Goal: Information Seeking & Learning: Find contact information

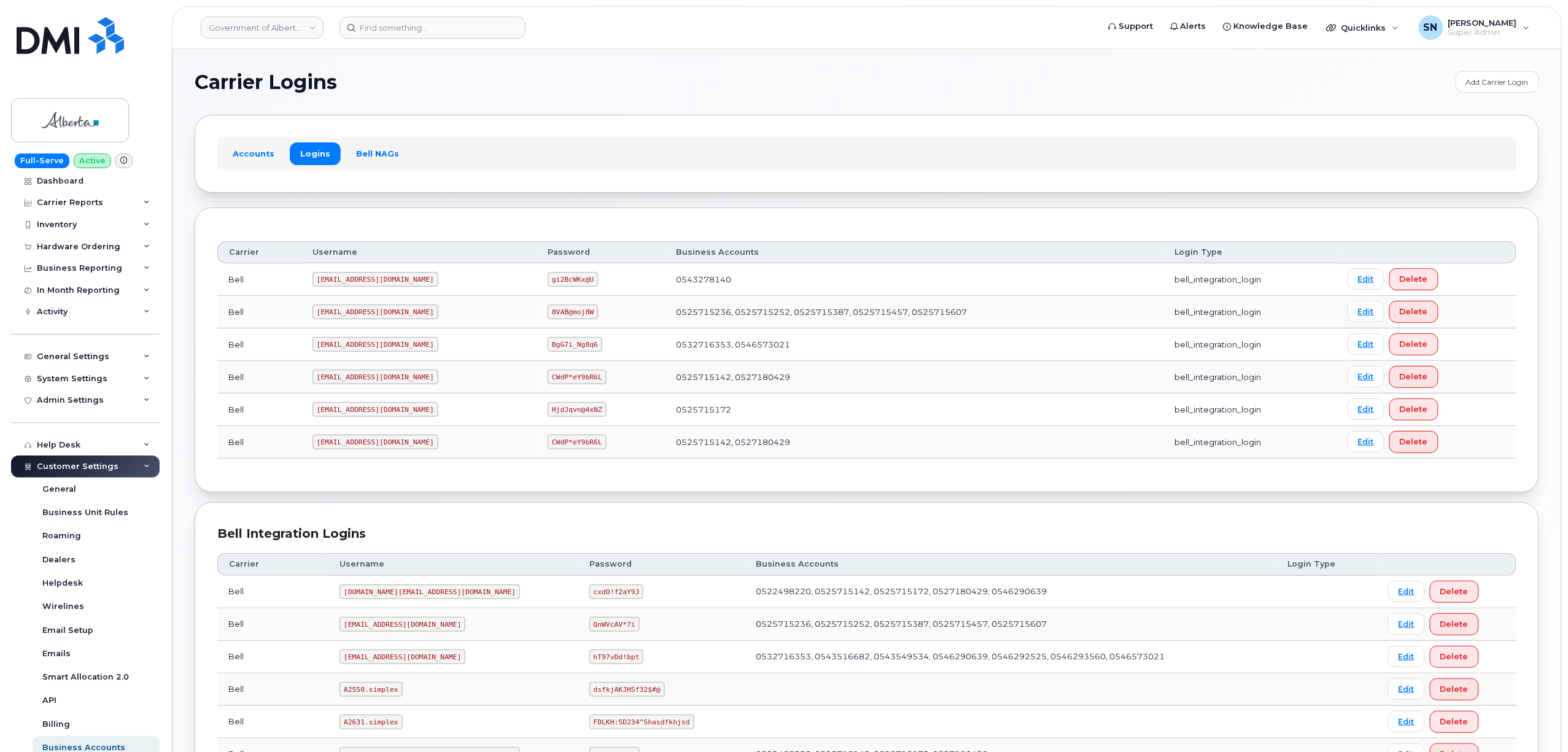
click at [539, 54] on div "Carrier Logins Add Carrier Login Accounts Logins Bell NAGs Carrier Username Pas…" at bounding box center [866, 638] width 1388 height 1178
click at [99, 251] on div "Hardware Ordering" at bounding box center [85, 247] width 149 height 22
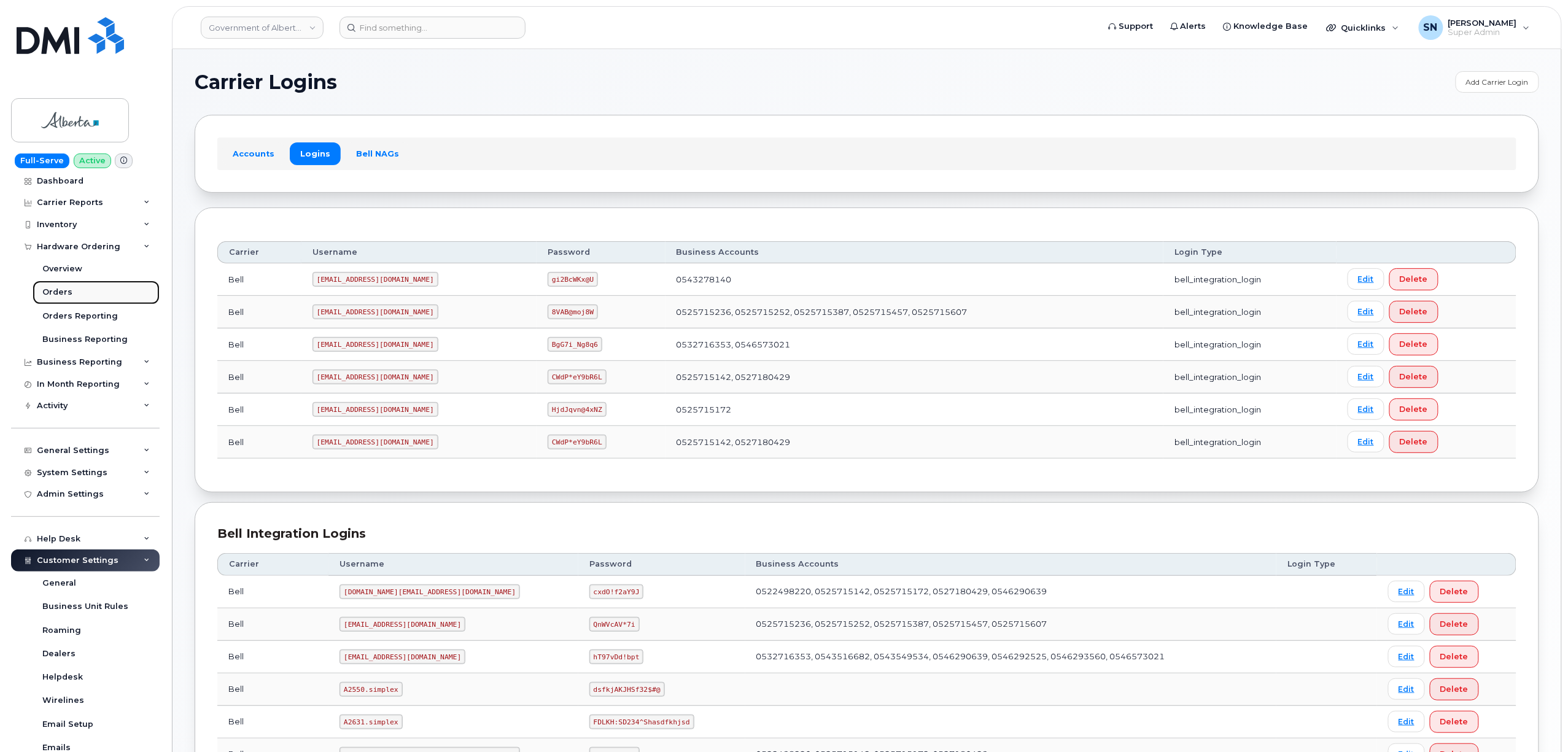
click at [85, 285] on link "Orders" at bounding box center [95, 292] width 127 height 23
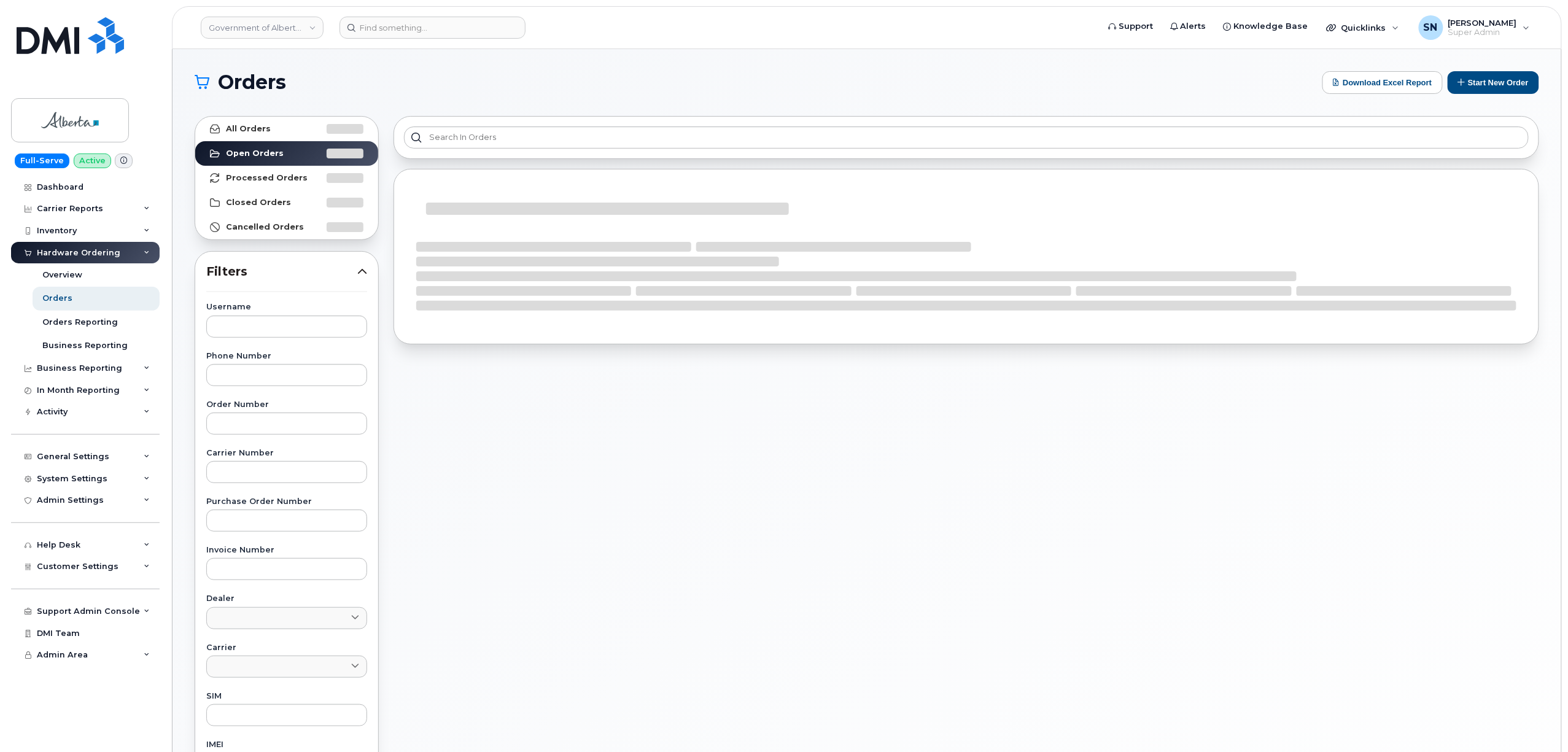
click at [377, 97] on section "Orders Download Excel Report Start New Order All Orders Open Orders Processed O…" at bounding box center [866, 521] width 1344 height 900
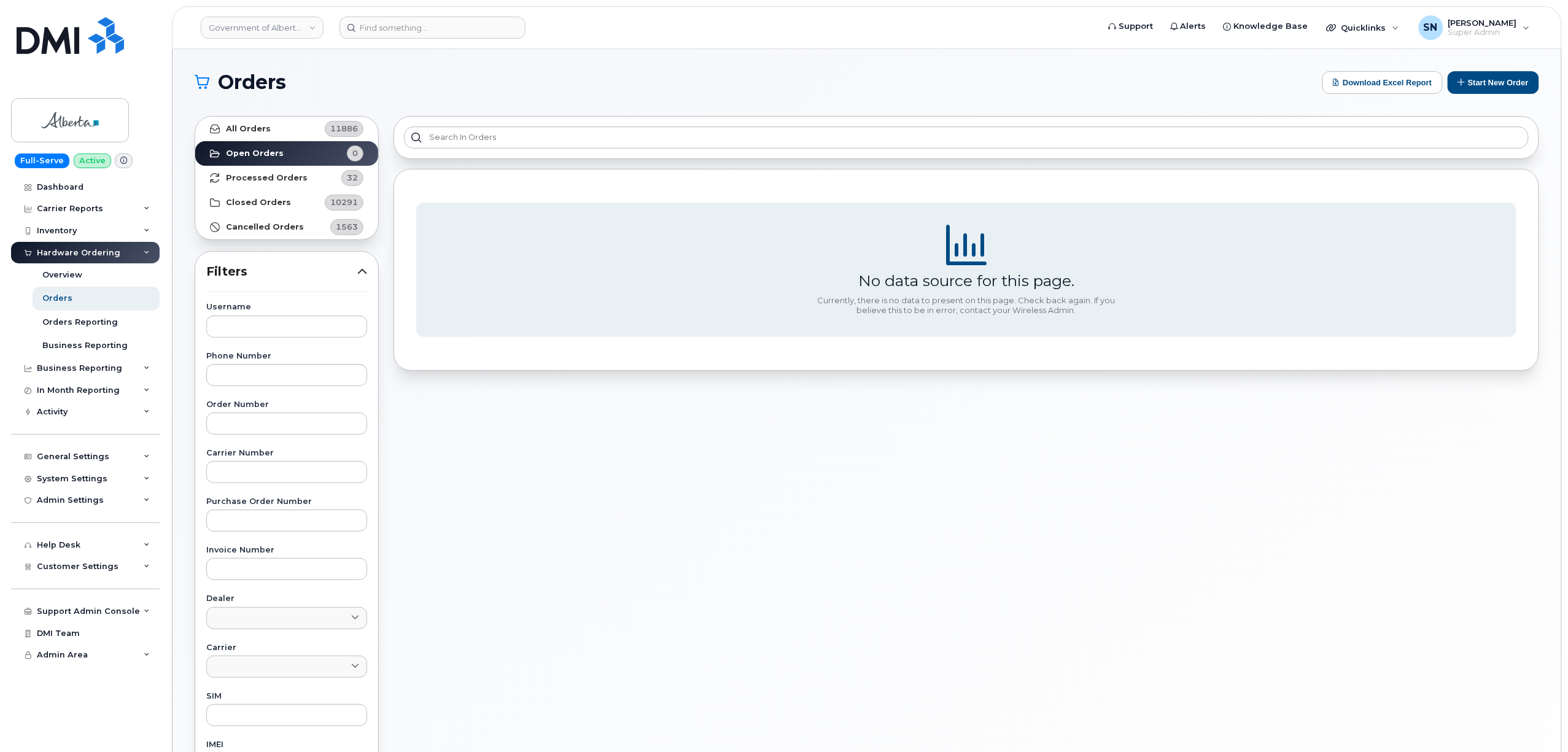
click at [469, 71] on div "Orders Download Excel Report Start New Order" at bounding box center [866, 82] width 1344 height 23
click at [472, 78] on h1 "Orders" at bounding box center [755, 82] width 1122 height 20
click at [380, 92] on h1 "Orders" at bounding box center [755, 82] width 1122 height 20
click at [1009, 82] on h1 "Orders" at bounding box center [755, 82] width 1122 height 20
click at [381, 16] on header "Government of Alberta (GOA) Support Alerts Knowledge Base Quicklinks Suspend / …" at bounding box center [867, 27] width 1390 height 43
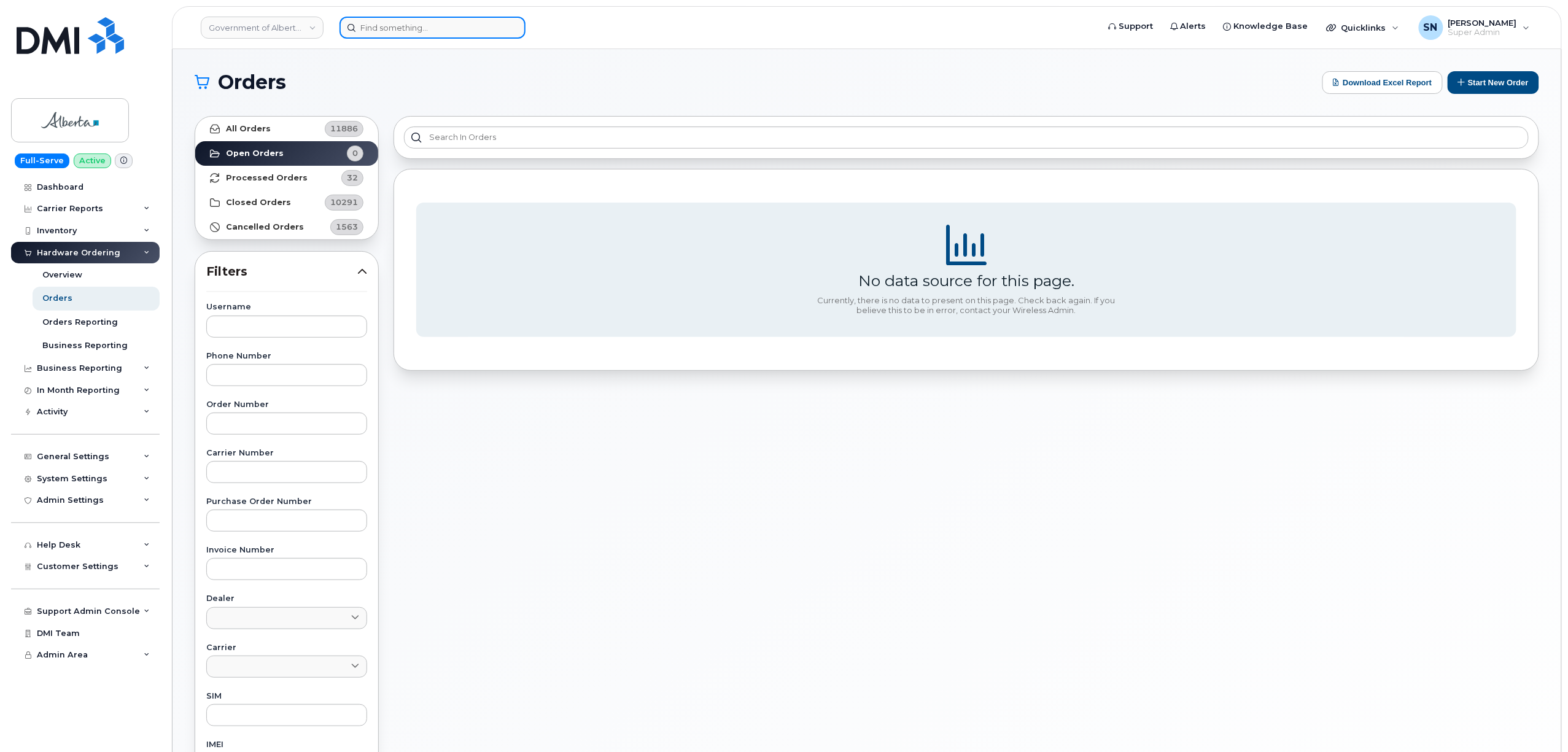
click at [383, 22] on input at bounding box center [433, 28] width 186 height 22
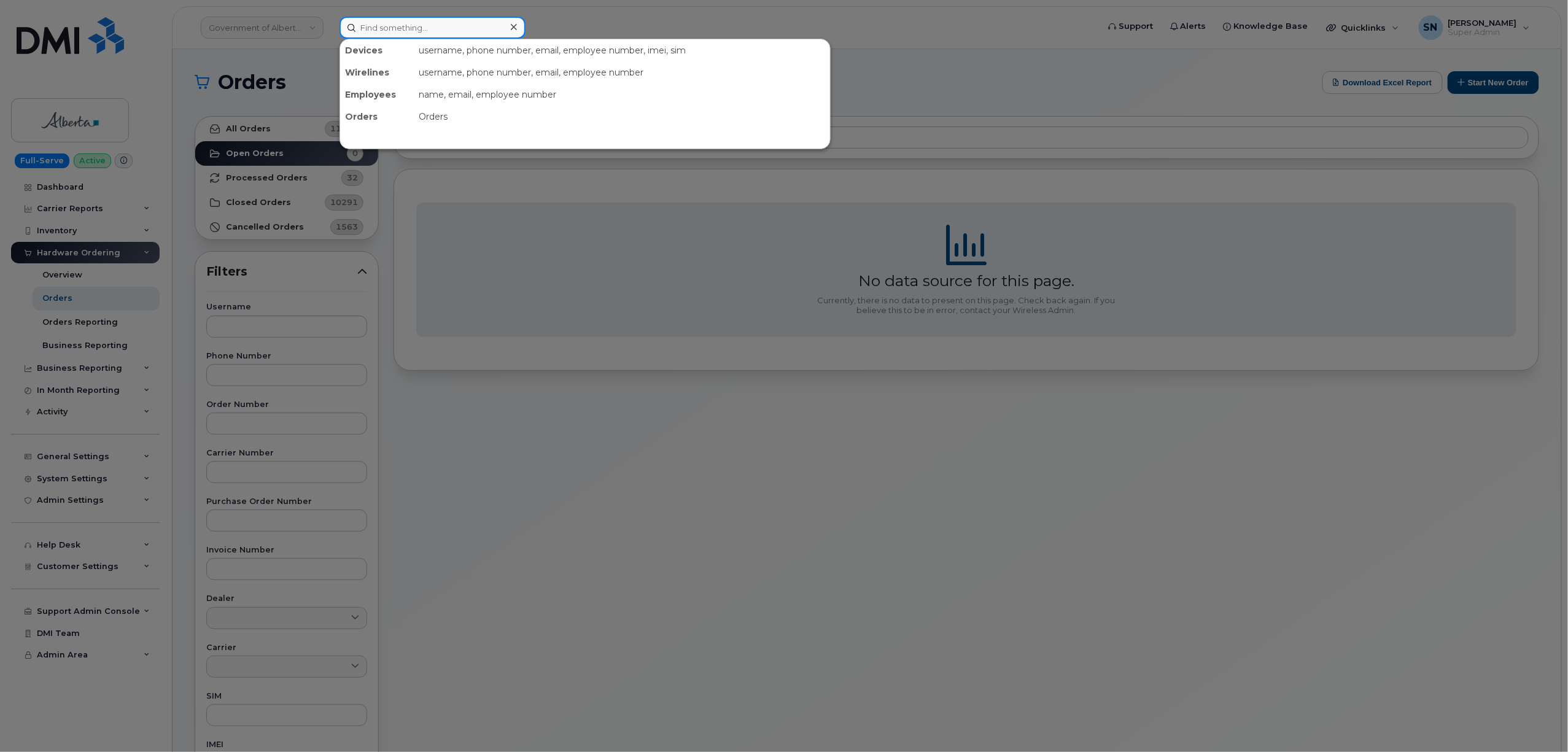
paste input "7802393517"
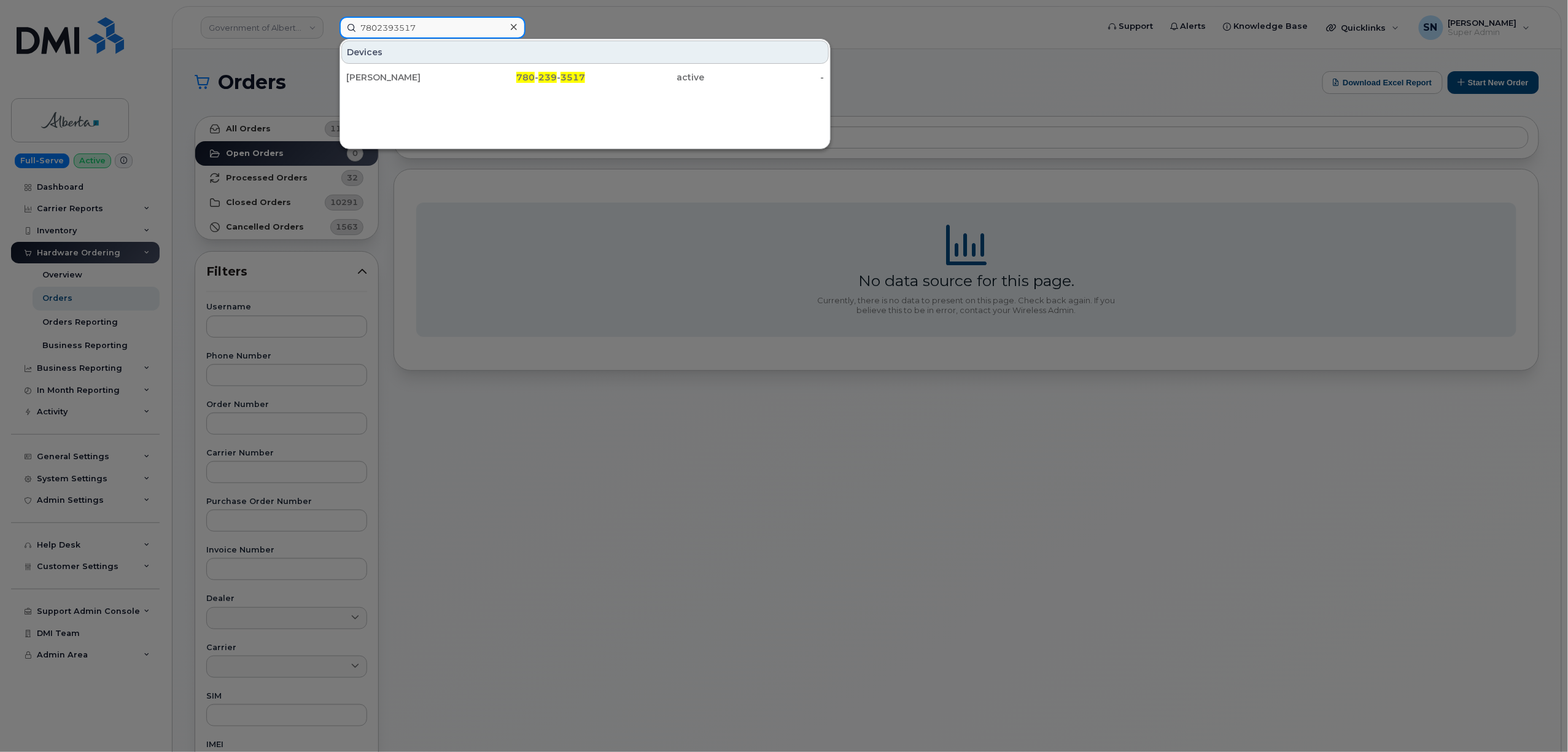
type input "7802393517"
click at [410, 67] on div "Clayton Duckett" at bounding box center [405, 77] width 119 height 22
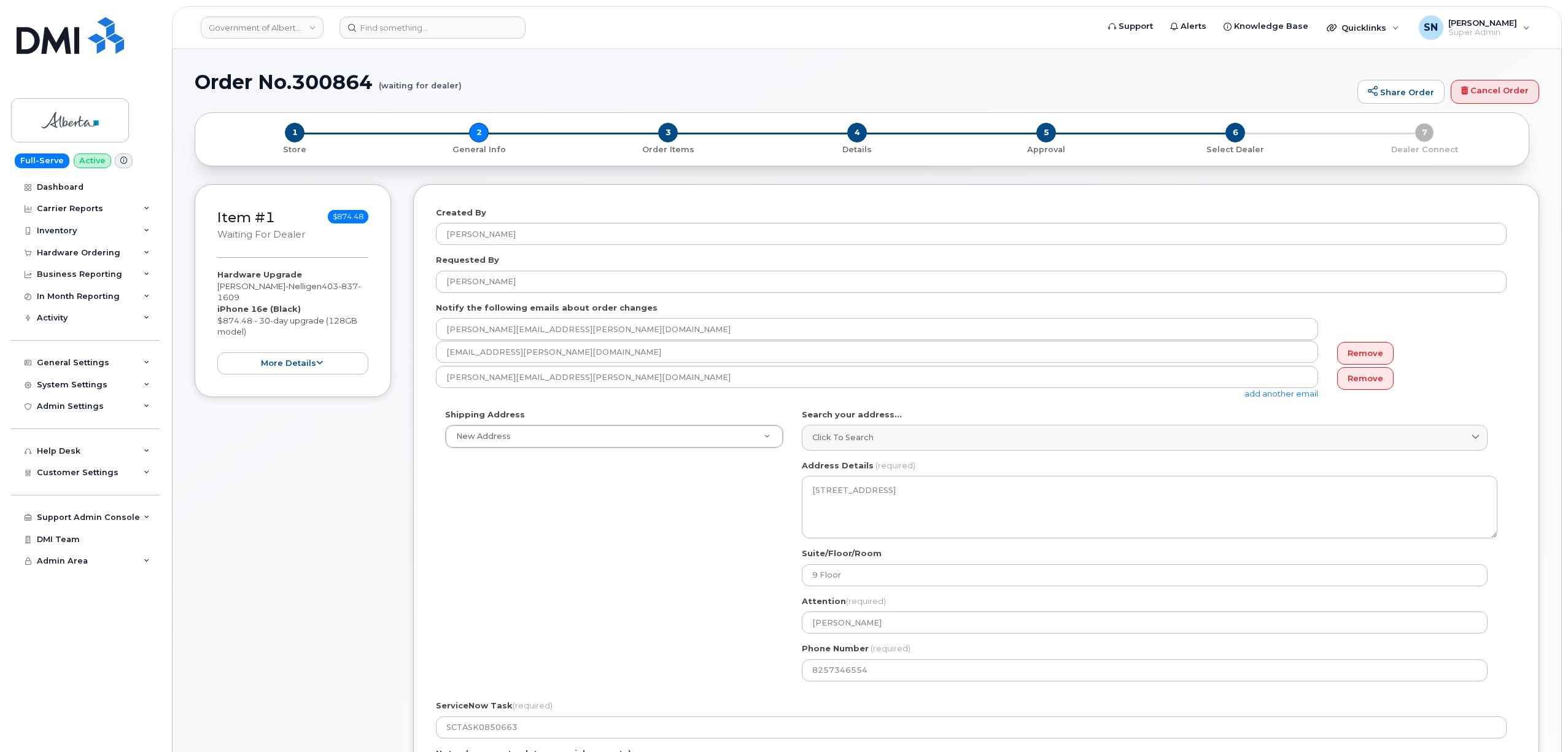
select select
click at [364, 565] on div "Item #1 waiting for dealer $874.48 Hardware Upgrade [PERSON_NAME]-Nelligen [PHO…" at bounding box center [292, 569] width 196 height 770
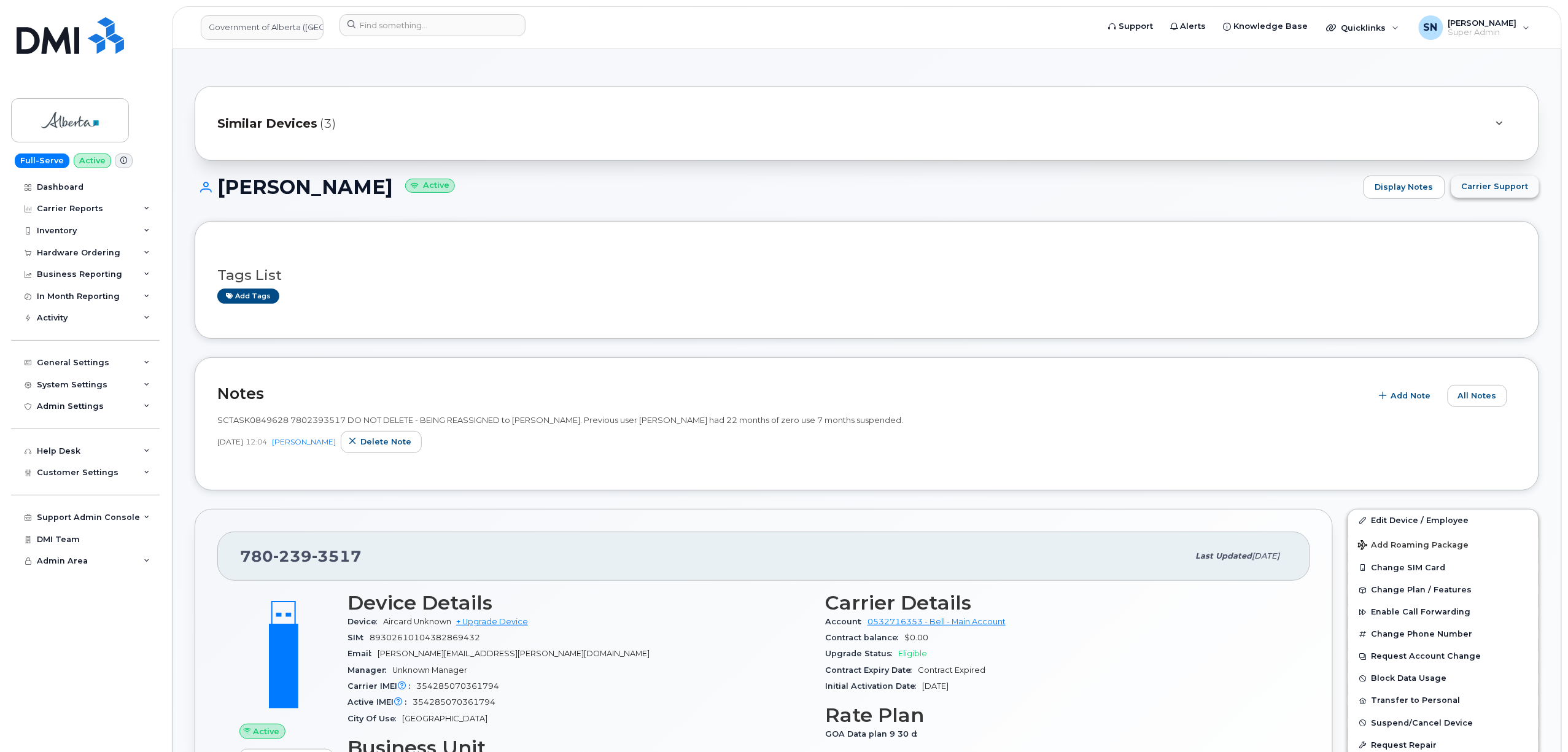
click at [1498, 195] on button "Carrier Support" at bounding box center [1495, 187] width 88 height 22
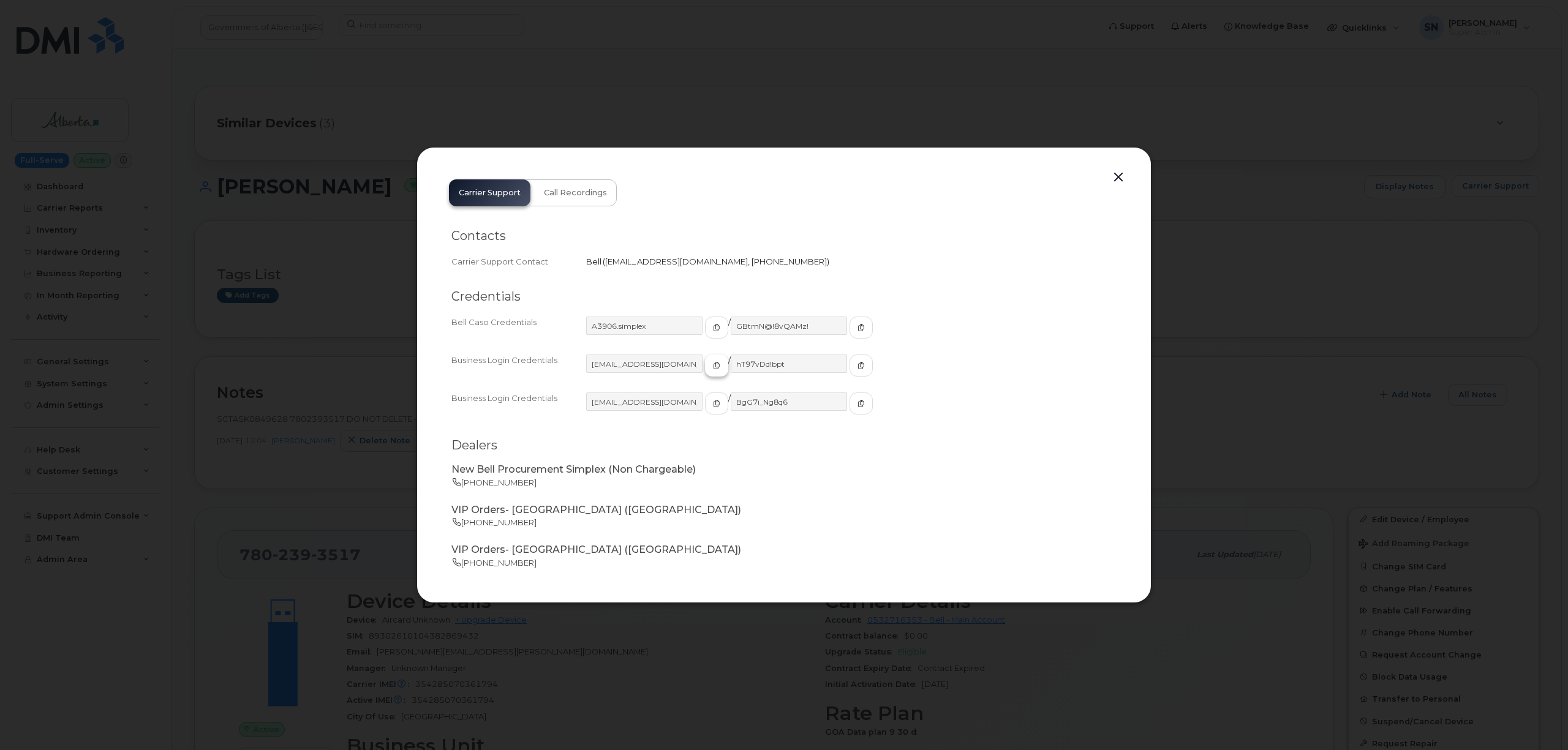
click at [705, 372] on button "button" at bounding box center [717, 365] width 23 height 22
click at [856, 365] on span "button" at bounding box center [861, 365] width 11 height 11
click at [1122, 173] on button "button" at bounding box center [1118, 177] width 18 height 17
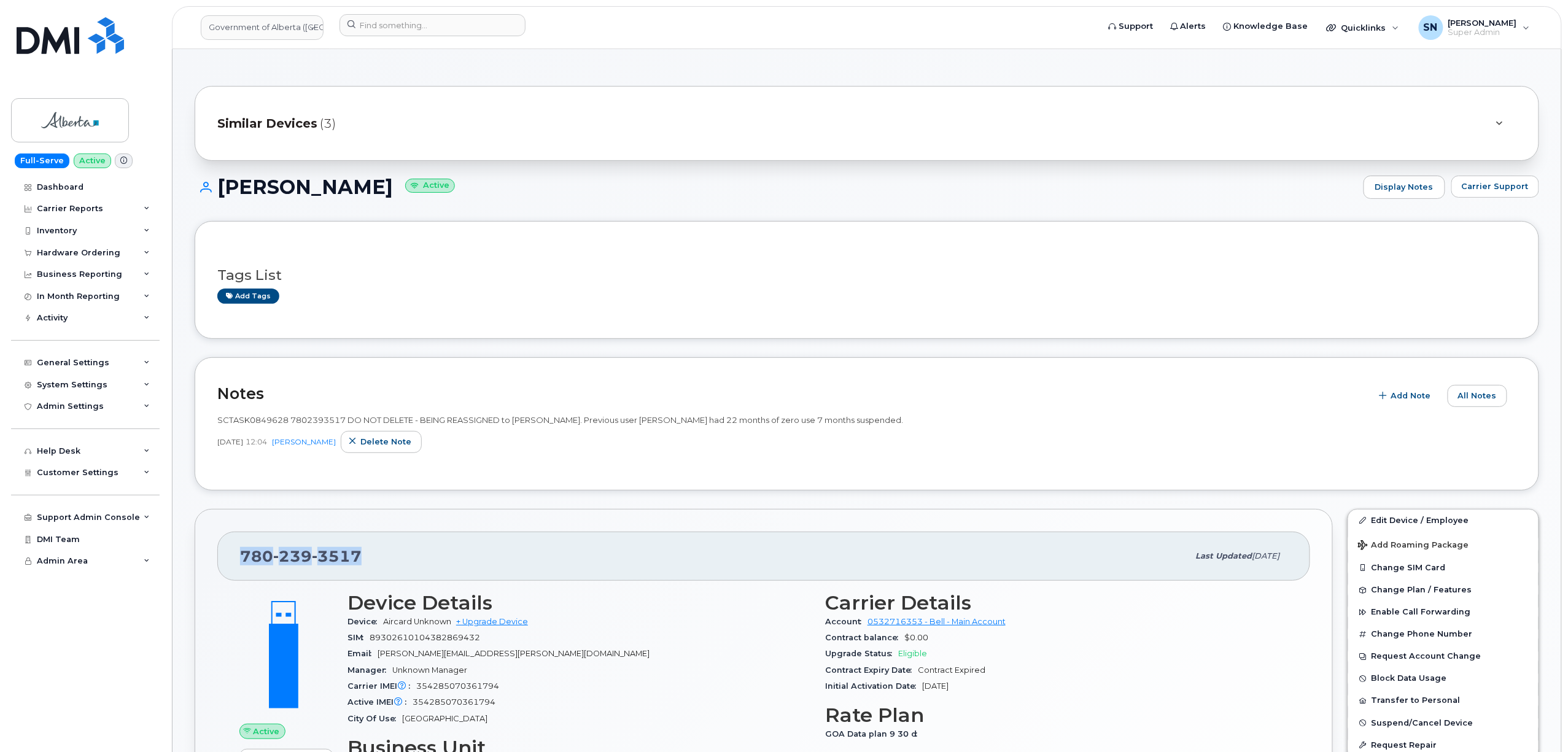
drag, startPoint x: 236, startPoint y: 553, endPoint x: 383, endPoint y: 553, distance: 147.0
click at [383, 553] on div "780 239 3517 Last updated Sep 16, 2025" at bounding box center [763, 556] width 1093 height 49
copy span "780 239 3517"
click at [452, 22] on input at bounding box center [433, 25] width 186 height 22
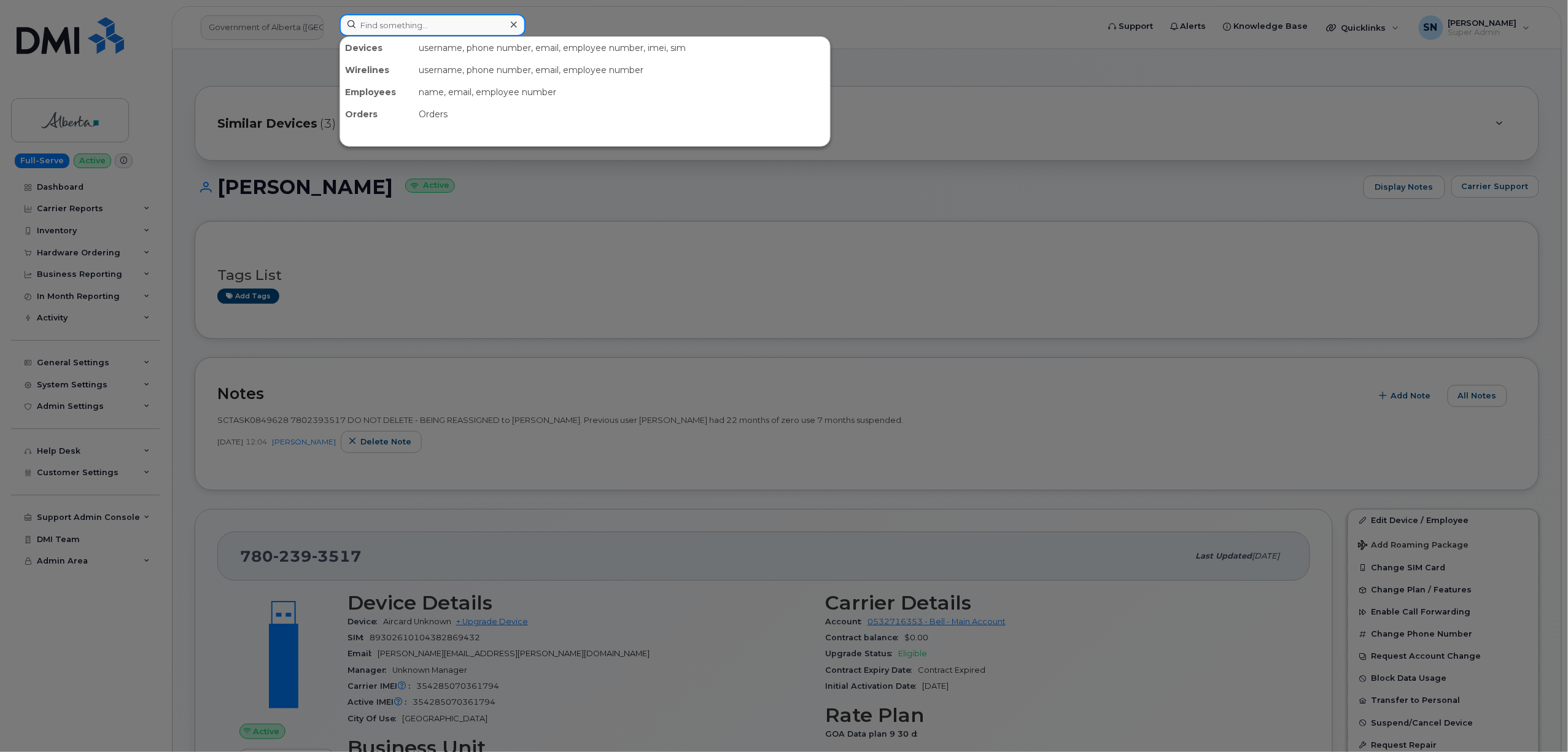
paste input "4168185549"
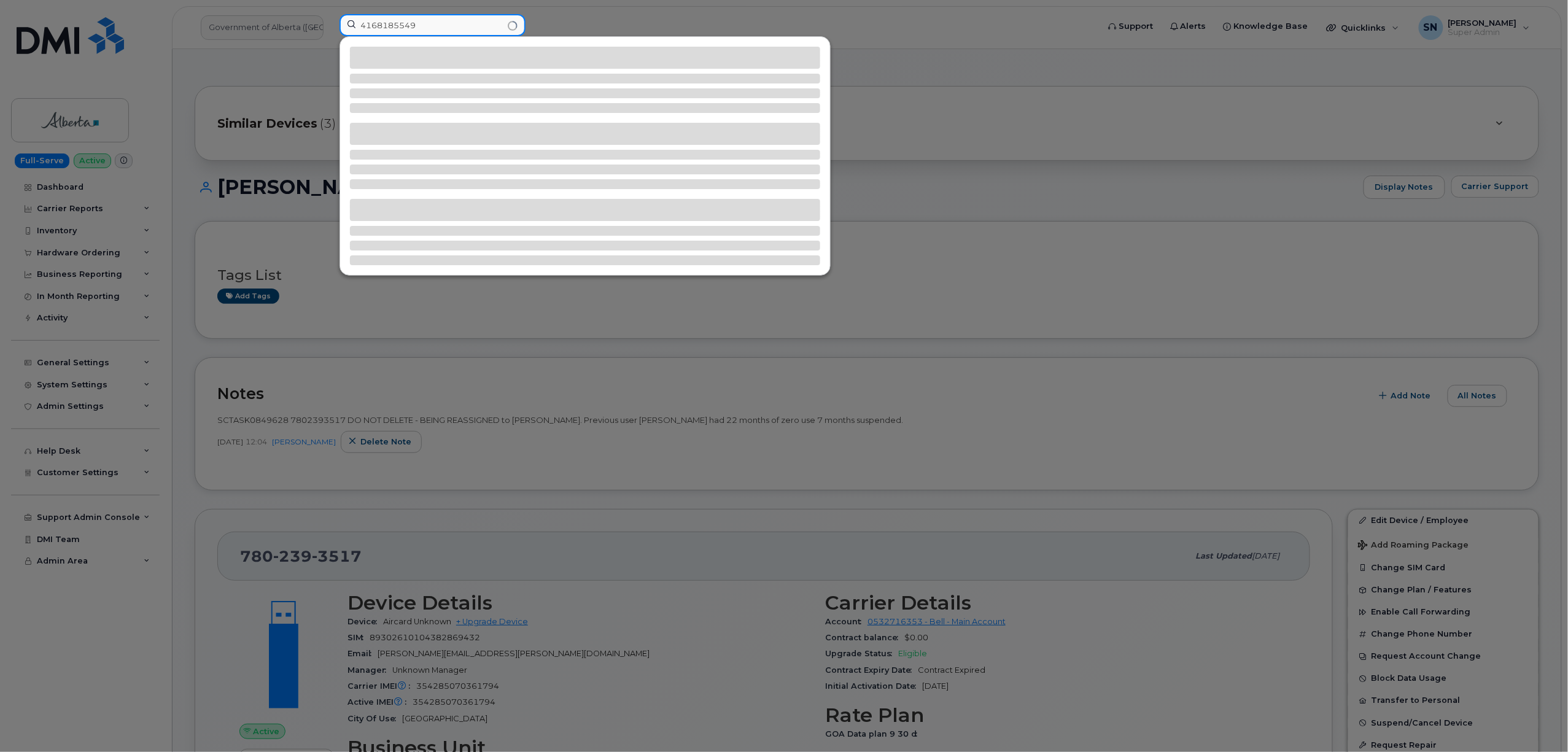
type input "4168185549"
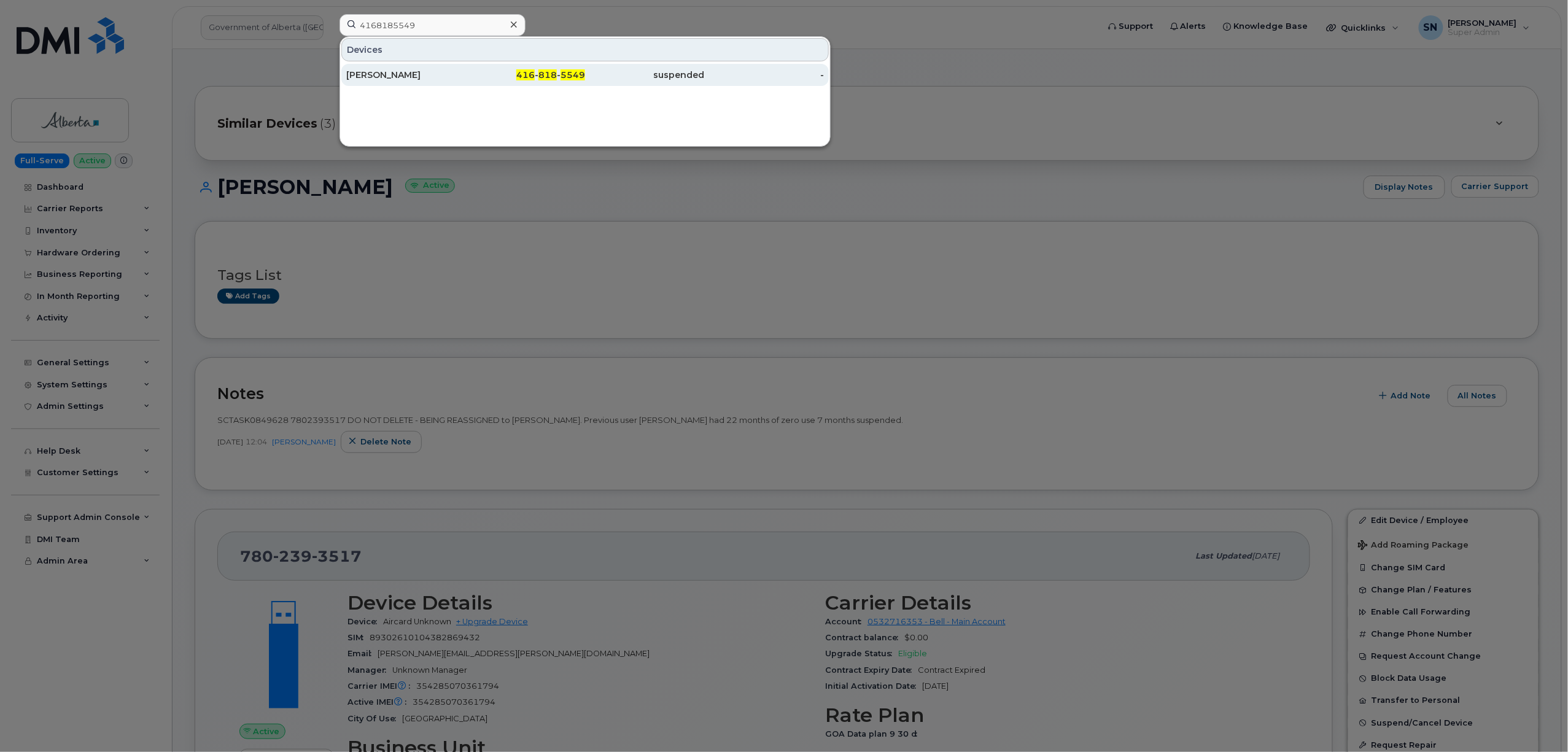
click at [486, 85] on div "416 - 818 - 5549" at bounding box center [526, 75] width 119 height 22
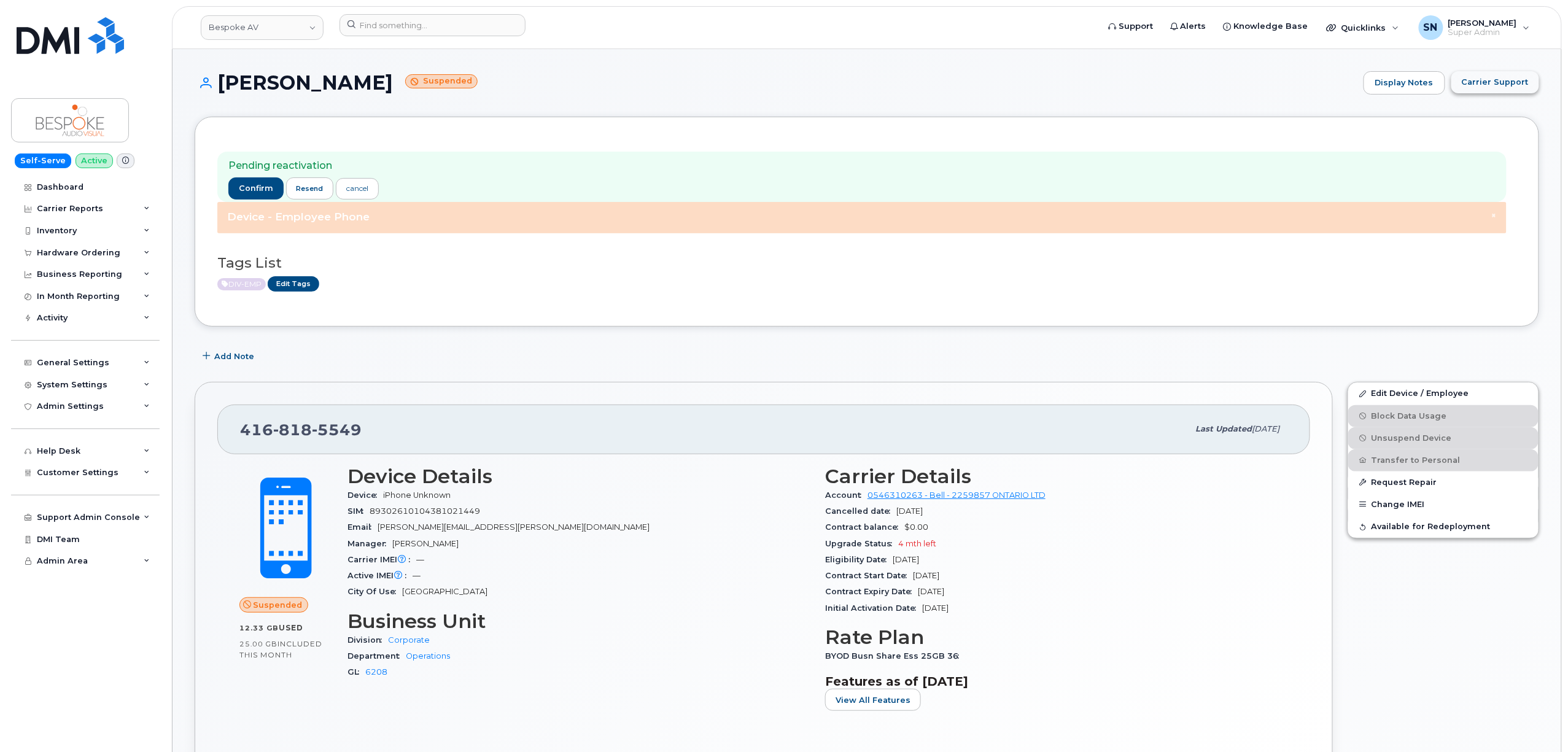
click at [1476, 82] on span "Carrier Support" at bounding box center [1495, 82] width 67 height 12
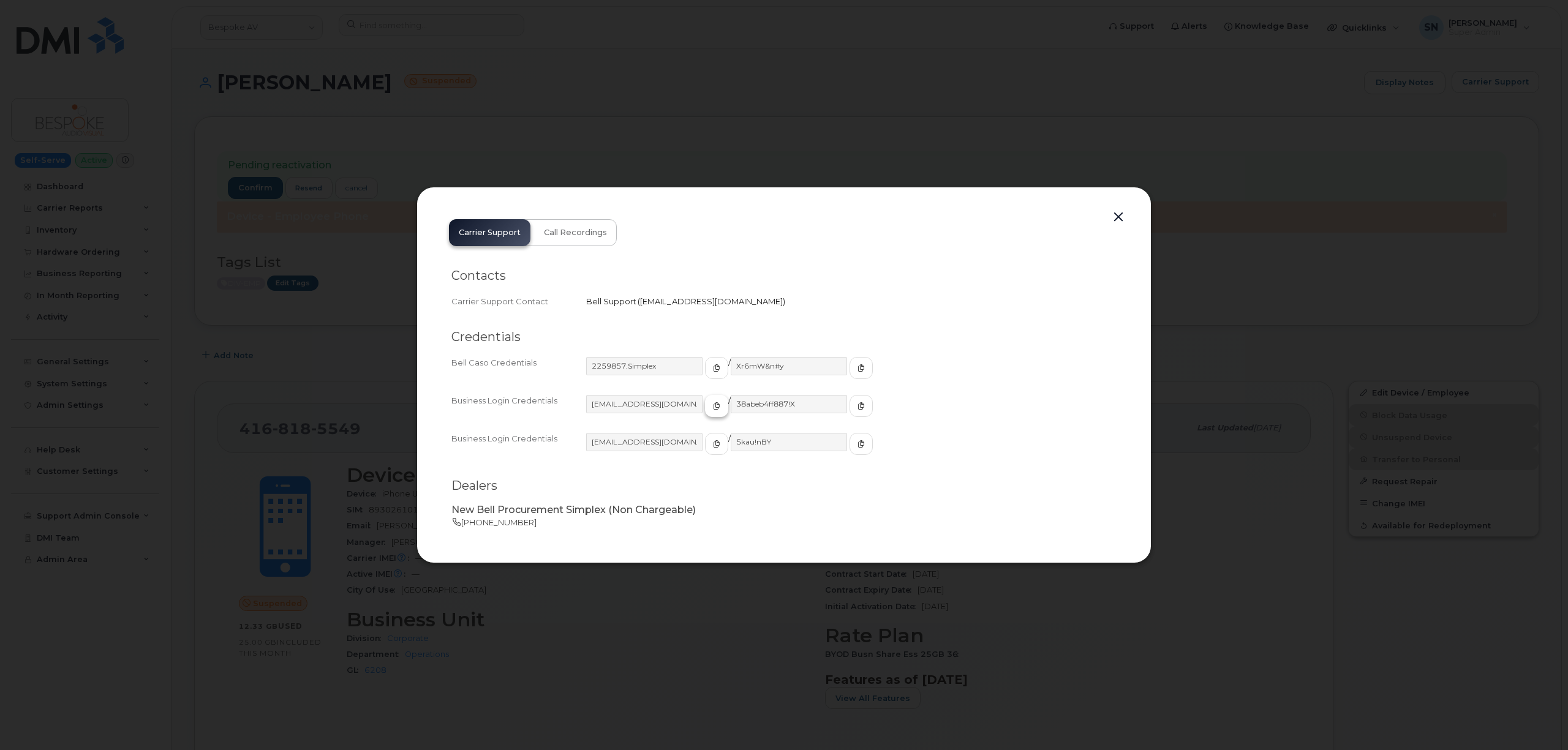
click at [708, 409] on button "button" at bounding box center [717, 406] width 23 height 22
click at [858, 404] on icon "button" at bounding box center [862, 406] width 7 height 7
click at [1120, 216] on button "button" at bounding box center [1118, 217] width 18 height 17
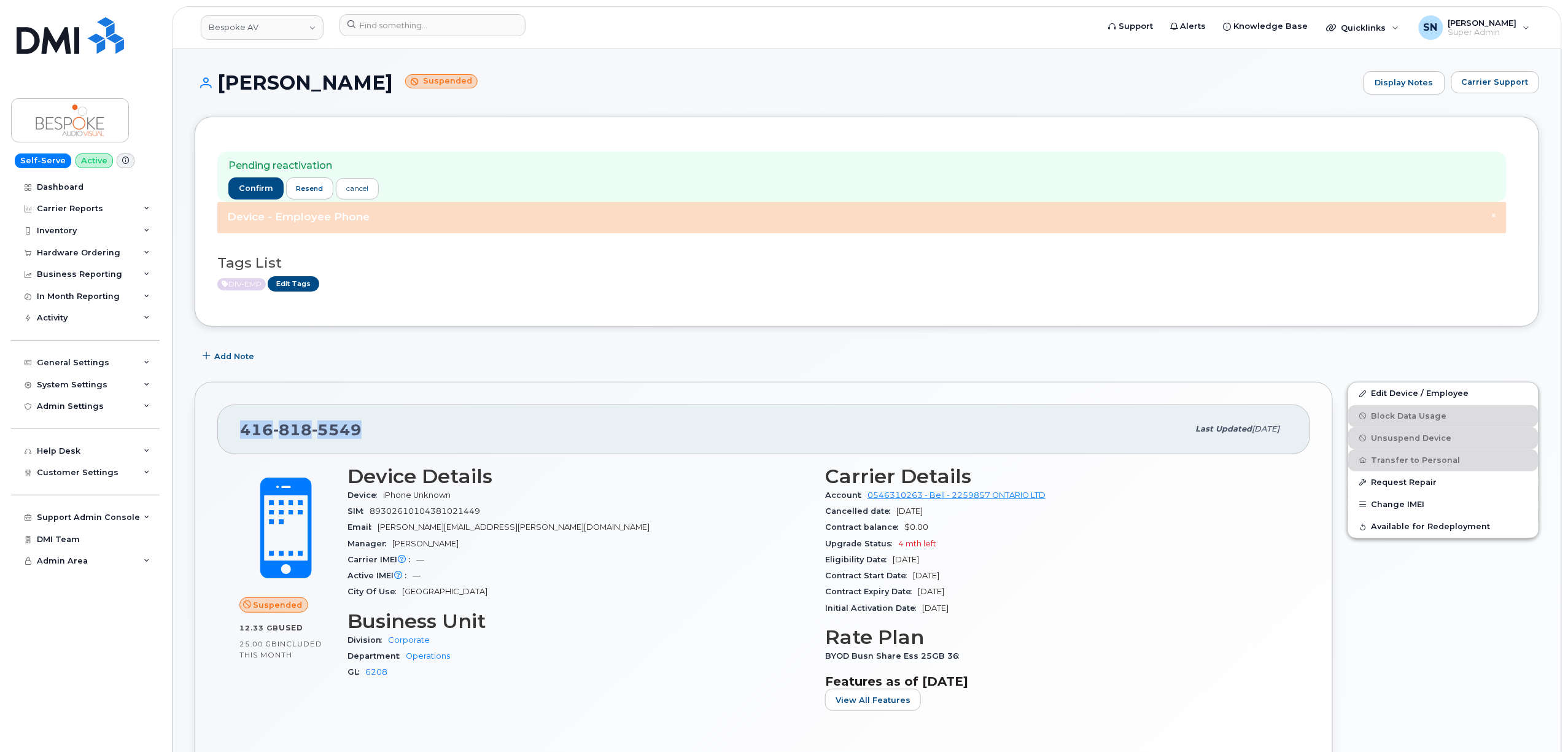
drag, startPoint x: 241, startPoint y: 427, endPoint x: 386, endPoint y: 430, distance: 145.0
click at [386, 430] on div "416 818 5549" at bounding box center [714, 429] width 949 height 26
copy span "416 818 5549"
click at [1497, 84] on span "Carrier Support" at bounding box center [1495, 82] width 67 height 12
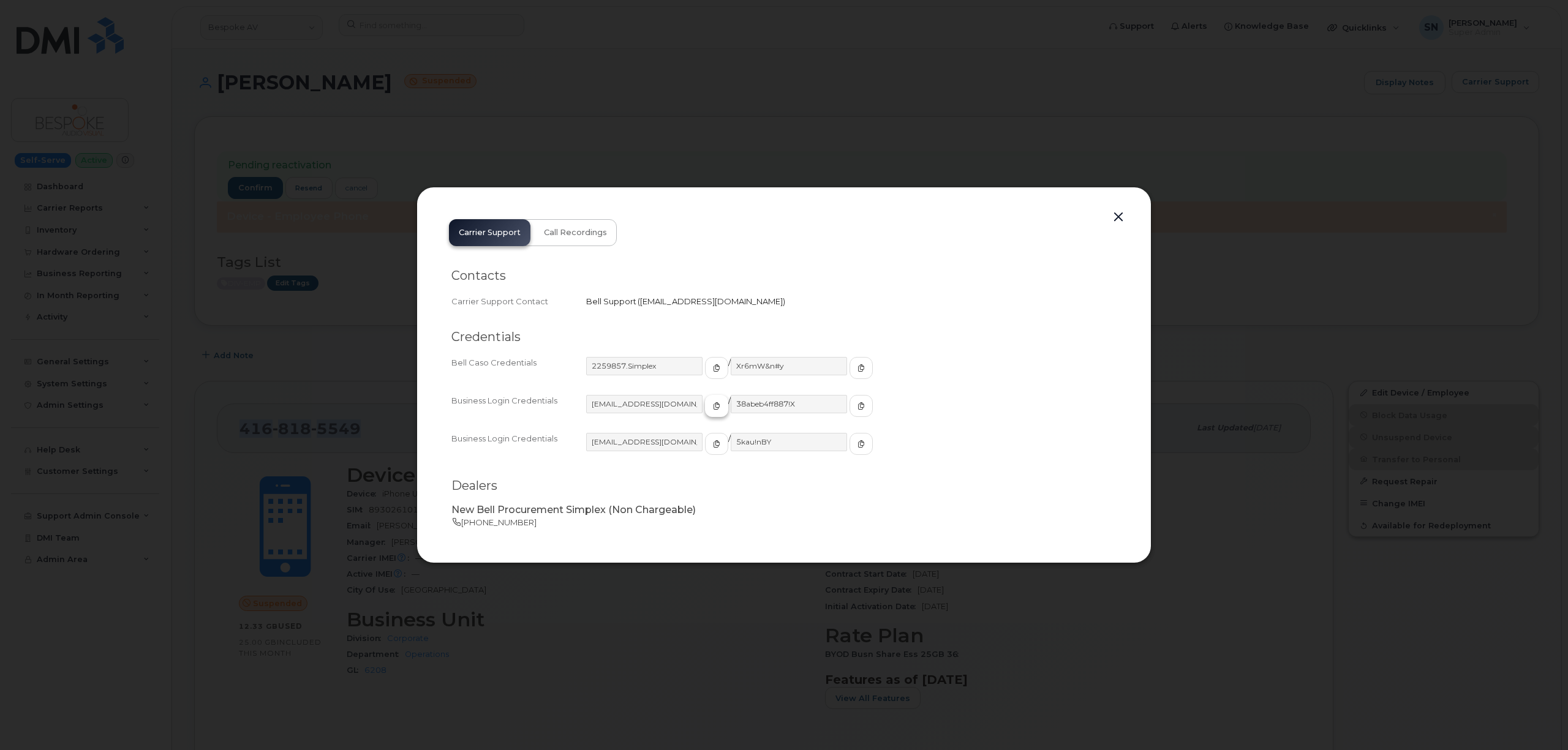
click at [711, 402] on span "button" at bounding box center [716, 406] width 11 height 11
click at [850, 402] on button "button" at bounding box center [862, 406] width 23 height 22
click at [1117, 218] on button "button" at bounding box center [1118, 217] width 18 height 17
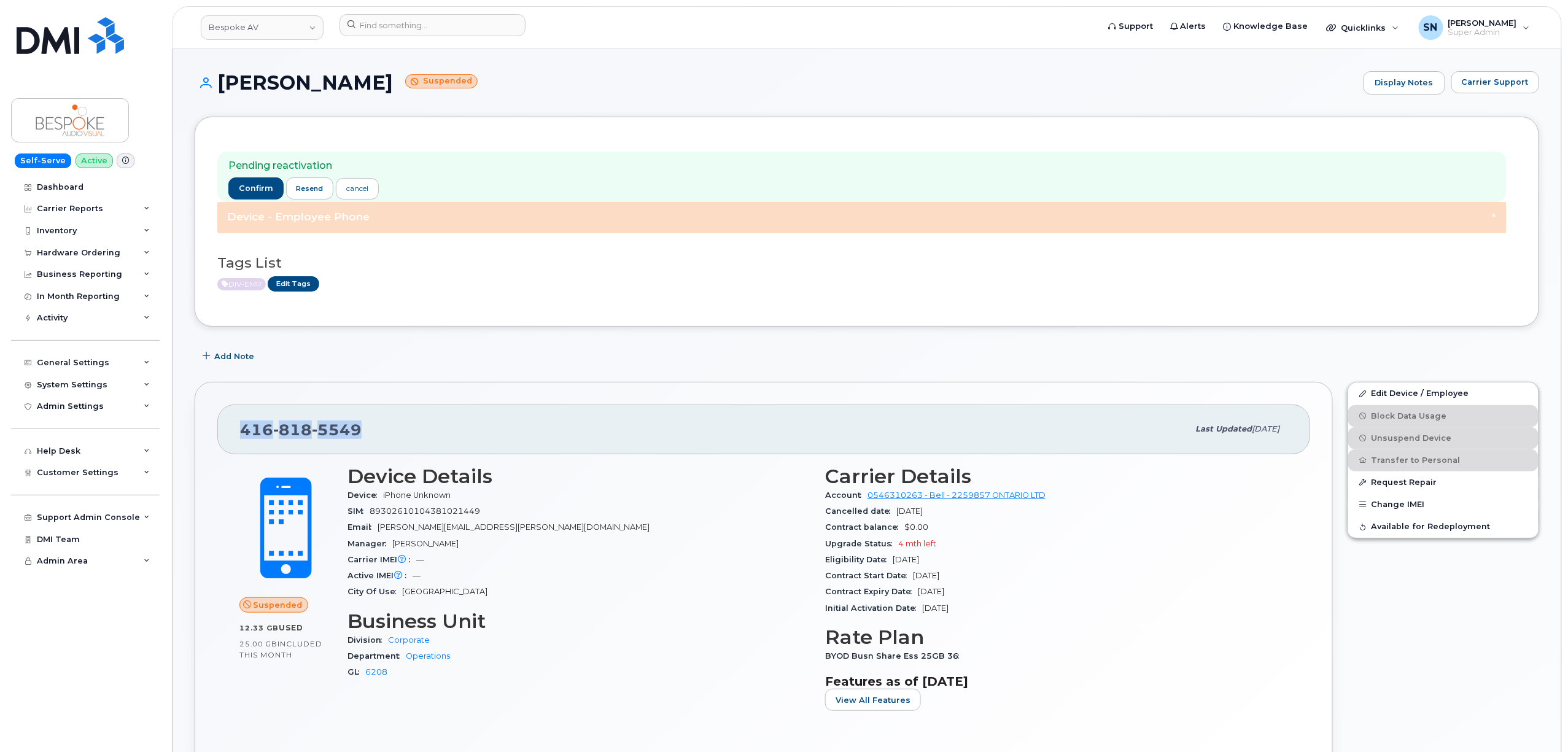
click at [504, 382] on div "416 818 5549 Last updated Sep 12, 2025 Suspended 12.33 GB  used 25.00 GB  inclu…" at bounding box center [763, 590] width 1153 height 432
drag, startPoint x: 243, startPoint y: 428, endPoint x: 356, endPoint y: 432, distance: 113.1
click at [356, 432] on span "416 818 5549" at bounding box center [301, 430] width 122 height 18
copy span "416 818 5549"
click at [501, 23] on input at bounding box center [433, 25] width 186 height 22
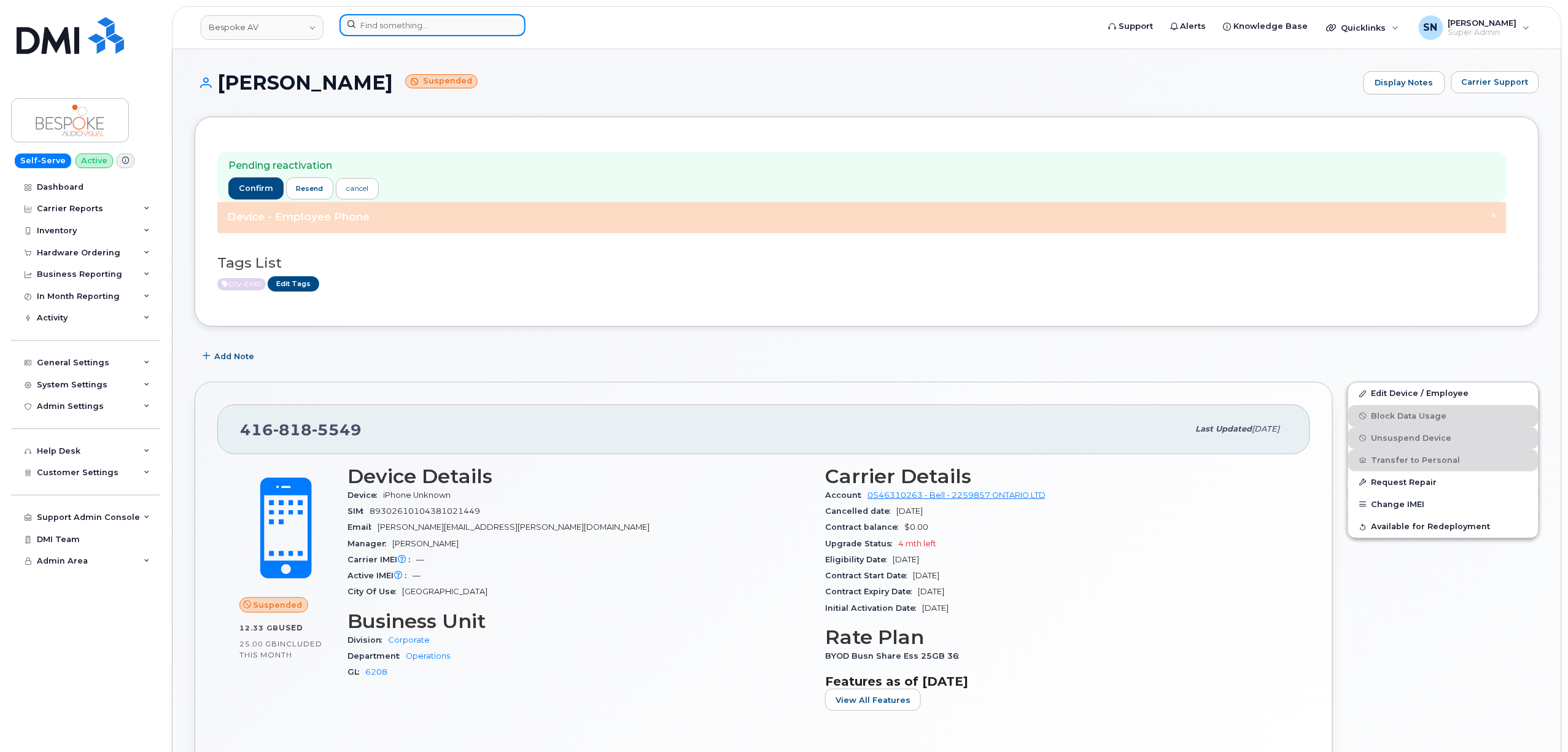
paste input "9024789375"
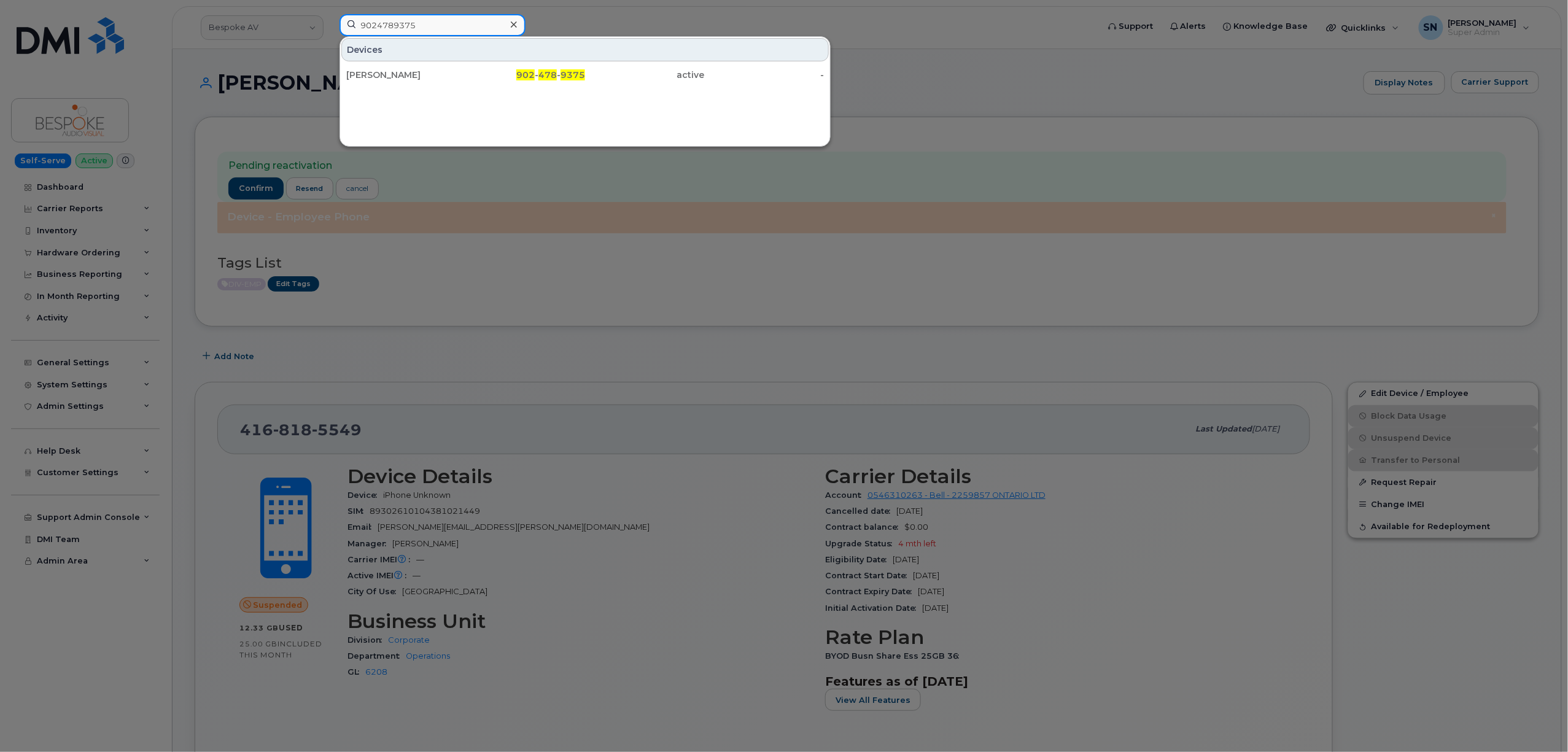
type input "9024789375"
click at [416, 77] on div "Shaun Kenney" at bounding box center [405, 75] width 119 height 12
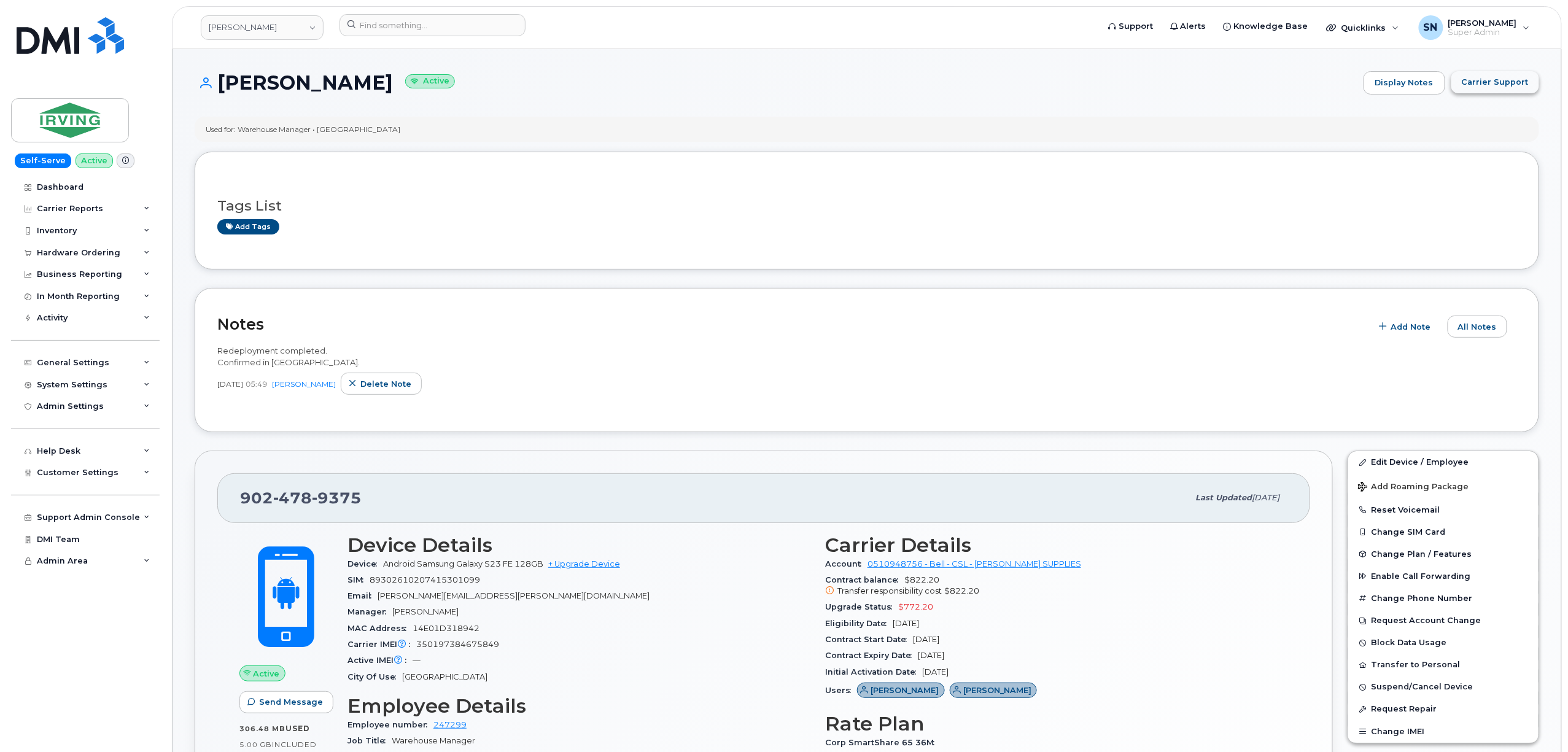
click at [1513, 80] on span "Carrier Support" at bounding box center [1495, 82] width 67 height 12
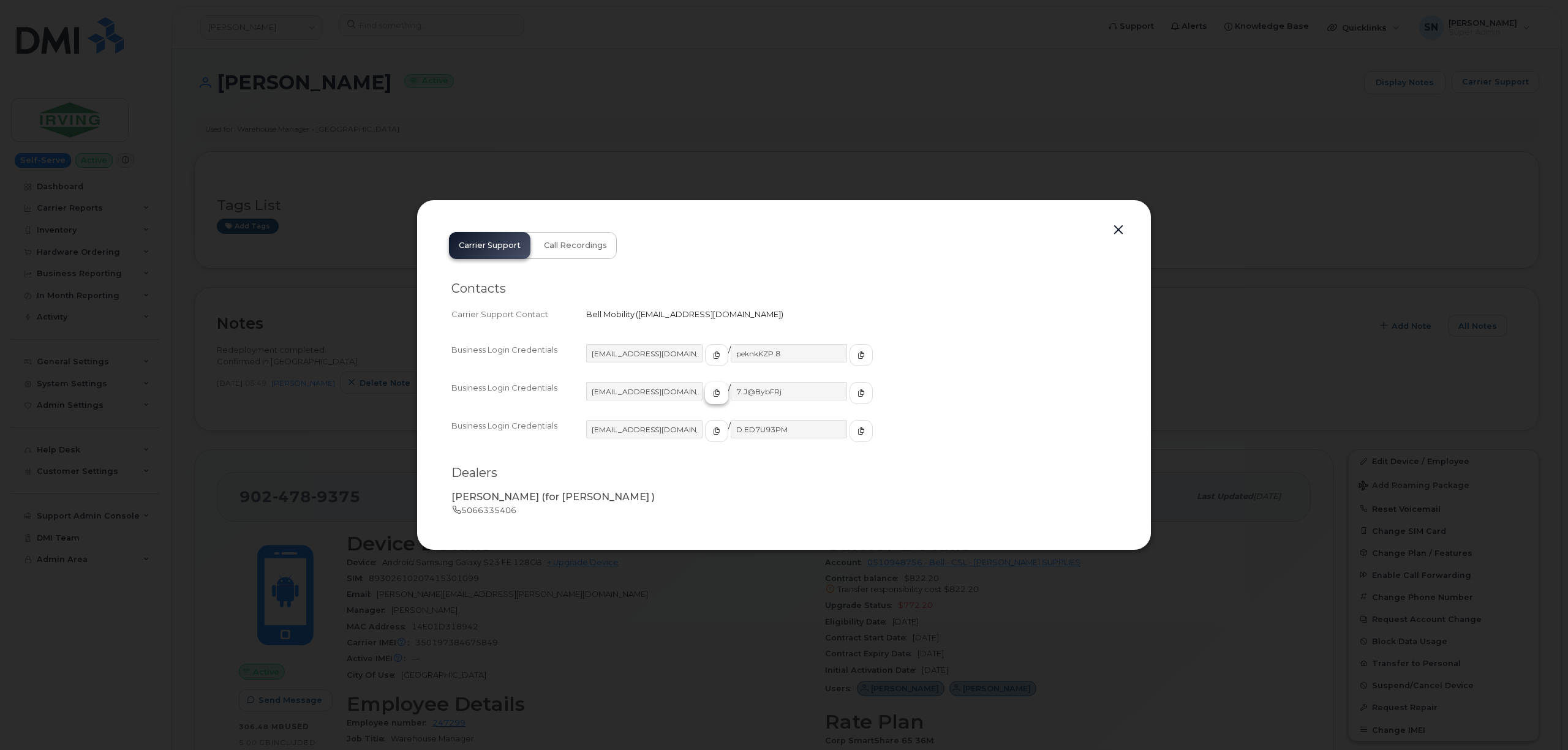
click at [713, 393] on icon "button" at bounding box center [717, 393] width 7 height 7
click at [856, 387] on span "button" at bounding box center [861, 393] width 11 height 11
click at [1120, 224] on button "button" at bounding box center [1118, 230] width 18 height 17
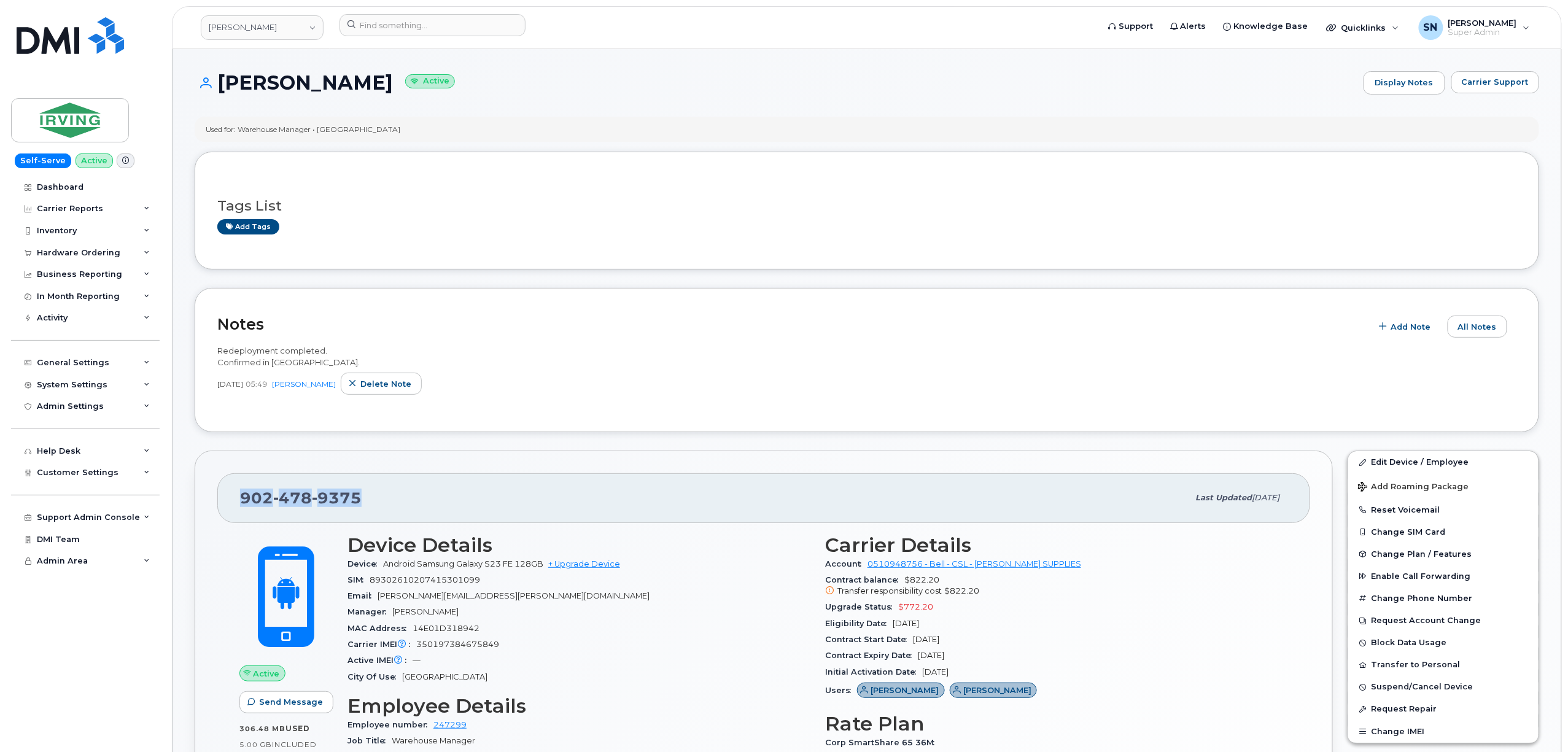
drag, startPoint x: 260, startPoint y: 495, endPoint x: 375, endPoint y: 495, distance: 115.0
click at [375, 495] on div "902 478 9375 Last updated Aug 20, 2025" at bounding box center [763, 498] width 1093 height 49
copy span "902 478 9375"
click at [1479, 80] on span "Carrier Support" at bounding box center [1495, 82] width 67 height 12
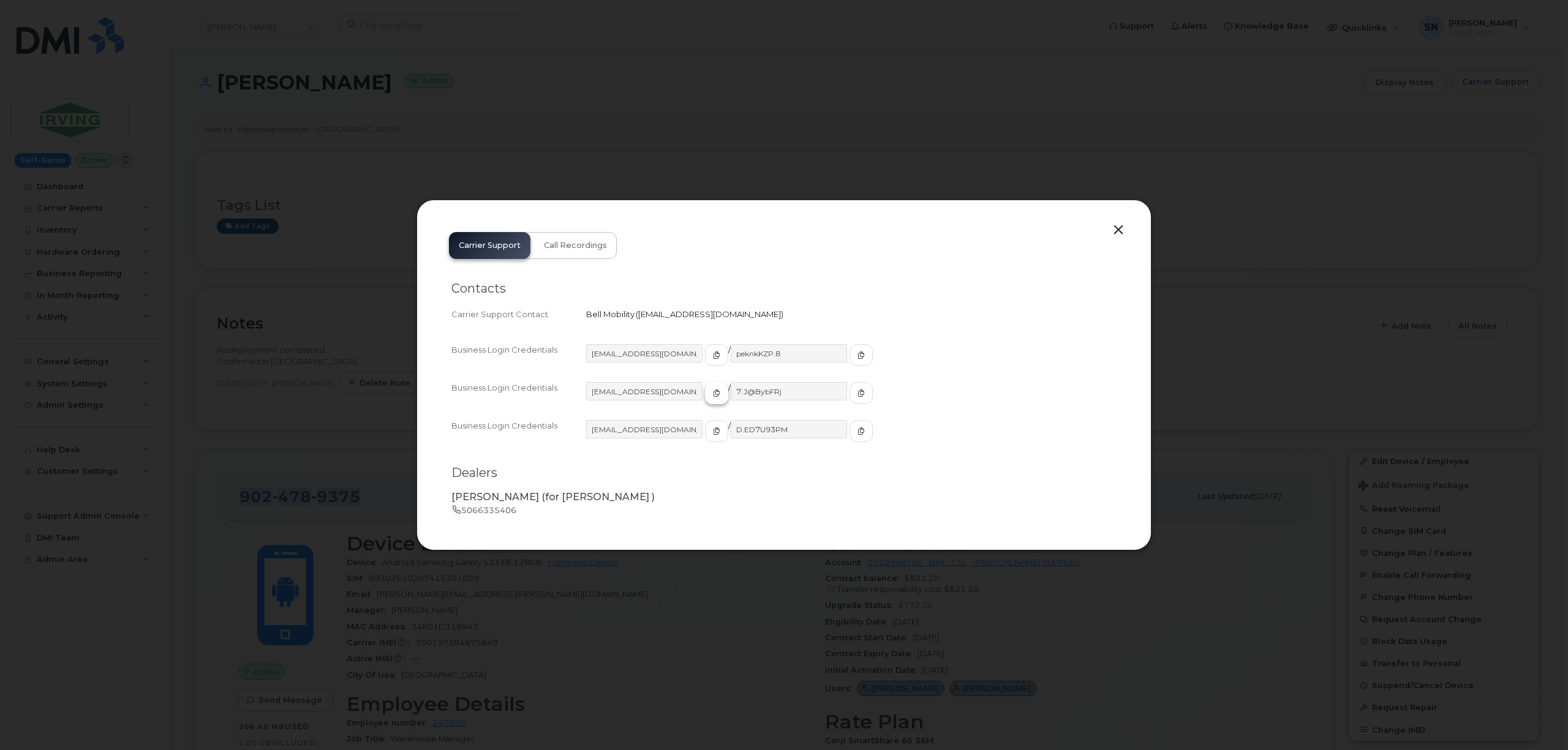
click at [713, 394] on icon "button" at bounding box center [717, 393] width 7 height 7
click at [711, 355] on span "button" at bounding box center [716, 355] width 11 height 11
click at [858, 354] on icon "button" at bounding box center [862, 355] width 7 height 7
click at [1115, 232] on button "button" at bounding box center [1118, 230] width 18 height 17
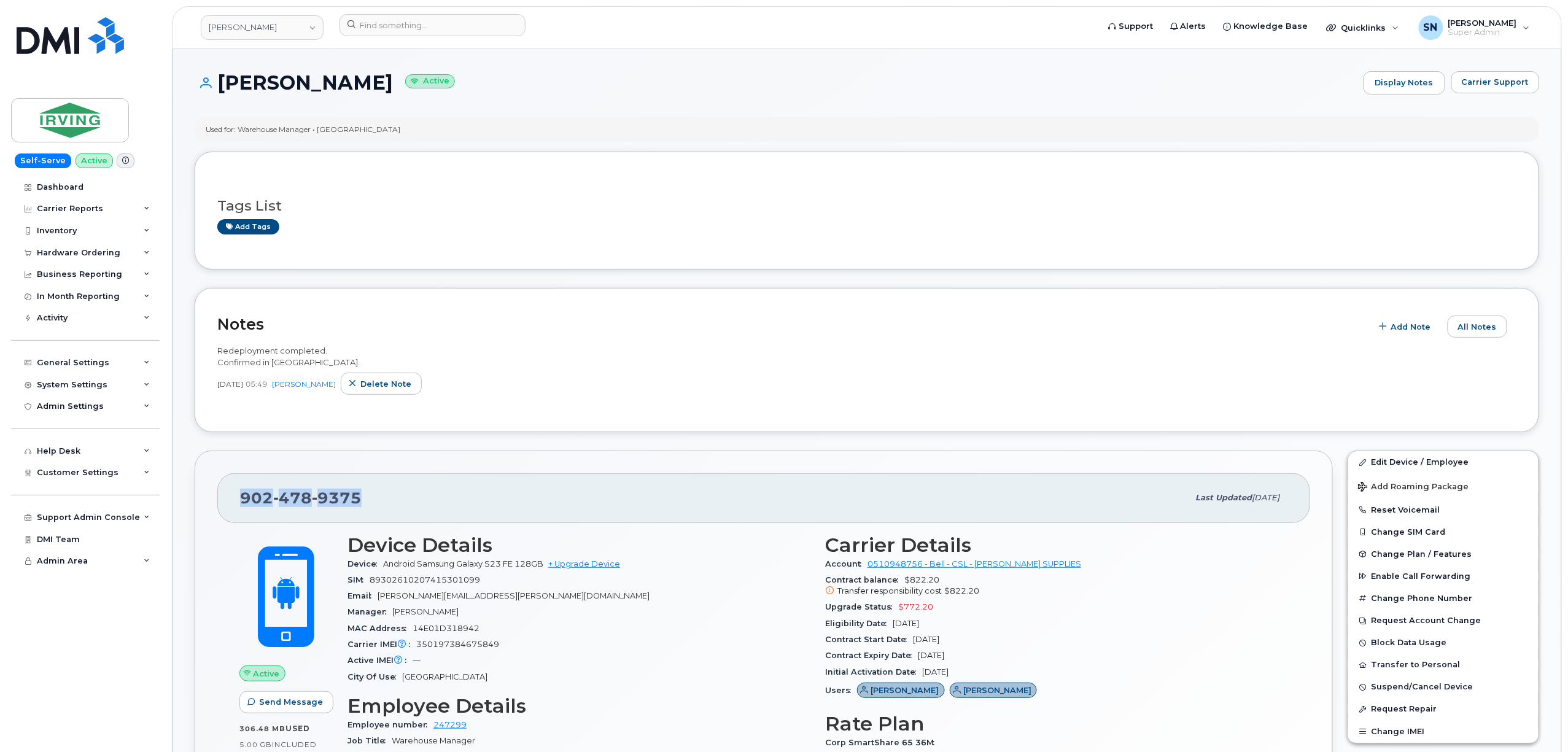
copy span "902 478 9375"
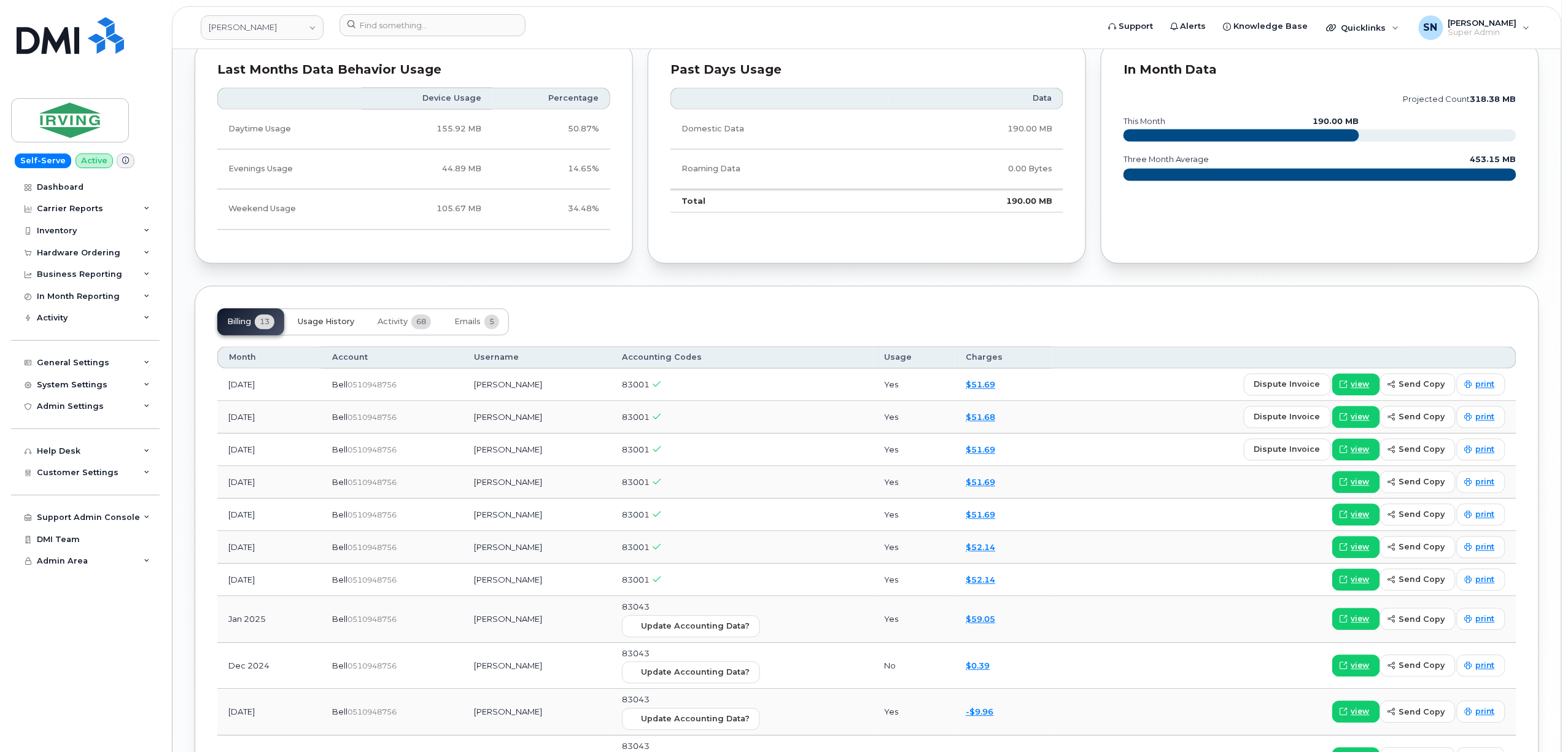
click at [298, 325] on button "Usage History" at bounding box center [326, 321] width 76 height 27
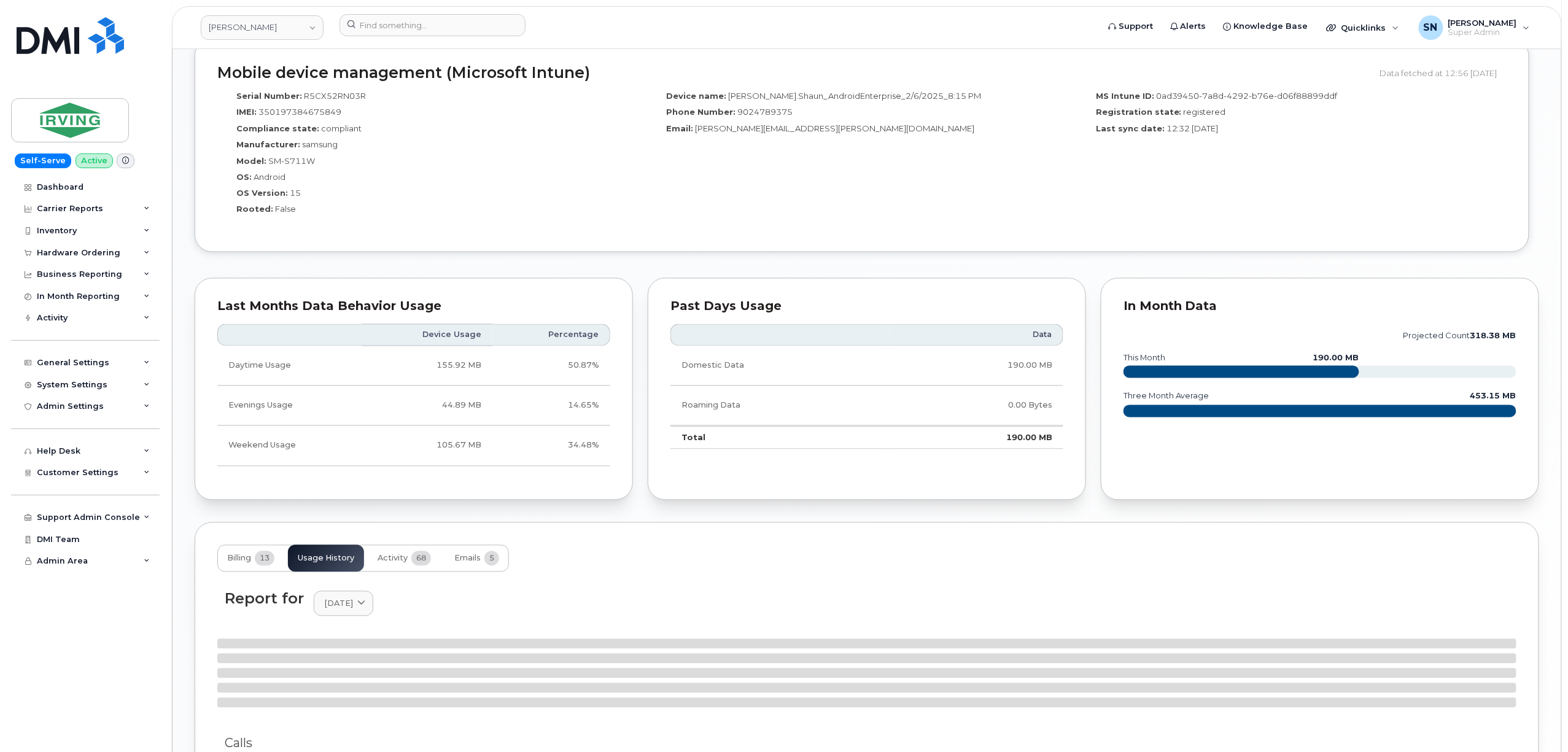
scroll to position [1228, 0]
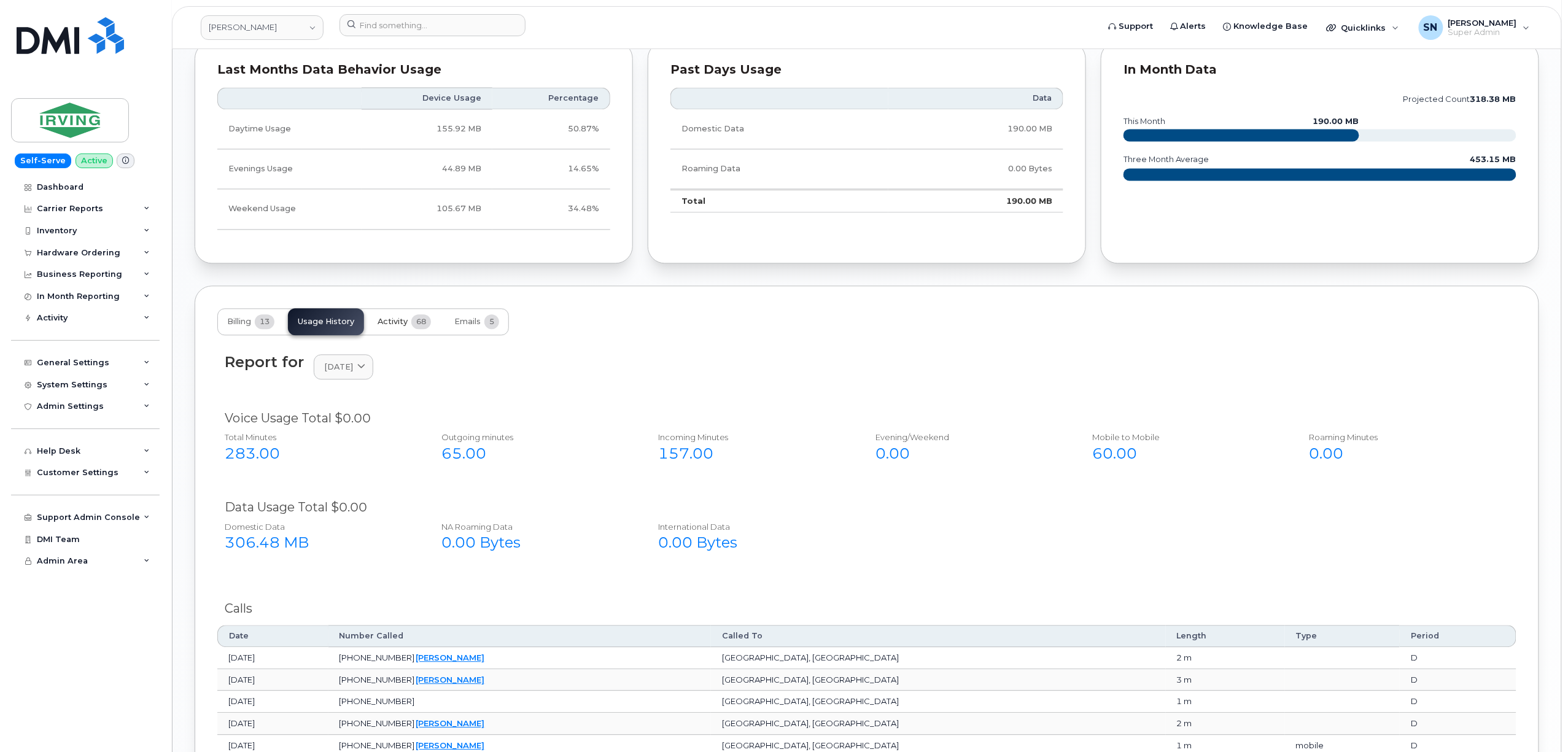
click at [384, 325] on span "Activity" at bounding box center [392, 321] width 30 height 10
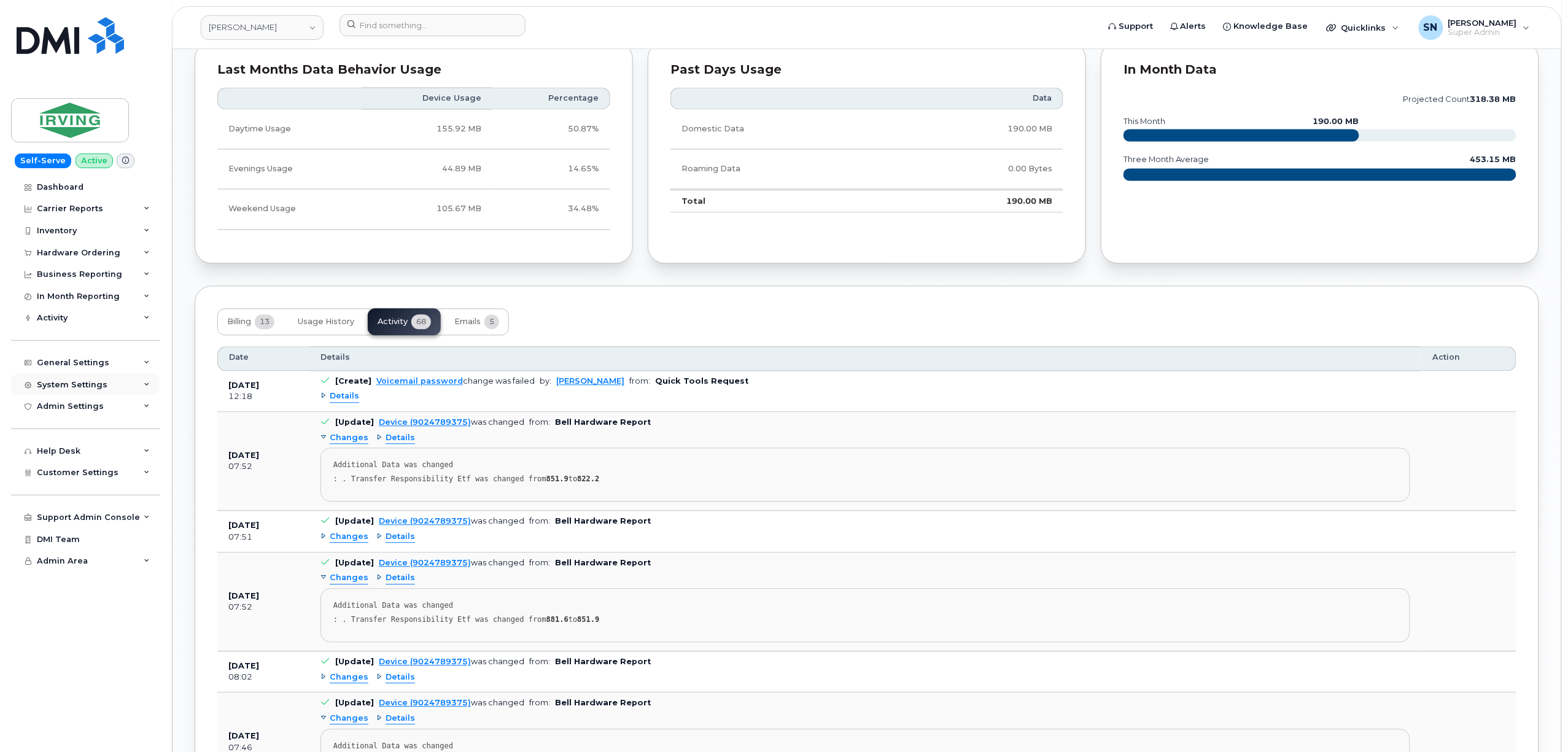
click at [78, 375] on div "System Settings" at bounding box center [85, 385] width 149 height 22
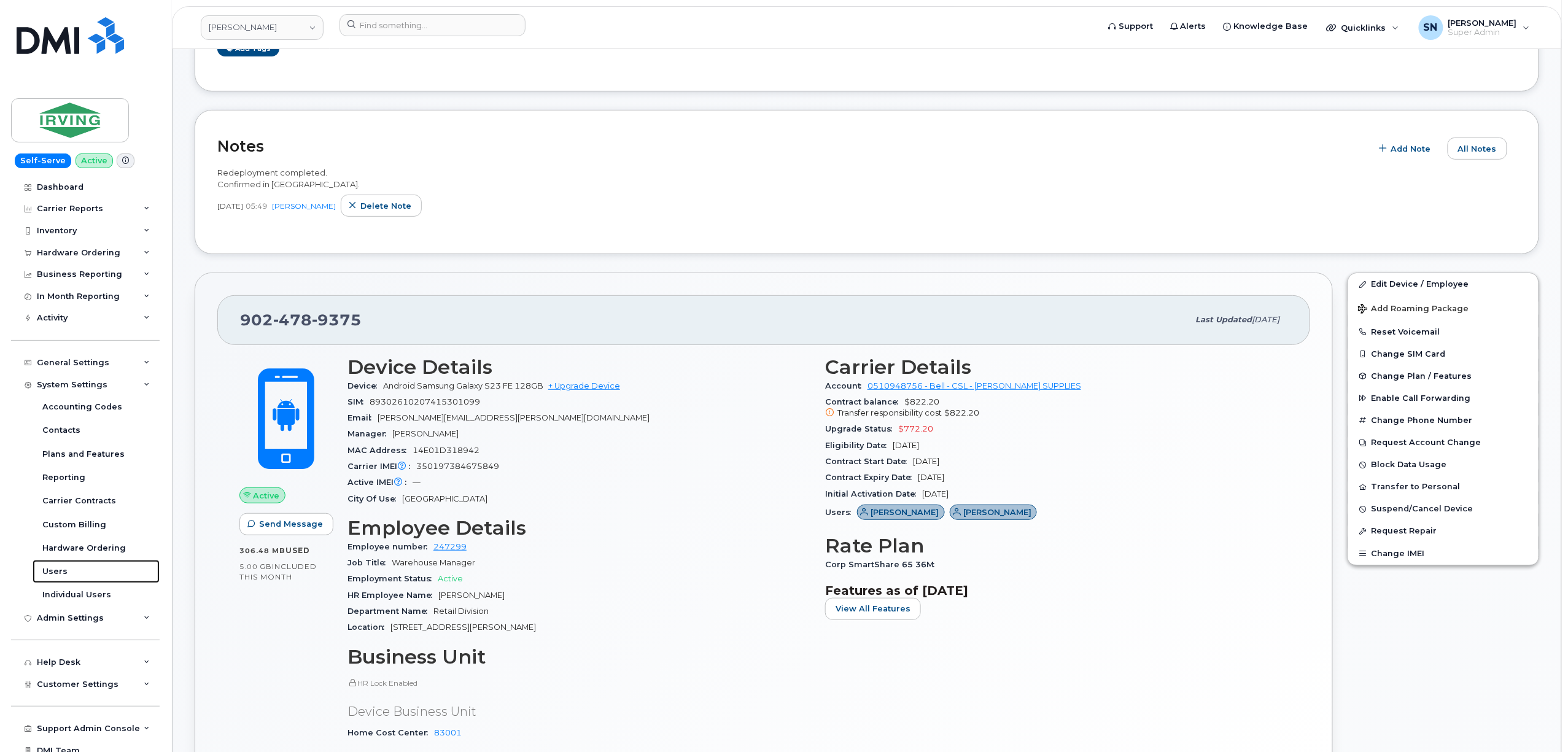
scroll to position [0, 0]
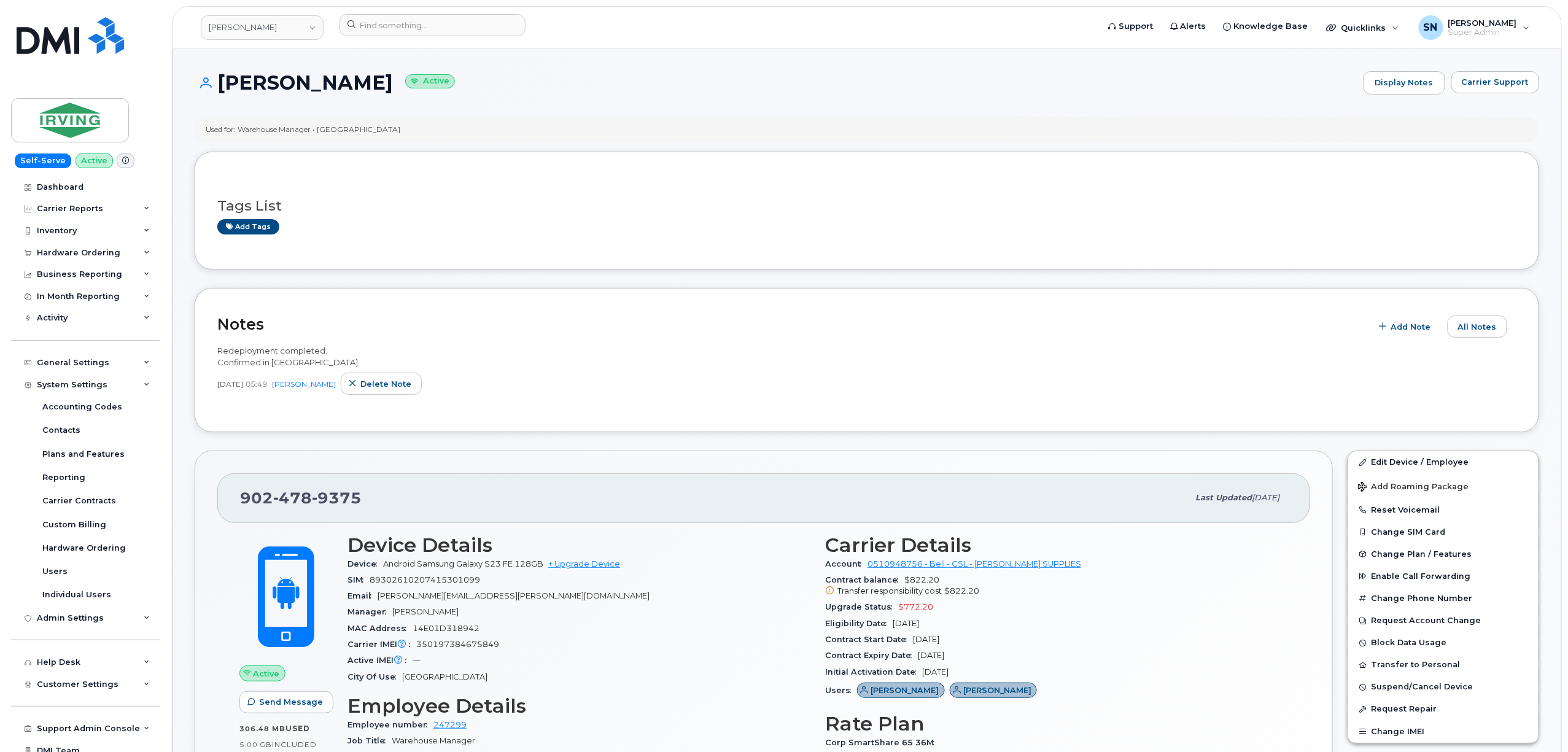
click at [851, 318] on h2 "Notes" at bounding box center [791, 324] width 1148 height 18
click at [511, 251] on div "Tags List Add tags" at bounding box center [866, 210] width 1344 height 118
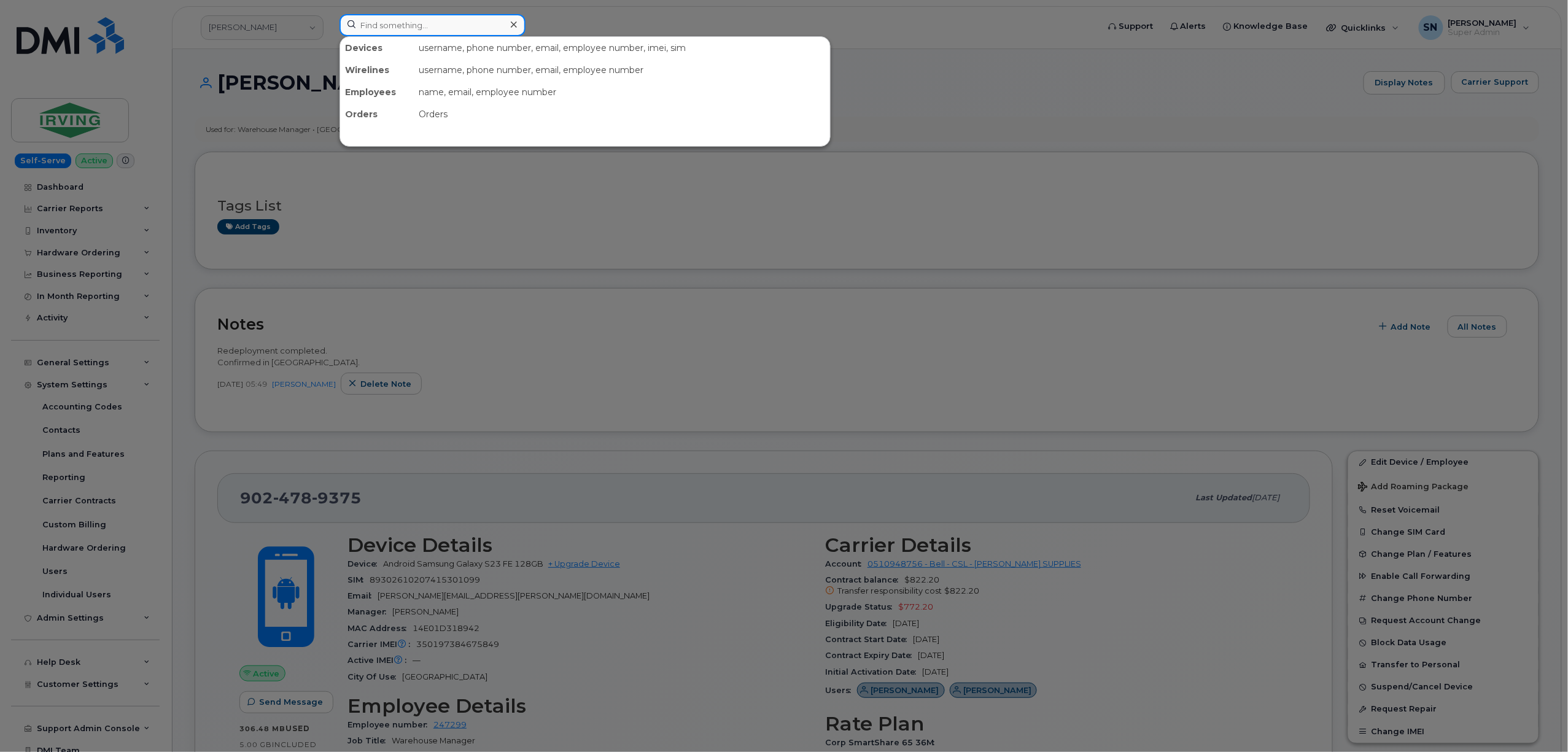
click at [413, 28] on input at bounding box center [433, 25] width 186 height 22
paste input "5873373253"
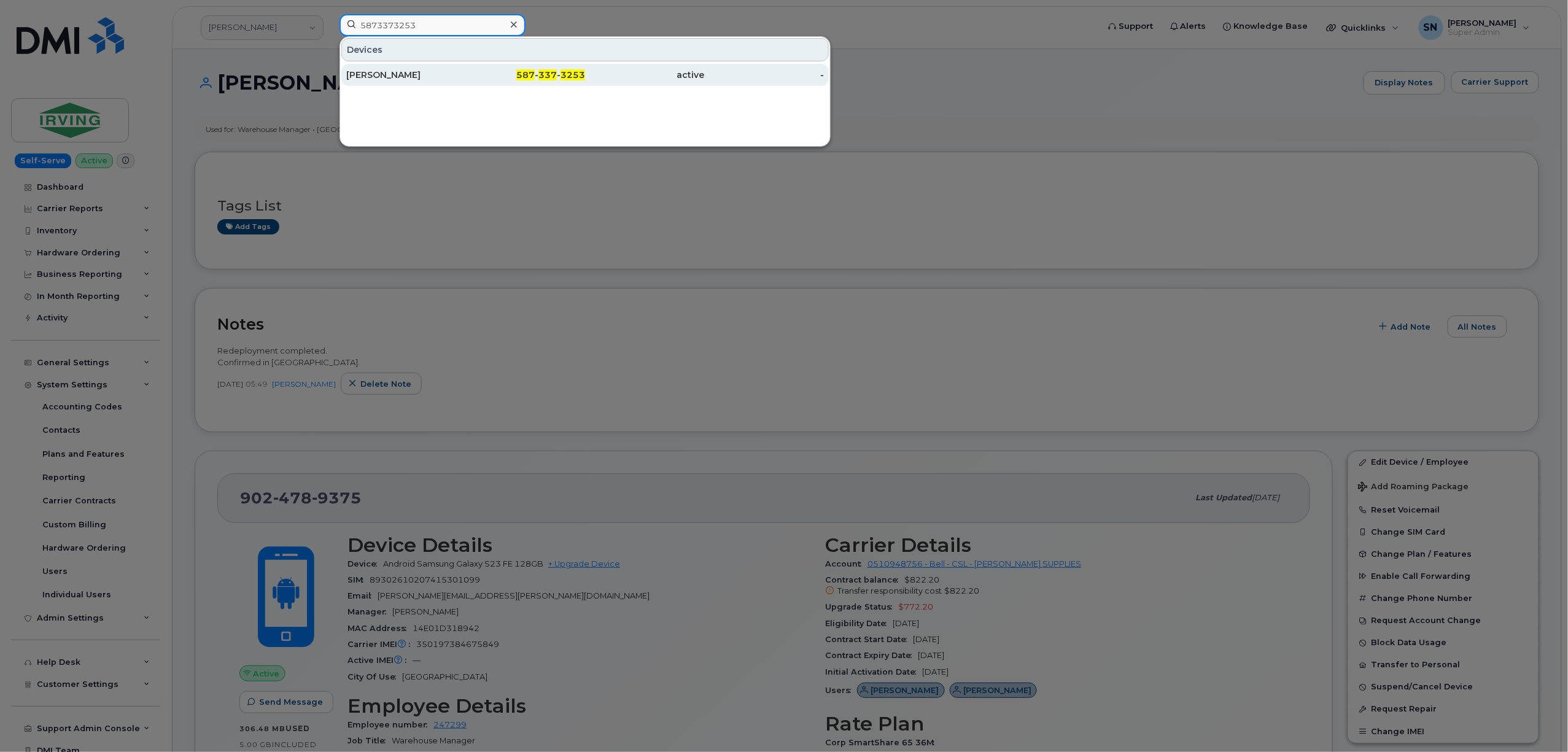
type input "5873373253"
click at [440, 77] on div "[PERSON_NAME]" at bounding box center [405, 75] width 119 height 12
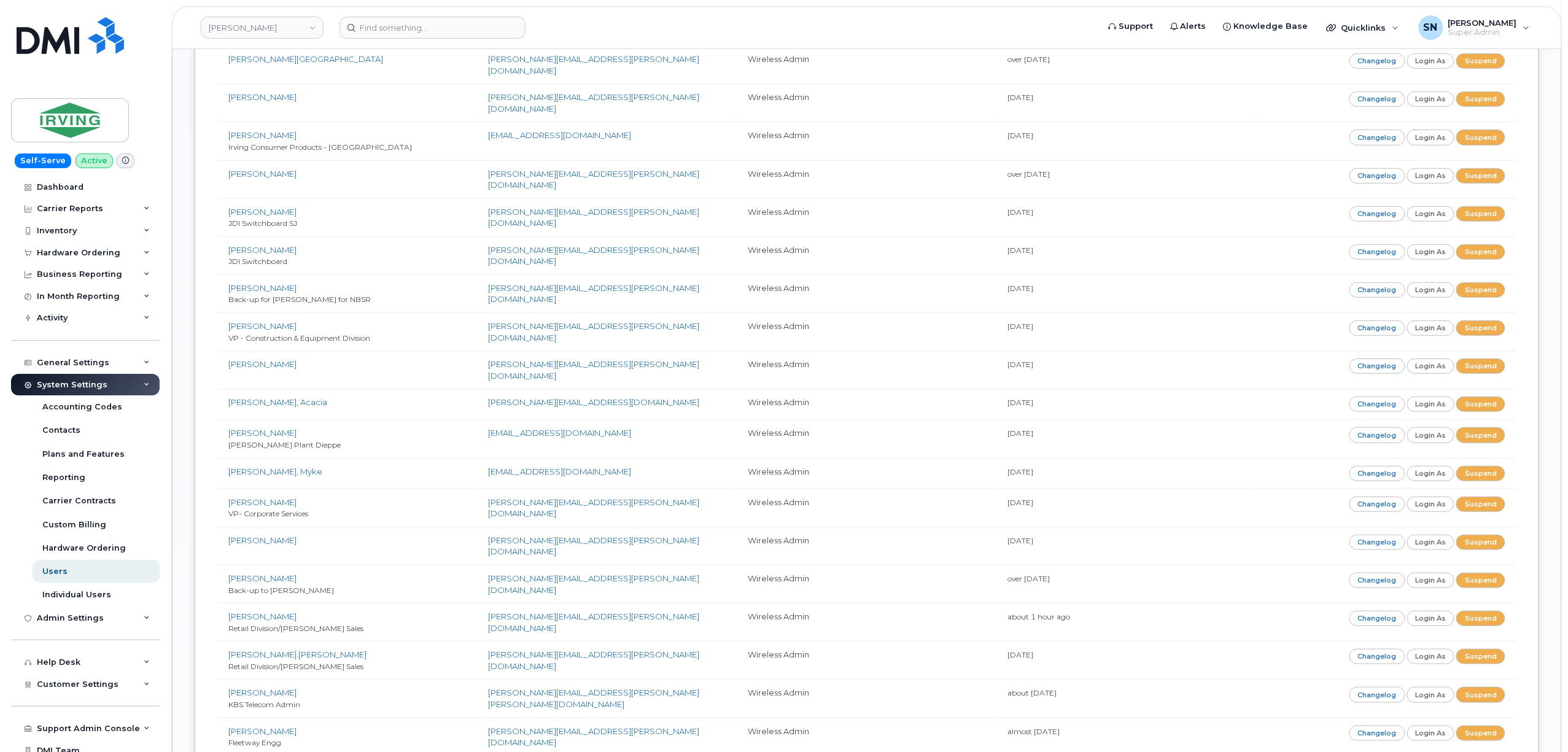
scroll to position [2782, 0]
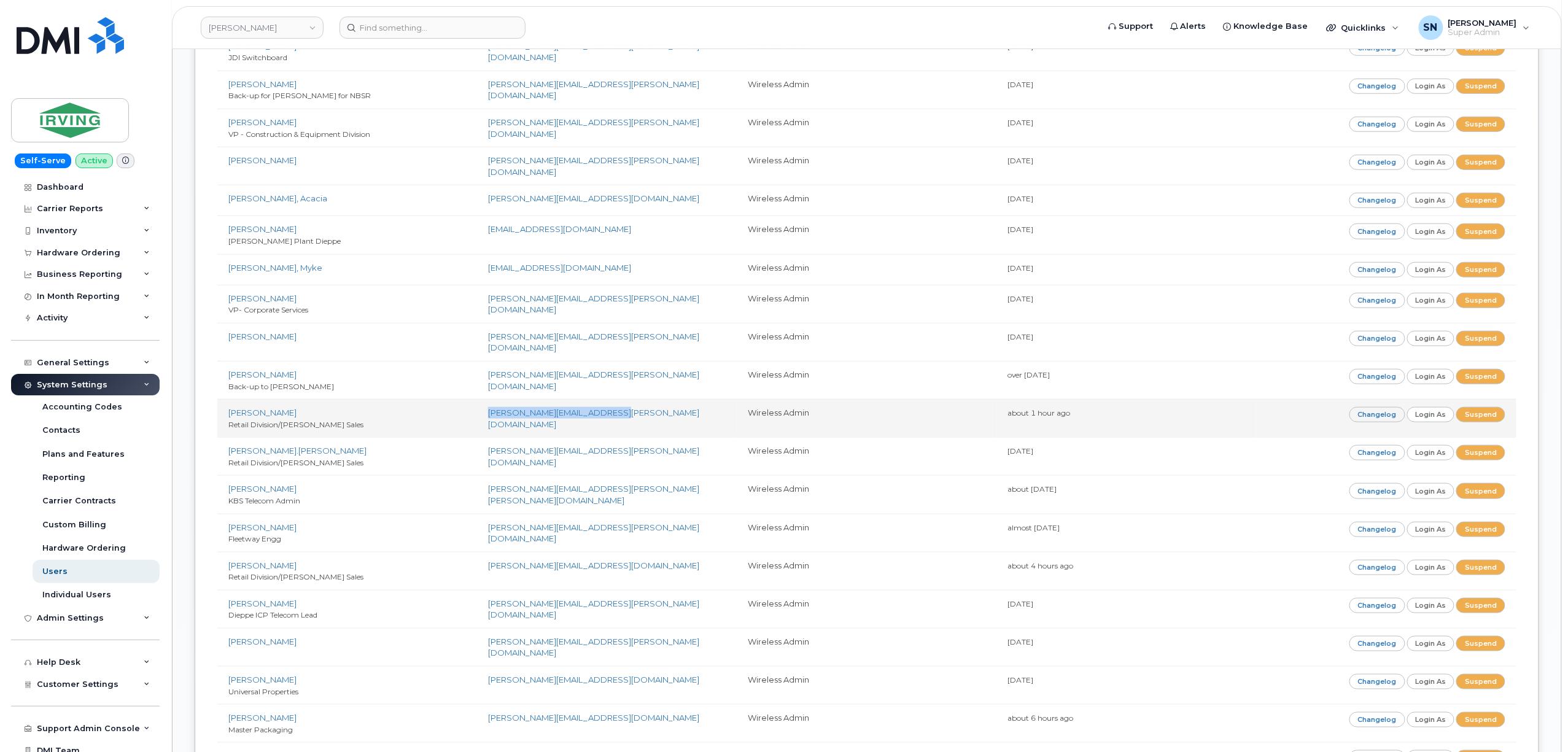
drag, startPoint x: 486, startPoint y: 320, endPoint x: 607, endPoint y: 325, distance: 121.1
click at [607, 399] on td "[PERSON_NAME][EMAIL_ADDRESS][PERSON_NAME][DOMAIN_NAME]" at bounding box center [607, 418] width 260 height 38
copy link "[PERSON_NAME][EMAIL_ADDRESS][PERSON_NAME][DOMAIN_NAME]"
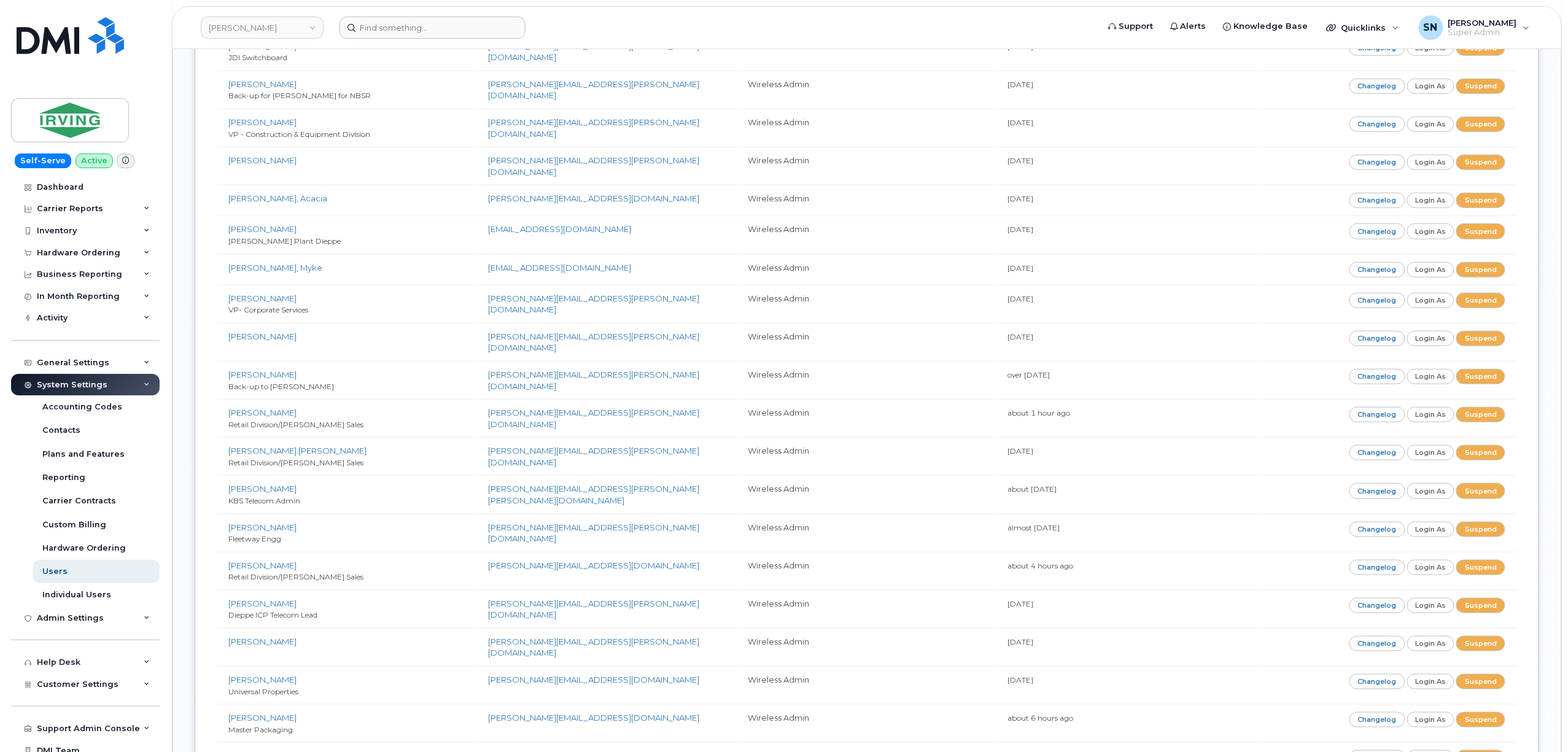
click at [762, 25] on form at bounding box center [714, 28] width 750 height 22
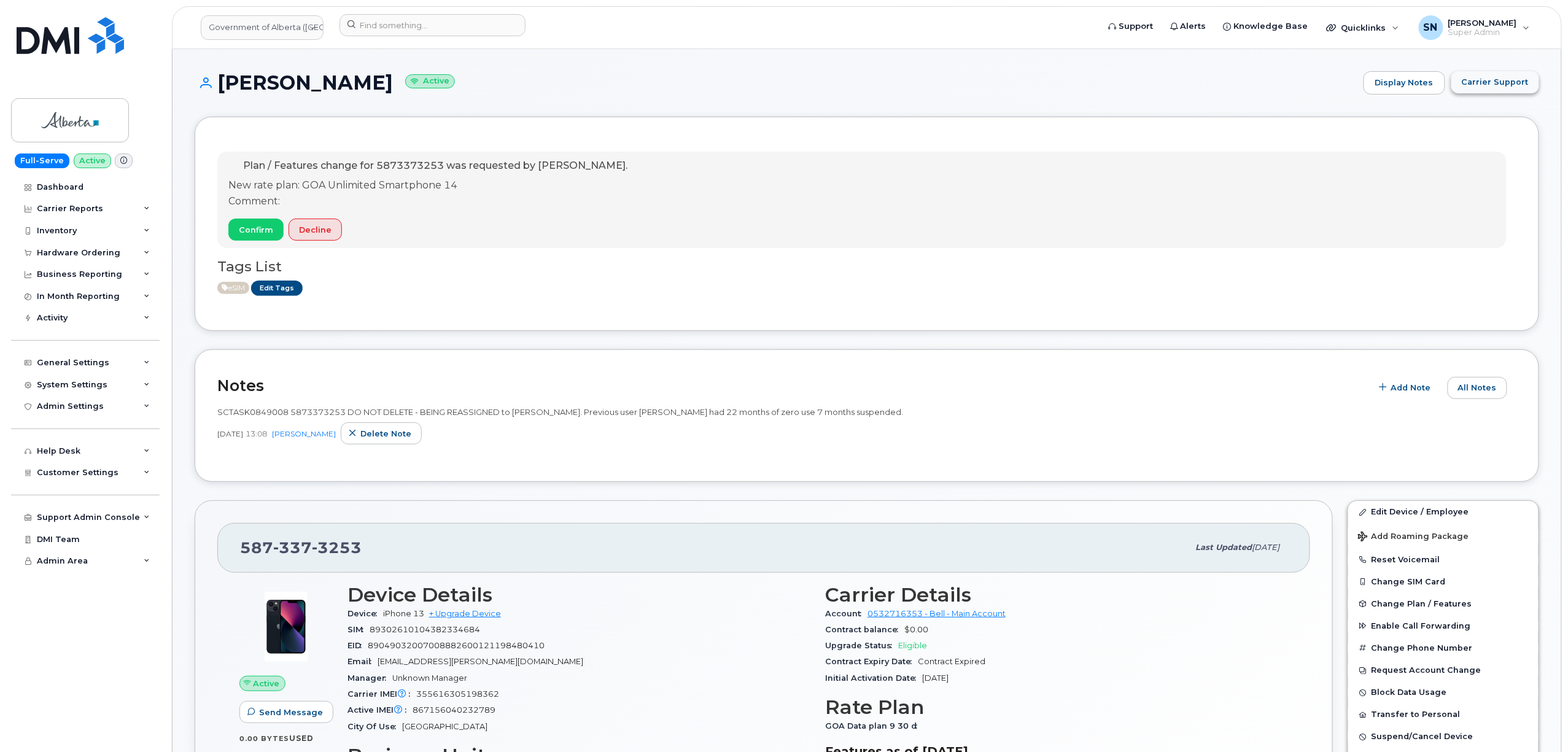
click at [1483, 84] on span "Carrier Support" at bounding box center [1495, 82] width 67 height 12
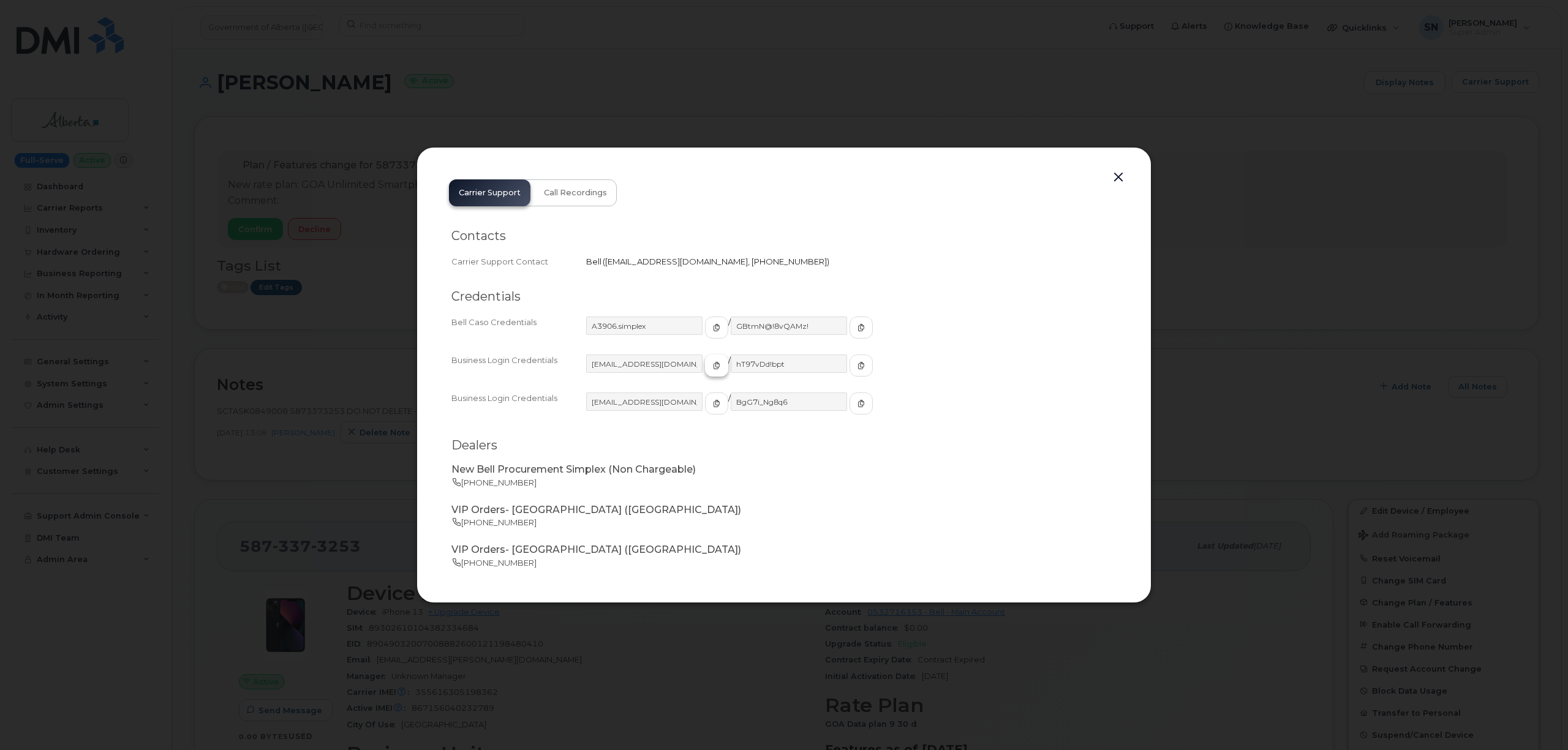
click at [713, 365] on icon "button" at bounding box center [717, 365] width 7 height 7
click at [856, 363] on span "button" at bounding box center [861, 365] width 11 height 11
click at [1123, 176] on button "button" at bounding box center [1118, 177] width 18 height 17
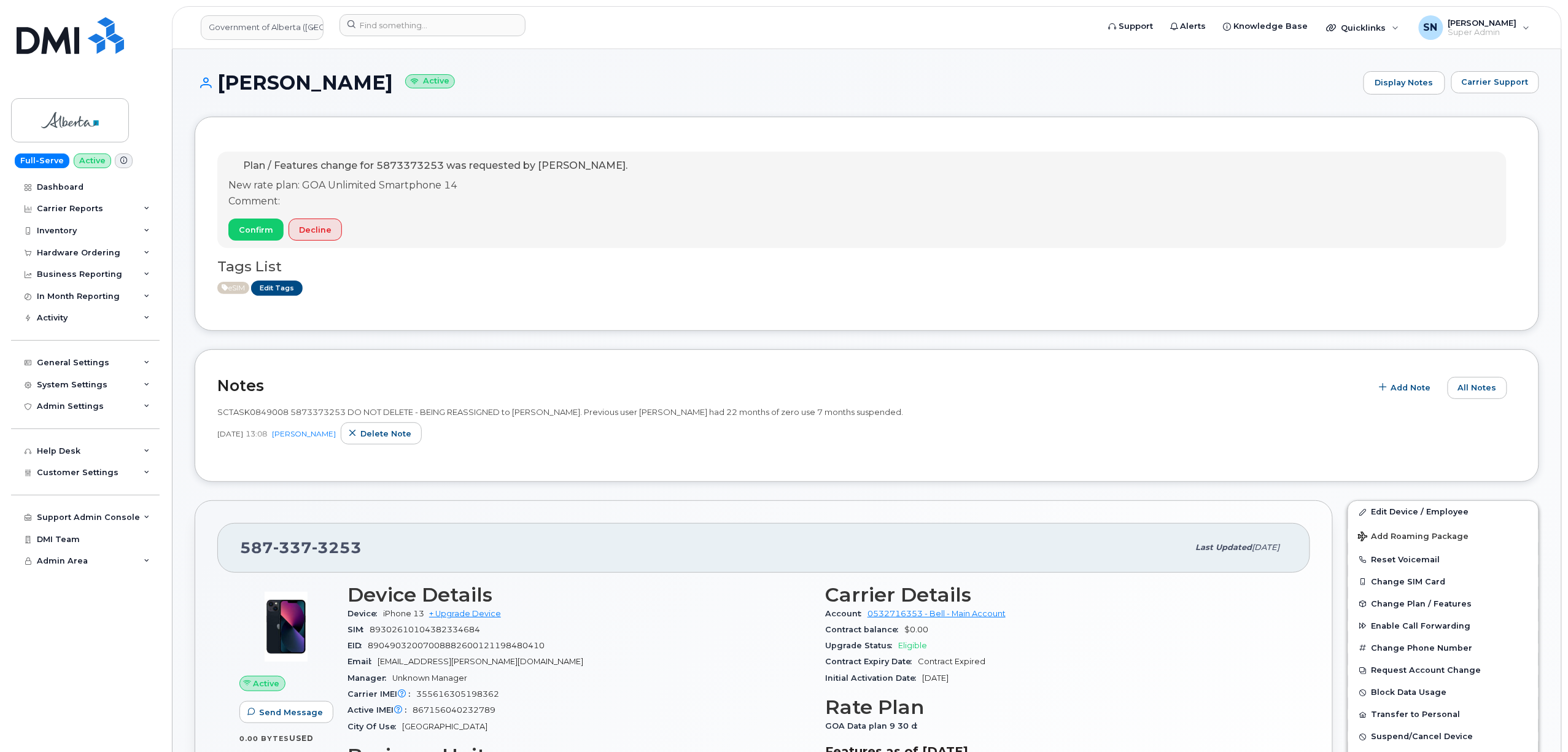
click at [773, 298] on div "Plan / Features change for 5873373253 was requested by Tami Betchuk. New rate p…" at bounding box center [866, 224] width 1299 height 169
click at [273, 35] on link "Government of Alberta (GOA)" at bounding box center [262, 28] width 123 height 25
type input "desj"
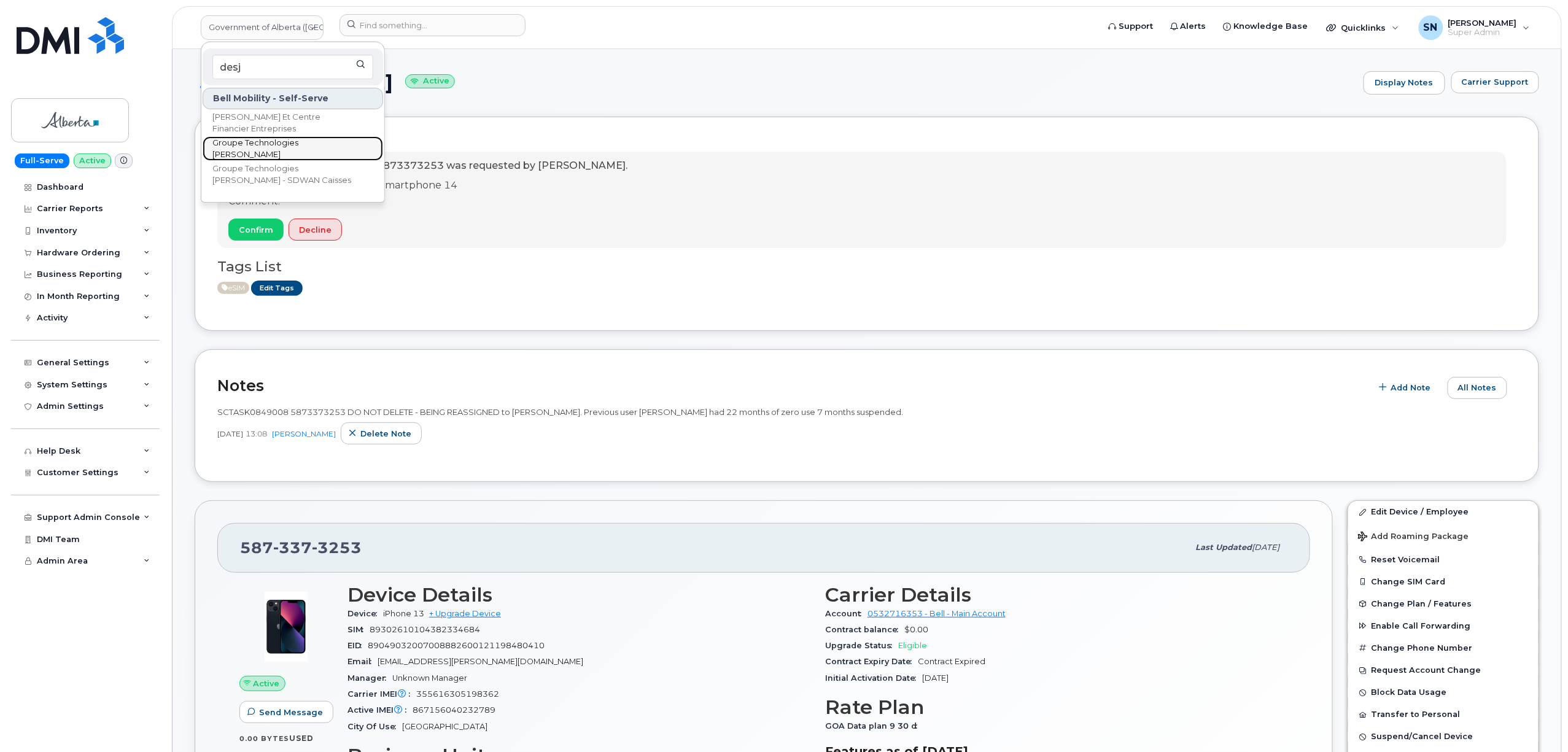
click at [259, 145] on span "Groupe Technologies Desjardins" at bounding box center [283, 149] width 141 height 24
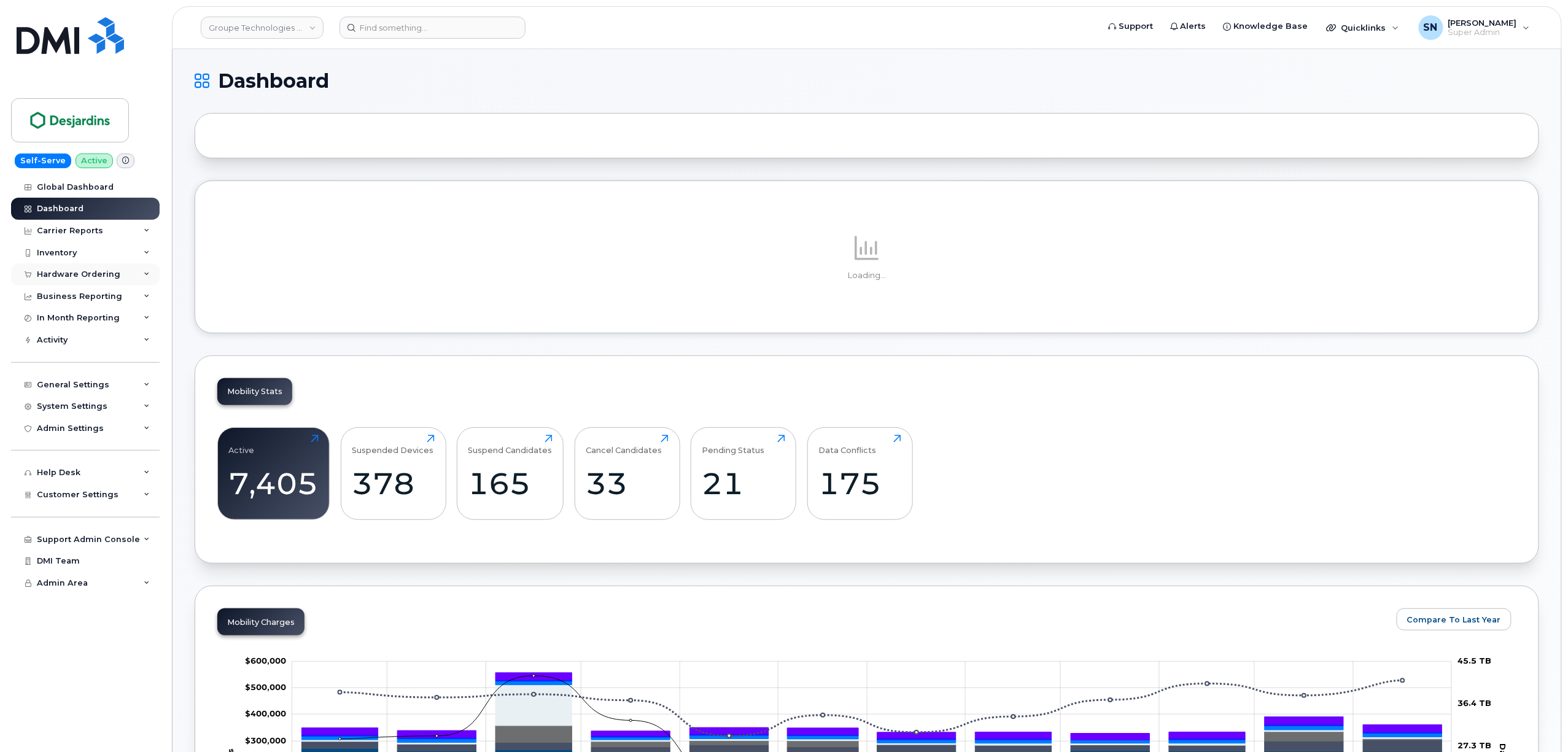
click at [98, 276] on div "Hardware Ordering" at bounding box center [78, 274] width 84 height 10
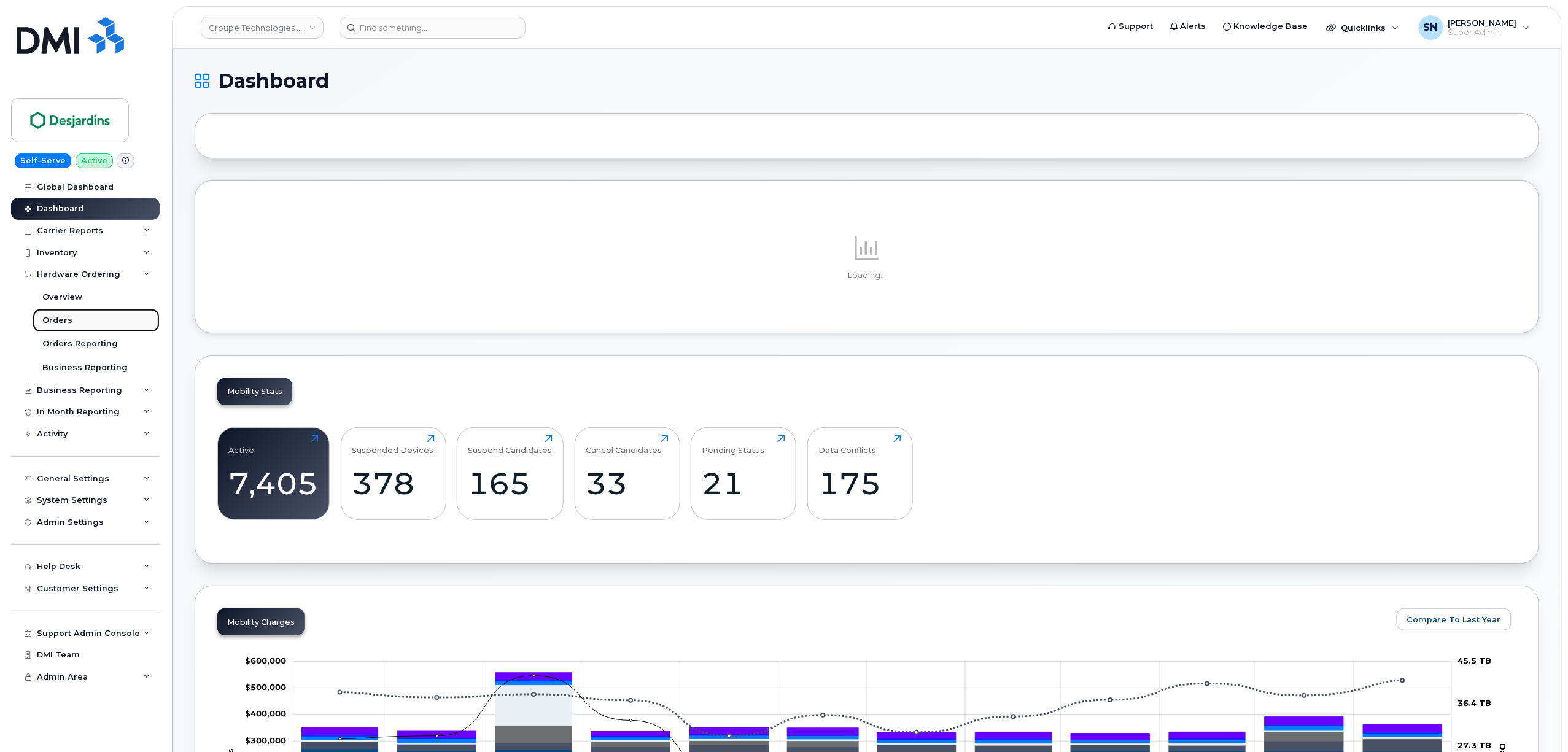
click at [67, 323] on div "Orders" at bounding box center [57, 320] width 30 height 11
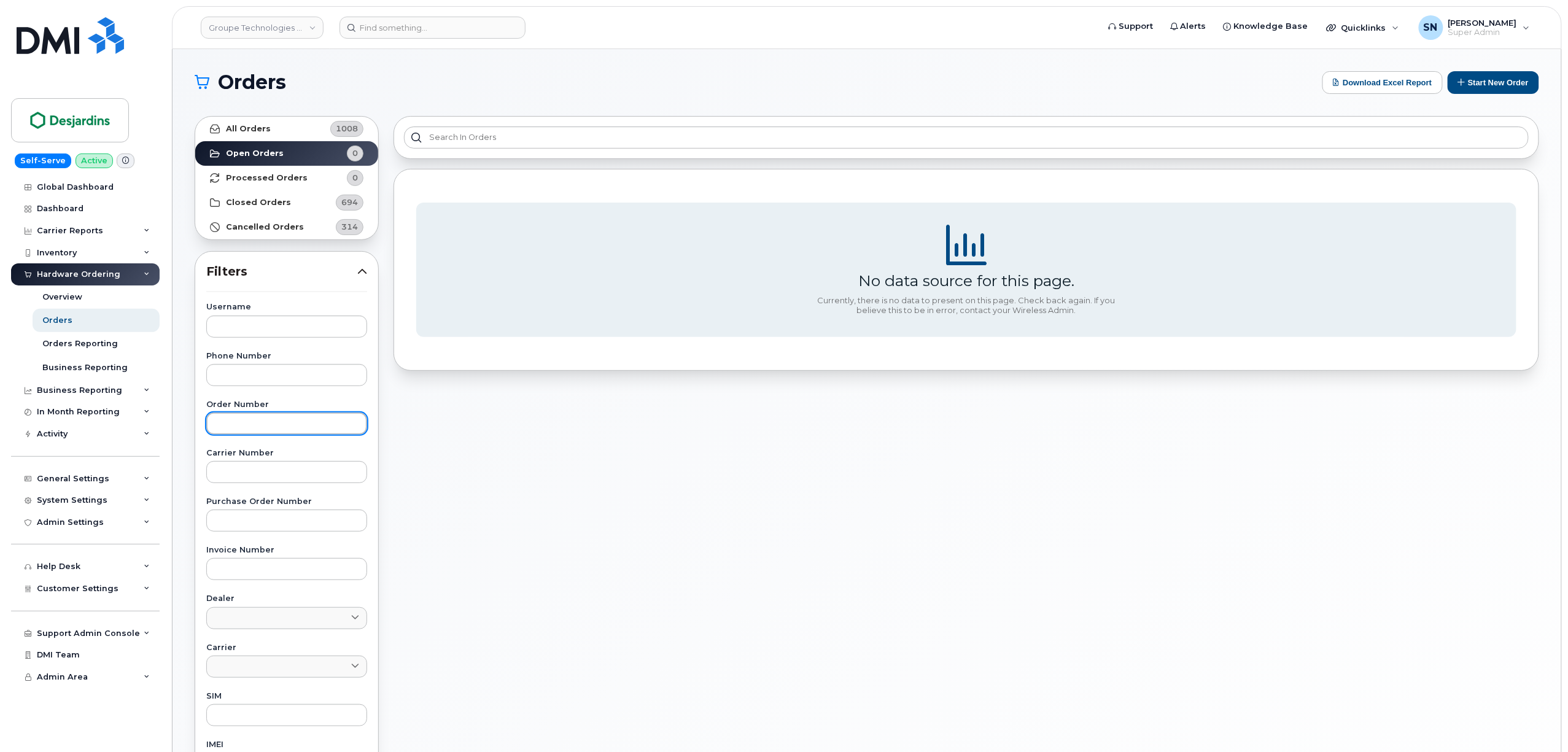
click at [263, 429] on input "text" at bounding box center [286, 424] width 161 height 22
paste input "300775"
type input "300775"
click at [259, 121] on link "All Orders 1008" at bounding box center [287, 129] width 183 height 25
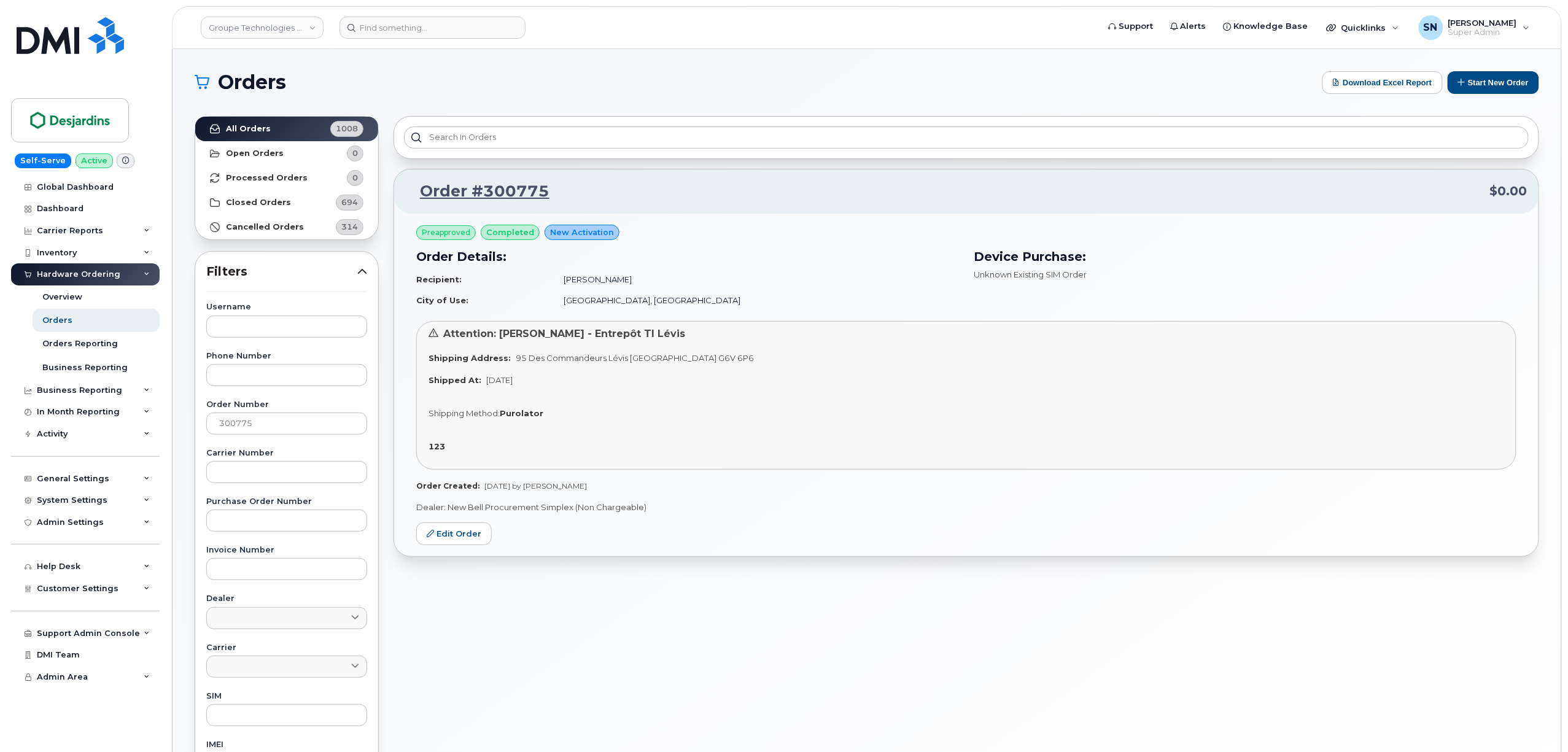
drag, startPoint x: 295, startPoint y: 25, endPoint x: 295, endPoint y: 15, distance: 10.0
click at [295, 23] on link "Groupe Technologies [PERSON_NAME]" at bounding box center [262, 28] width 123 height 22
type input "aecon"
click at [315, 117] on span "Aecon Construction Group Inc" at bounding box center [273, 116] width 120 height 12
click at [657, 67] on div "Orders Download Excel Report Start New Order All Orders 1008 Open Orders 0 Proc…" at bounding box center [866, 517] width 1388 height 937
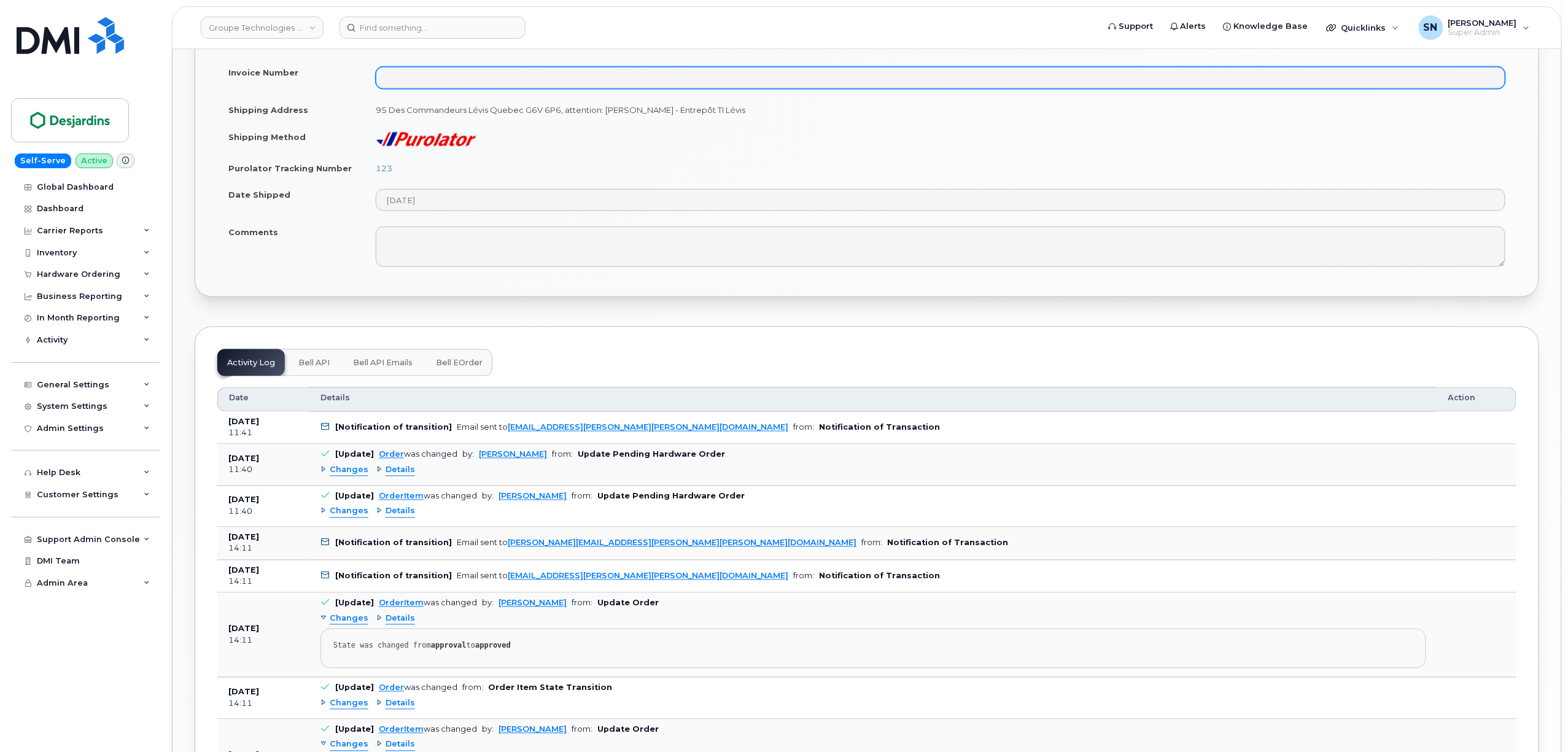
scroll to position [900, 0]
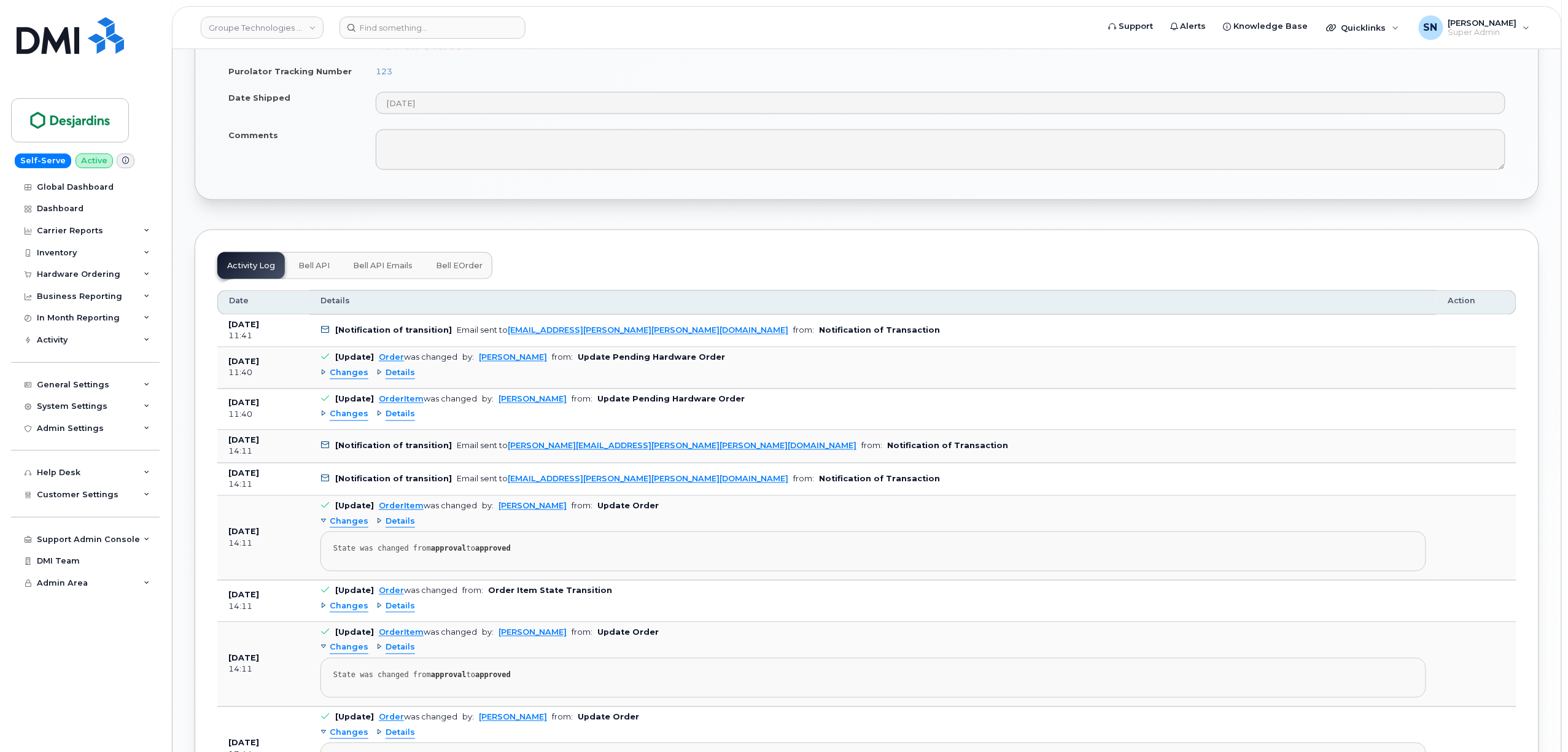
click at [349, 421] on span "Changes" at bounding box center [349, 415] width 39 height 12
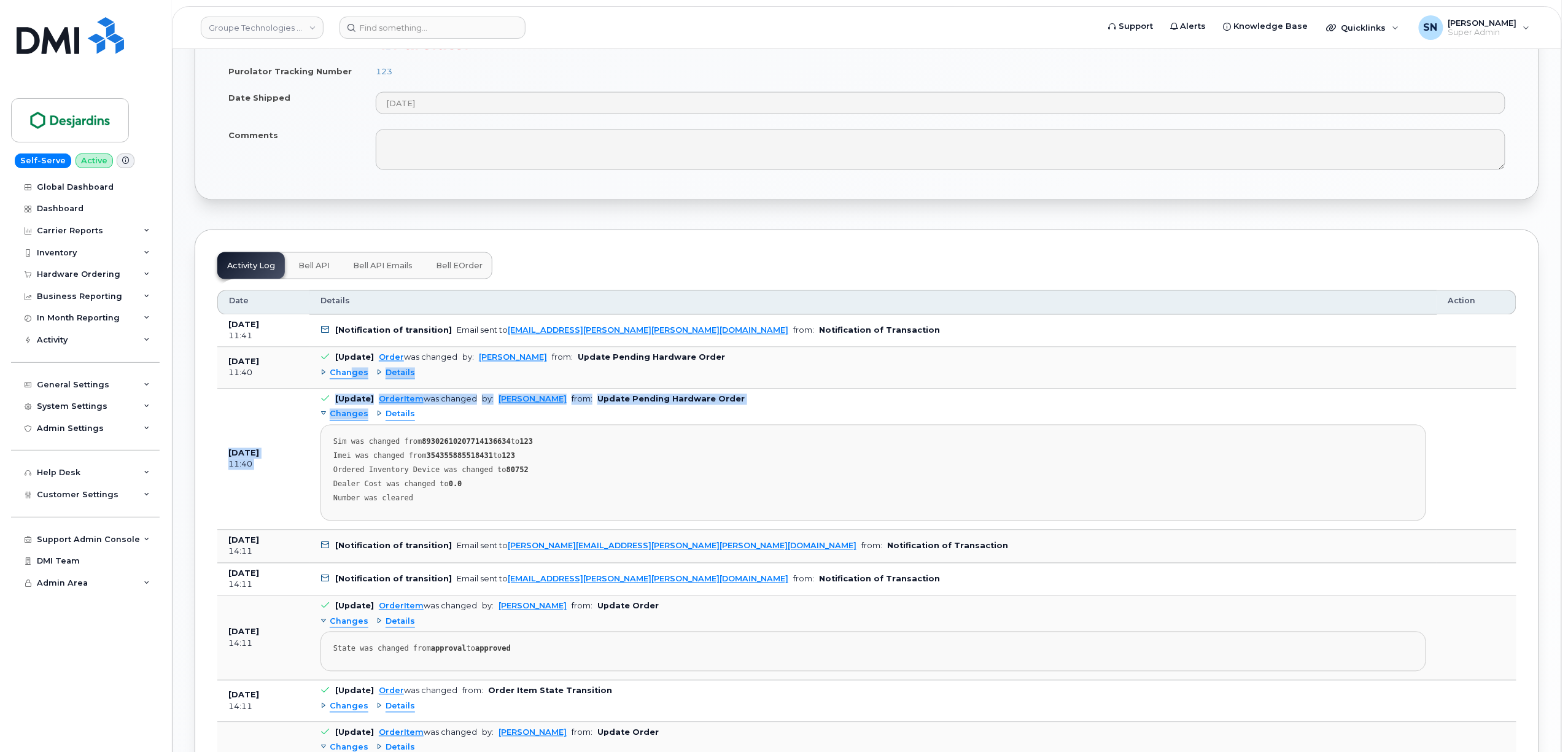
drag, startPoint x: 351, startPoint y: 383, endPoint x: 353, endPoint y: 428, distance: 45.0
click at [339, 499] on pre "Sim was changed from [TECHNICAL_ID] to 123 Imei was changed from 35435588551843…" at bounding box center [873, 473] width 1105 height 96
click at [349, 380] on span "Changes" at bounding box center [349, 374] width 39 height 12
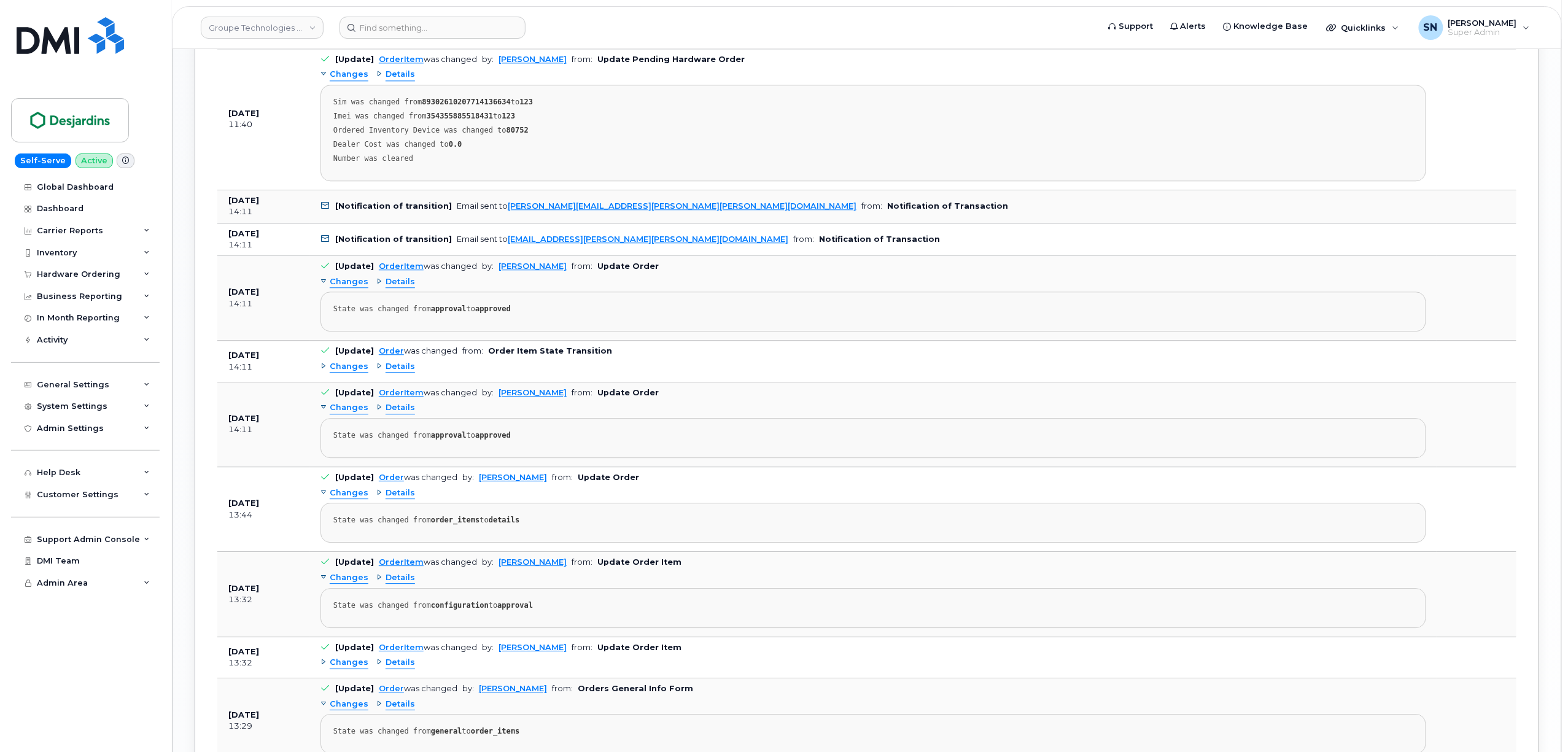
scroll to position [1473, 0]
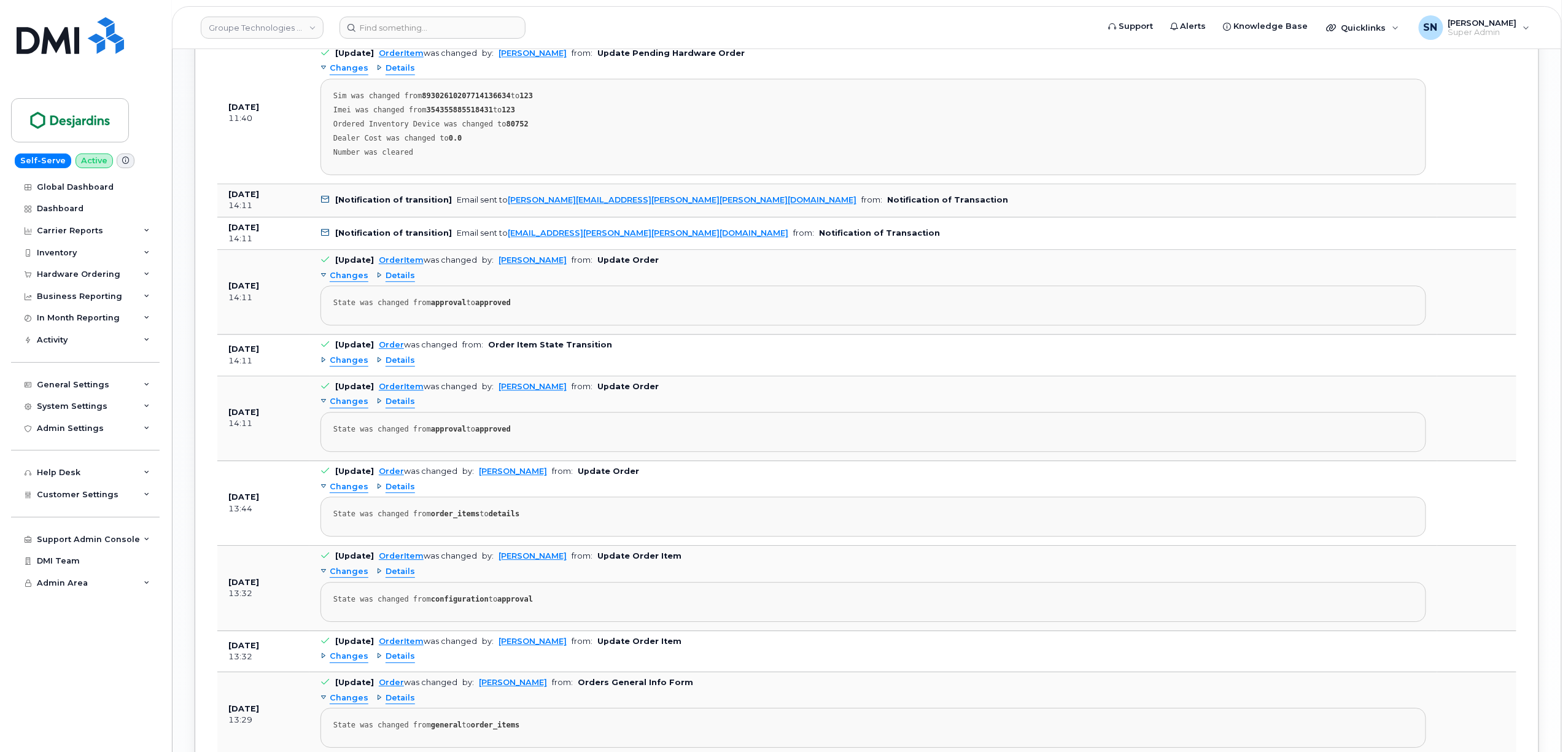
click at [356, 366] on span "Changes" at bounding box center [349, 361] width 39 height 12
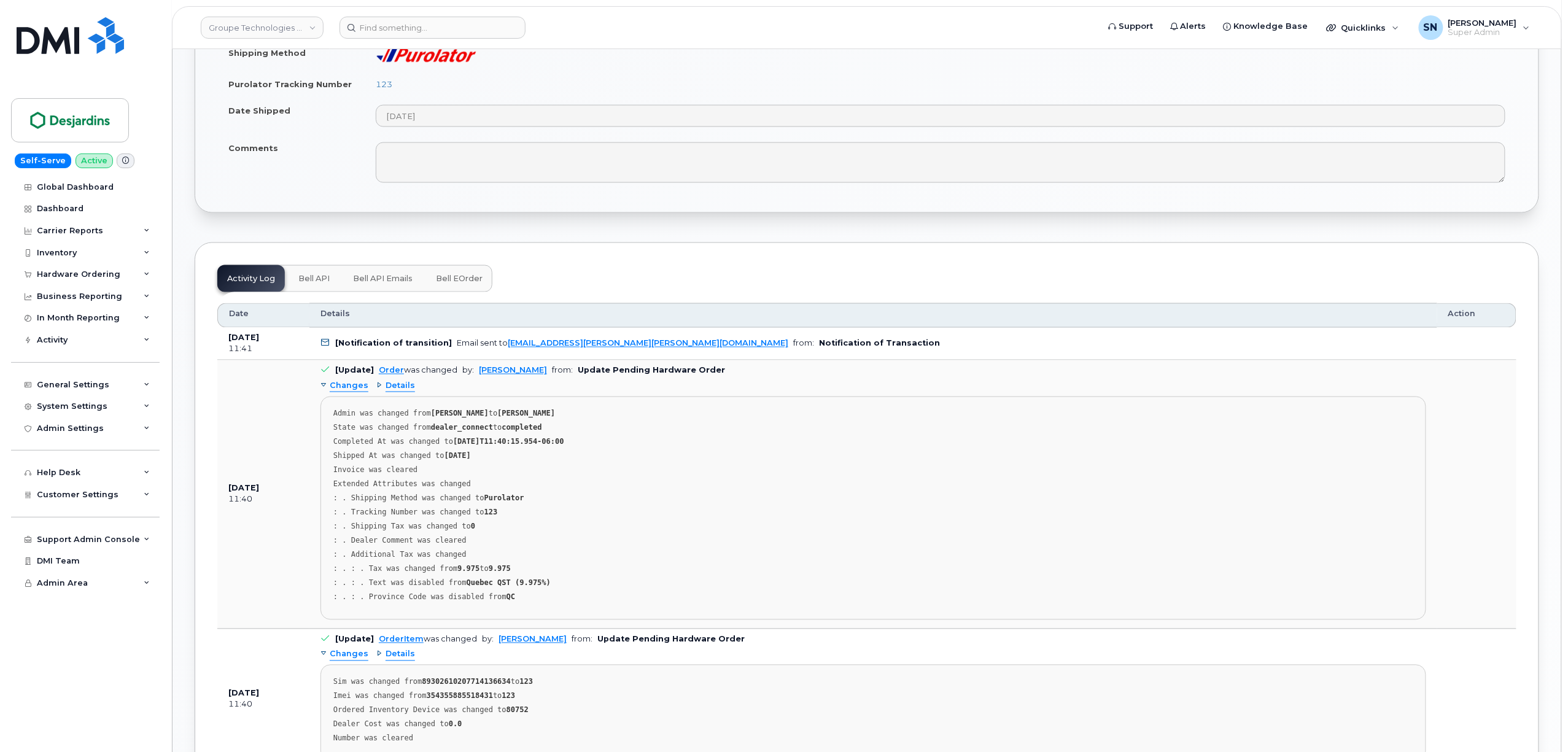
scroll to position [900, 0]
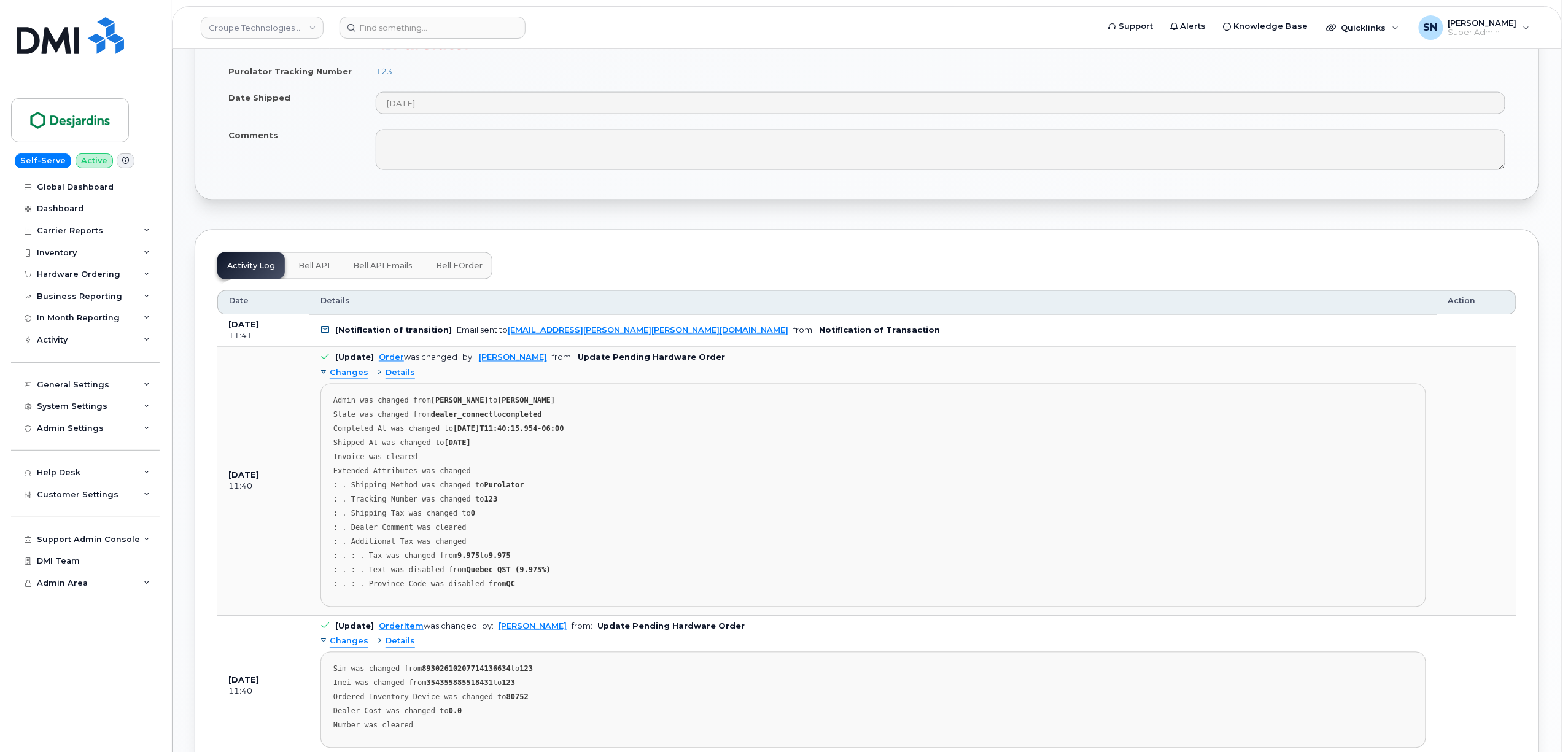
copy link "[PERSON_NAME]"
drag, startPoint x: 474, startPoint y: 367, endPoint x: 565, endPoint y: 366, distance: 91.0
click at [565, 366] on td "[Update] Order was changed by: [PERSON_NAME] from: Update Pending Hardware Orde…" at bounding box center [873, 482] width 1127 height 268
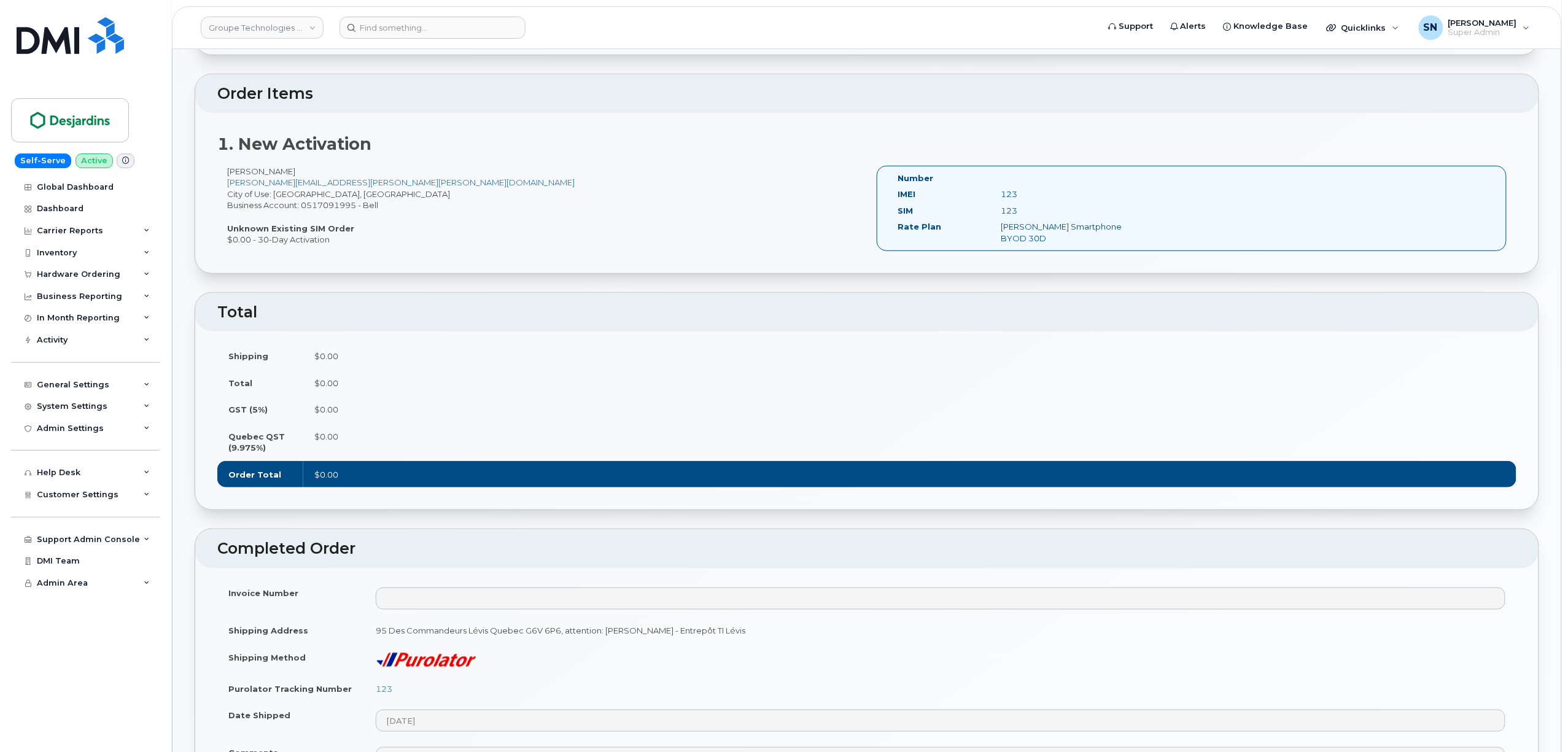
scroll to position [246, 0]
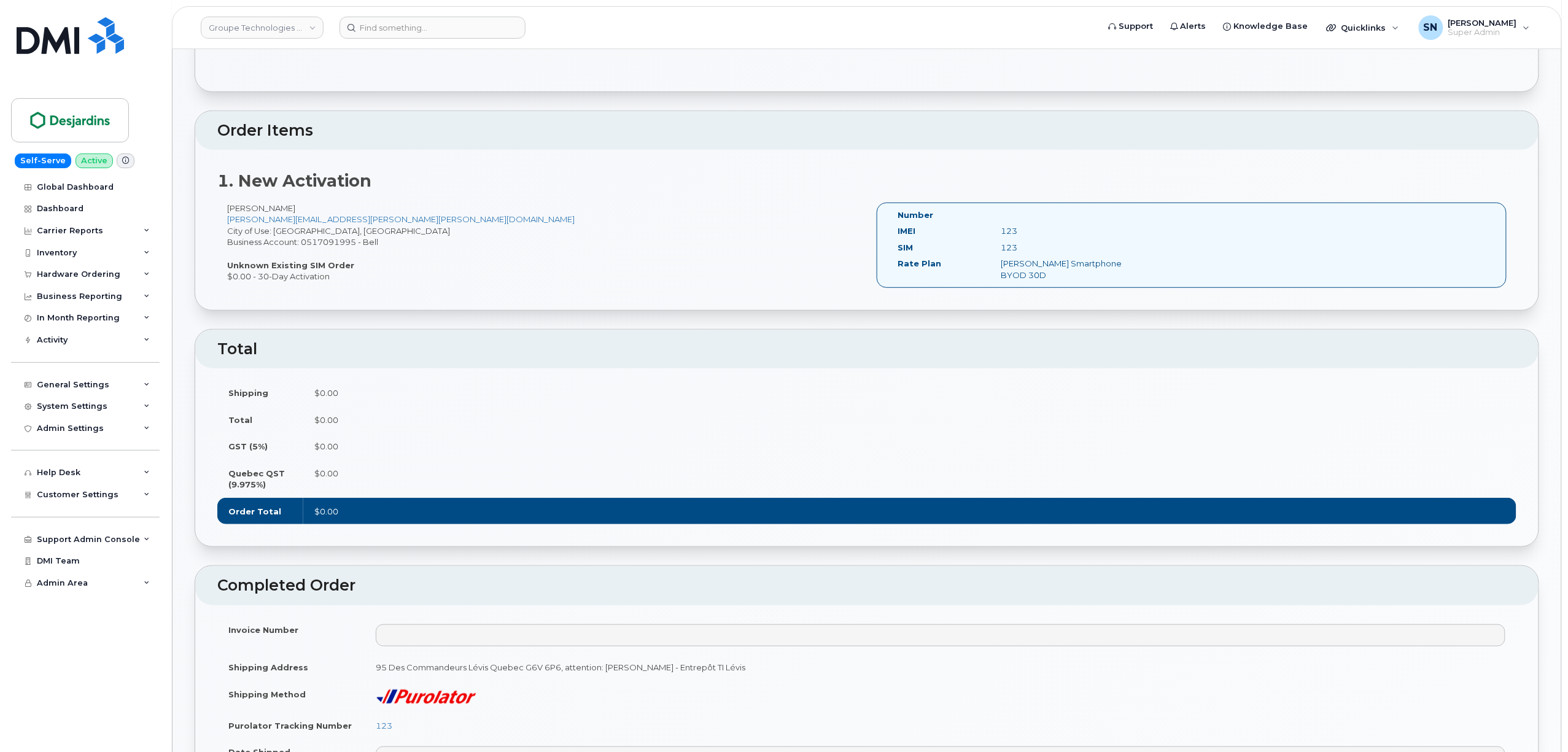
drag, startPoint x: 226, startPoint y: 210, endPoint x: 301, endPoint y: 211, distance: 75.0
click at [301, 211] on div "[PERSON_NAME] [PERSON_NAME][EMAIL_ADDRESS][PERSON_NAME][PERSON_NAME][DOMAIN_NAM…" at bounding box center [542, 242] width 649 height 80
copy div "[PERSON_NAME]"
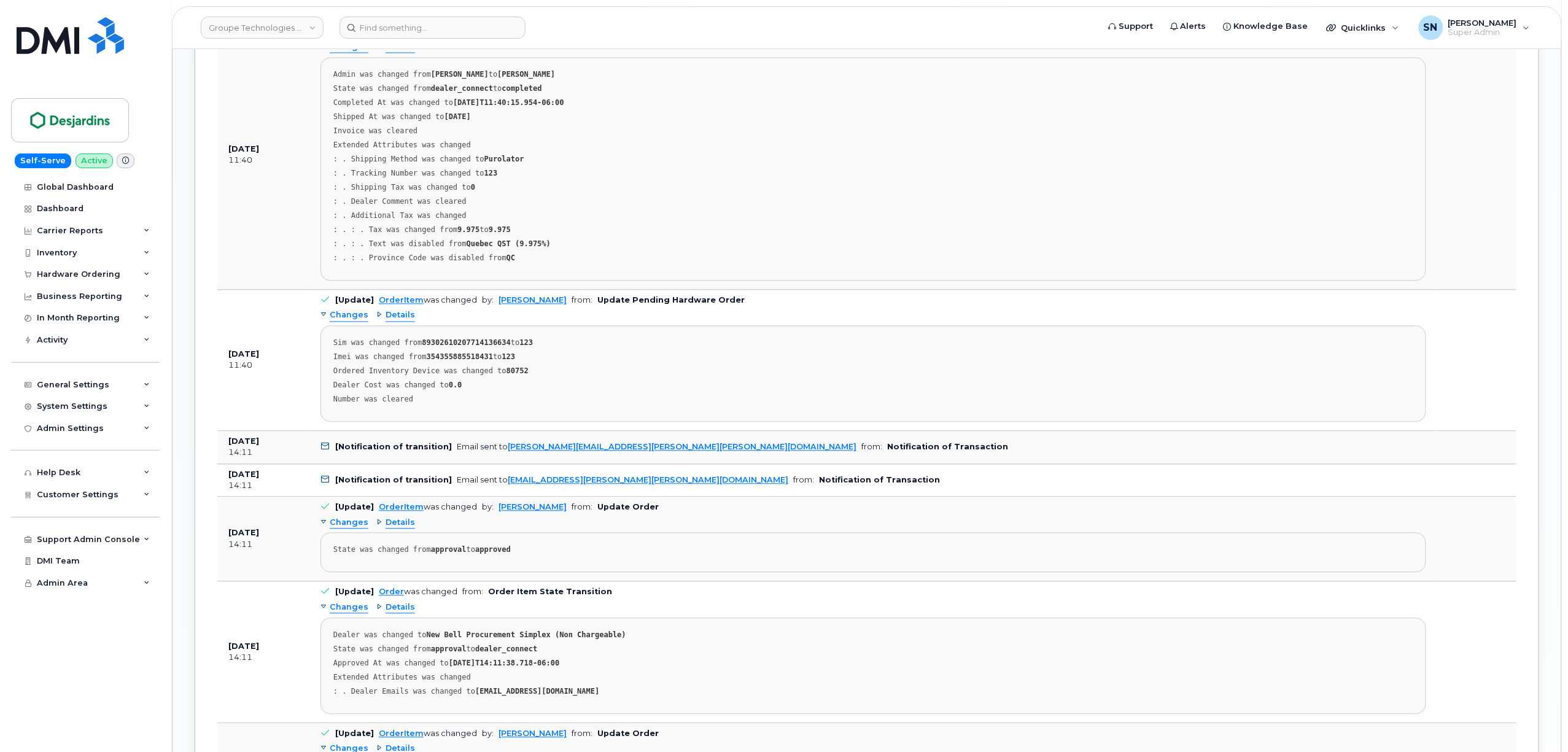
scroll to position [1228, 0]
drag, startPoint x: 422, startPoint y: 364, endPoint x: 482, endPoint y: 364, distance: 60.0
click at [482, 360] on strong "354355885518431" at bounding box center [460, 355] width 66 height 9
copy strong "354355885518431"
copy strong "89302610207714136634"
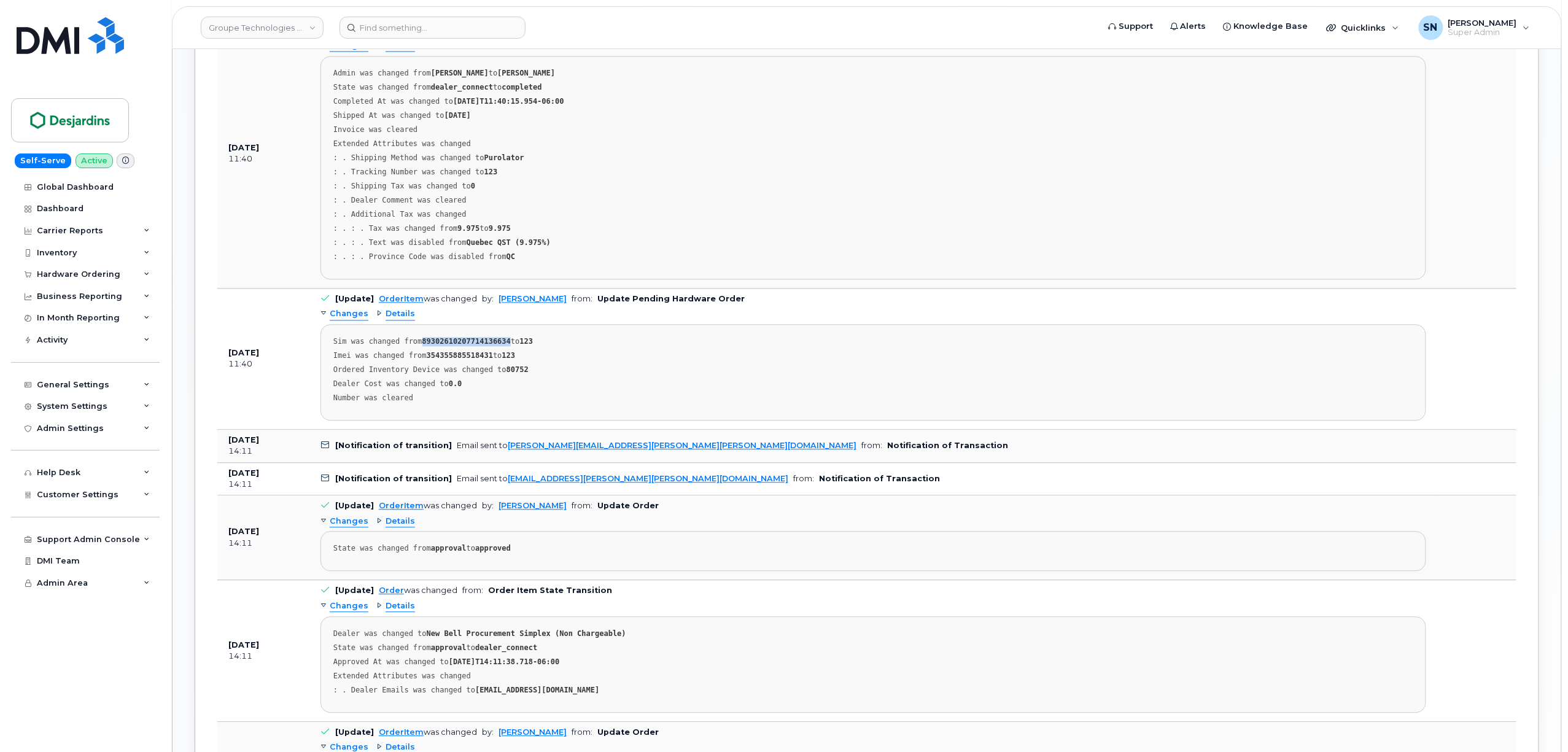
drag, startPoint x: 418, startPoint y: 347, endPoint x: 498, endPoint y: 353, distance: 80.2
click at [498, 346] on div "Sim was changed from [TECHNICAL_ID] to 123" at bounding box center [873, 342] width 1080 height 10
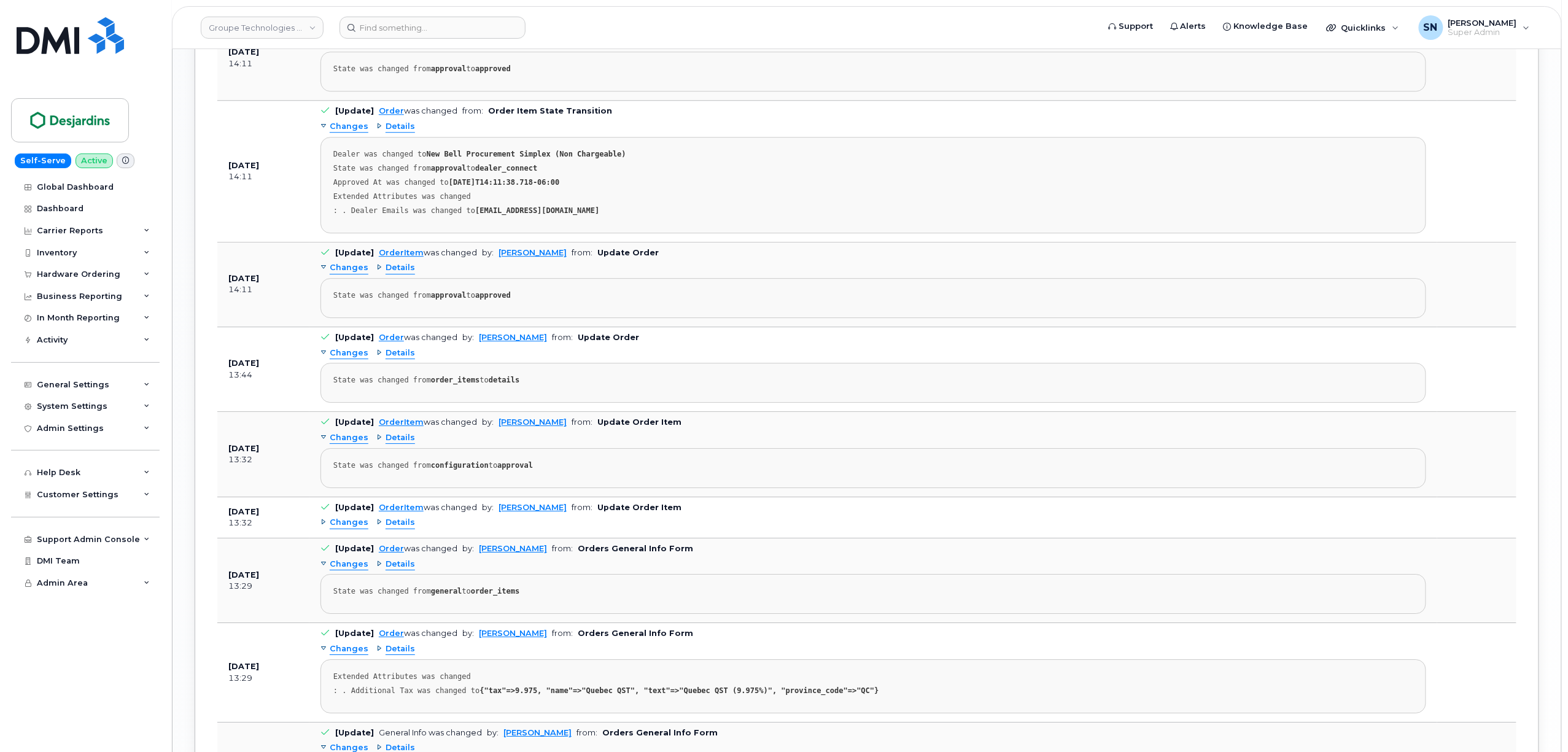
scroll to position [1800, 0]
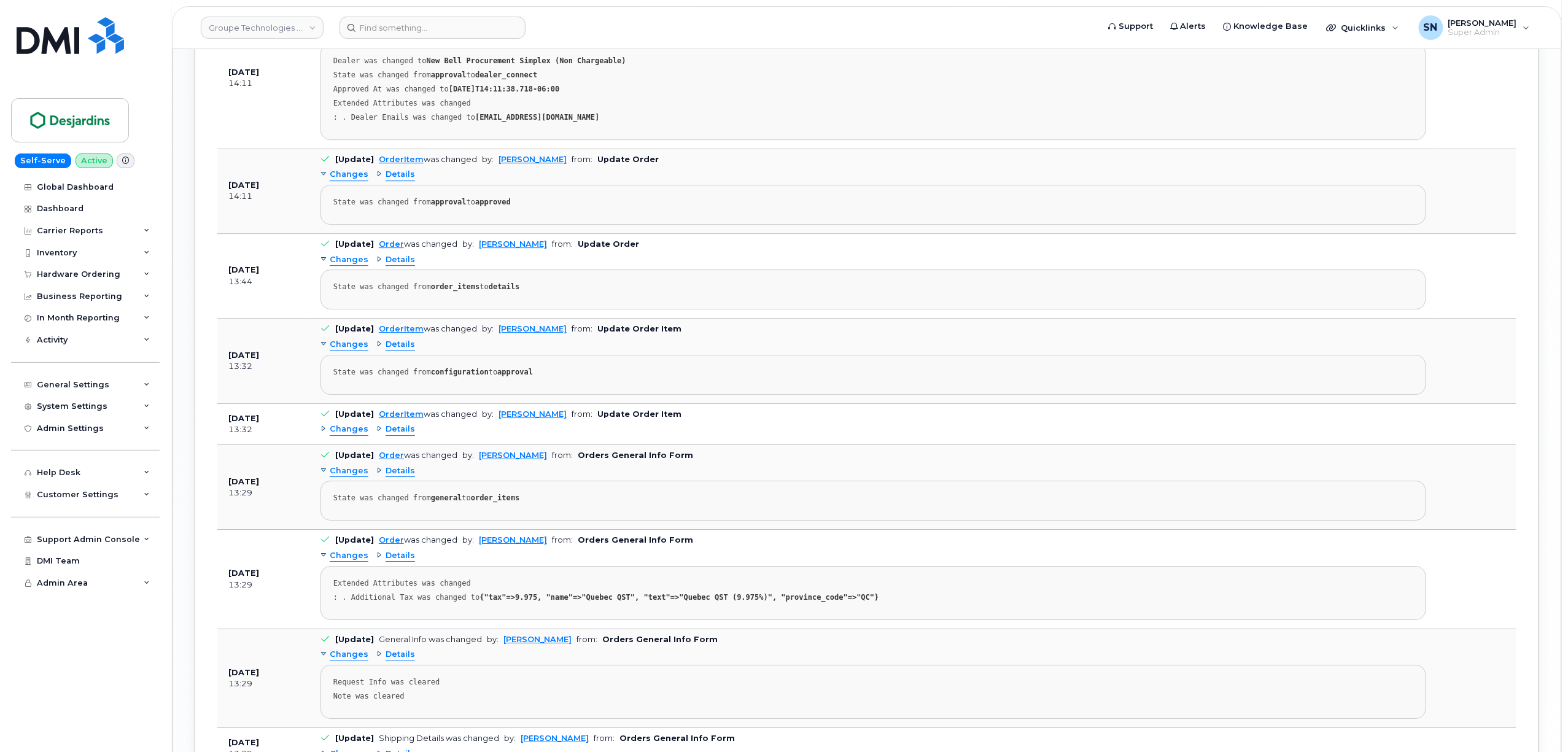
click at [356, 435] on span "Changes" at bounding box center [349, 430] width 39 height 12
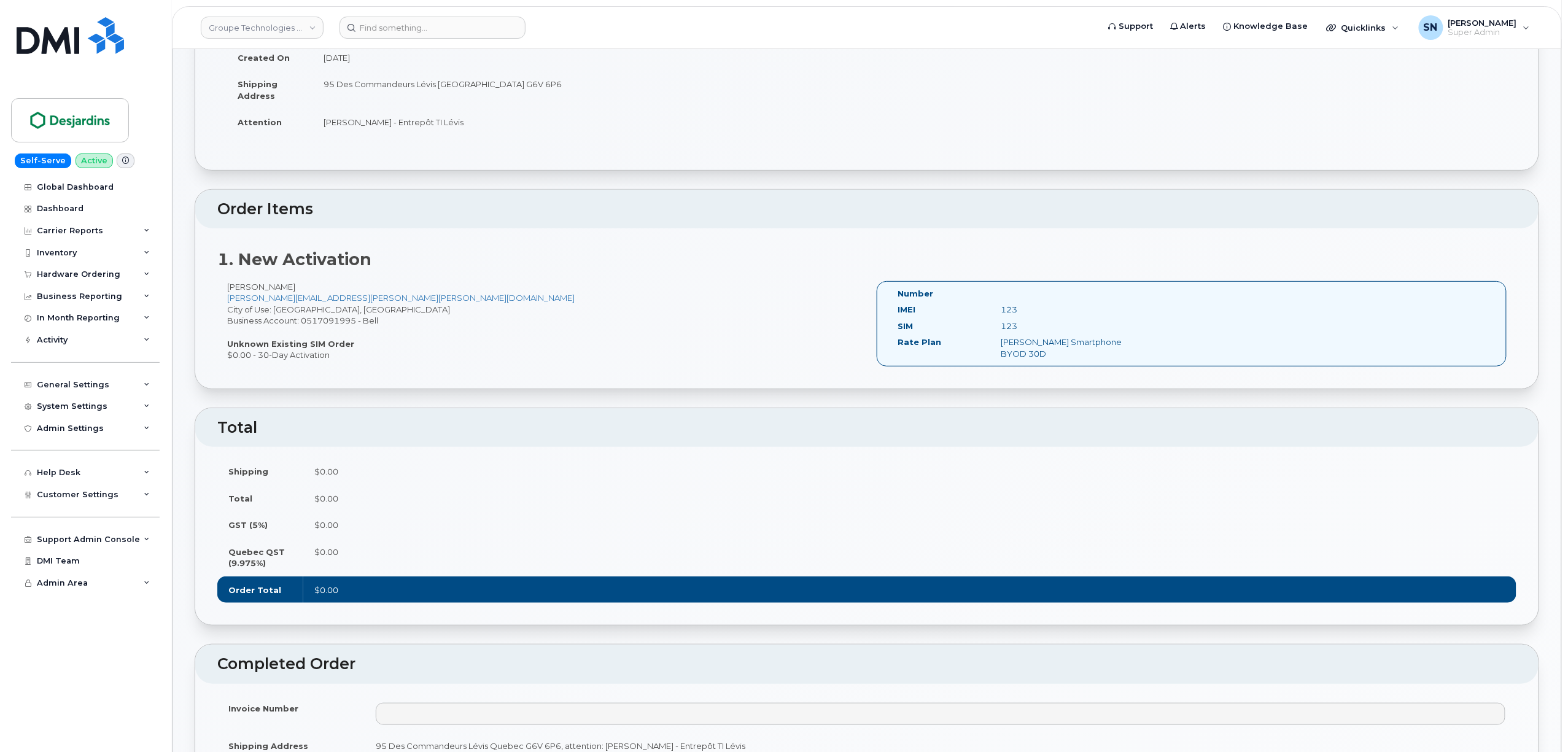
scroll to position [163, 0]
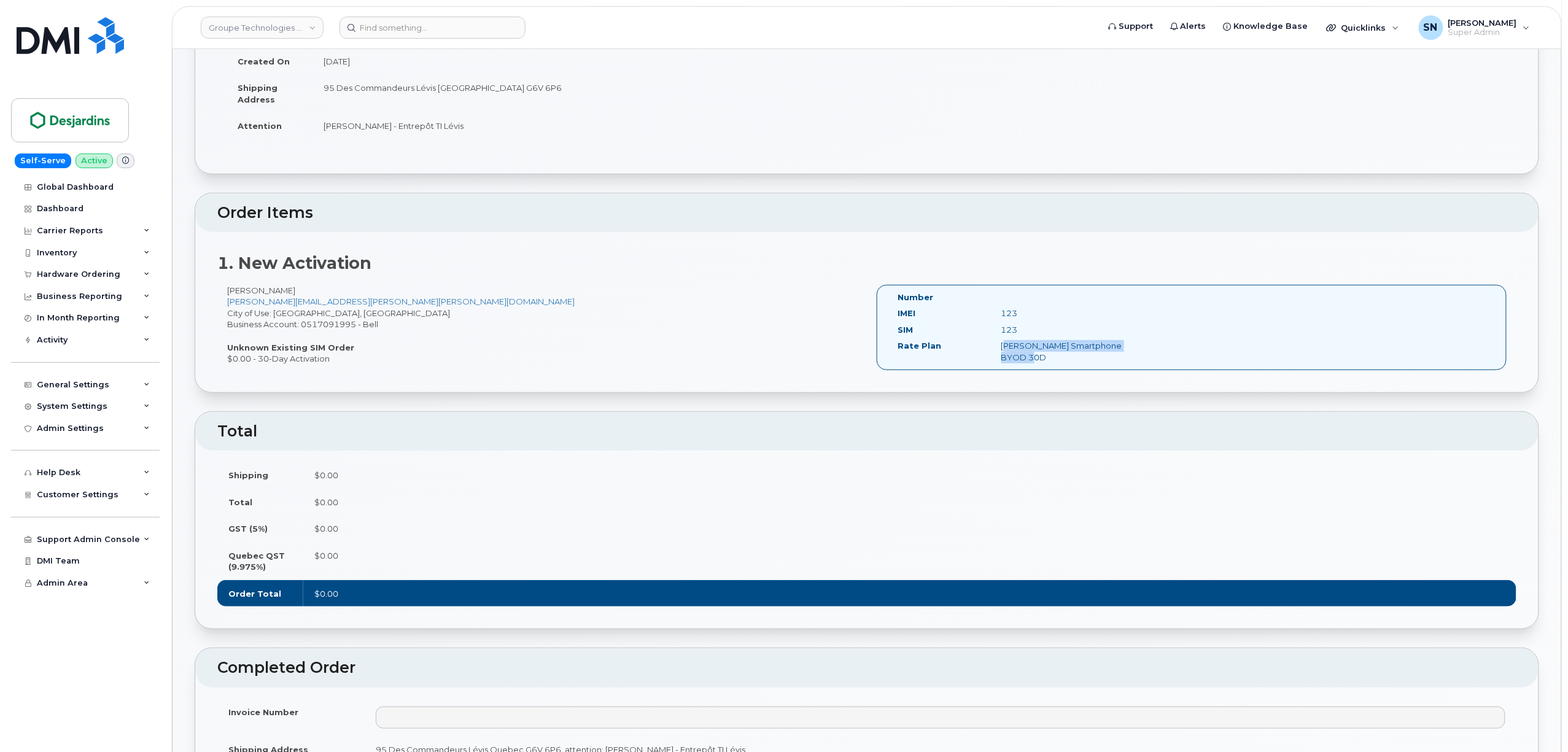
drag, startPoint x: 988, startPoint y: 346, endPoint x: 1039, endPoint y: 358, distance: 52.4
click at [1039, 358] on div "[PERSON_NAME] Smartphone BYOD 30D" at bounding box center [1064, 351] width 145 height 23
copy div "[PERSON_NAME] Smartphone BYOD 30D"
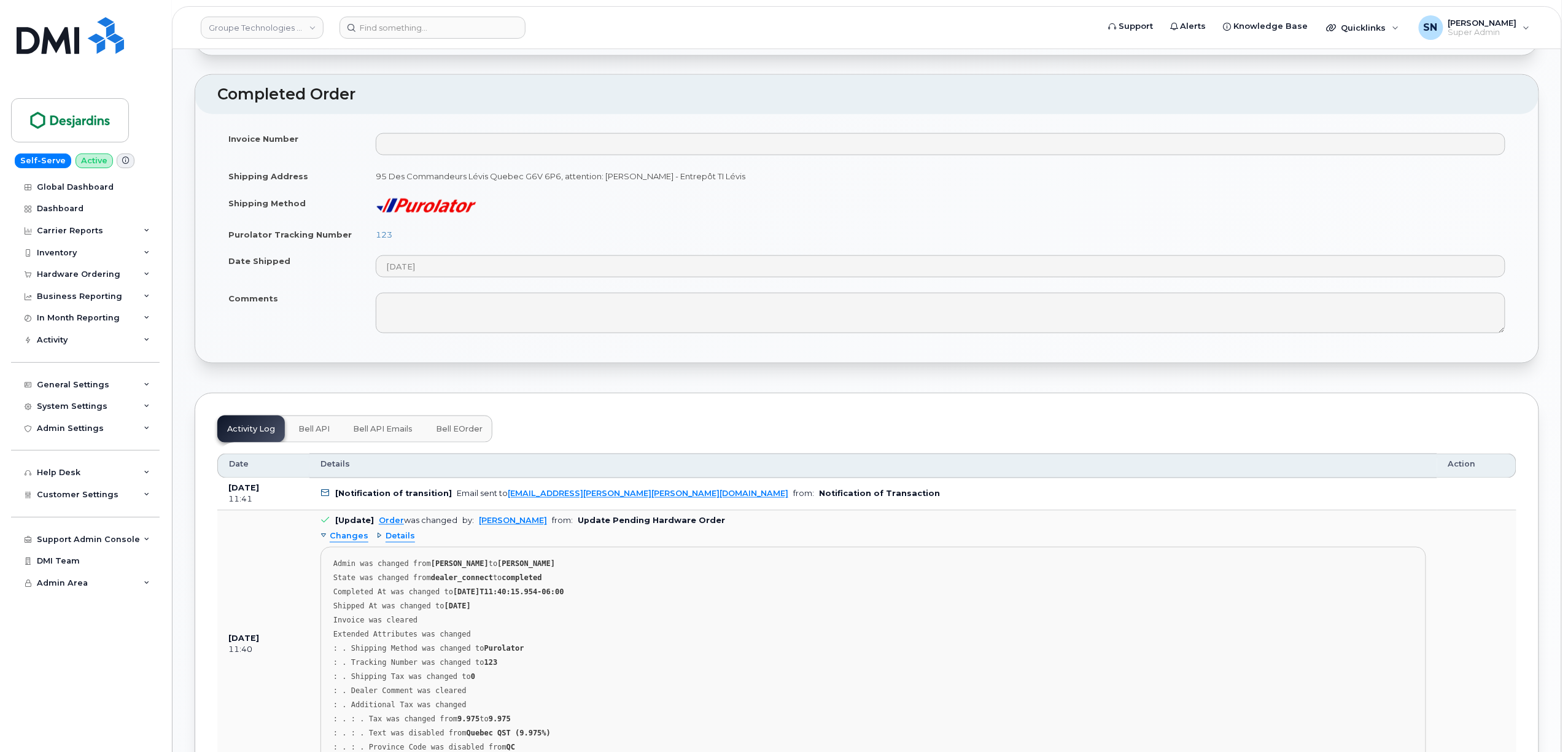
scroll to position [900, 0]
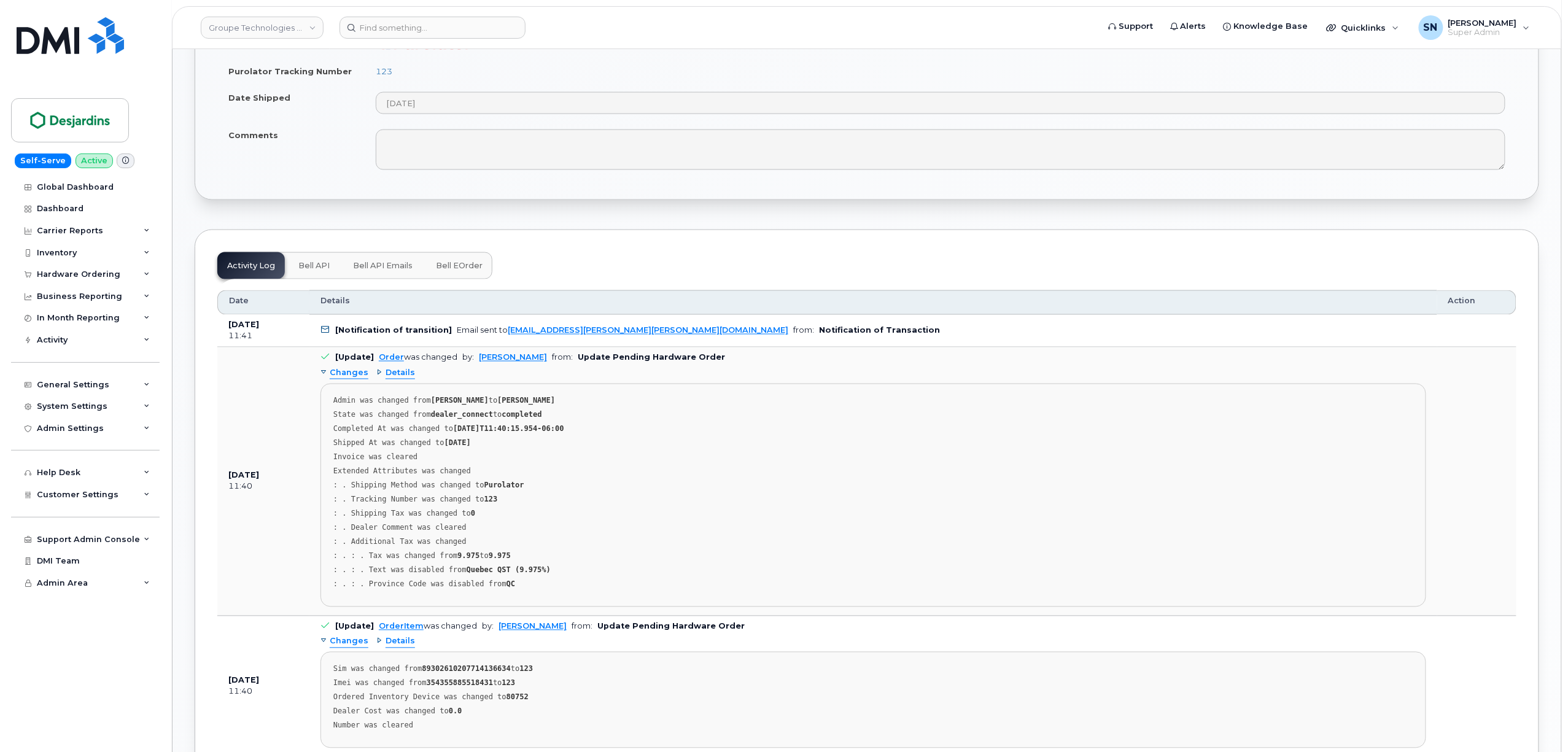
copy link "[PERSON_NAME]"
drag, startPoint x: 474, startPoint y: 364, endPoint x: 563, endPoint y: 366, distance: 89.0
click at [563, 366] on td "[Update] Order was changed by: [PERSON_NAME] from: Update Pending Hardware Orde…" at bounding box center [873, 482] width 1127 height 268
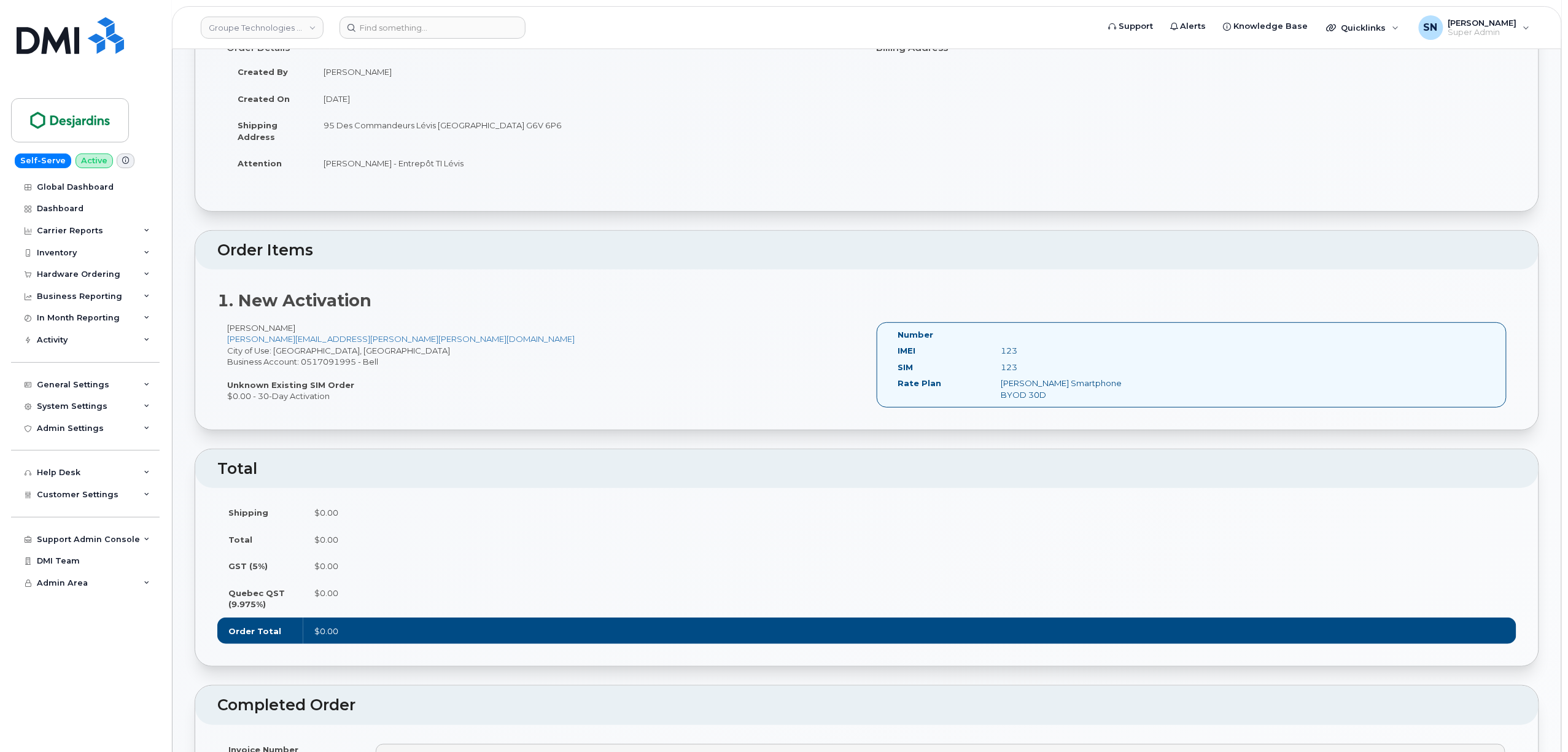
scroll to position [0, 0]
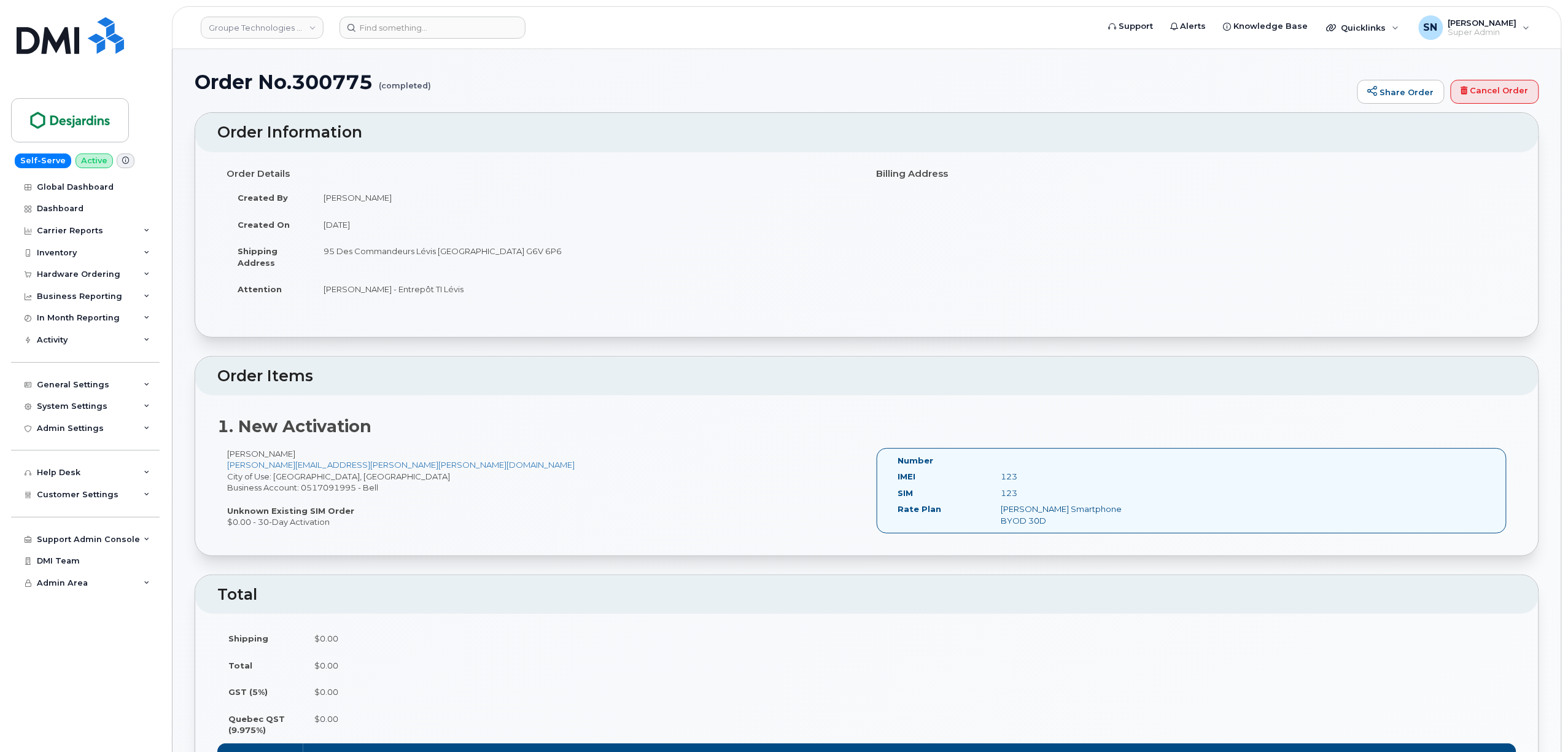
click at [521, 94] on div "Order No.300775 (completed) Share Order Cancel Order" at bounding box center [866, 92] width 1344 height 41
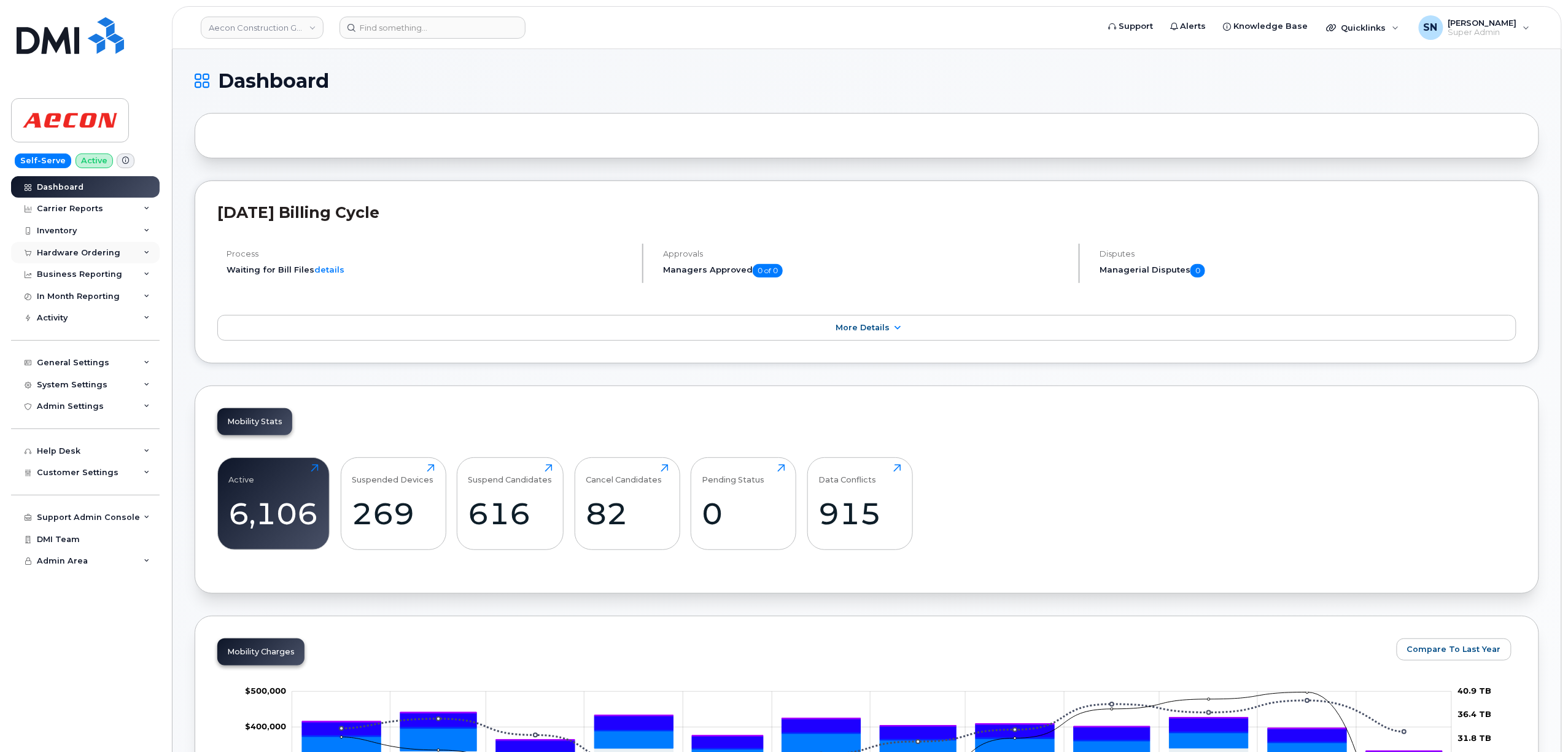
click at [81, 258] on div "Hardware Ordering" at bounding box center [85, 253] width 149 height 22
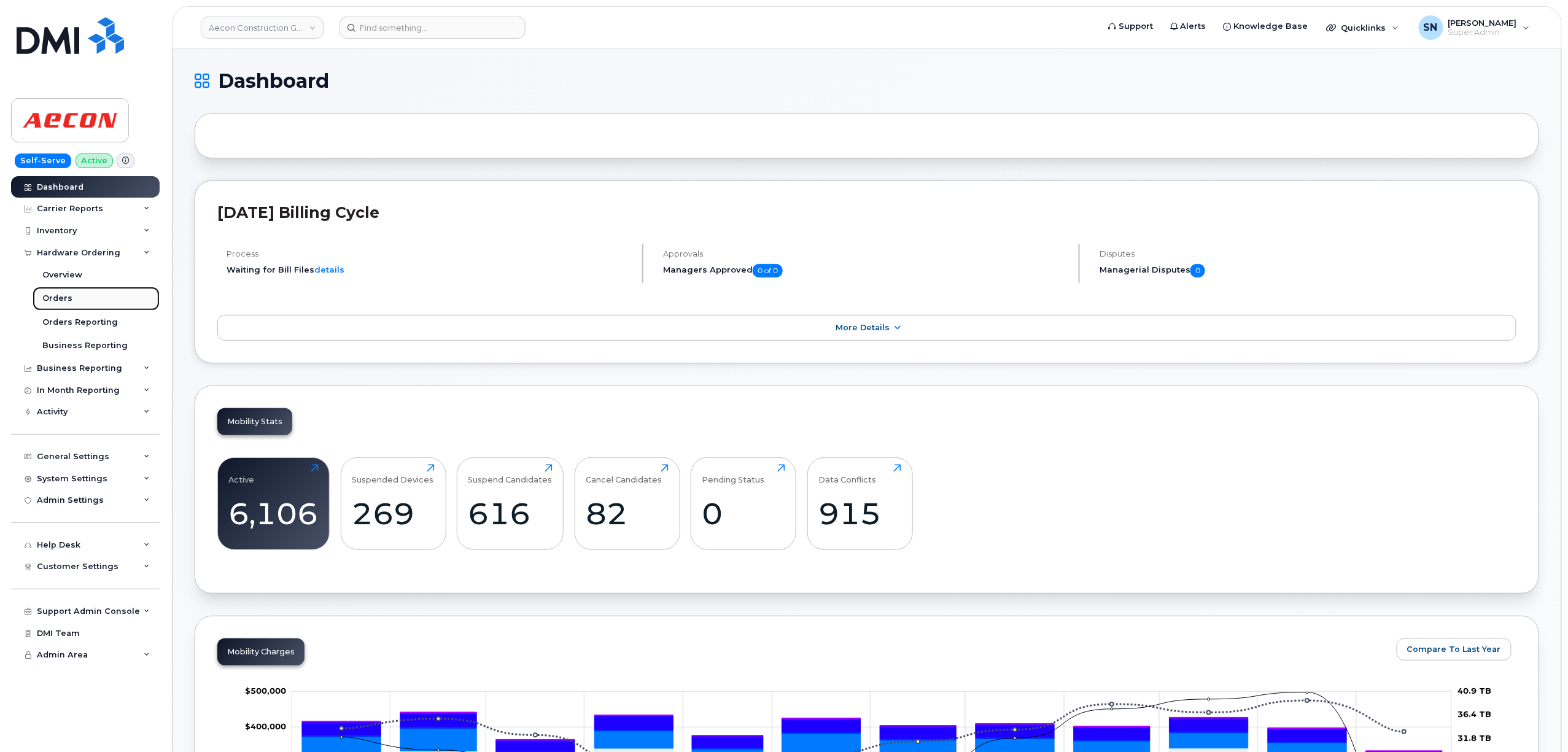
click at [77, 292] on link "Orders" at bounding box center [95, 298] width 127 height 23
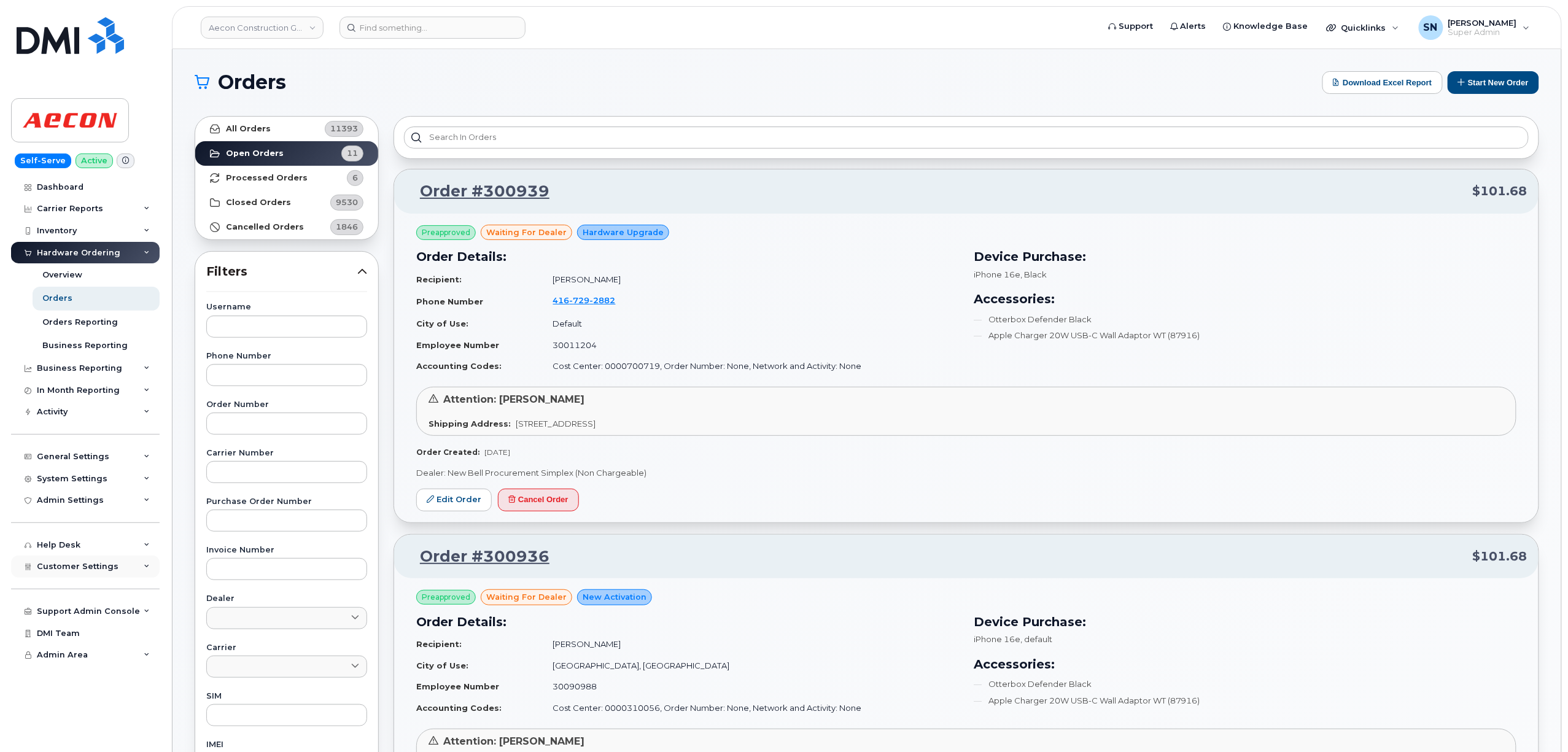
click at [119, 563] on div "Customer Settings" at bounding box center [85, 567] width 149 height 22
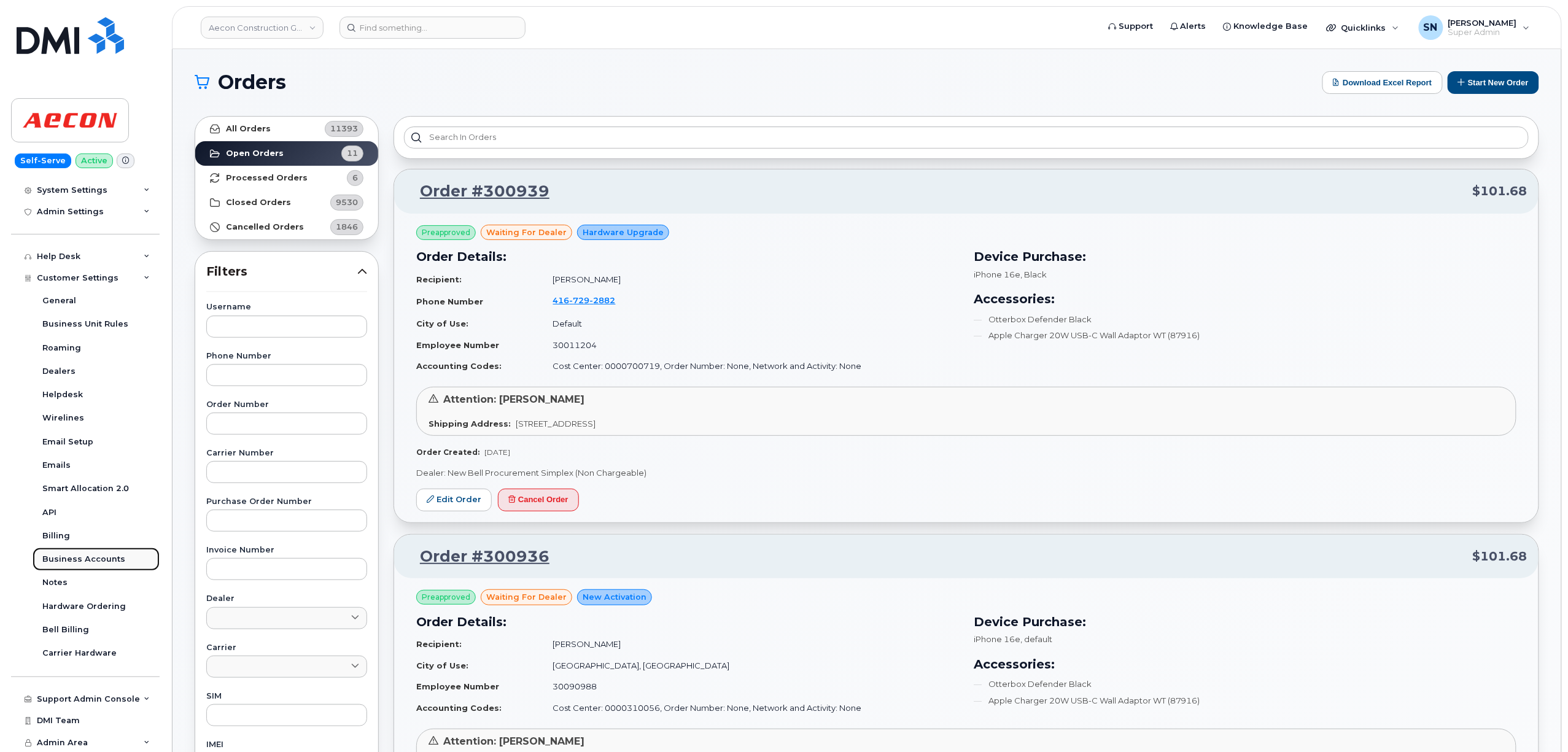
click at [119, 555] on link "Business Accounts" at bounding box center [95, 559] width 127 height 23
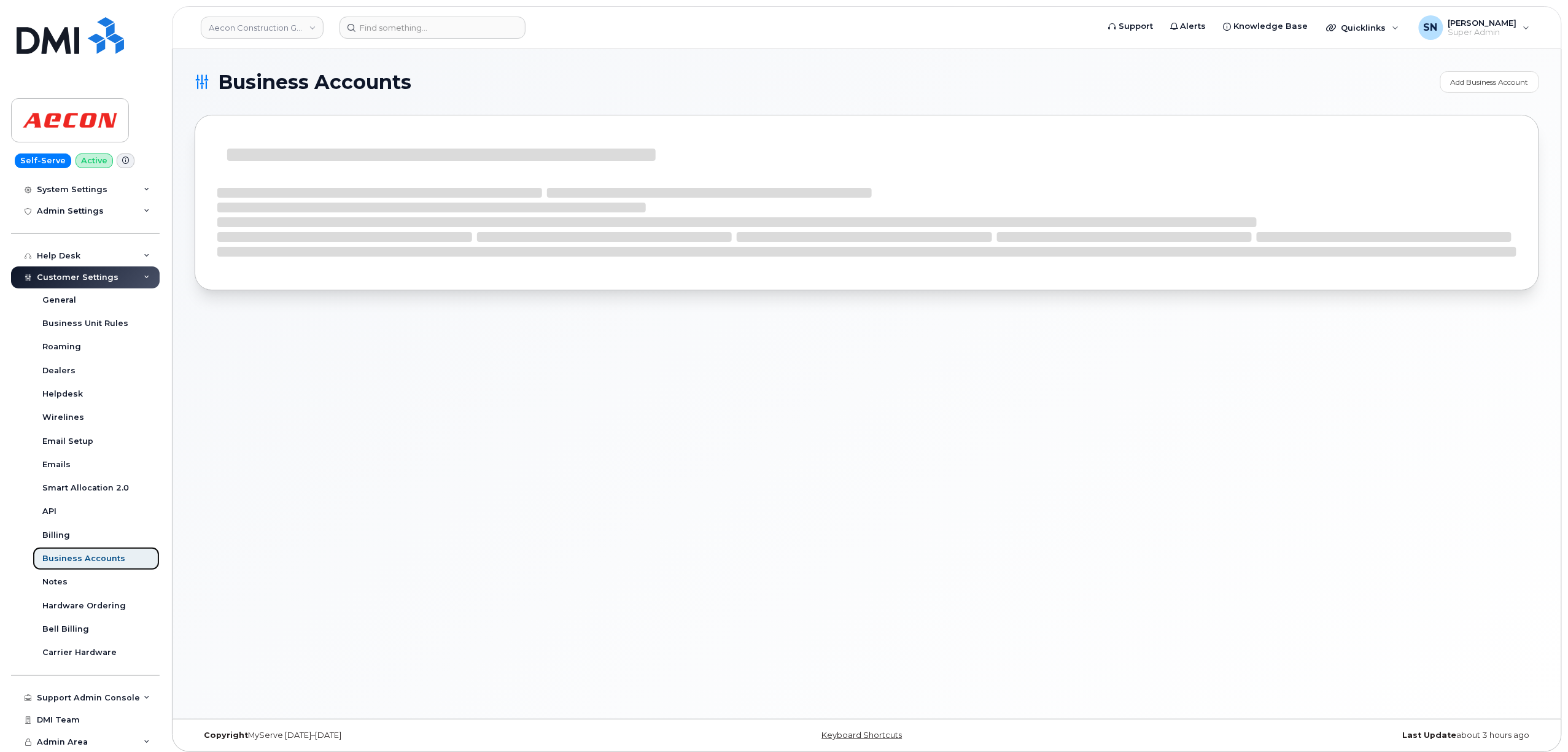
scroll to position [194, 0]
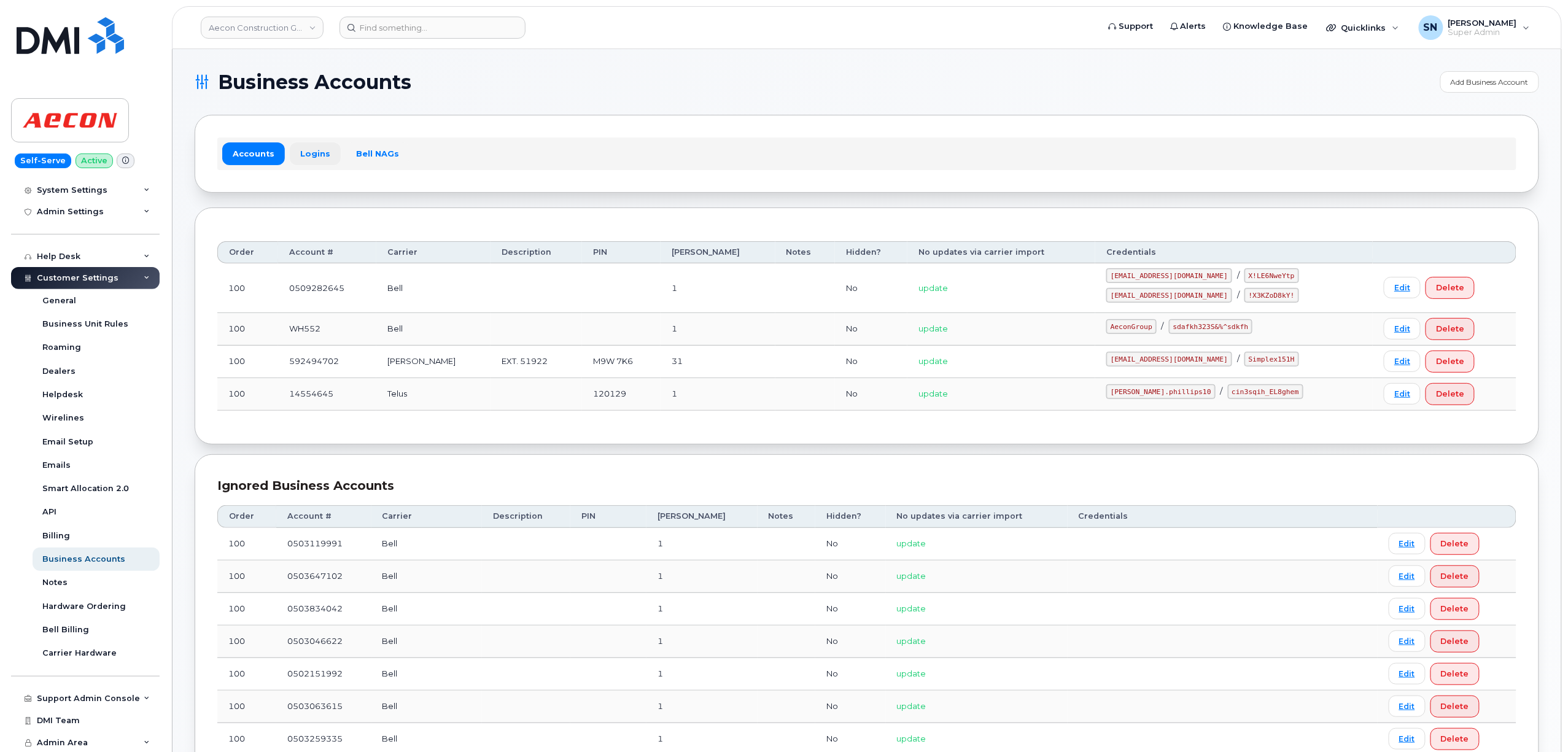
click at [302, 158] on link "Logins" at bounding box center [315, 153] width 51 height 22
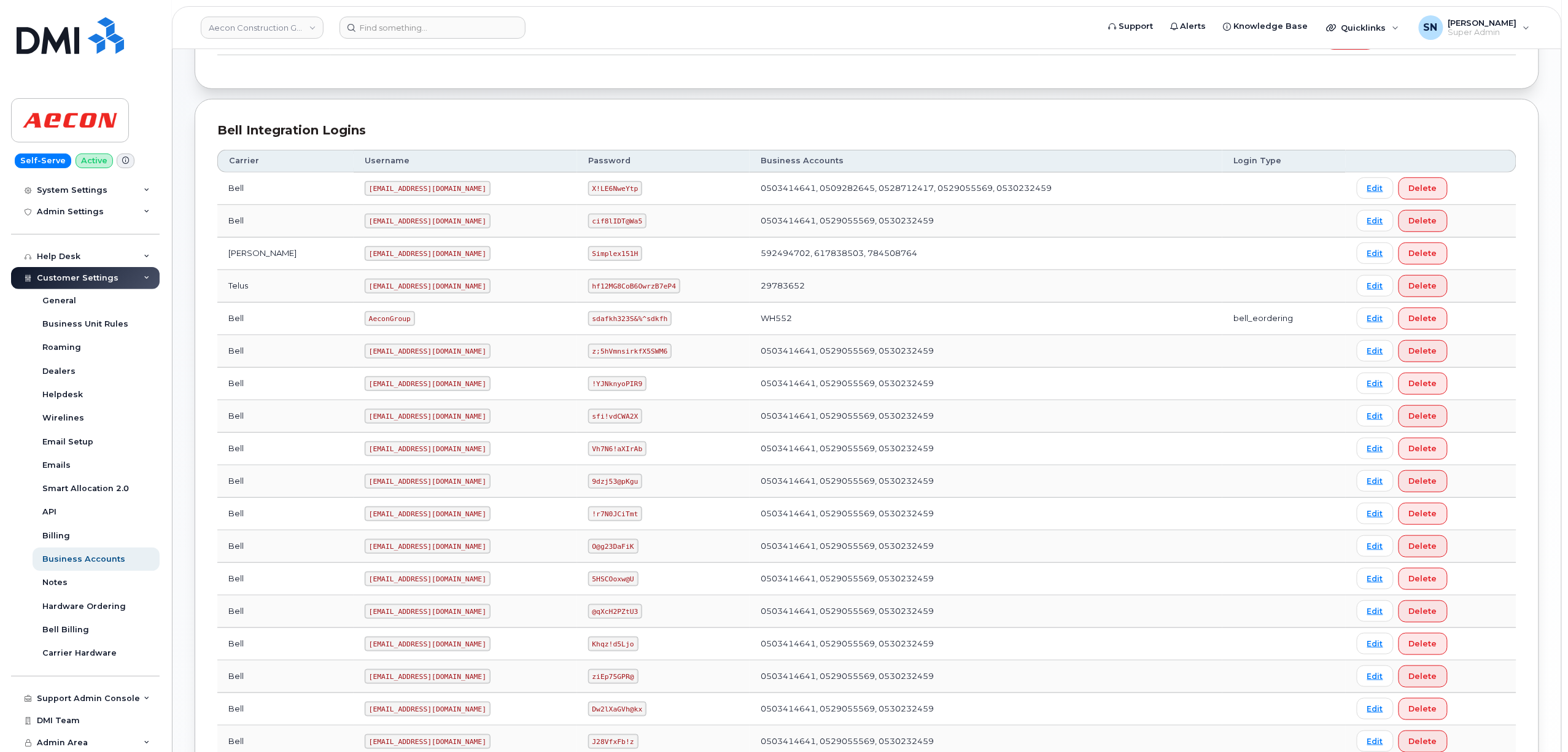
scroll to position [246, 0]
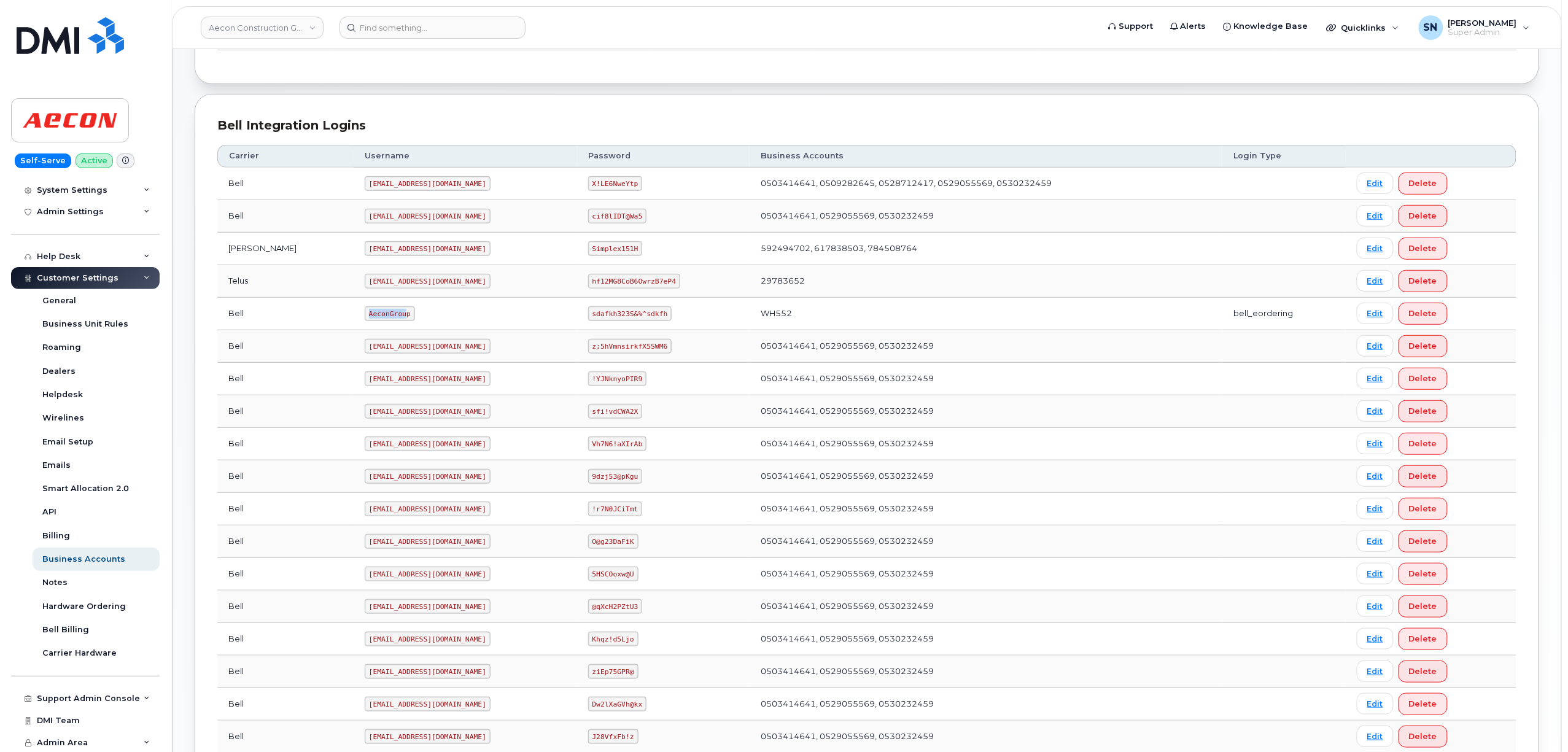
drag, startPoint x: 311, startPoint y: 317, endPoint x: 347, endPoint y: 314, distance: 36.1
click at [364, 314] on code "AeconGroup" at bounding box center [389, 314] width 51 height 15
click at [285, 311] on td "Bell" at bounding box center [285, 314] width 136 height 32
click at [364, 317] on code "AeconGroup" at bounding box center [389, 314] width 51 height 15
drag, startPoint x: 312, startPoint y: 315, endPoint x: 353, endPoint y: 318, distance: 41.1
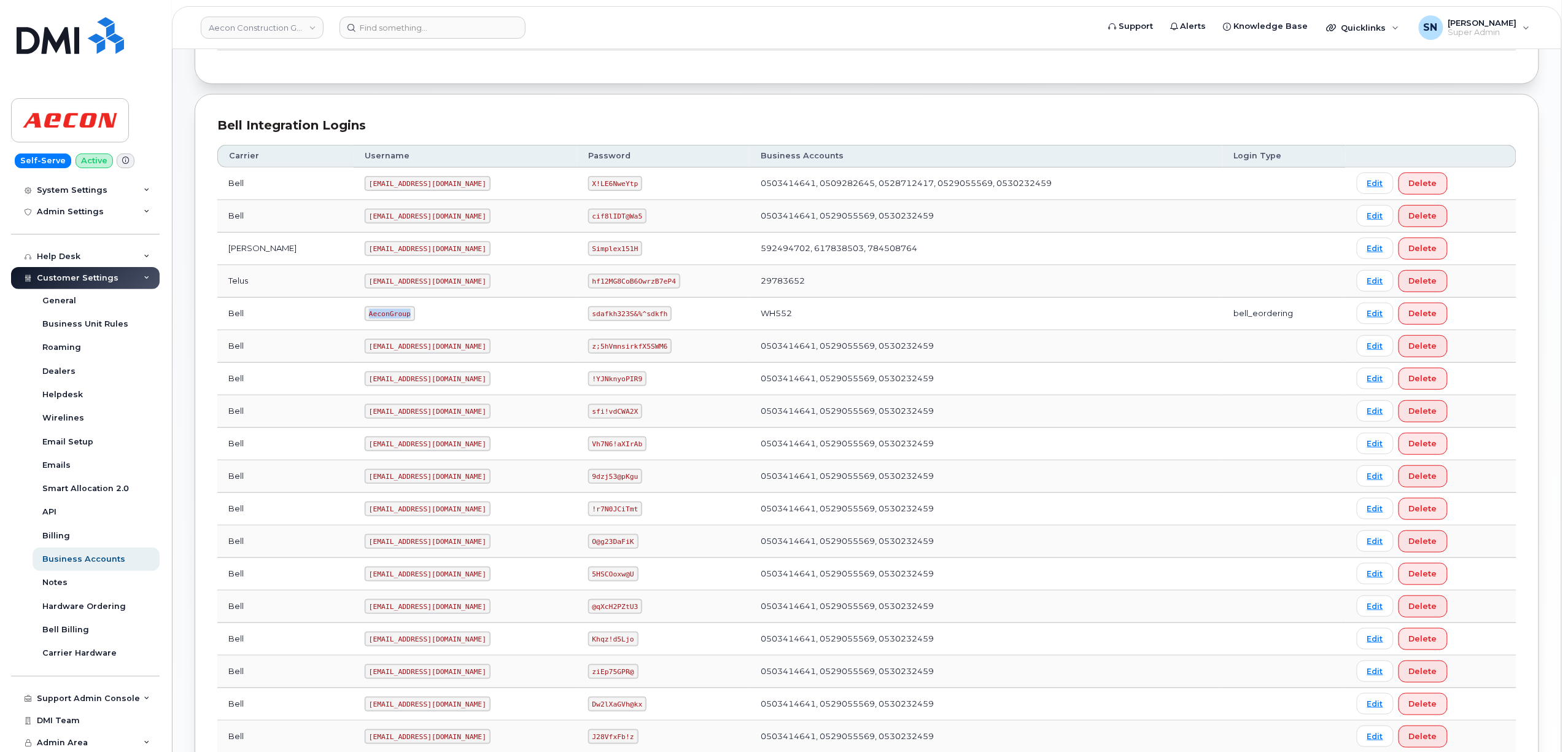
click at [364, 318] on code "AeconGroup" at bounding box center [389, 314] width 51 height 15
copy code "AeconGroup"
drag, startPoint x: 565, startPoint y: 312, endPoint x: 644, endPoint y: 317, distance: 79.2
click at [644, 317] on td "sdafkh323S&%^sdkfh" at bounding box center [663, 314] width 172 height 32
copy code "sdafkh323S&%^sdkfh"
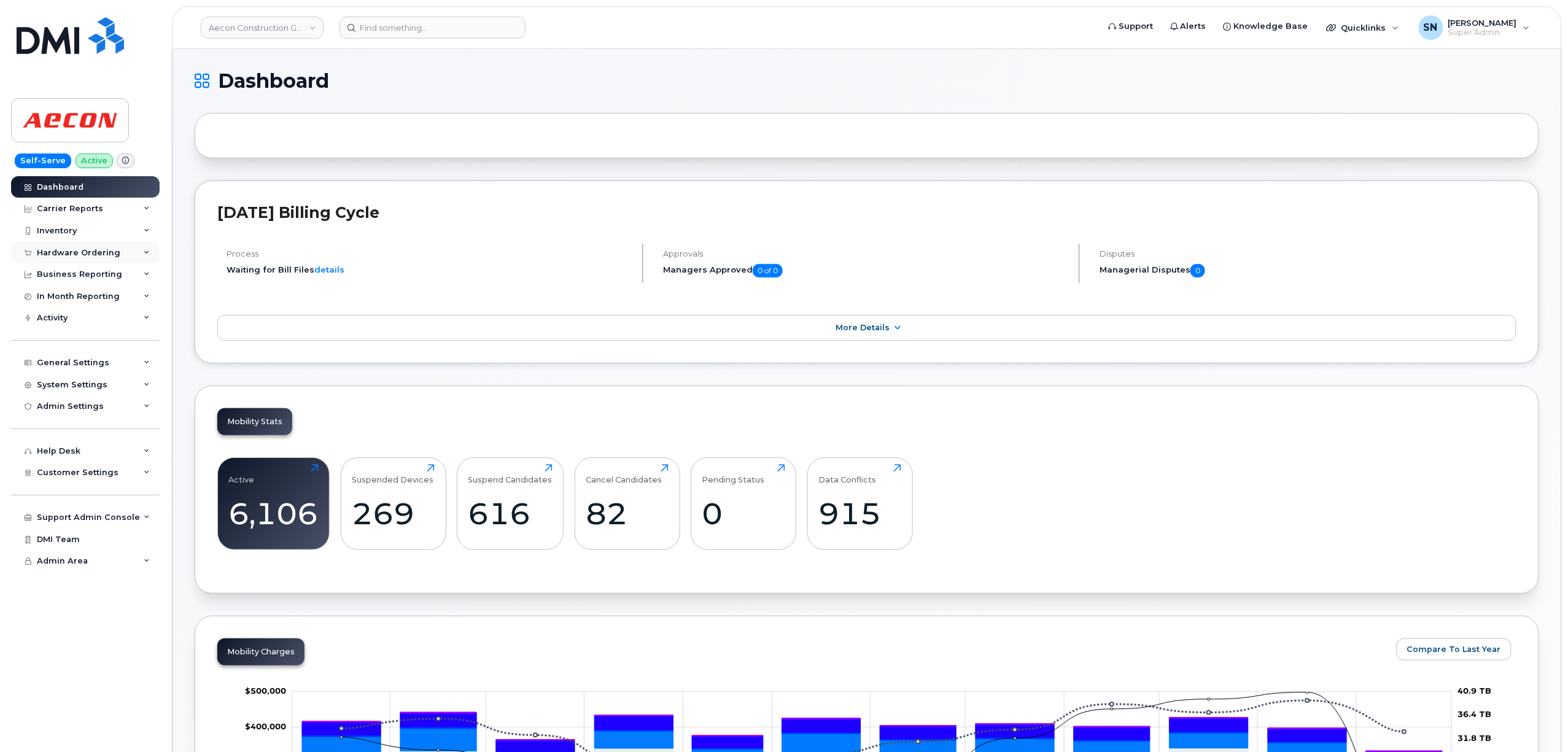
click at [95, 251] on div "Hardware Ordering" at bounding box center [78, 252] width 84 height 10
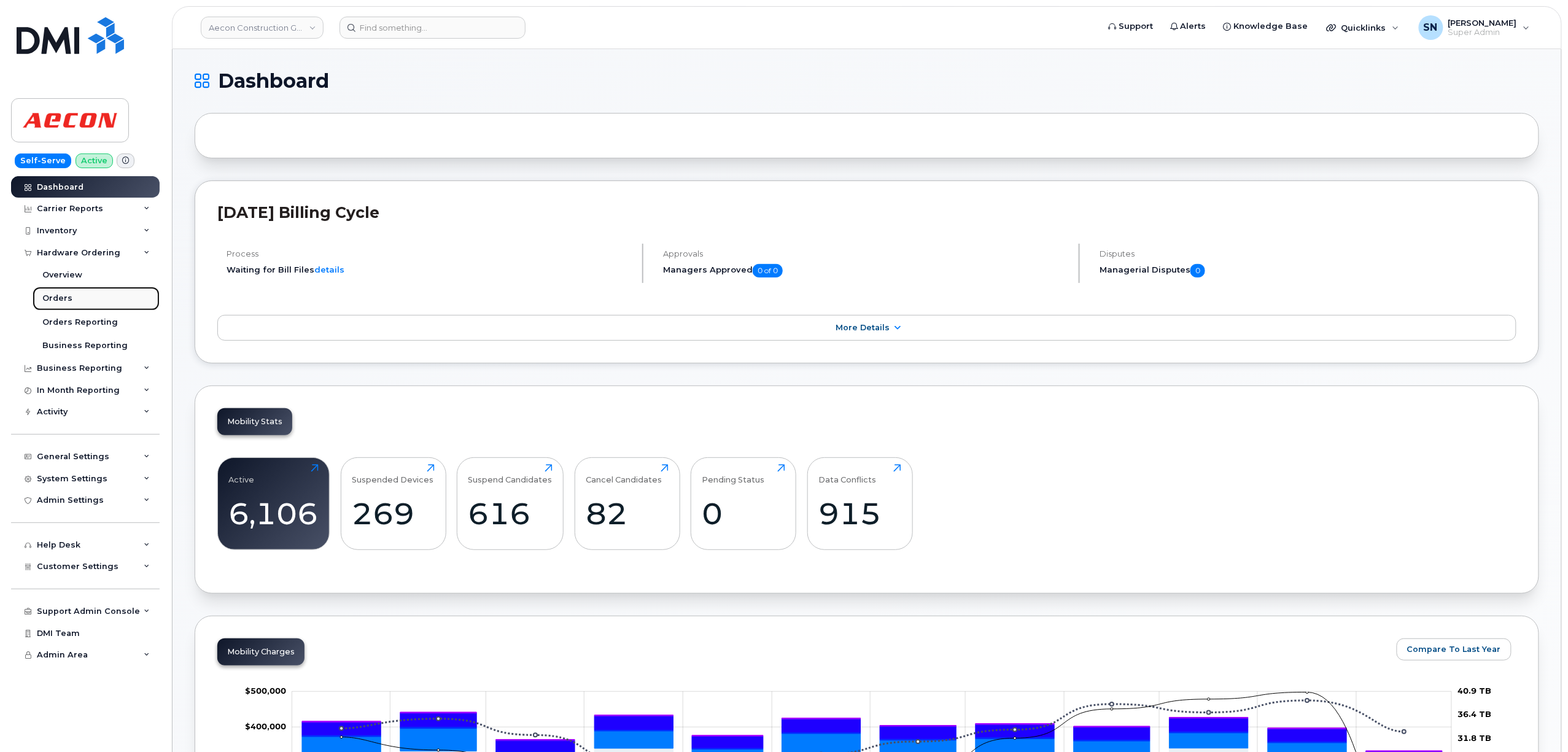
click at [66, 301] on div "Orders" at bounding box center [57, 298] width 30 height 11
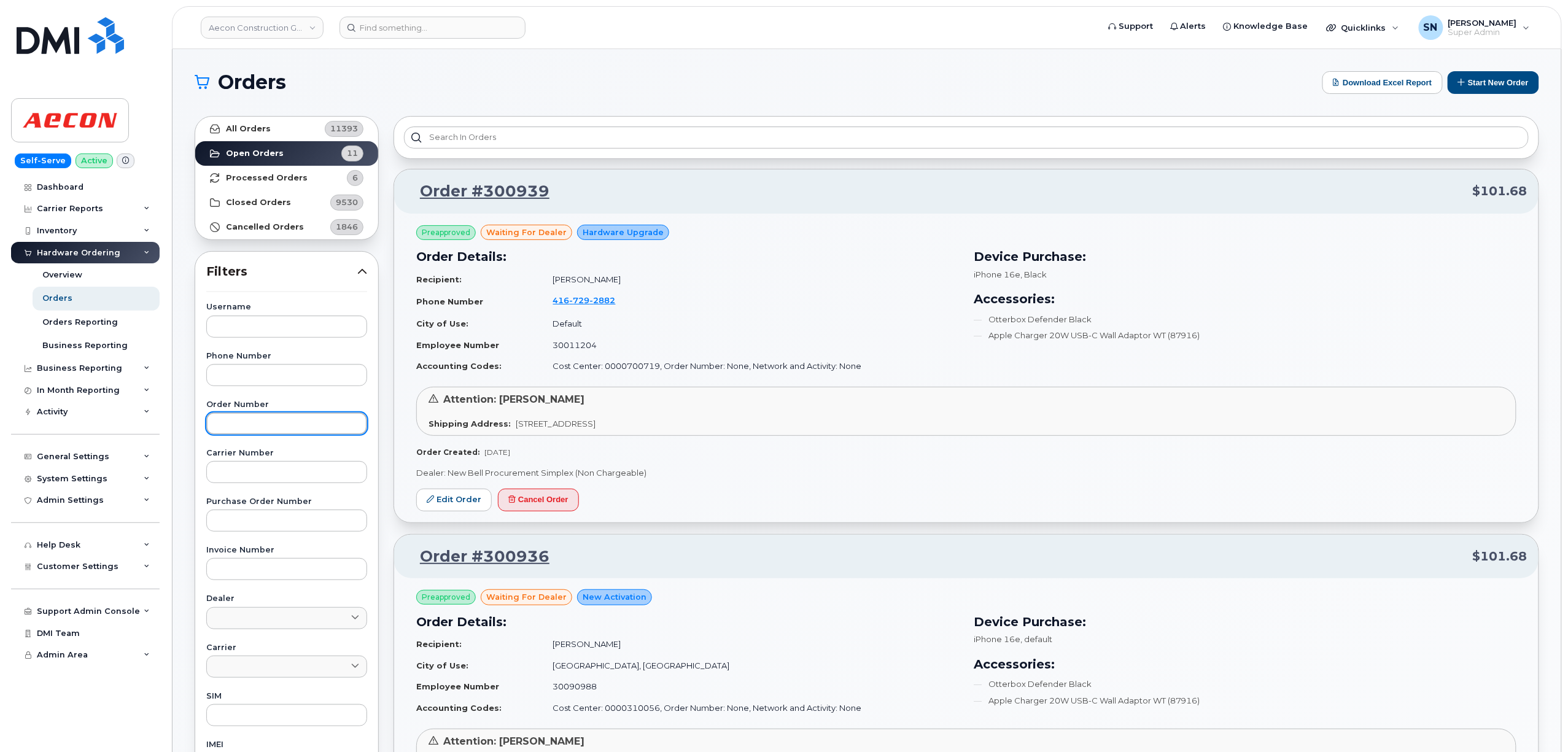
paste input "300935"
click at [342, 421] on input "300935" at bounding box center [286, 424] width 161 height 22
type input "300935"
click at [278, 131] on link "All Orders 11393" at bounding box center [287, 129] width 183 height 25
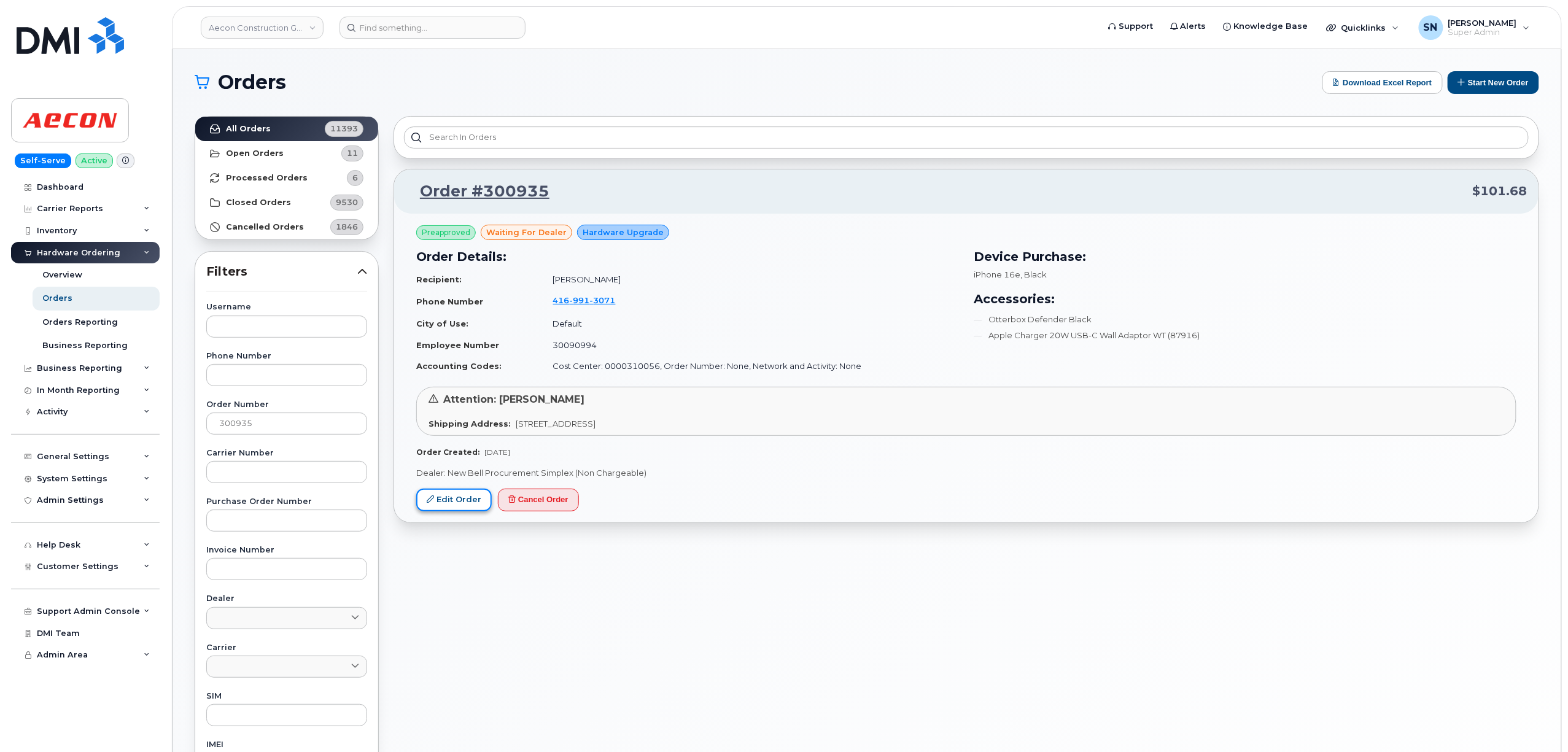
click at [463, 497] on link "Edit Order" at bounding box center [454, 500] width 76 height 23
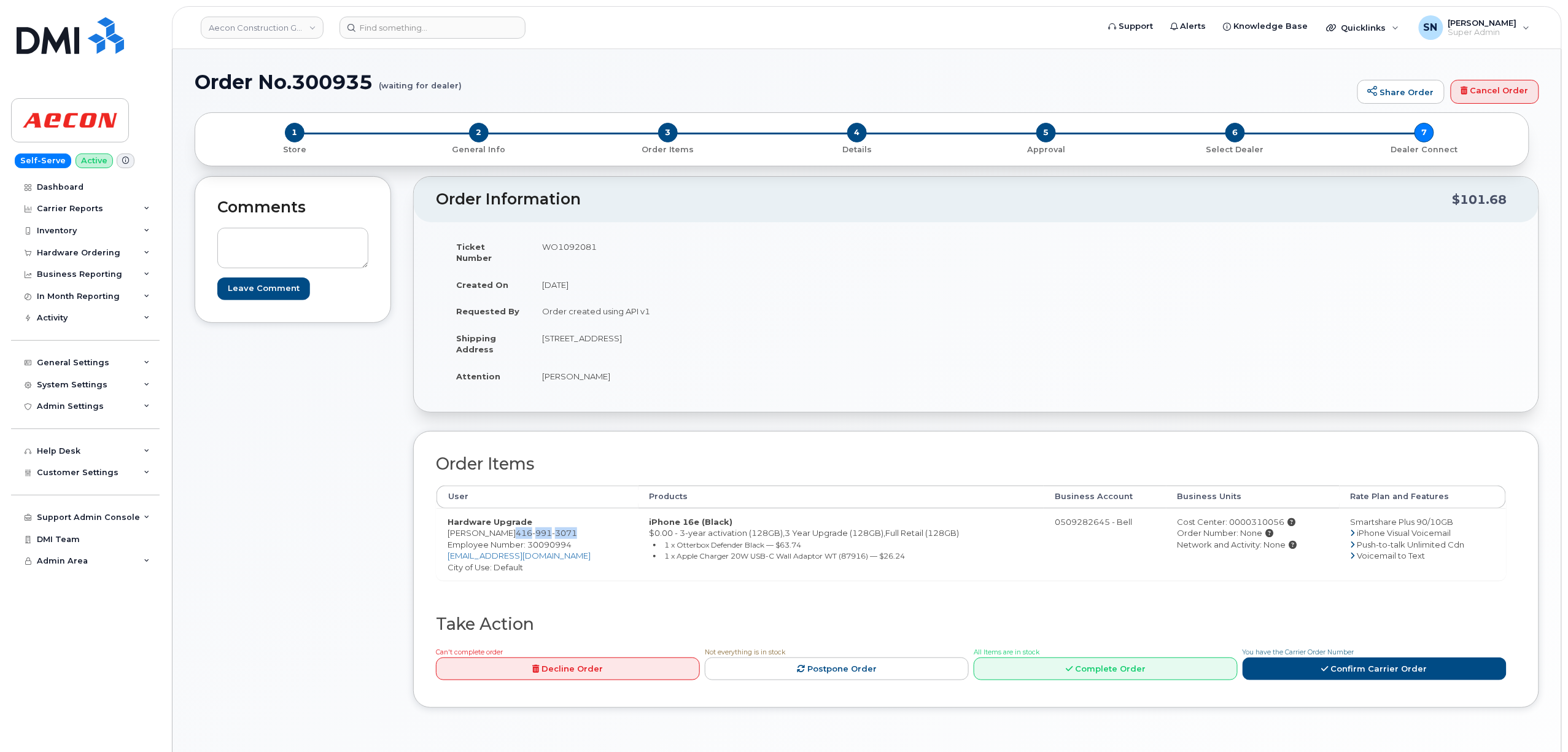
drag, startPoint x: 569, startPoint y: 521, endPoint x: 504, endPoint y: 526, distance: 65.2
click at [504, 526] on td "Hardware Upgrade [PERSON_NAME] [PHONE_NUMBER] Employee Number: 30090994 [EMAIL_…" at bounding box center [537, 544] width 202 height 73
copy span "[PHONE_NUMBER]"
drag, startPoint x: 542, startPoint y: 329, endPoint x: 610, endPoint y: 335, distance: 68.3
click at [610, 335] on td "[STREET_ADDRESS]" at bounding box center [748, 344] width 436 height 38
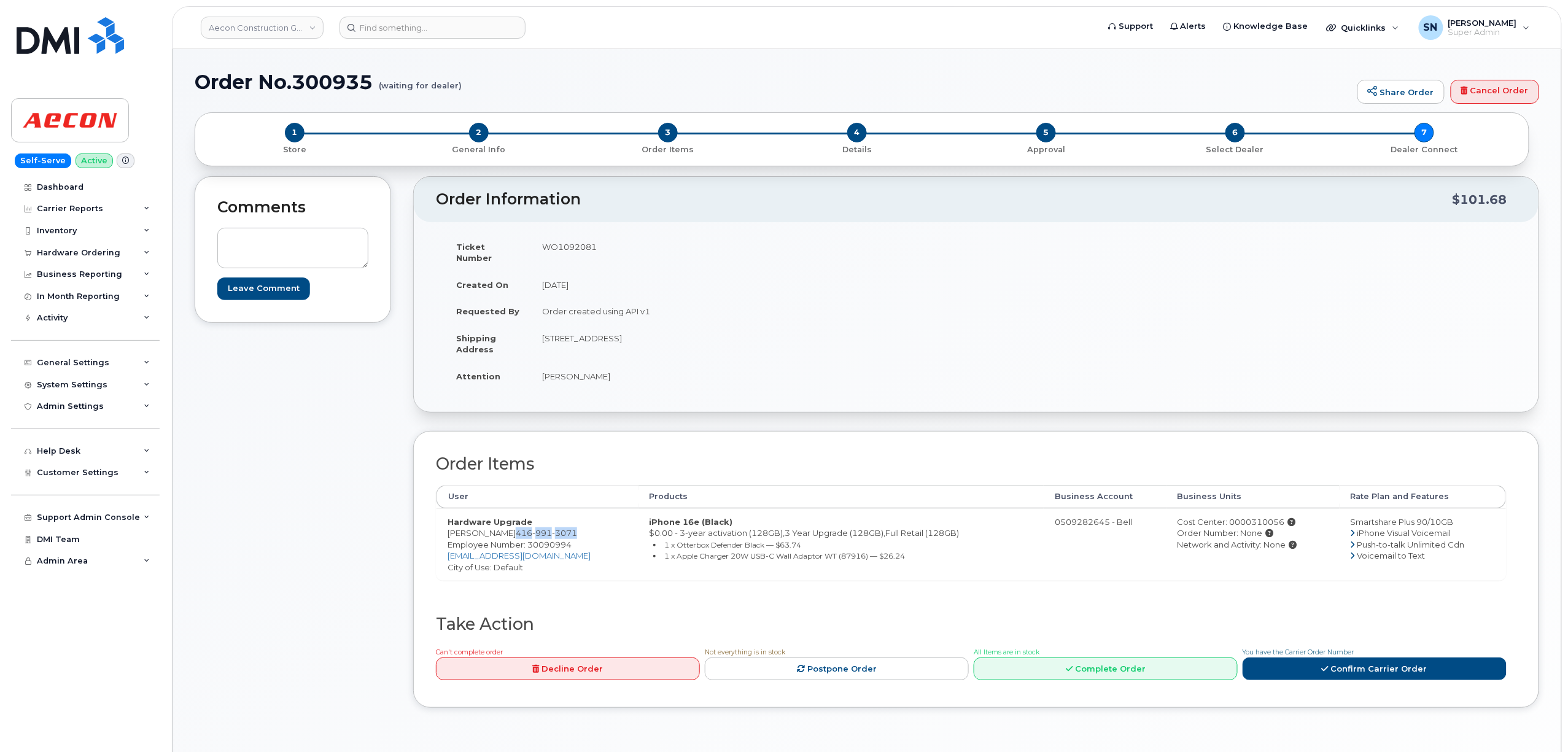
copy td "[STREET_ADDRESS]"
drag, startPoint x: 617, startPoint y: 325, endPoint x: 666, endPoint y: 329, distance: 49.2
click at [666, 329] on td "[STREET_ADDRESS]" at bounding box center [748, 344] width 436 height 38
copy td "Scarborough"
click at [696, 344] on td "[STREET_ADDRESS]" at bounding box center [748, 344] width 436 height 38
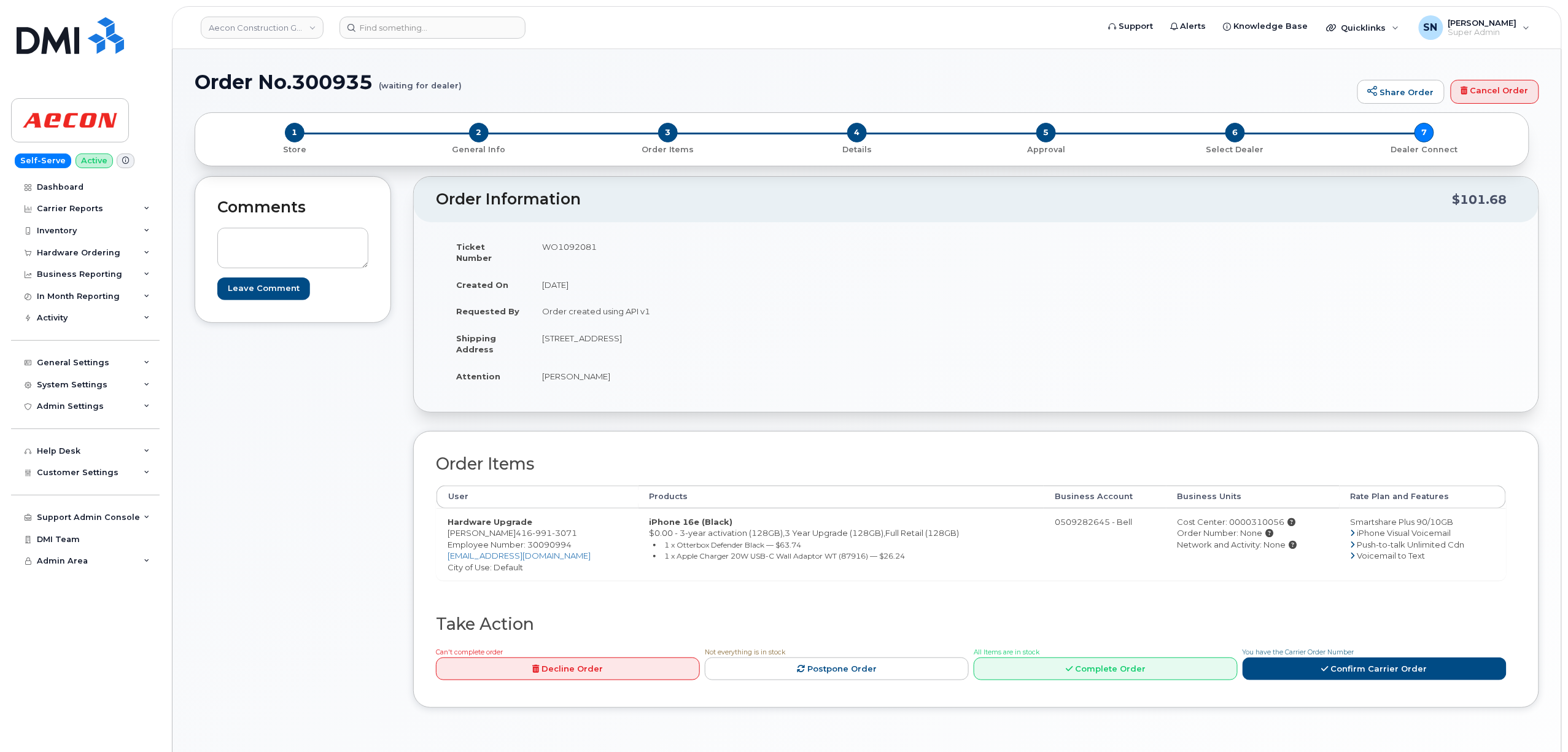
drag, startPoint x: 688, startPoint y: 330, endPoint x: 718, endPoint y: 335, distance: 30.4
click at [718, 335] on td "[STREET_ADDRESS]" at bounding box center [748, 344] width 436 height 38
copy td "M1P2J9"
drag, startPoint x: 541, startPoint y: 364, endPoint x: 595, endPoint y: 369, distance: 54.2
click at [595, 369] on td "[PERSON_NAME]" at bounding box center [748, 376] width 436 height 27
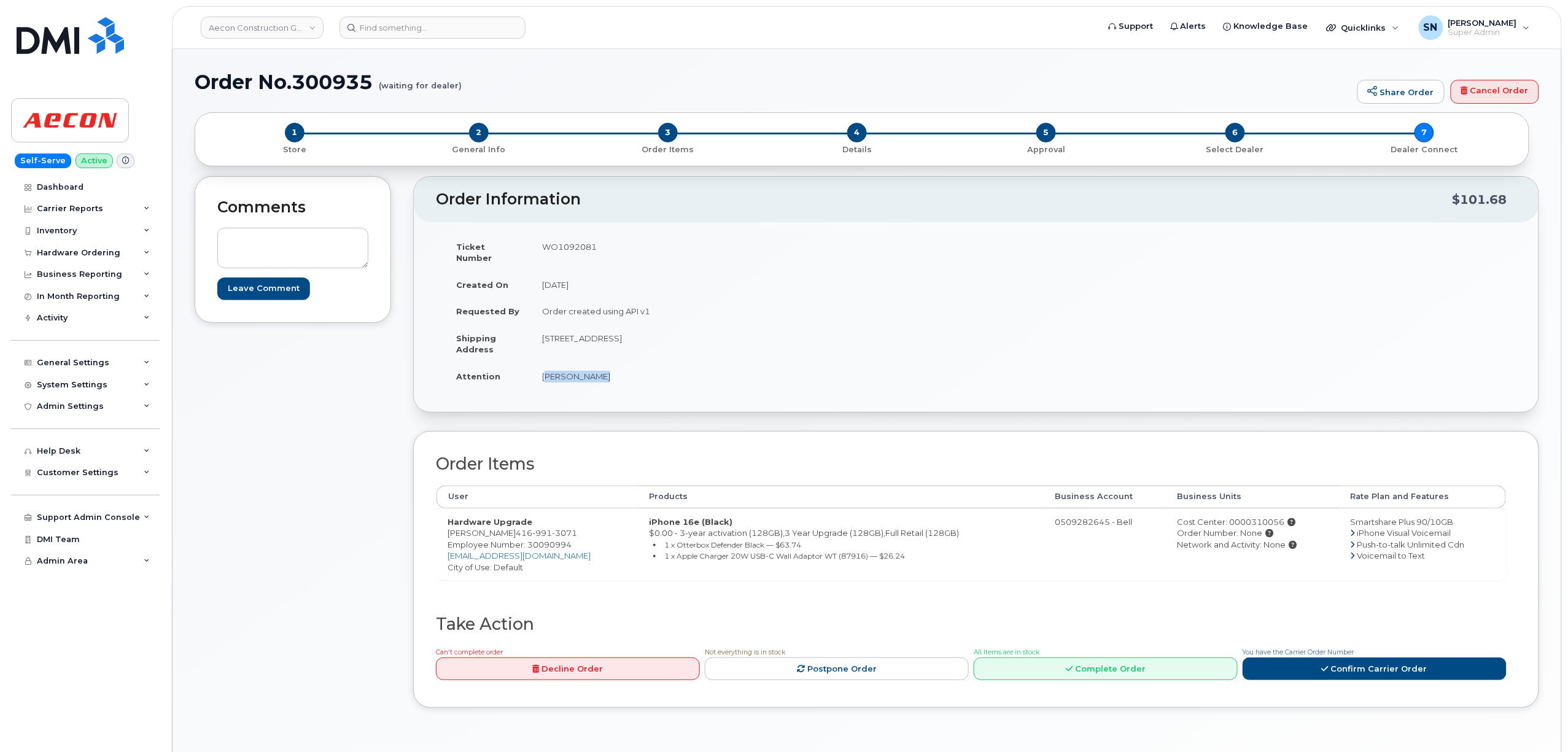
copy td "[PERSON_NAME]"
drag, startPoint x: 504, startPoint y: 521, endPoint x: 564, endPoint y: 523, distance: 60.0
click at [564, 528] on span "416 991 3071" at bounding box center [547, 532] width 62 height 10
copy span "416 991 3071"
click at [397, 592] on div "Comments Leave Comment Order Information $101.68 Ticket Number WO1092081 Create…" at bounding box center [866, 451] width 1344 height 550
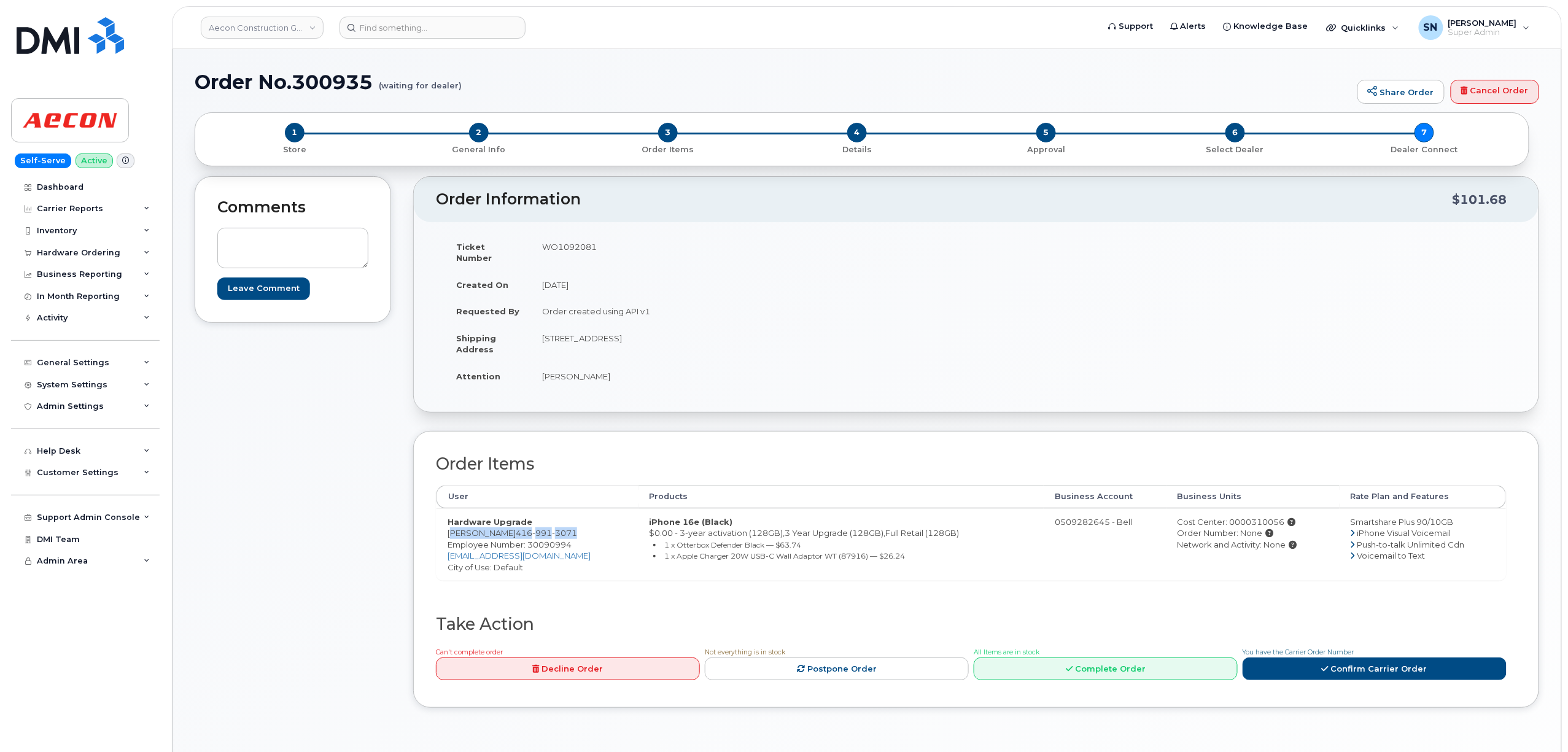
drag, startPoint x: 448, startPoint y: 523, endPoint x: 565, endPoint y: 528, distance: 117.1
click at [565, 528] on td "Hardware Upgrade Scott Kramer 416 991 3071 Employee Number: 30090994 skramer@ae…" at bounding box center [537, 544] width 202 height 73
copy td "Scott Kramer 416 991 3071"
click at [556, 240] on td "WO1092081" at bounding box center [748, 252] width 436 height 38
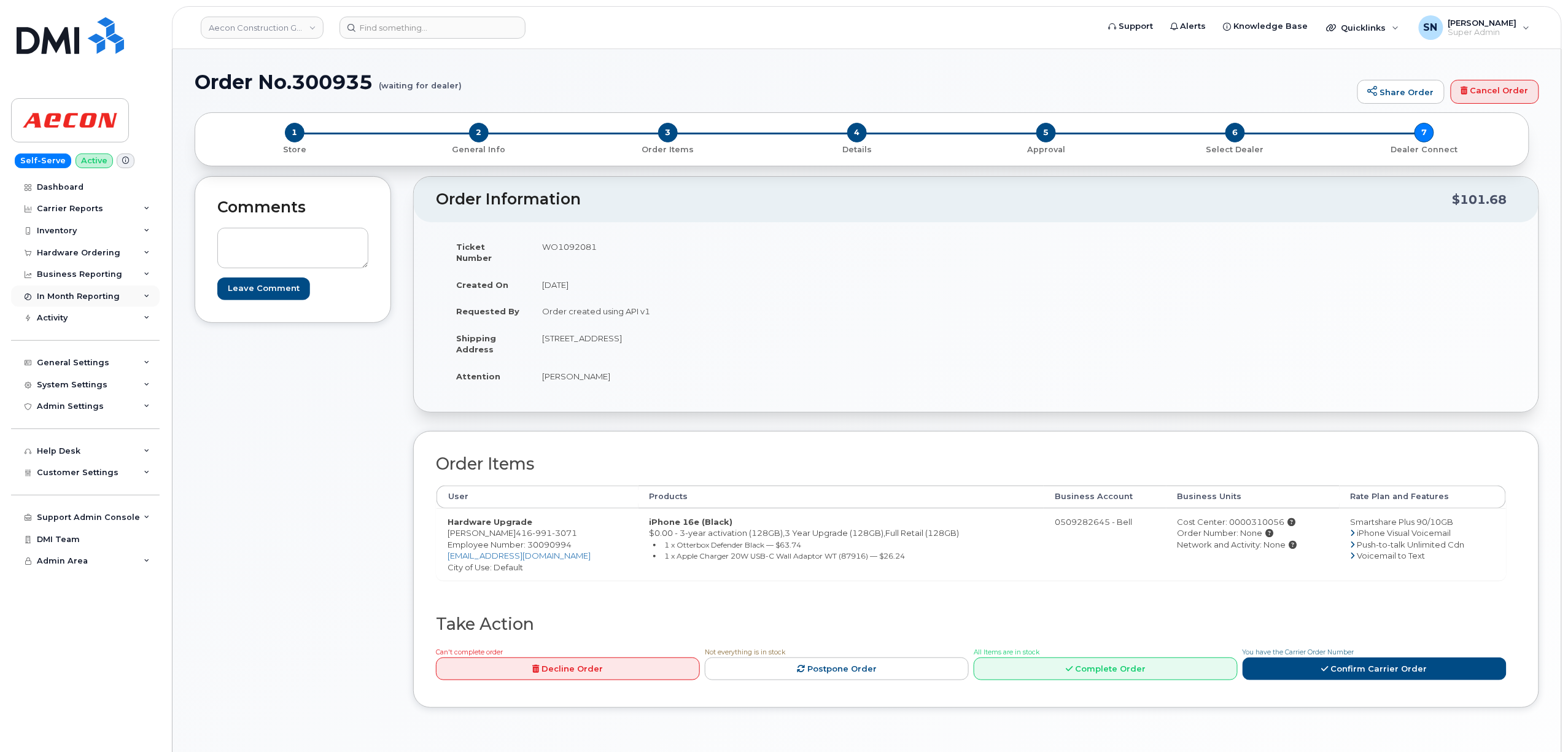
copy td "WO1092081"
click at [1238, 516] on div "Cost Center: 0000310056" at bounding box center [1253, 522] width 151 height 12
copy div "0000310056"
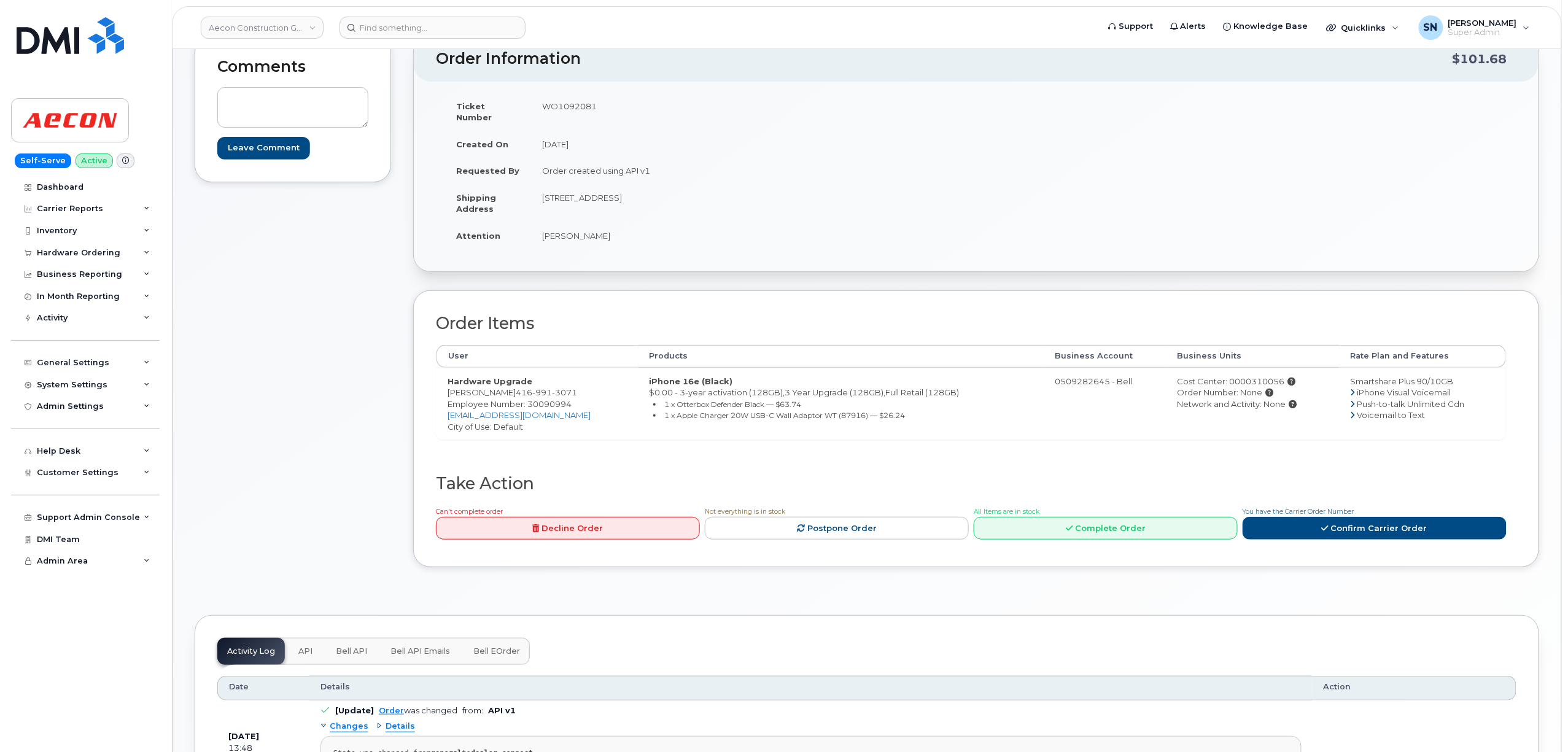
scroll to position [246, 0]
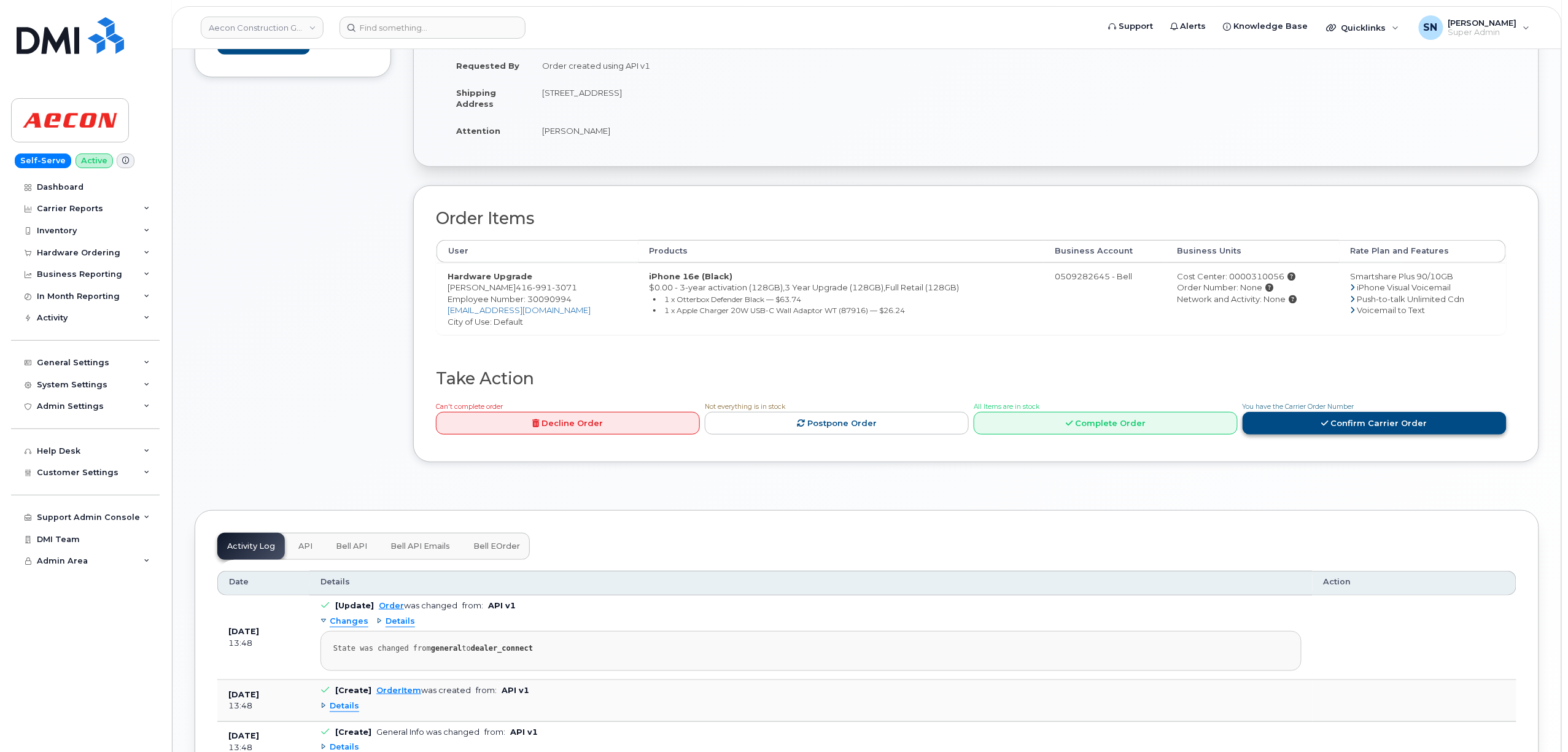
click at [1334, 416] on link "Confirm Carrier Order" at bounding box center [1374, 423] width 264 height 23
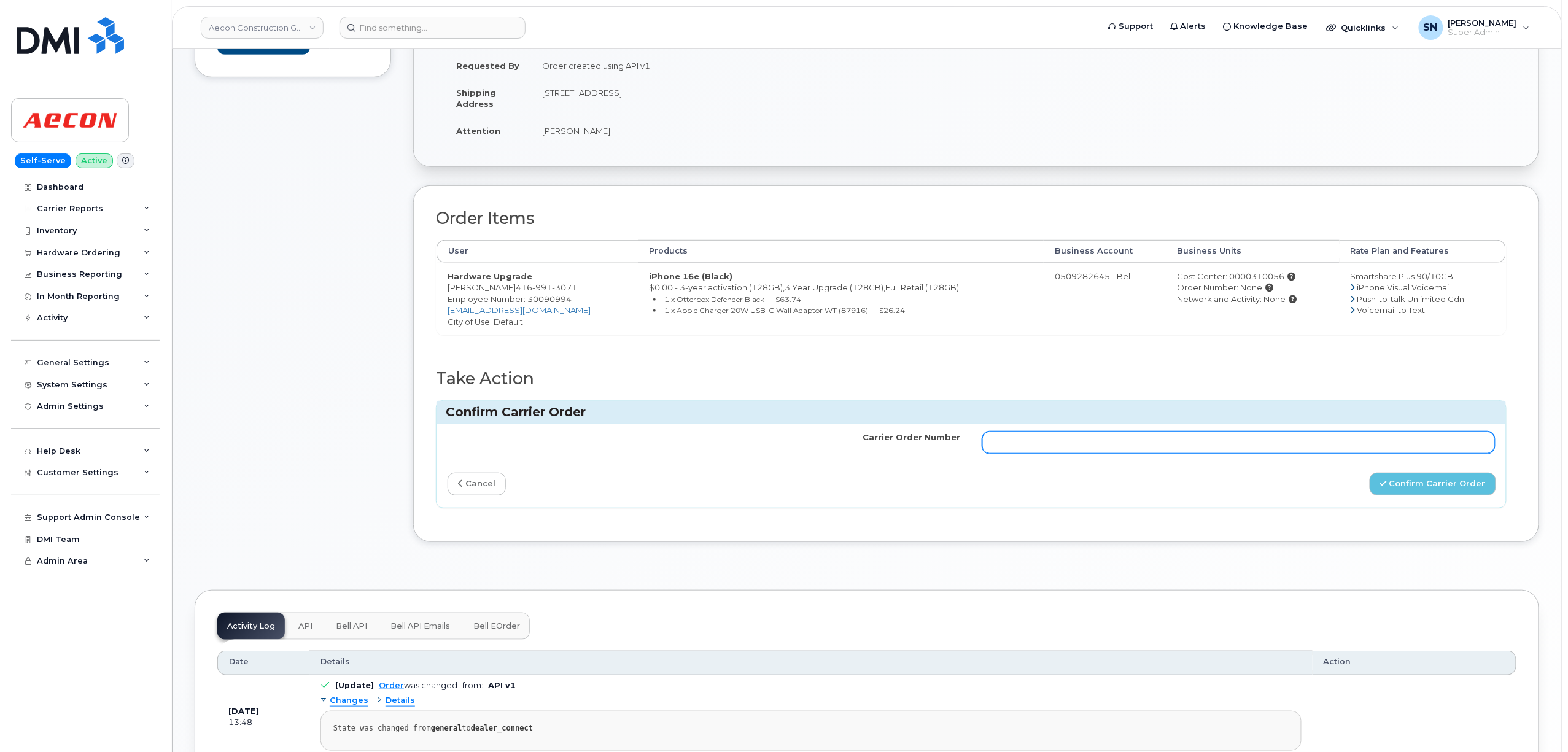
click at [1181, 435] on input "Carrier Order Number" at bounding box center [1238, 443] width 512 height 22
paste input "3017151"
type input "3017151"
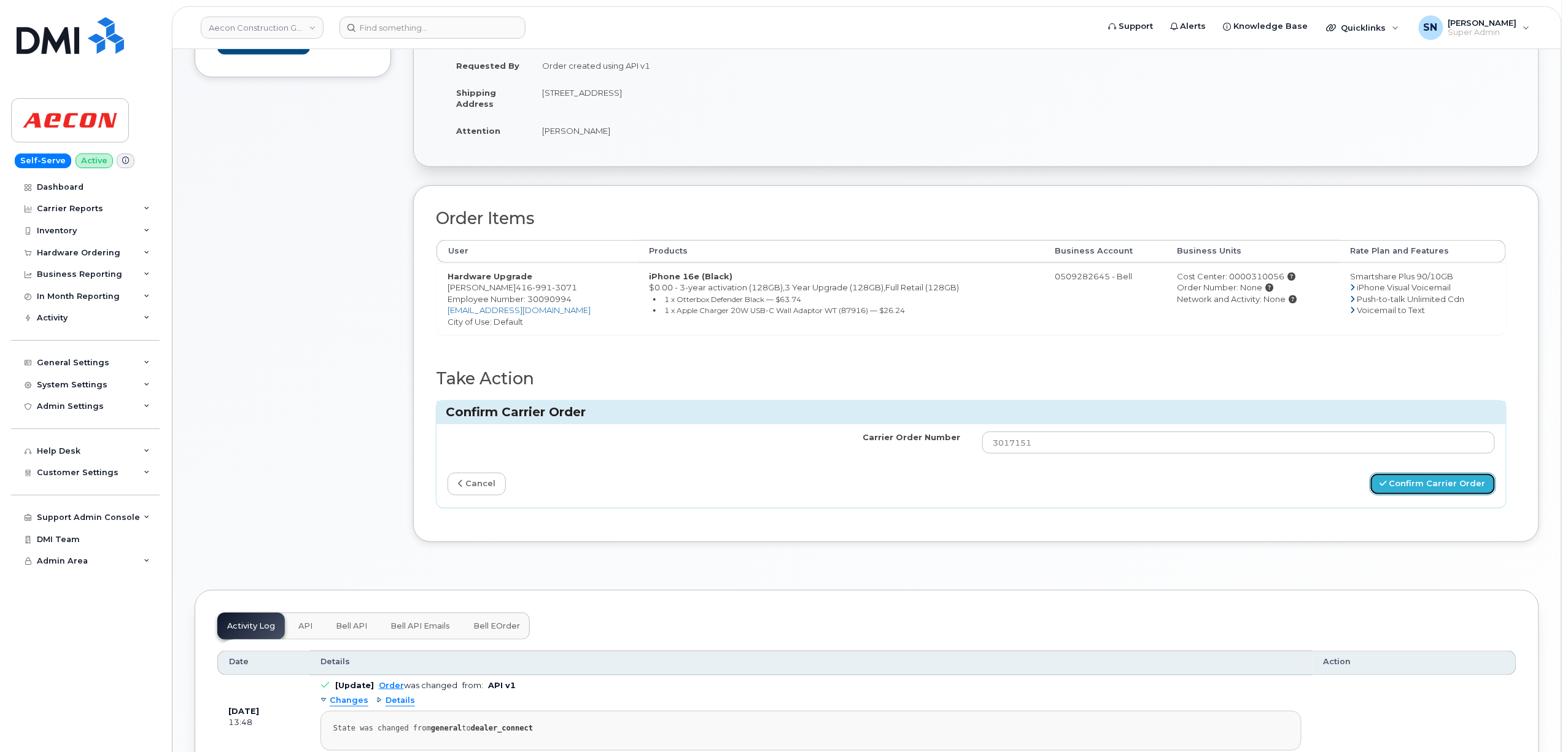
click at [1407, 474] on button "Confirm Carrier Order" at bounding box center [1432, 484] width 127 height 23
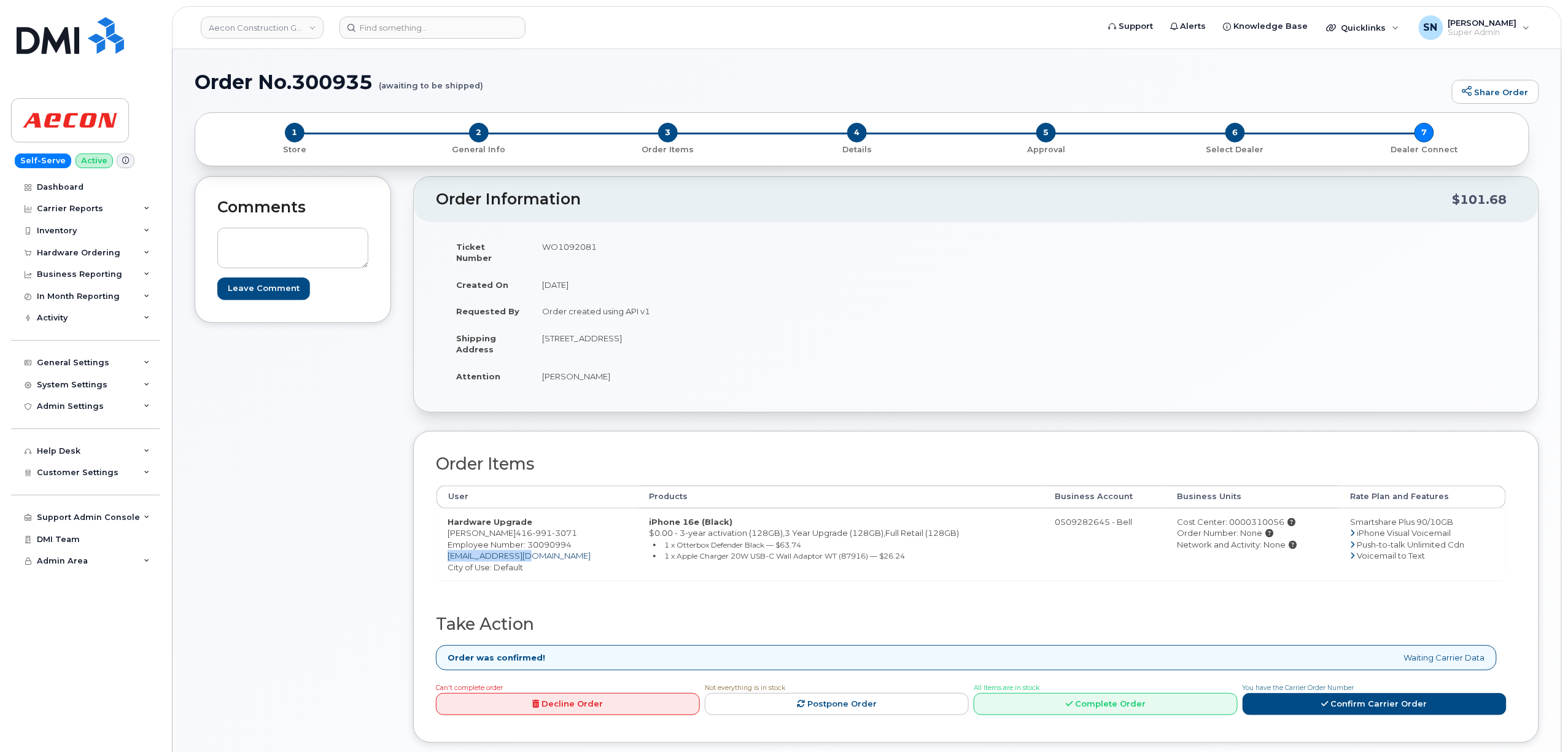
drag, startPoint x: 542, startPoint y: 546, endPoint x: 448, endPoint y: 542, distance: 94.1
click at [448, 542] on td "Hardware Upgrade [PERSON_NAME] [PHONE_NUMBER] Employee Number: 30090994 [EMAIL_…" at bounding box center [537, 544] width 202 height 73
copy link "[EMAIL_ADDRESS][DOMAIN_NAME]"
click at [268, 448] on div "Comments Leave Comment" at bounding box center [292, 468] width 196 height 586
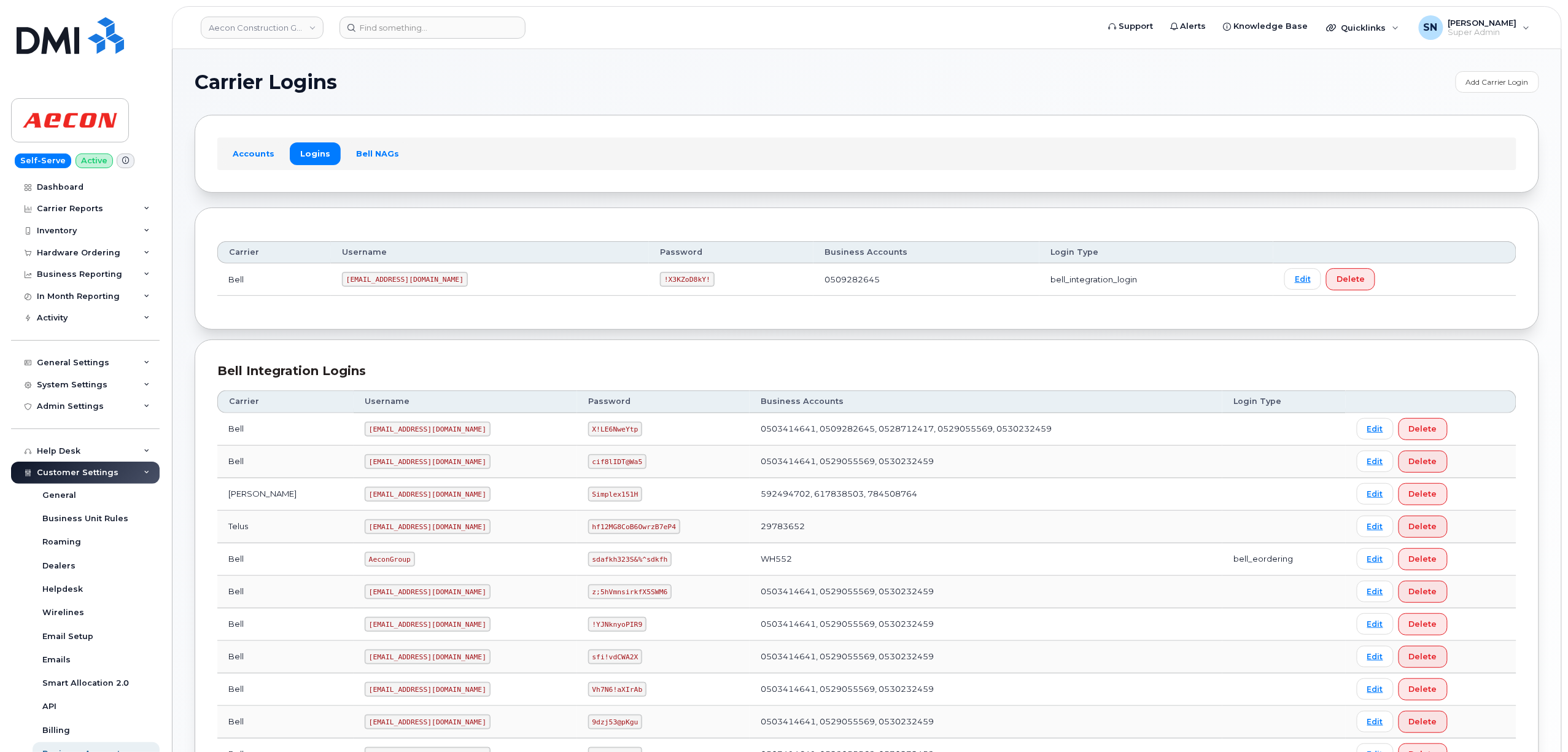
click at [251, 42] on header "Aecon Construction Group Inc Support Alerts Knowledge Base Quicklinks Suspend /…" at bounding box center [867, 27] width 1390 height 43
click at [251, 35] on link "Aecon Construction Group Inc" at bounding box center [262, 28] width 123 height 22
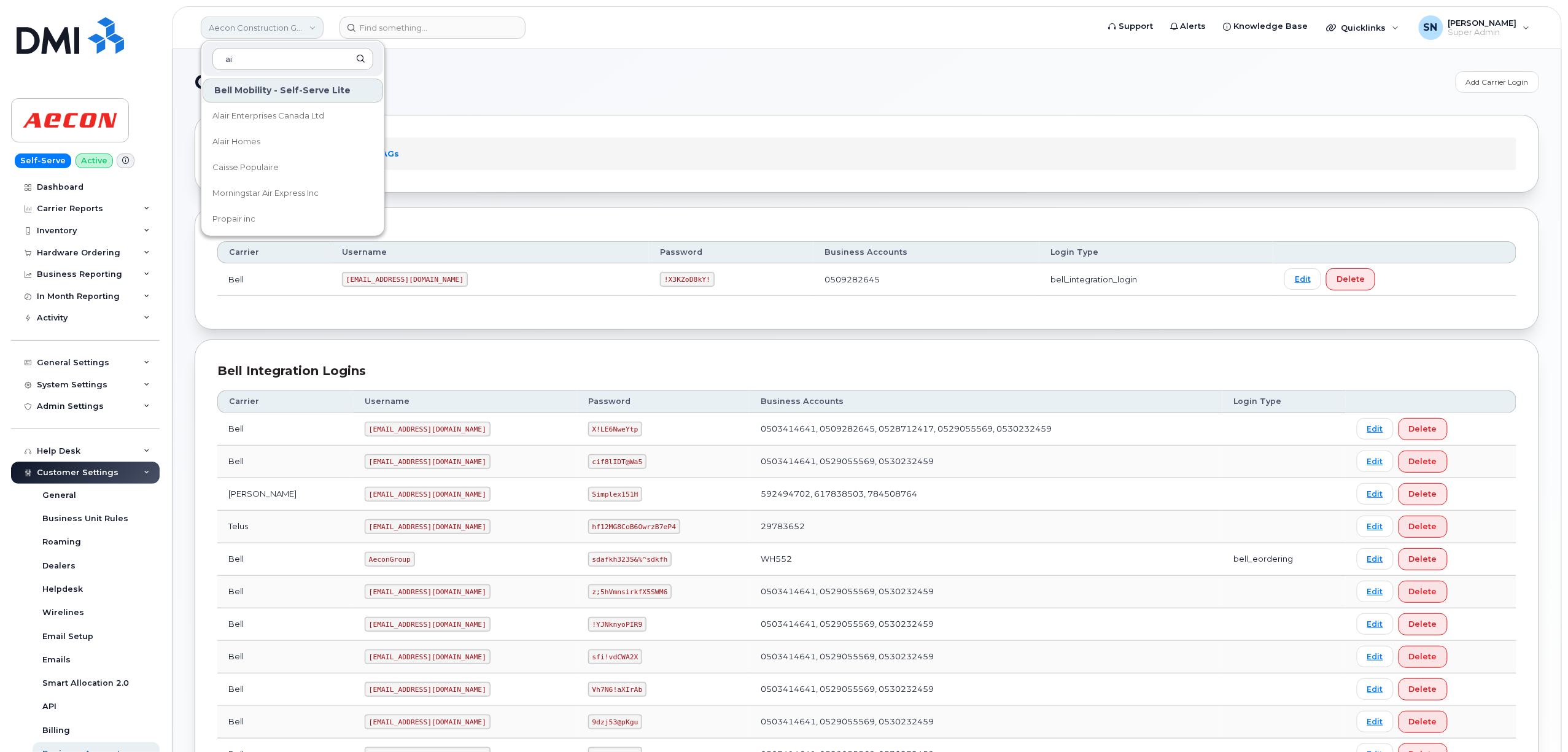
type input "a"
type input "jazz"
drag, startPoint x: 242, startPoint y: 117, endPoint x: 243, endPoint y: 106, distance: 11.0
click at [241, 117] on span "Jazz Aviation" at bounding box center [238, 116] width 51 height 12
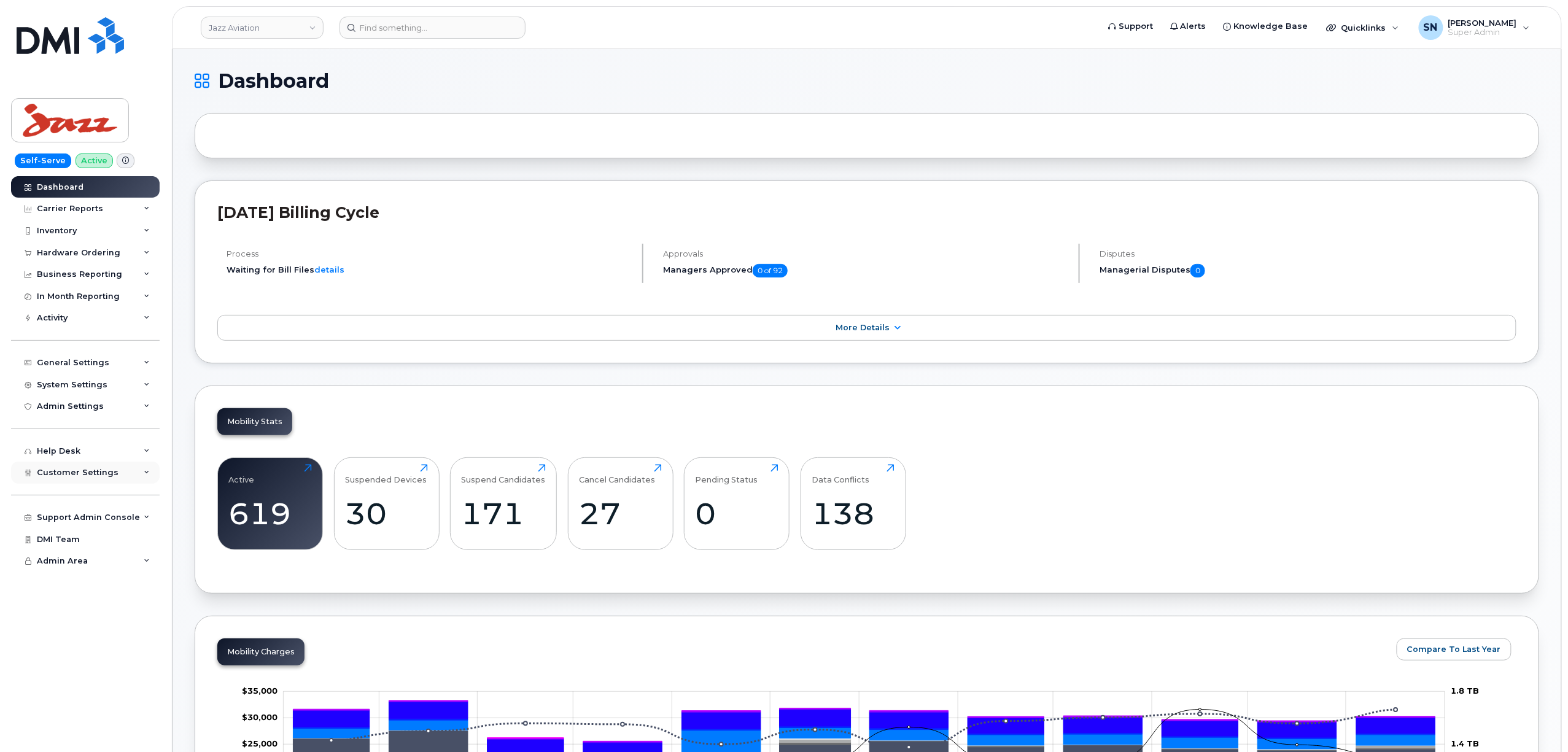
click at [114, 467] on div "Customer Settings" at bounding box center [85, 473] width 149 height 22
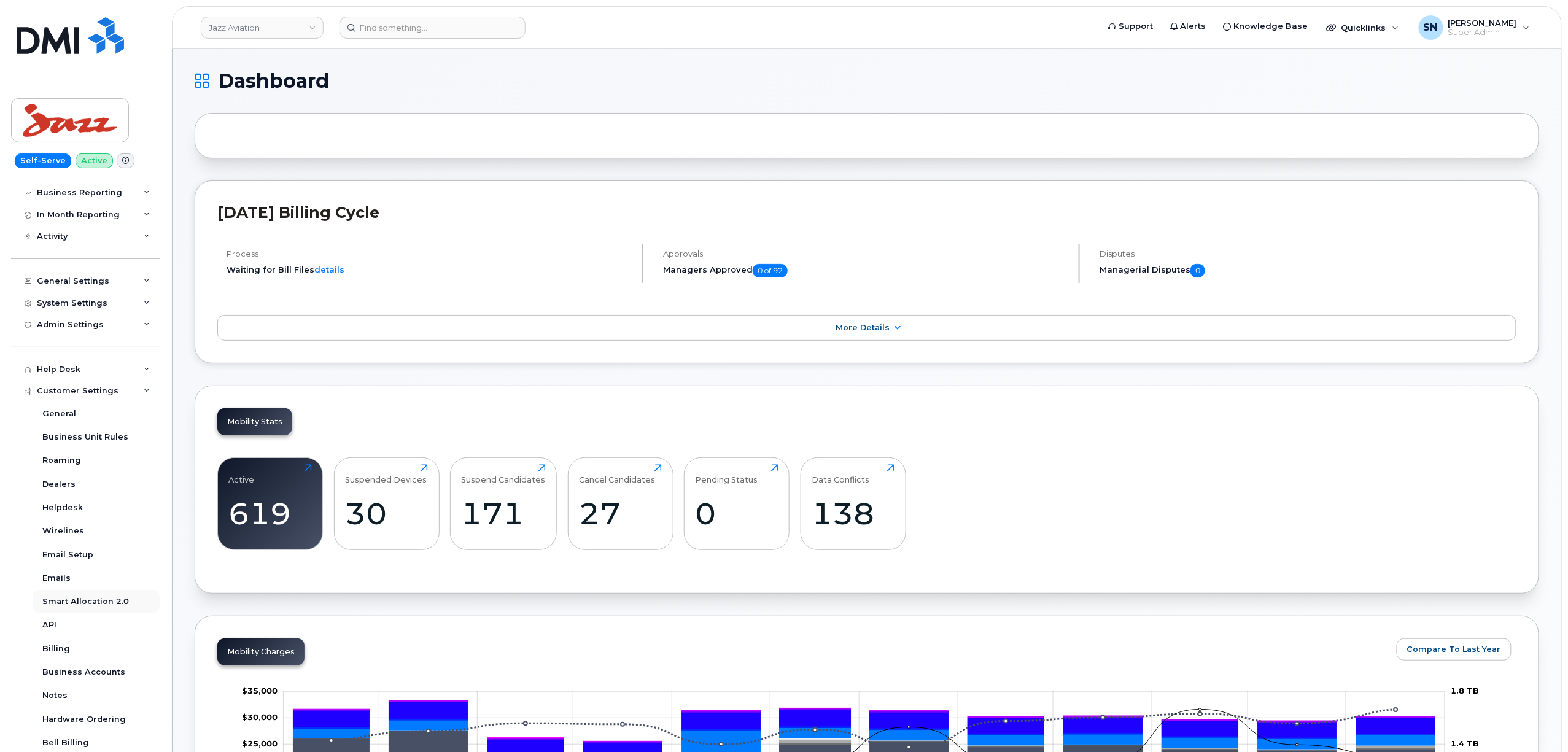
scroll to position [194, 0]
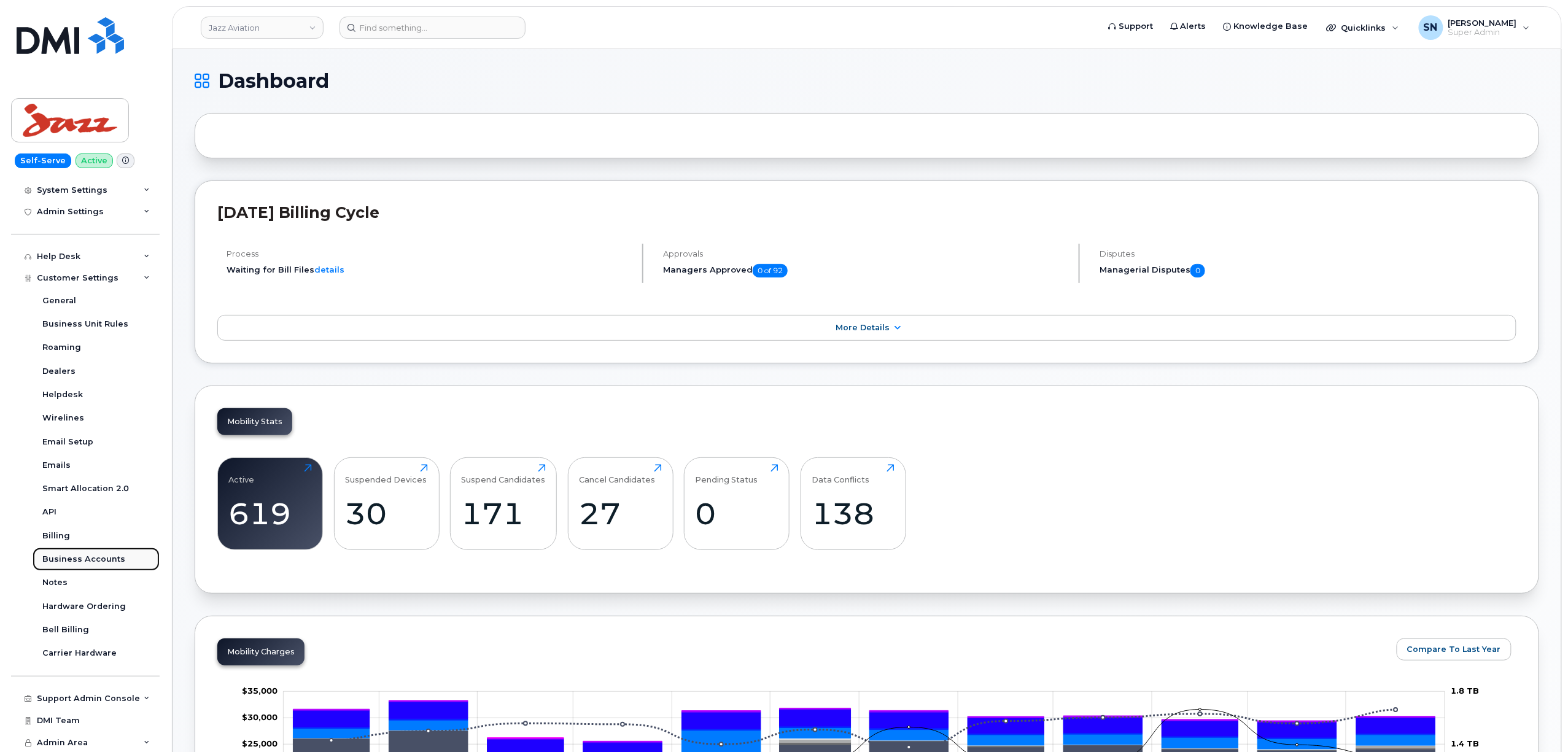
click at [100, 562] on div "Business Accounts" at bounding box center [84, 559] width 83 height 11
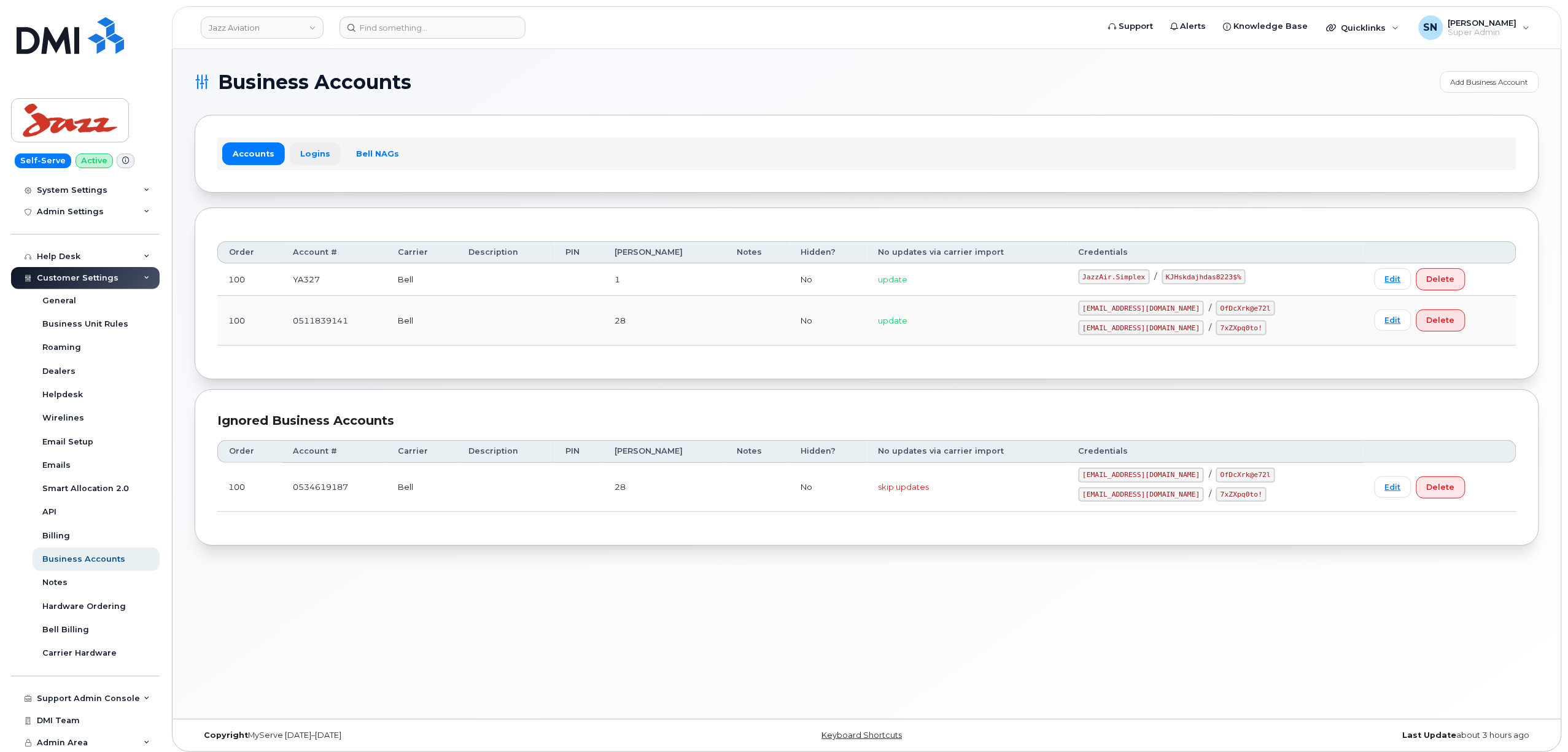
click at [304, 151] on link "Logins" at bounding box center [315, 153] width 51 height 22
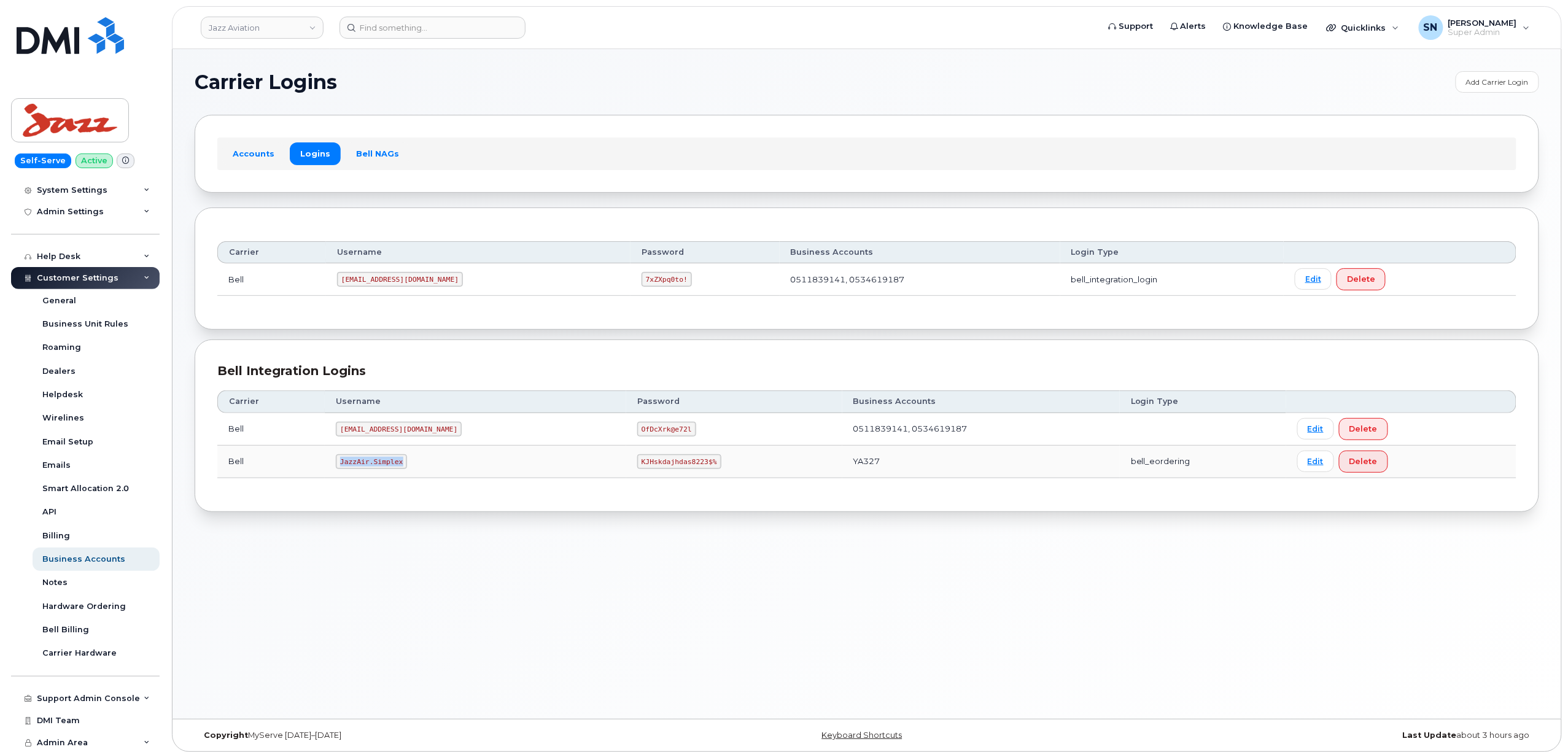
drag, startPoint x: 342, startPoint y: 465, endPoint x: 410, endPoint y: 468, distance: 68.1
click at [410, 468] on td "JazzAir.Simplex" at bounding box center [475, 462] width 301 height 32
copy code "JazzAir.Simplex"
drag, startPoint x: 588, startPoint y: 464, endPoint x: 669, endPoint y: 469, distance: 81.2
click at [669, 469] on td "KJHskdajhdas8223$%" at bounding box center [734, 462] width 216 height 32
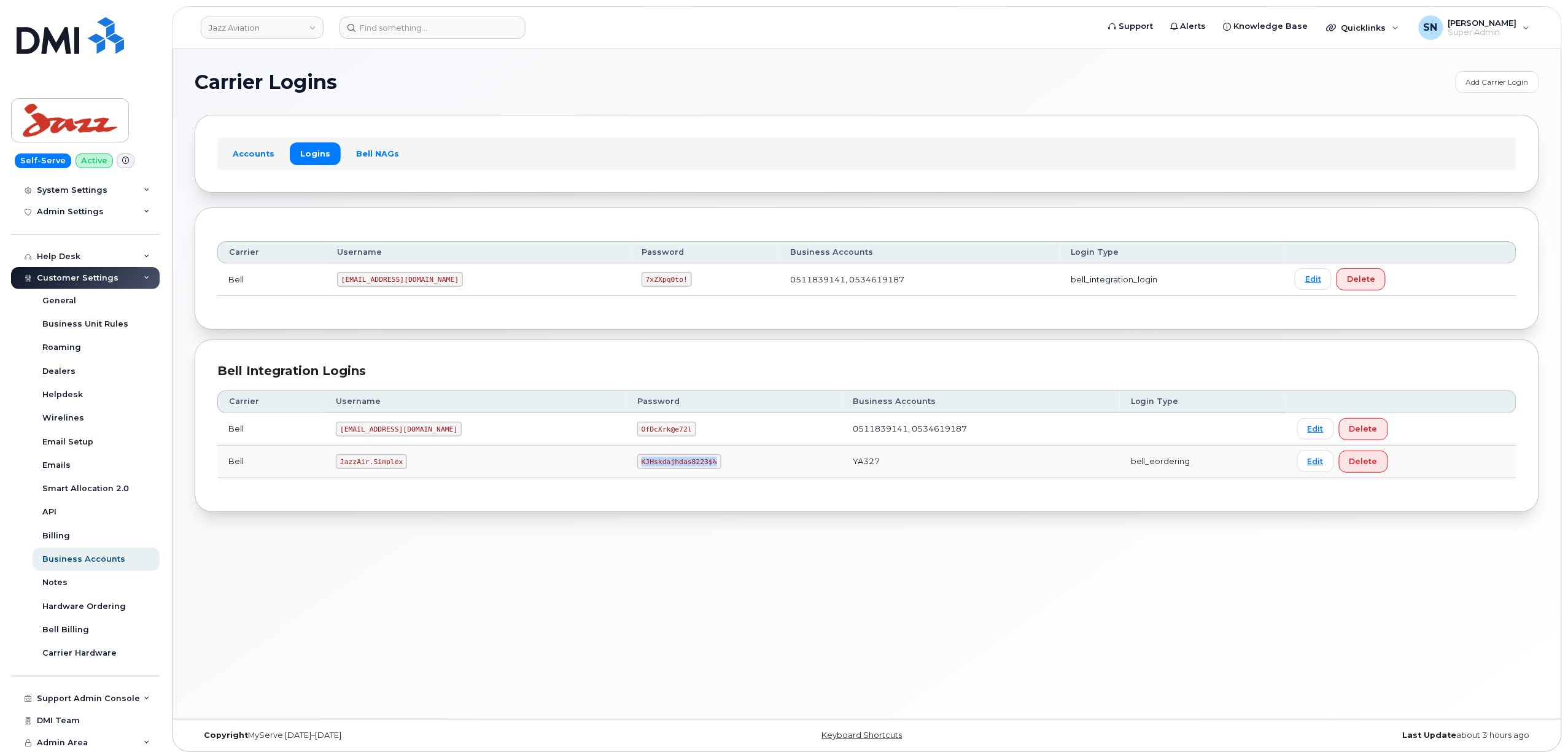
copy code "KJHskdajhdas8223$%"
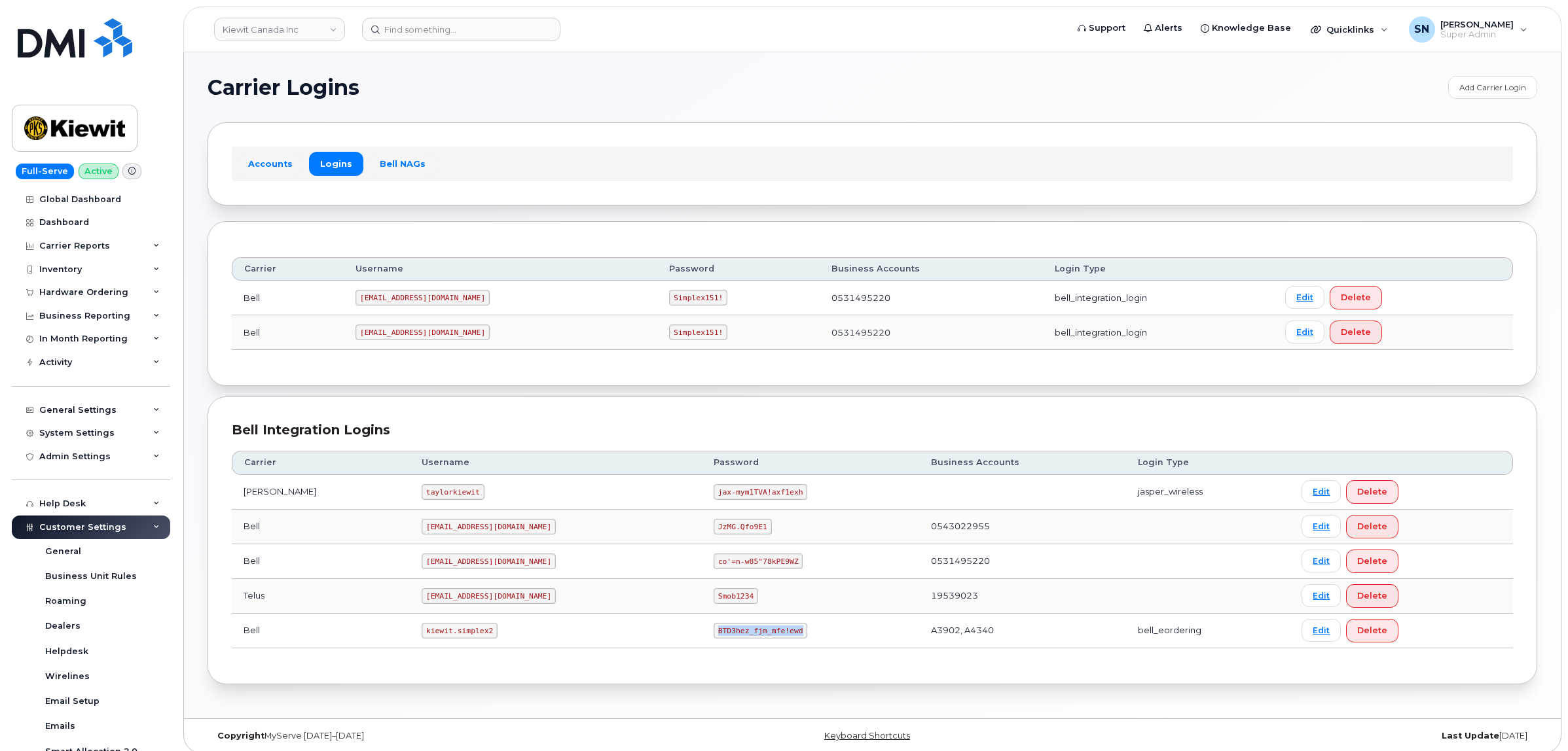
scroll to position [74, 0]
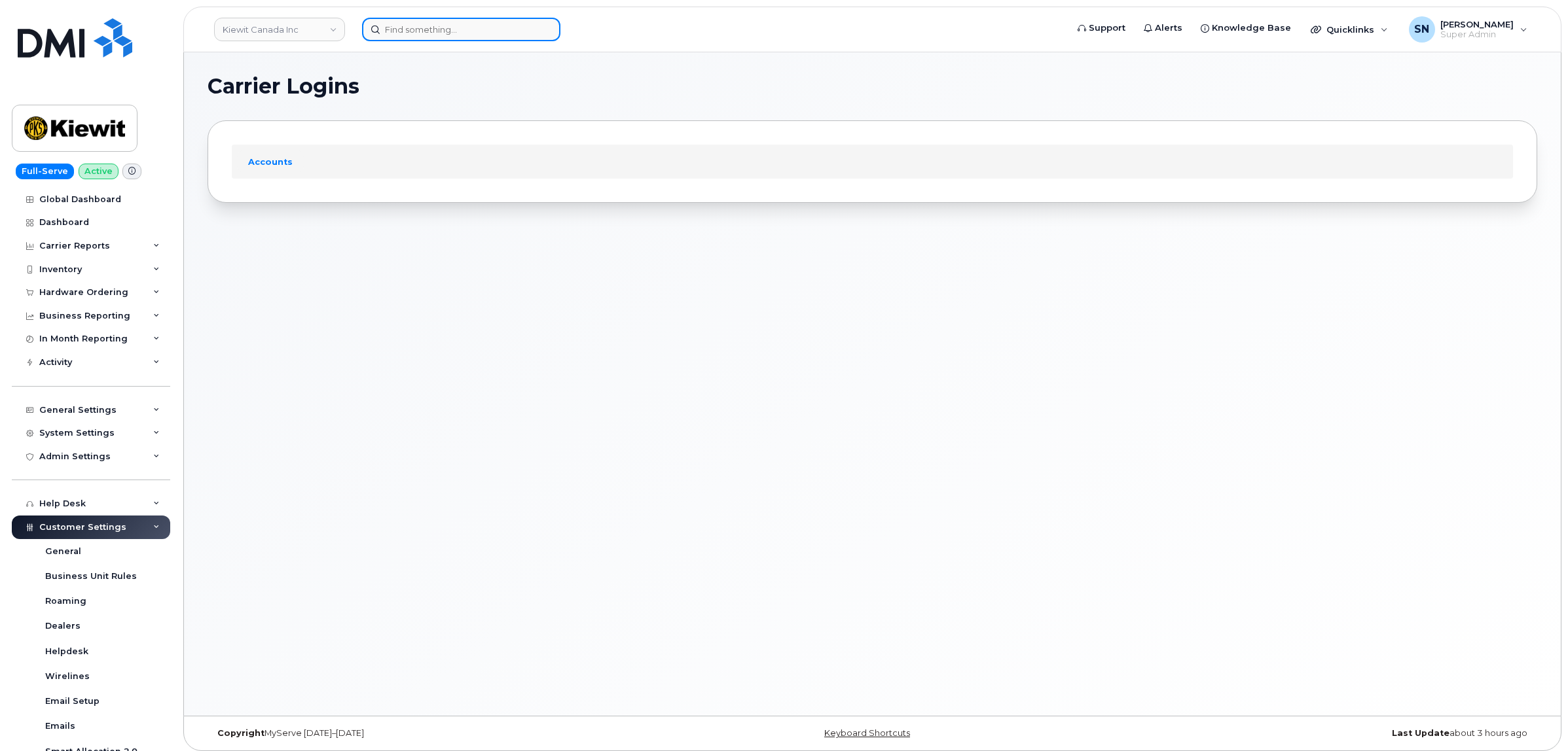
click at [429, 27] on input at bounding box center [461, 30] width 199 height 23
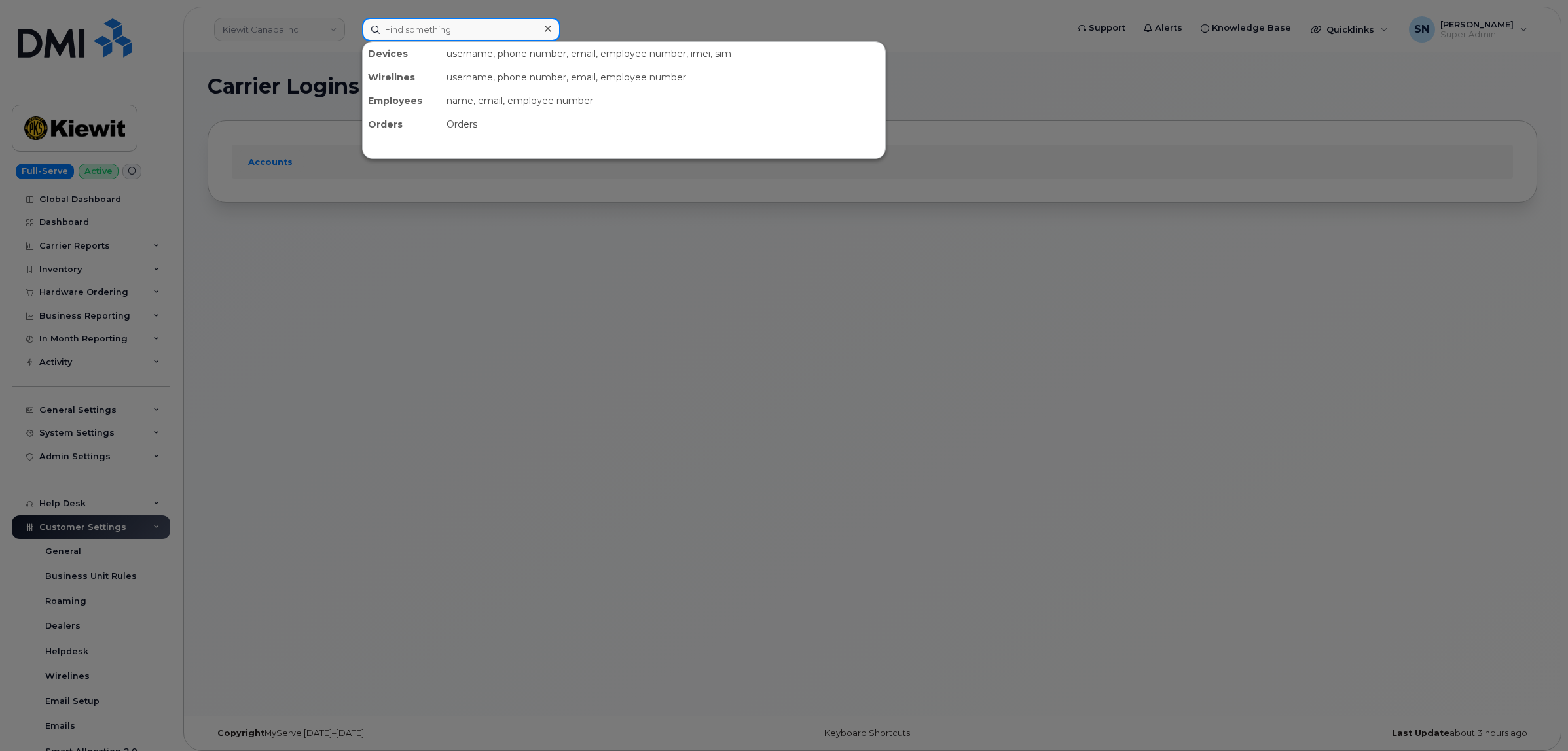
paste input "300939"
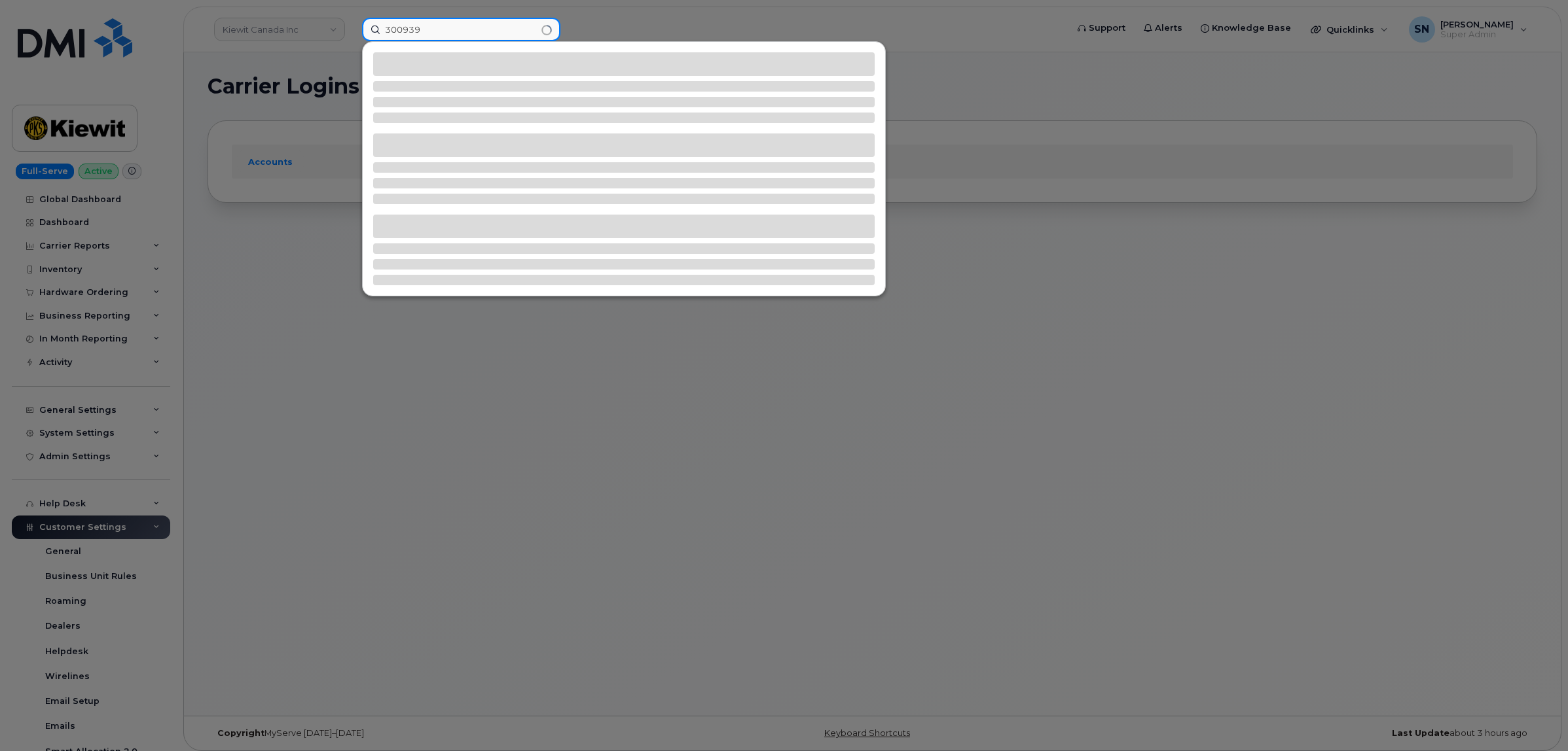
type input "300939"
click at [73, 296] on div at bounding box center [784, 375] width 1568 height 751
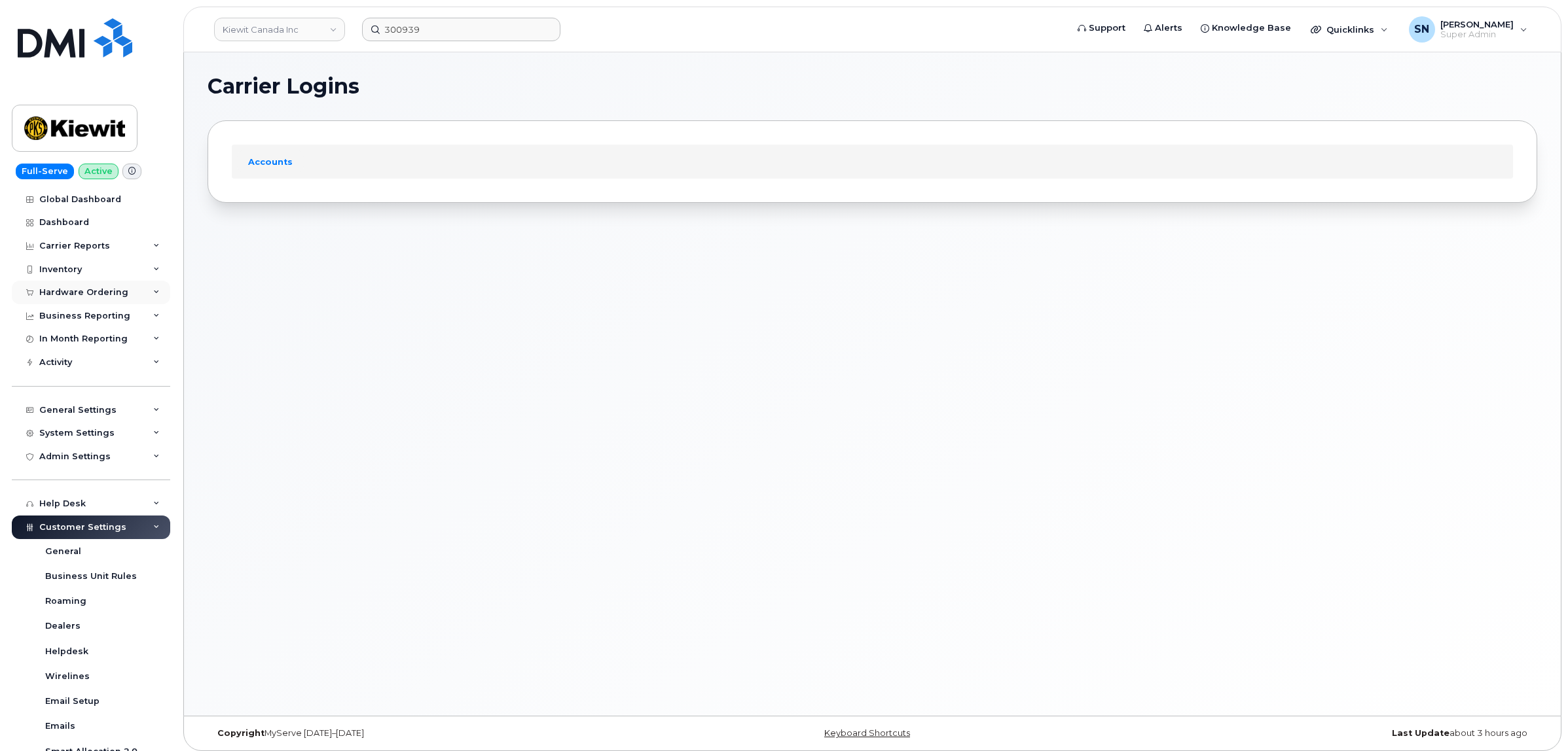
click at [67, 292] on div "Hardware Ordering" at bounding box center [84, 292] width 89 height 10
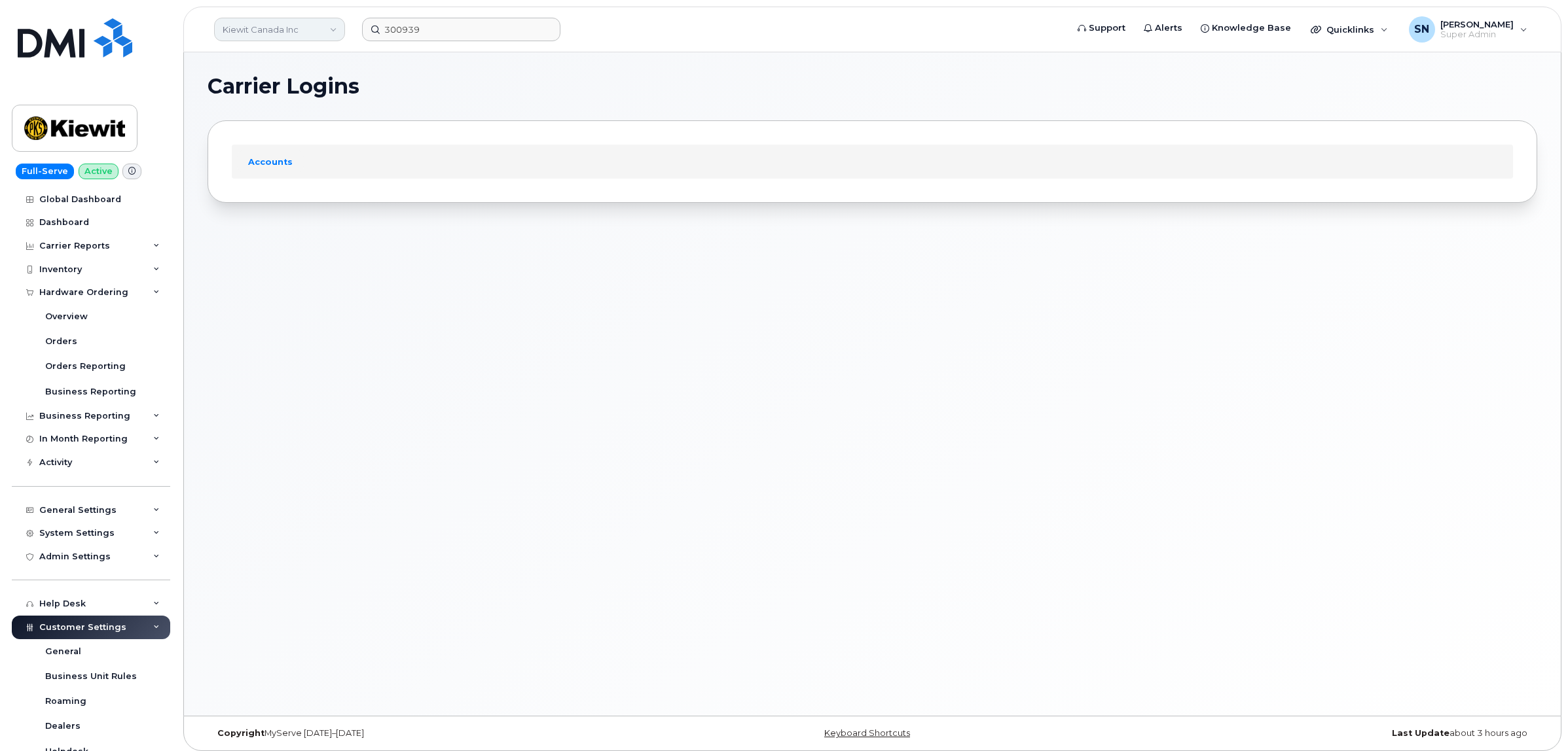
click at [306, 27] on link "Kiewit Canada Inc" at bounding box center [280, 30] width 131 height 23
type input "aecon"
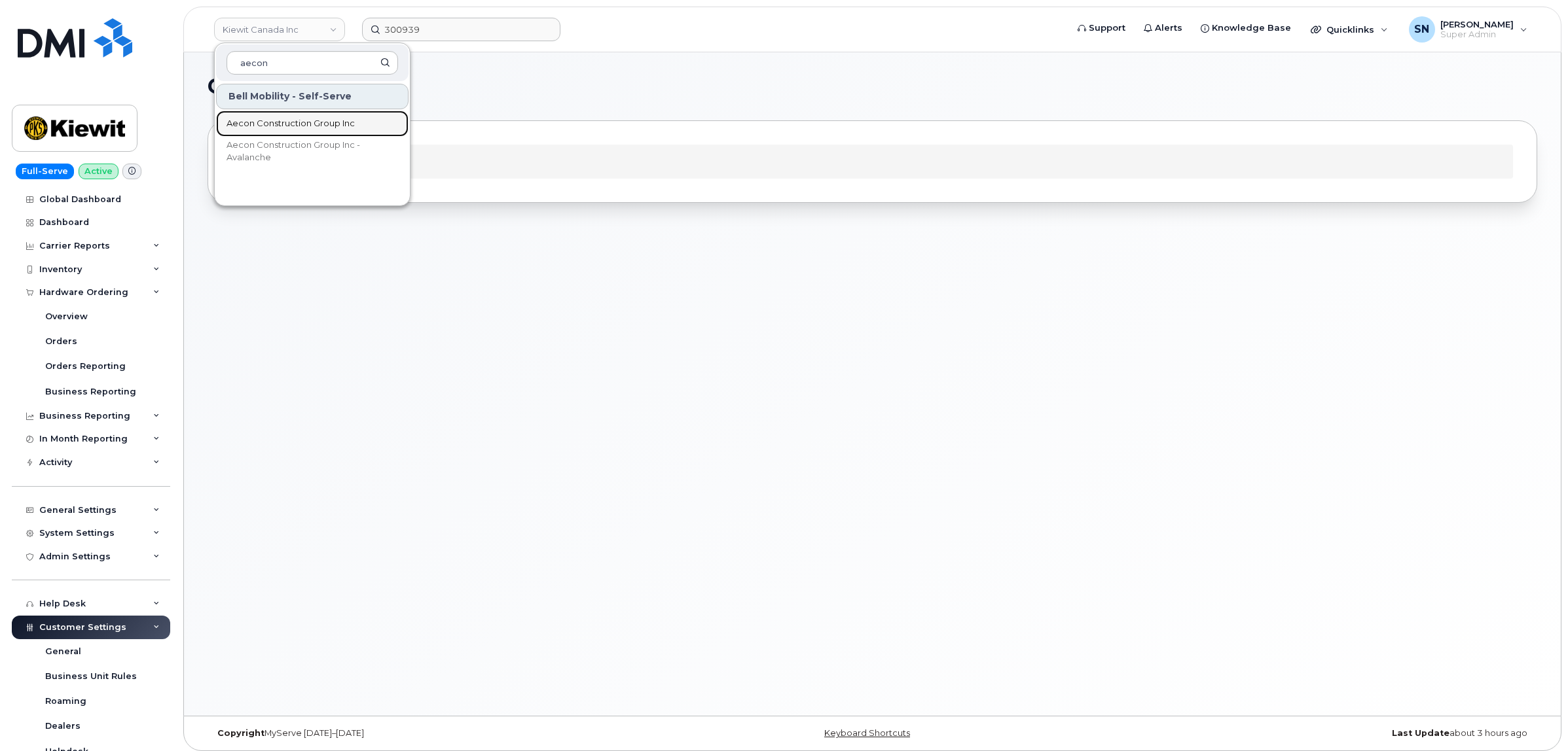
click at [331, 129] on span "Aecon Construction Group Inc" at bounding box center [291, 123] width 128 height 13
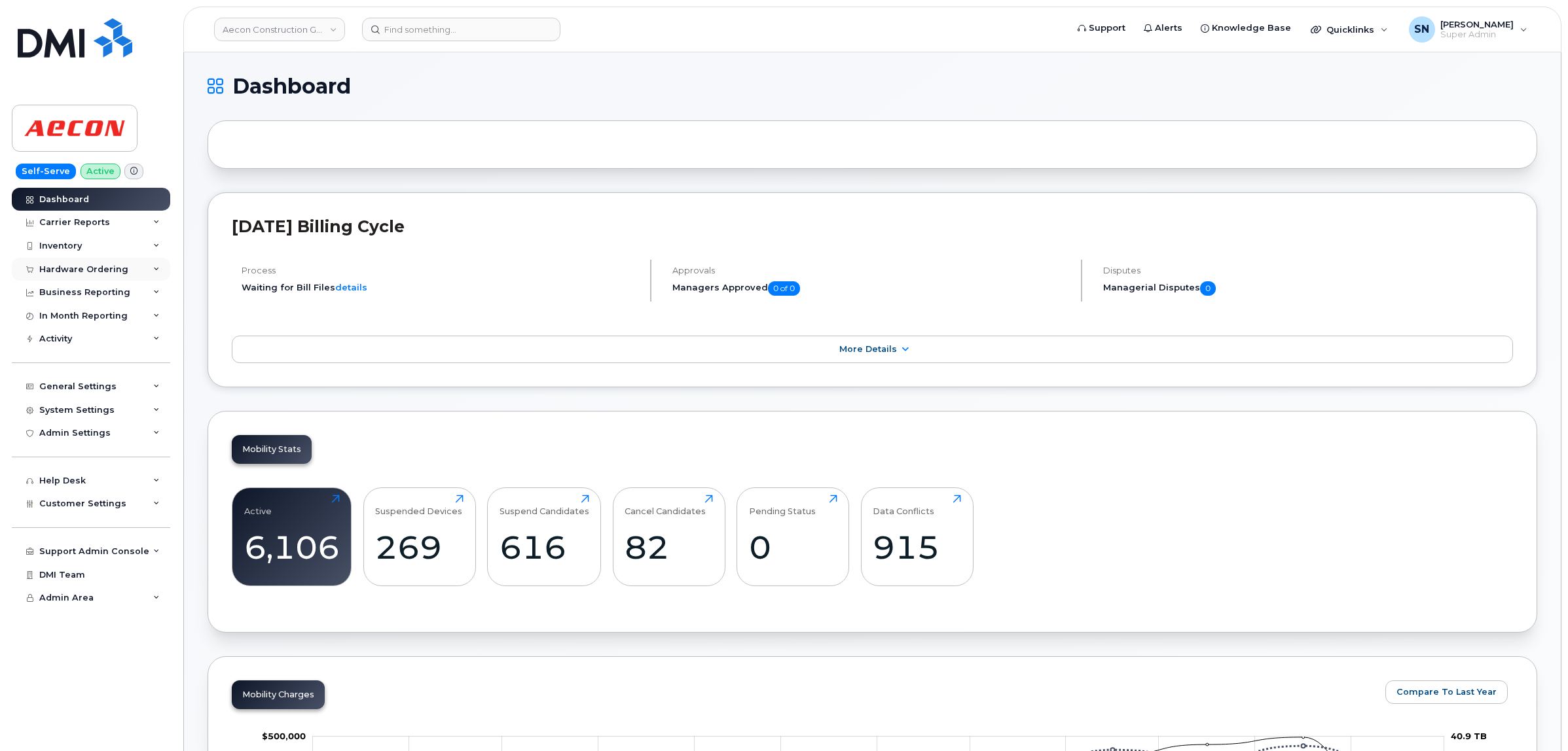
click at [83, 272] on div "Hardware Ordering" at bounding box center [84, 269] width 89 height 10
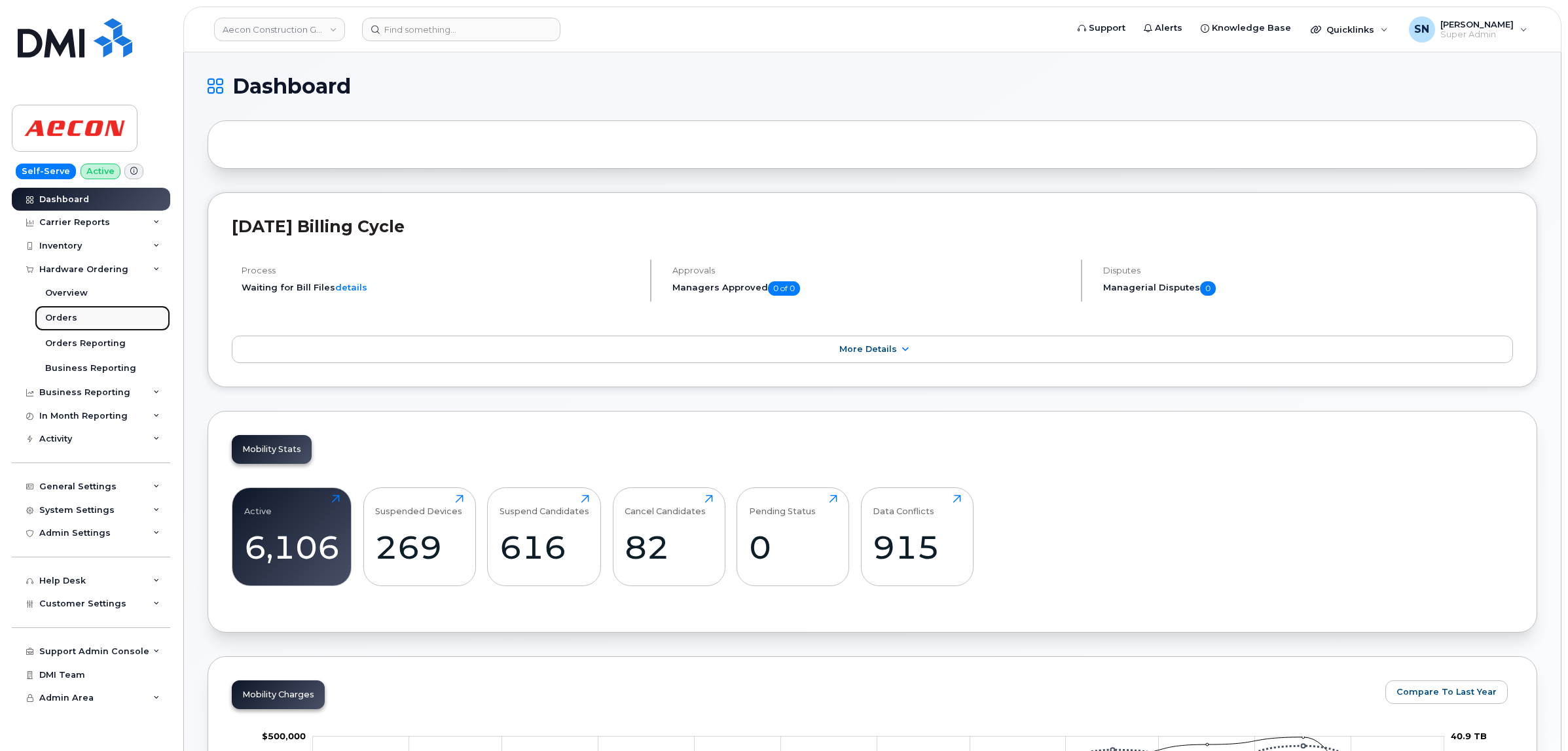
click at [63, 320] on div "Orders" at bounding box center [61, 317] width 32 height 12
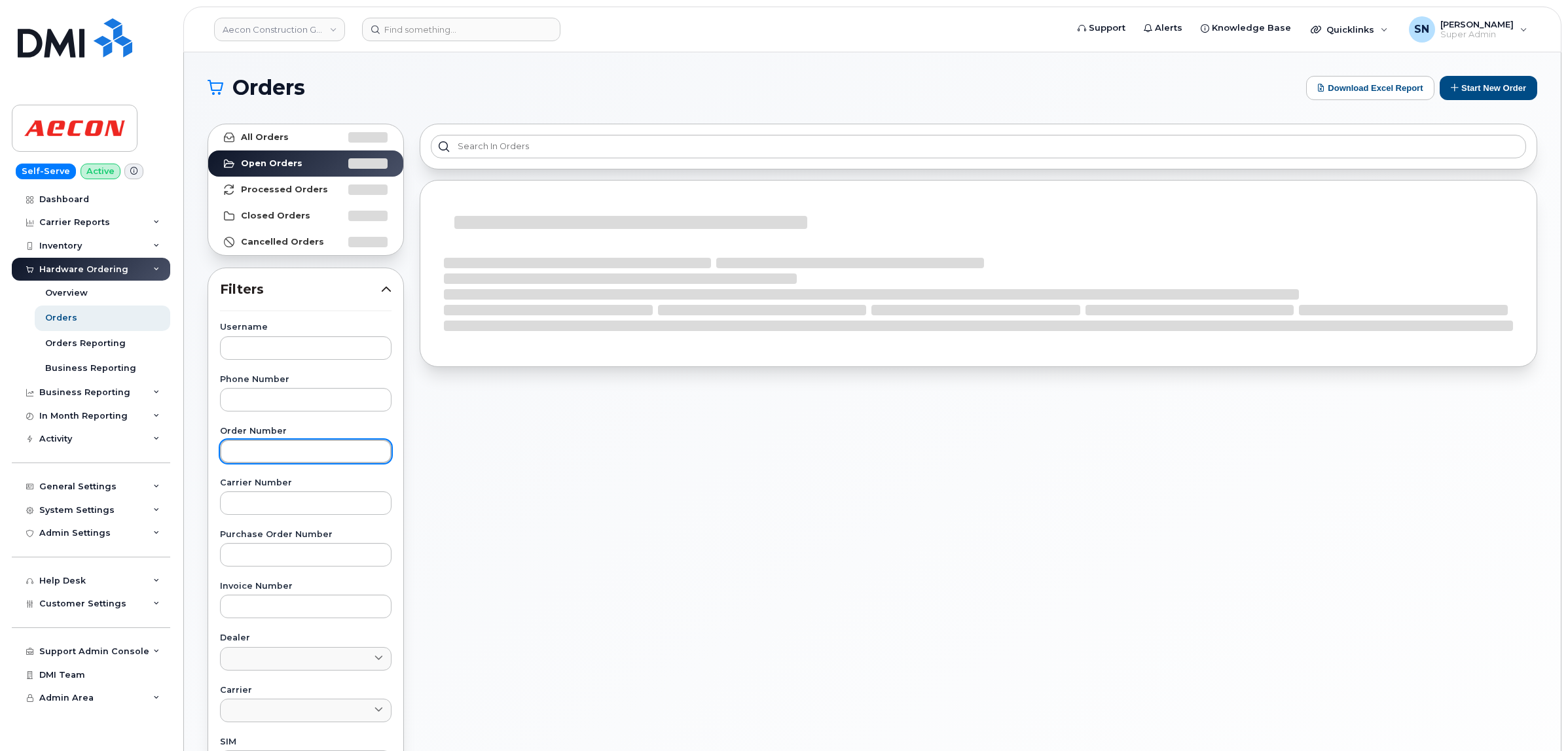
click at [280, 452] on input "text" at bounding box center [305, 452] width 171 height 23
paste input "300939"
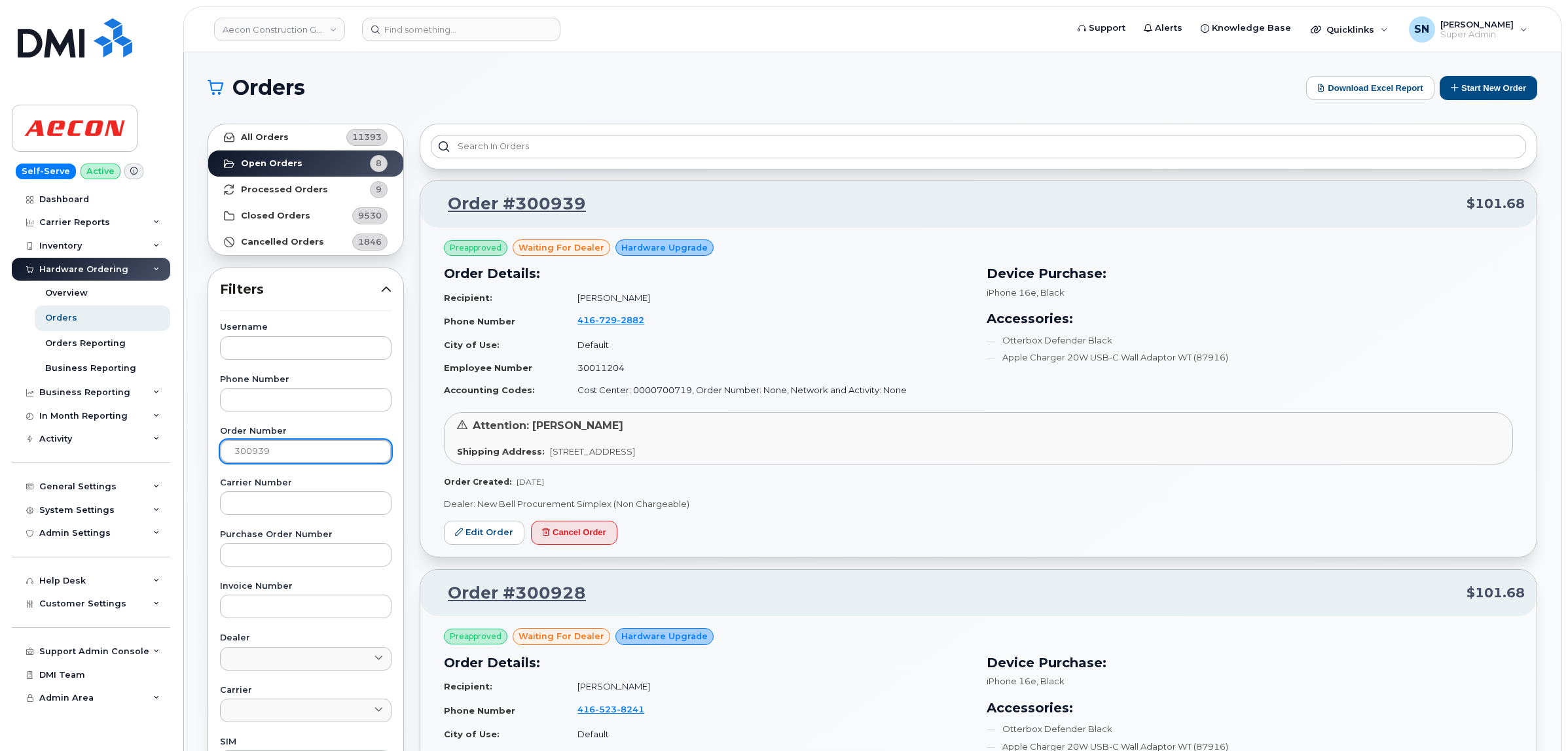
type input "300939"
click at [276, 131] on link "All Orders 11393" at bounding box center [306, 138] width 195 height 27
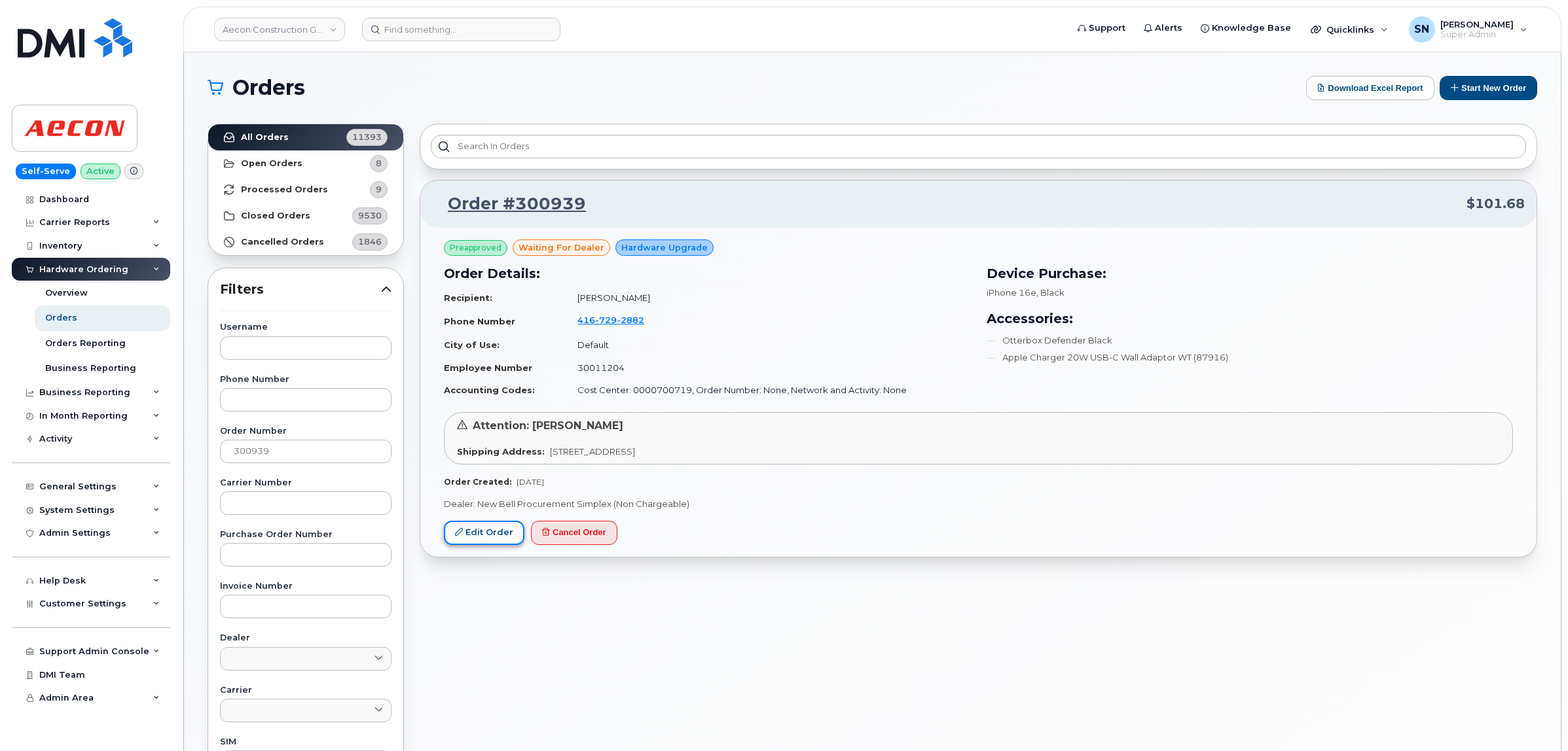
click at [506, 535] on link "Edit Order" at bounding box center [484, 533] width 81 height 24
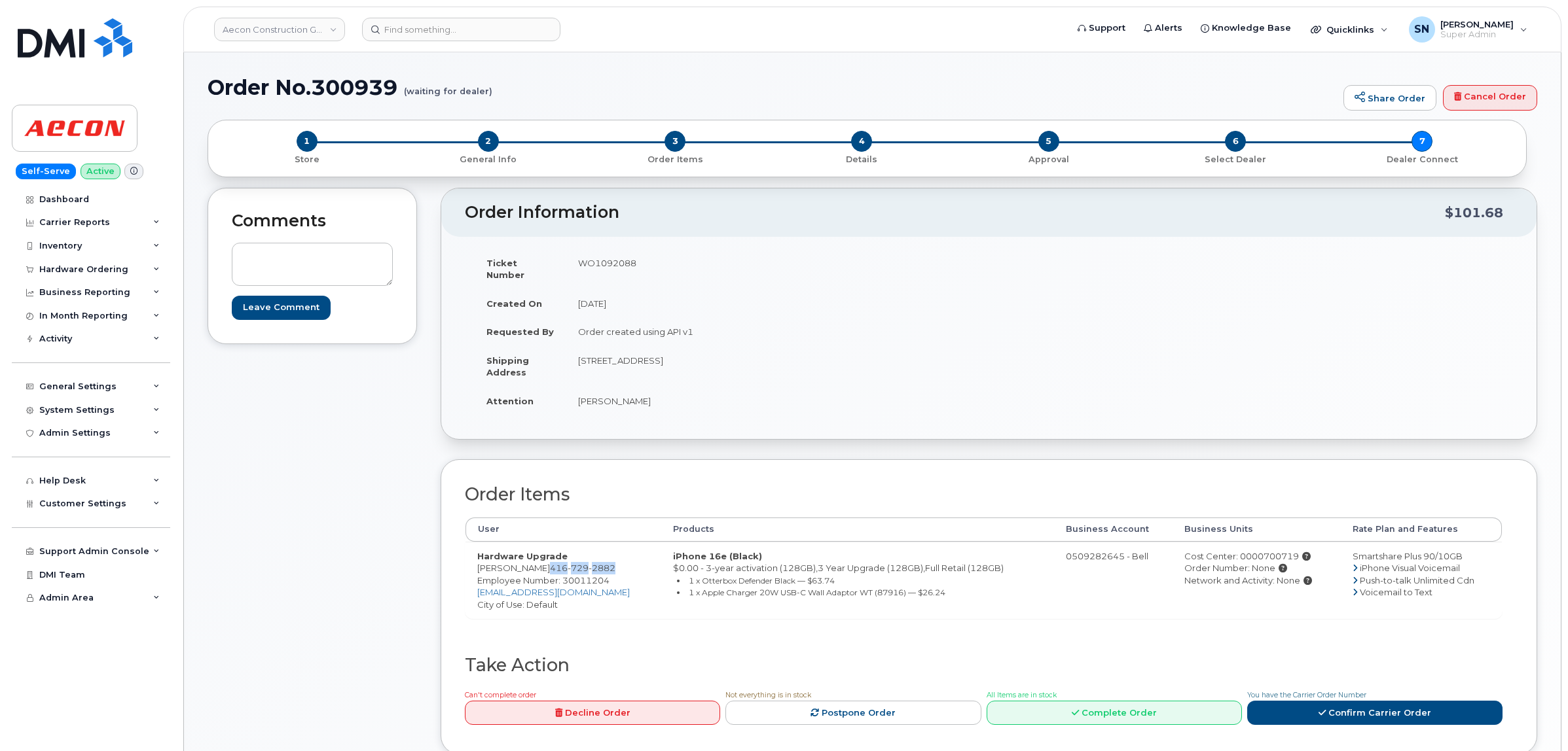
drag, startPoint x: 550, startPoint y: 560, endPoint x: 617, endPoint y: 560, distance: 67.0
click at [617, 560] on td "Hardware Upgrade Michael Embaye 416 729 2882 Employee Number: 30011204 membaye@…" at bounding box center [563, 580] width 195 height 77
copy span "416 729 2882"
drag, startPoint x: 578, startPoint y: 345, endPoint x: 643, endPoint y: 362, distance: 67.2
click at [643, 362] on td "[STREET_ADDRESS]" at bounding box center [772, 367] width 413 height 41
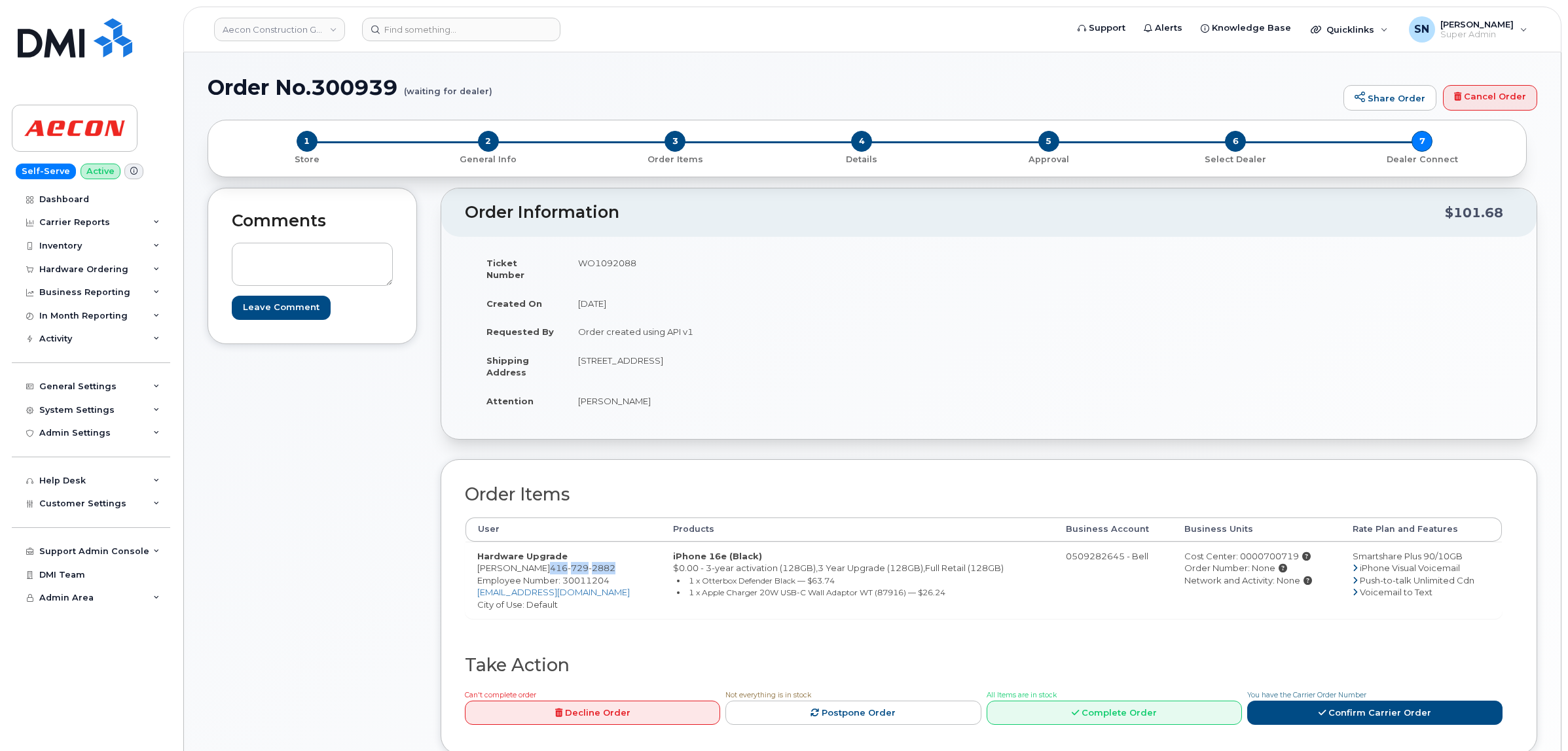
copy td "23 Briarfield Dr"
drag, startPoint x: 714, startPoint y: 352, endPoint x: 332, endPoint y: 371, distance: 382.5
click at [750, 356] on td "[STREET_ADDRESS]" at bounding box center [772, 367] width 413 height 41
copy td "M3B 1B4"
drag, startPoint x: 583, startPoint y: 393, endPoint x: 651, endPoint y: 393, distance: 68.0
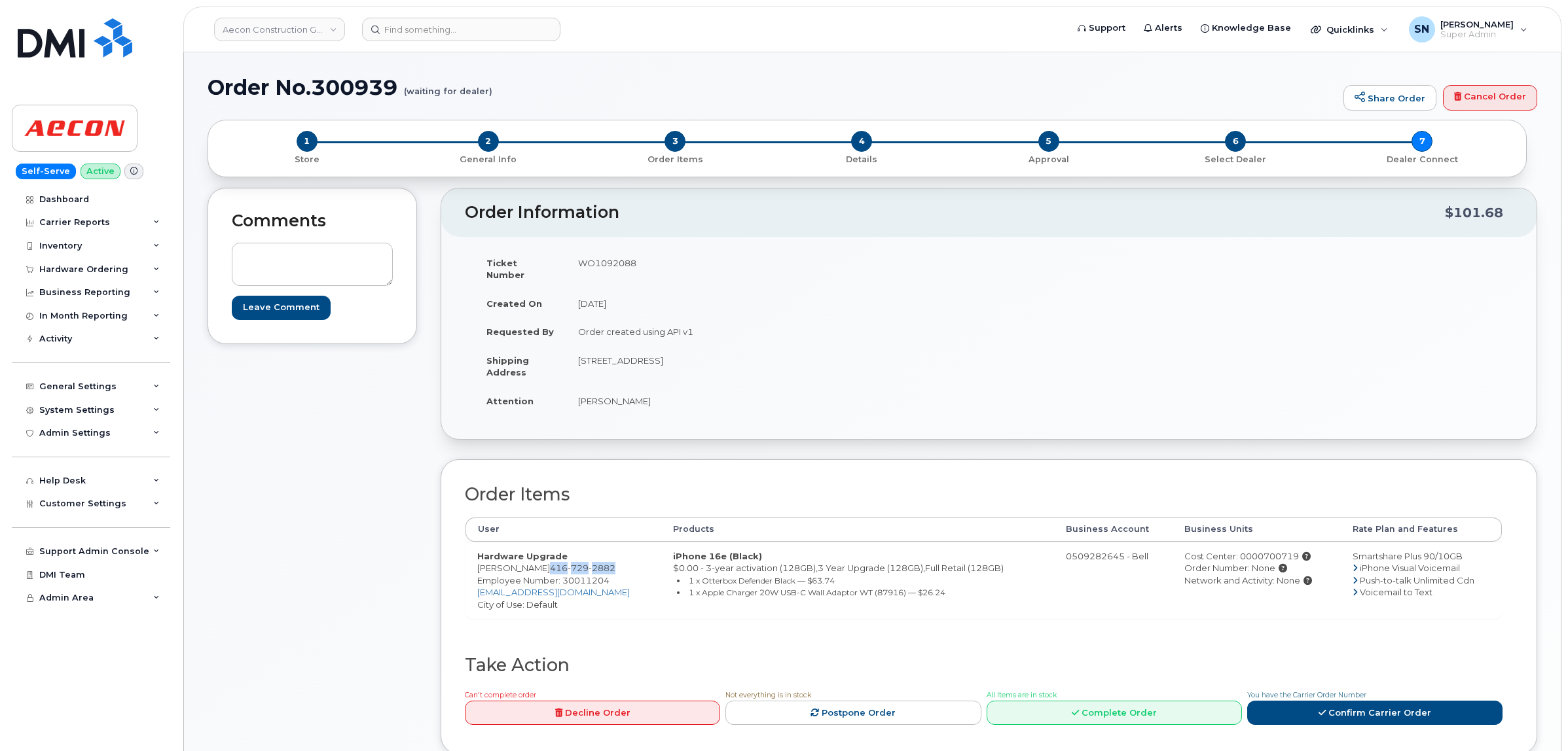
click at [651, 393] on td "[PERSON_NAME]" at bounding box center [772, 401] width 413 height 29
copy td "[PERSON_NAME]"
drag, startPoint x: 551, startPoint y: 558, endPoint x: 618, endPoint y: 554, distance: 67.1
click at [618, 554] on td "Hardware Upgrade Michael Embaye 416 729 2882 Employee Number: 30011204 membaye@…" at bounding box center [563, 580] width 195 height 77
copy span "416 729 2882"
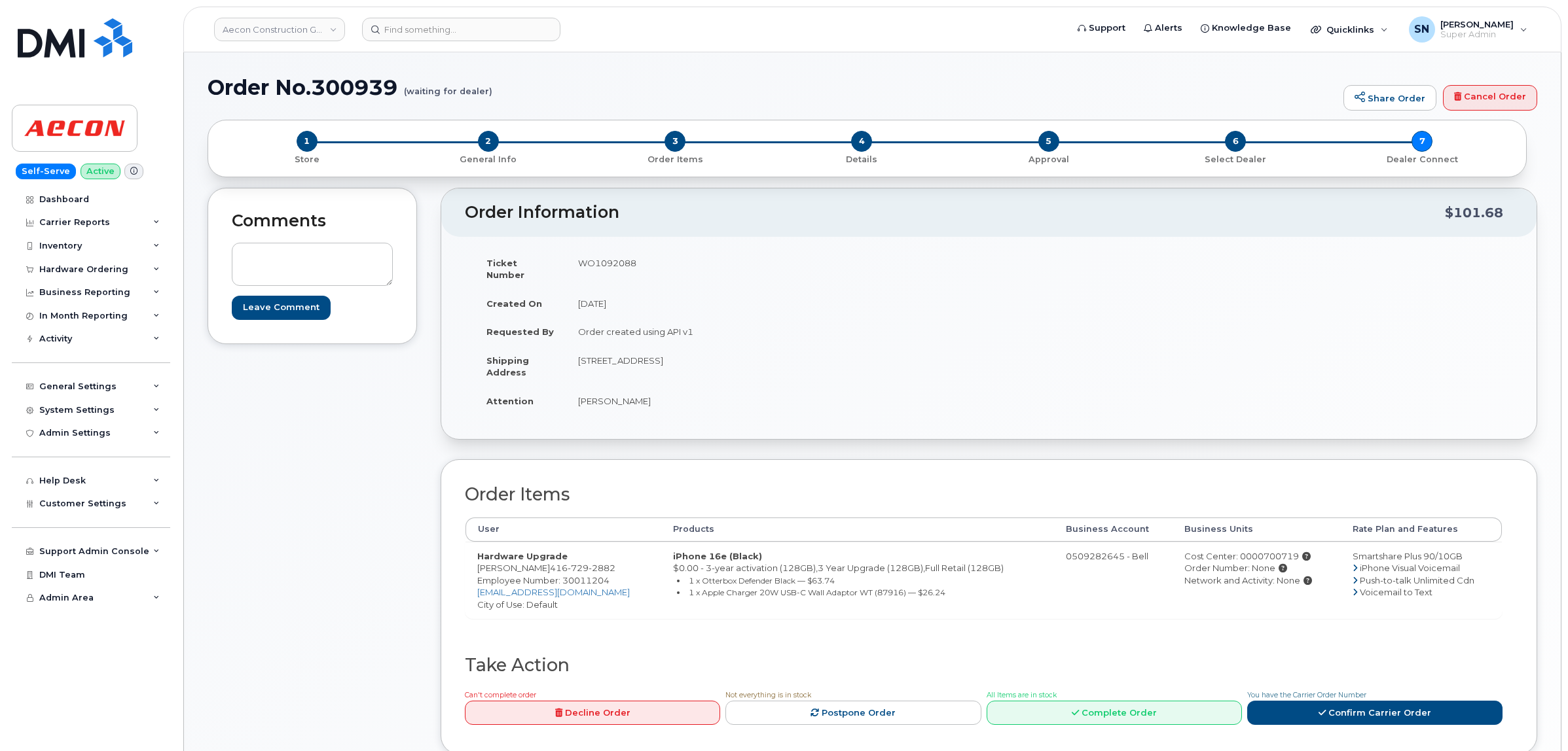
click at [405, 534] on div "Comments Leave Comment" at bounding box center [312, 481] width 209 height 586
drag, startPoint x: 478, startPoint y: 558, endPoint x: 643, endPoint y: 558, distance: 165.0
click at [643, 558] on td "Hardware Upgrade Michael Embaye 416 729 2882 Employee Number: 30011204 membaye@…" at bounding box center [563, 580] width 195 height 77
copy td "Michael Embaye 416 729 2882"
click at [603, 265] on td "WO1092088" at bounding box center [772, 269] width 413 height 41
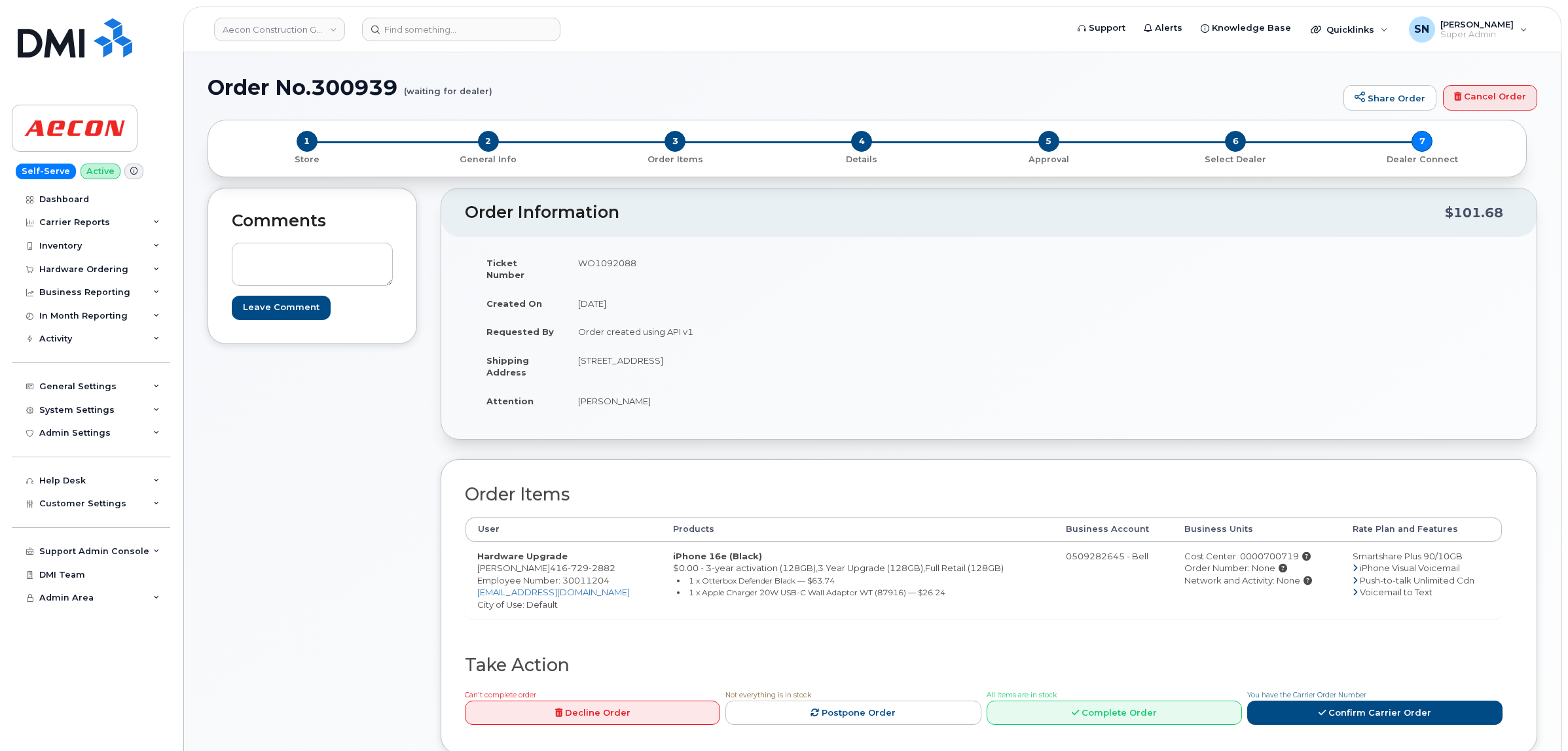
click at [603, 265] on td "WO1092088" at bounding box center [772, 269] width 413 height 41
copy td "WO1092088"
click at [1251, 550] on div "Cost Center: 0000700719" at bounding box center [1256, 556] width 144 height 13
click at [1239, 550] on div "Cost Center: 0000700719" at bounding box center [1256, 556] width 144 height 13
drag, startPoint x: 1254, startPoint y: 543, endPoint x: 1287, endPoint y: 544, distance: 33.0
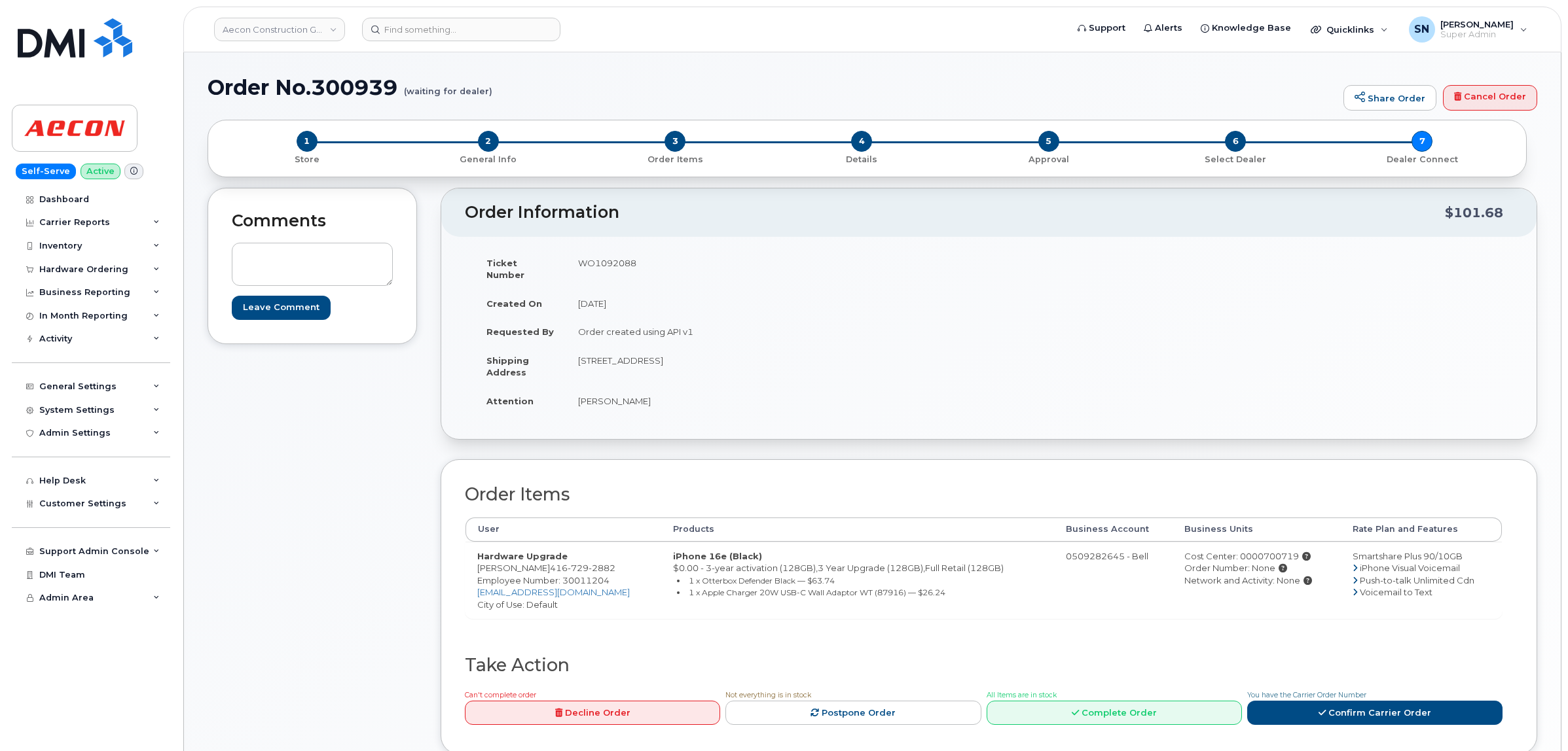
click at [1287, 550] on div "Cost Center: 0000700719" at bounding box center [1256, 556] width 144 height 13
copy div "700719"
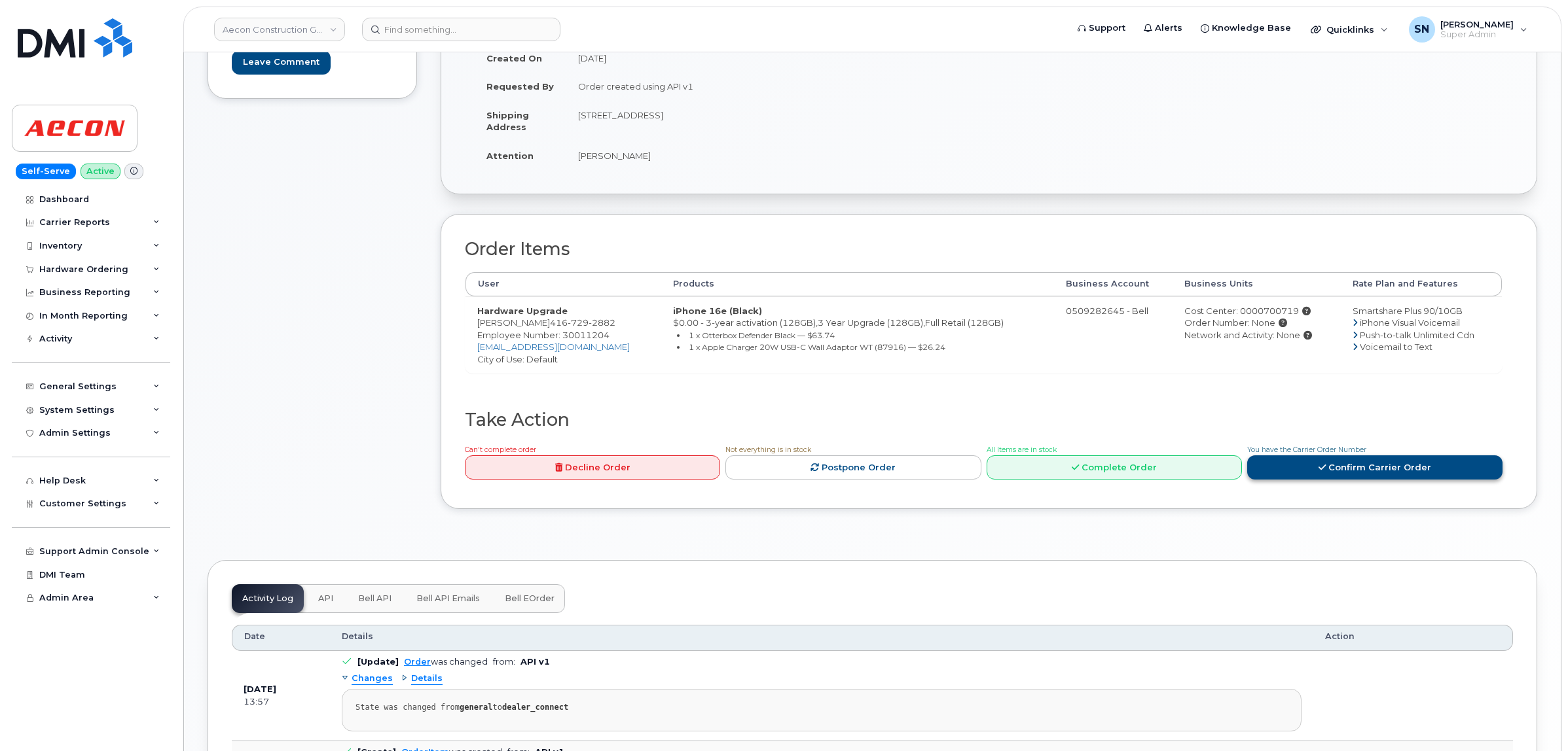
click at [1387, 456] on link "Confirm Carrier Order" at bounding box center [1374, 467] width 256 height 24
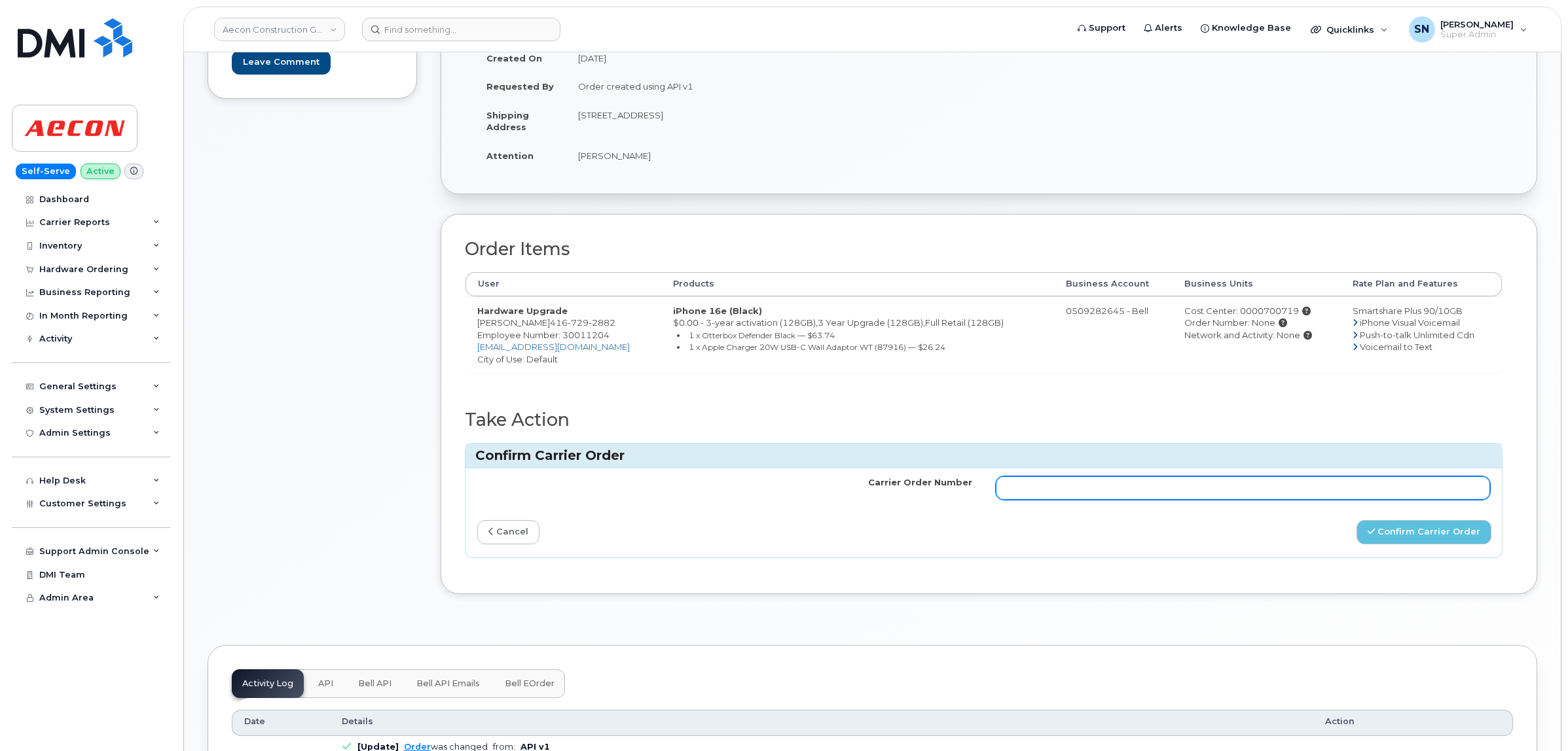
click at [1201, 483] on input "Carrier Order Number" at bounding box center [1243, 488] width 495 height 23
paste input "3017187"
type input "3017187"
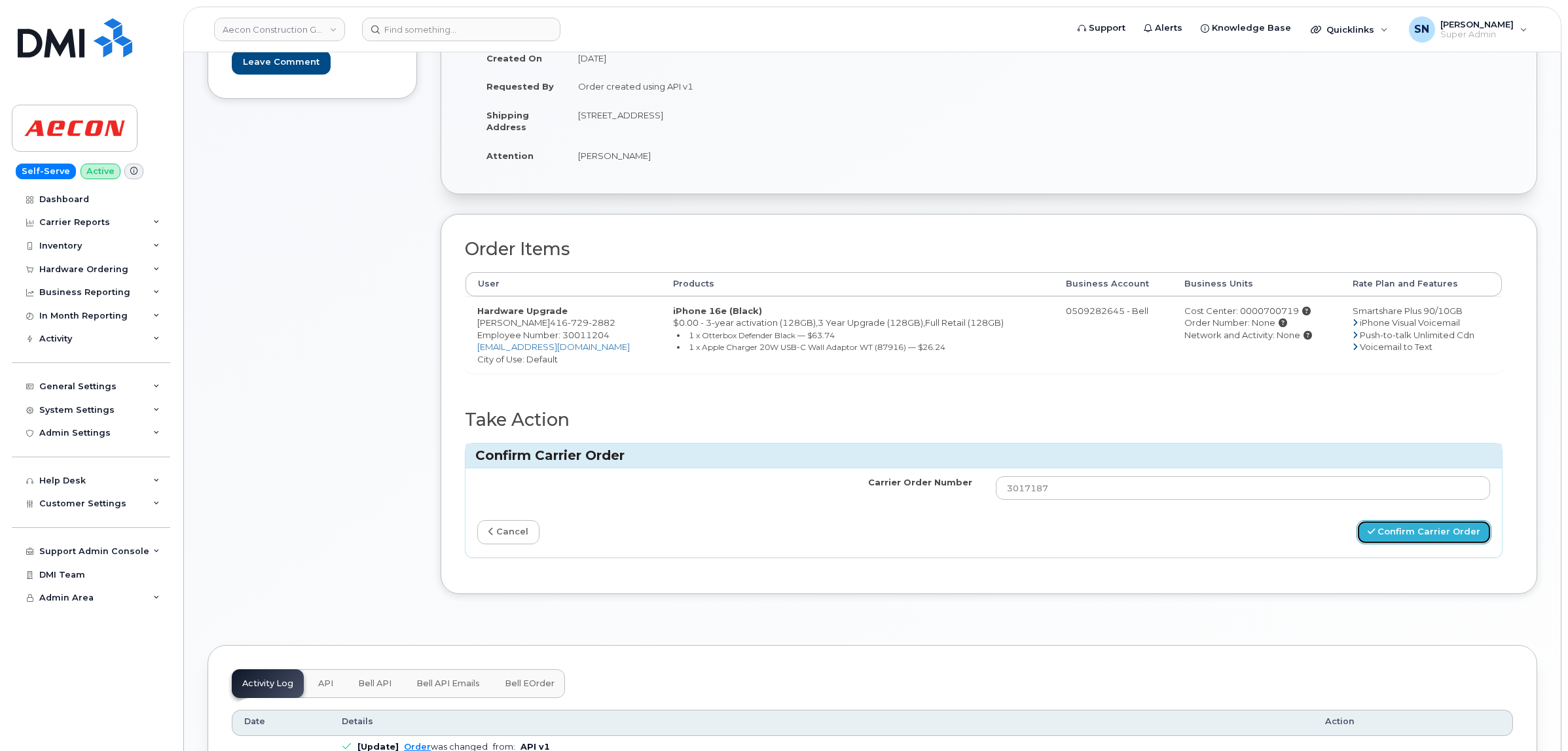
click at [1424, 532] on button "Confirm Carrier Order" at bounding box center [1423, 532] width 135 height 24
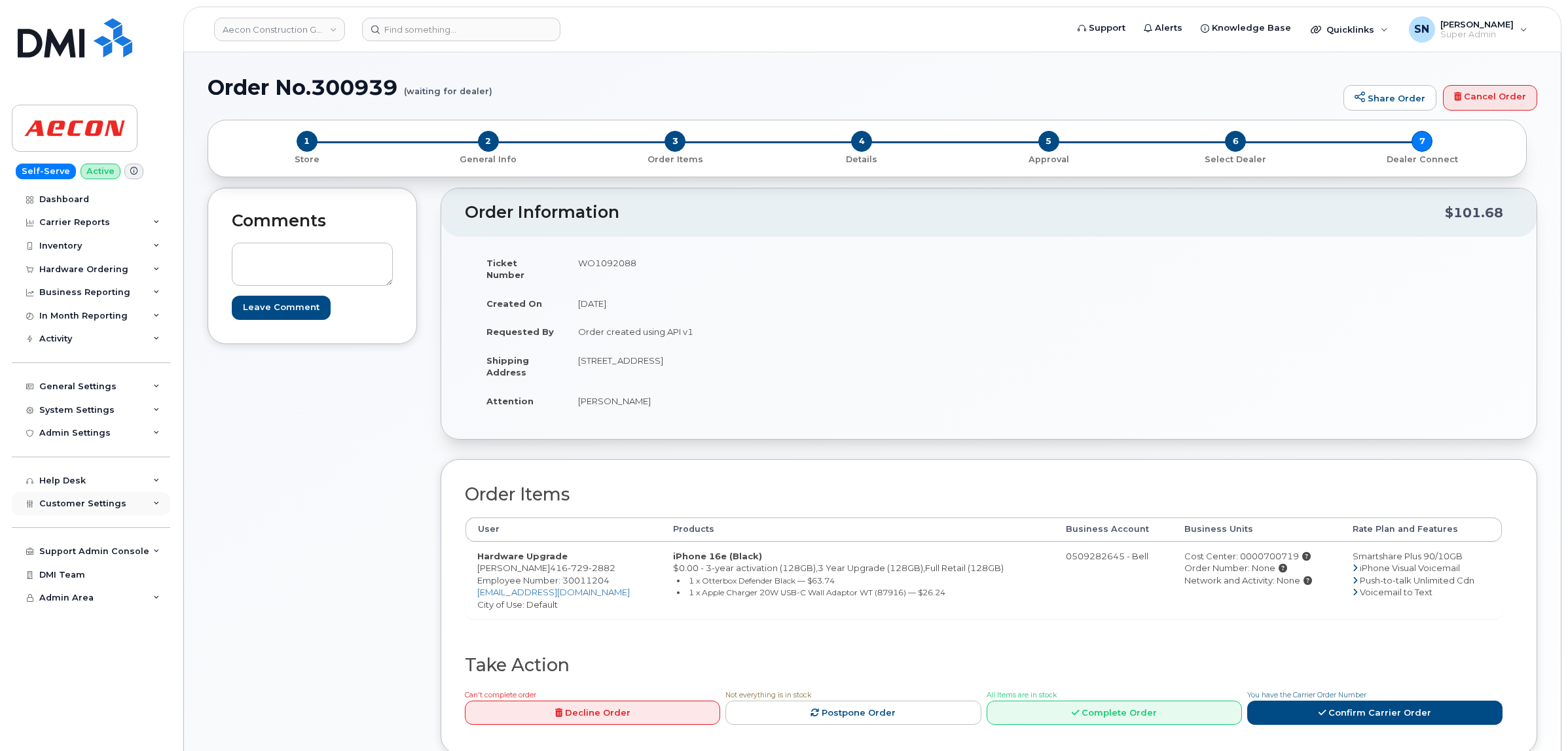
click at [110, 499] on div "Customer Settings" at bounding box center [91, 504] width 159 height 23
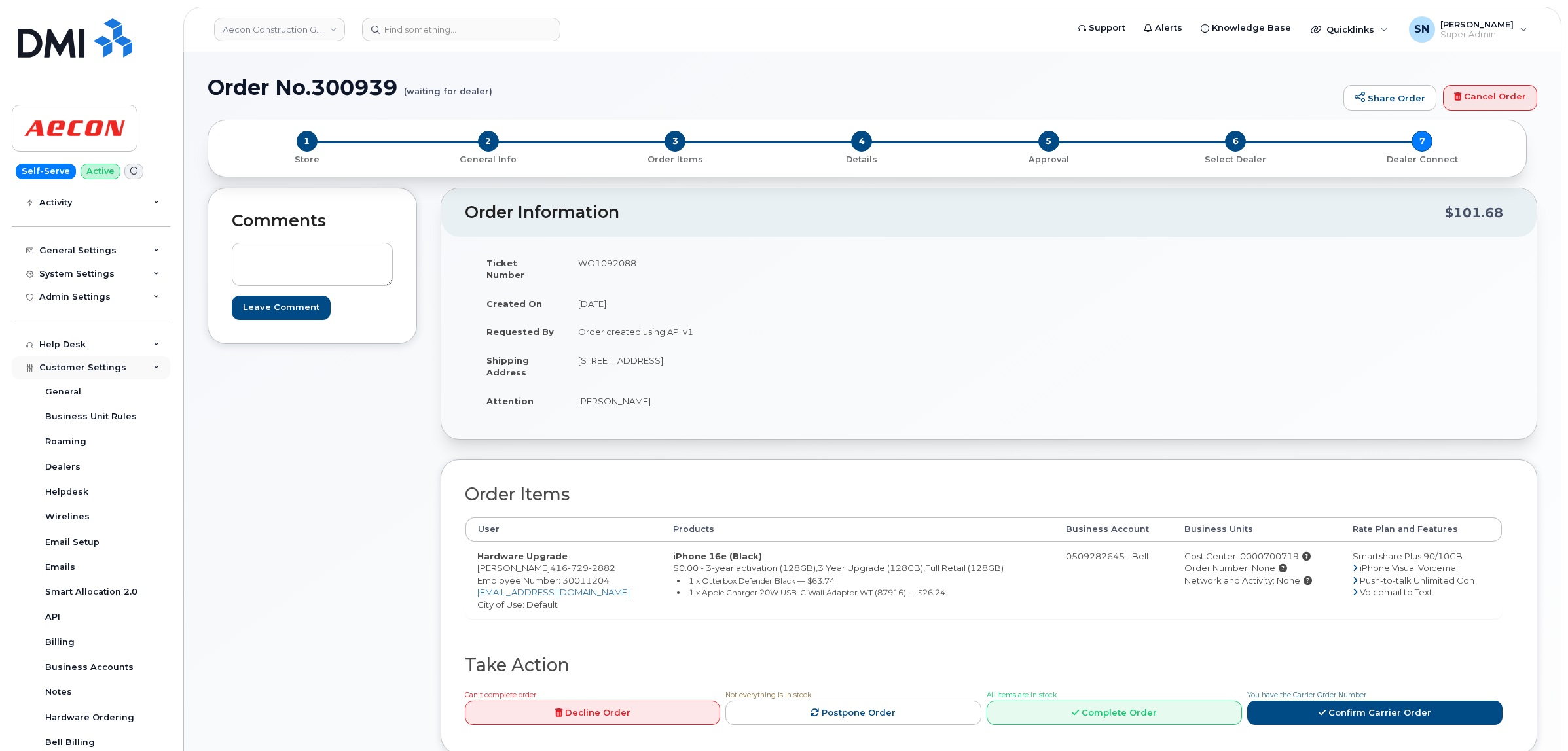
scroll to position [264, 0]
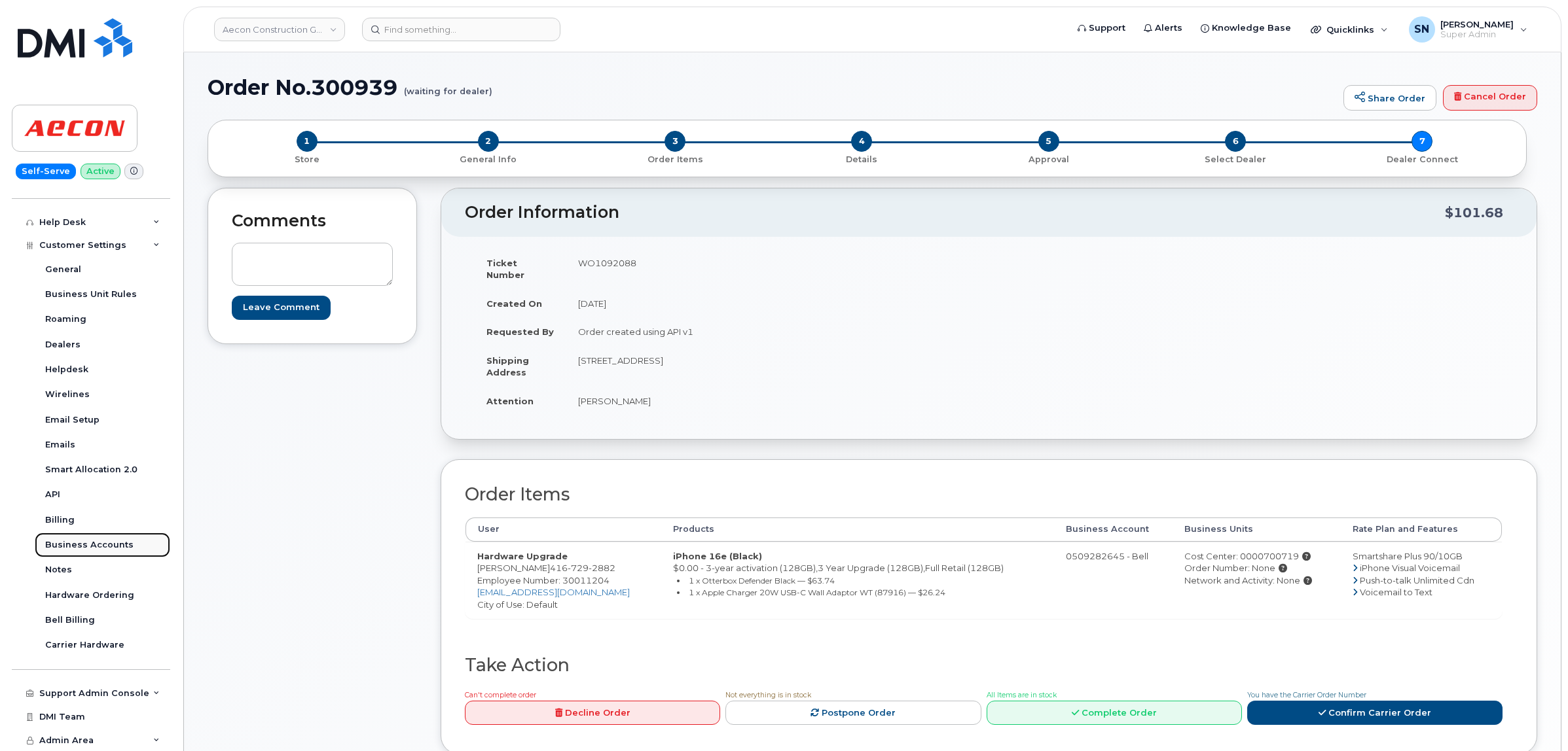
click at [119, 545] on div "Business Accounts" at bounding box center [89, 545] width 88 height 12
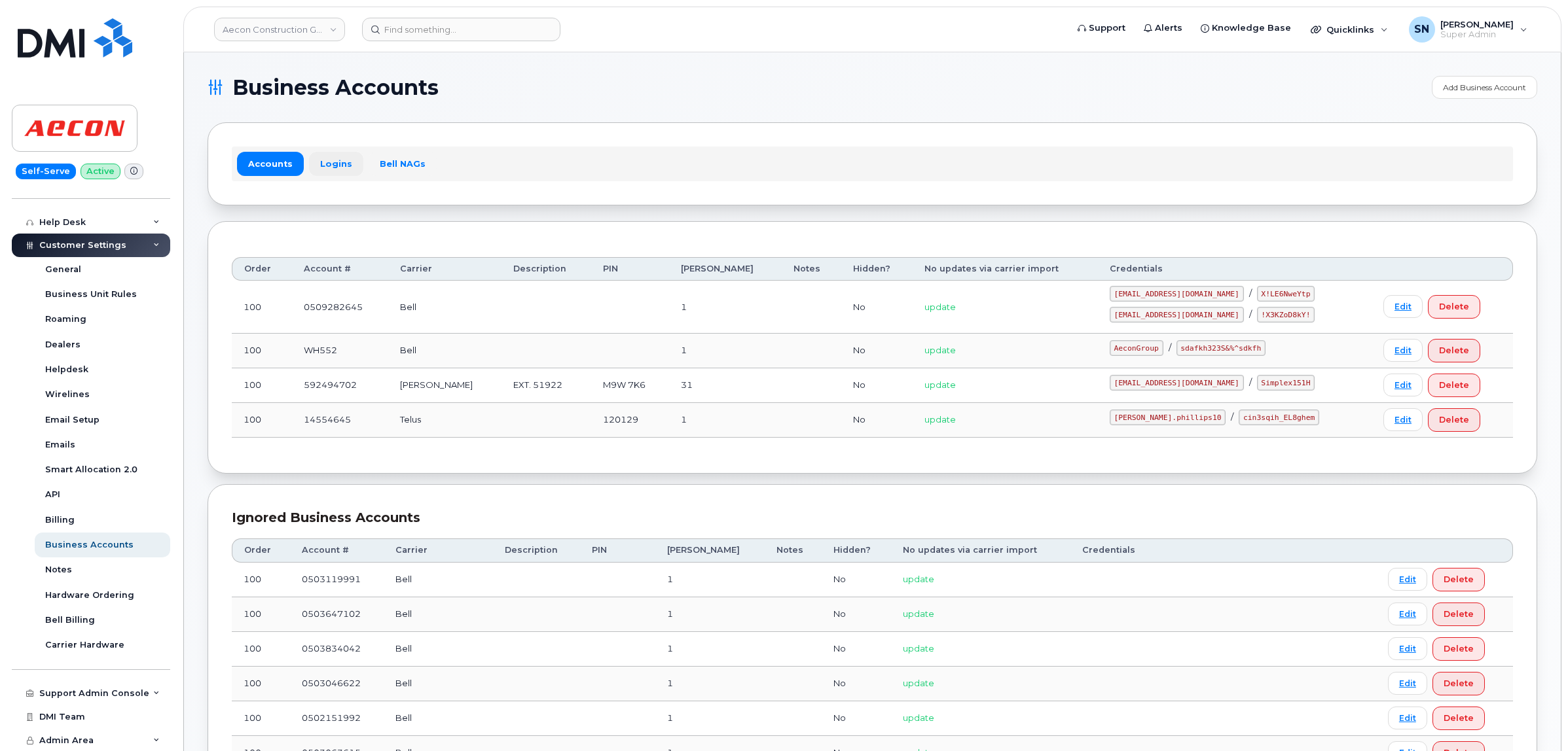
click at [328, 171] on link "Logins" at bounding box center [336, 163] width 55 height 23
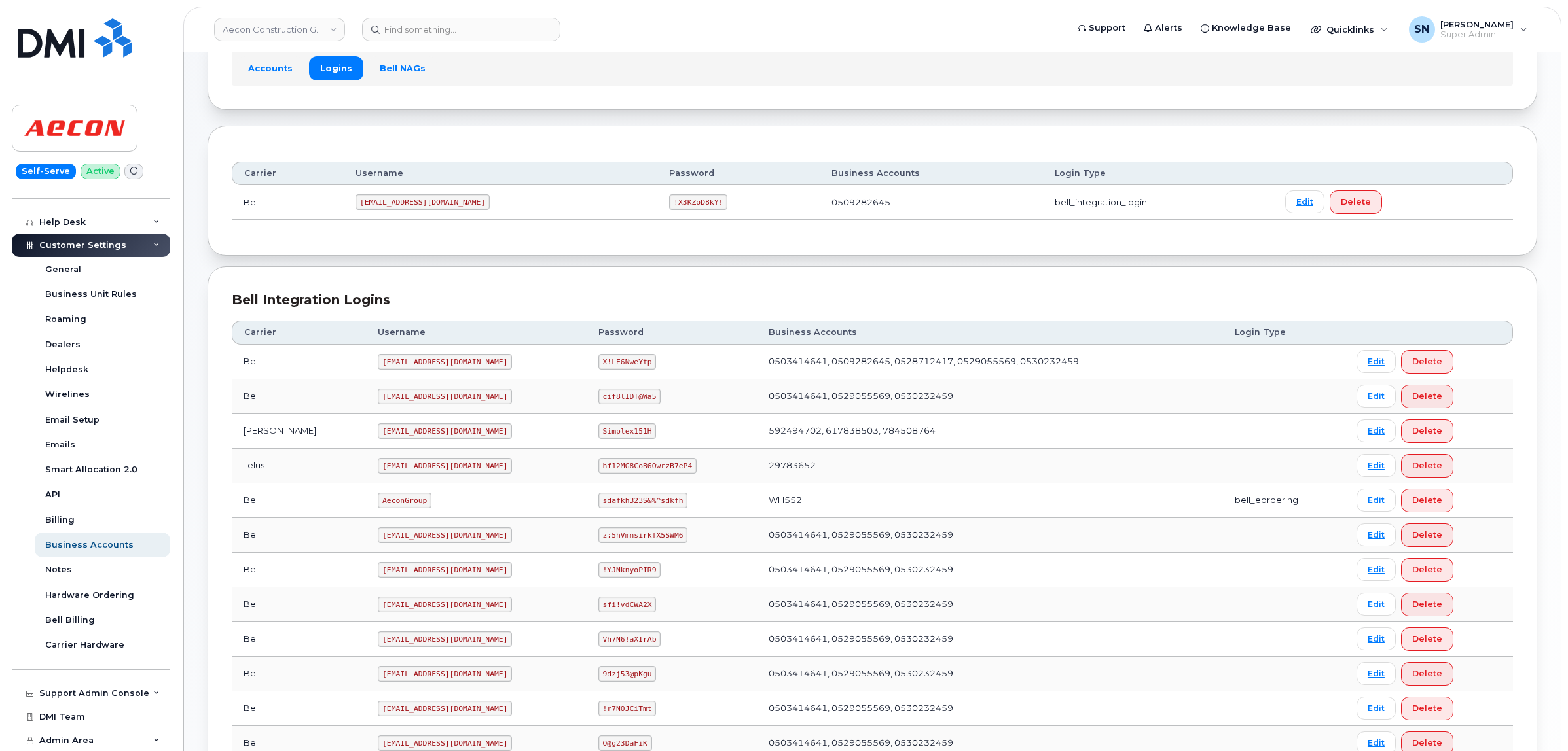
scroll to position [245, 0]
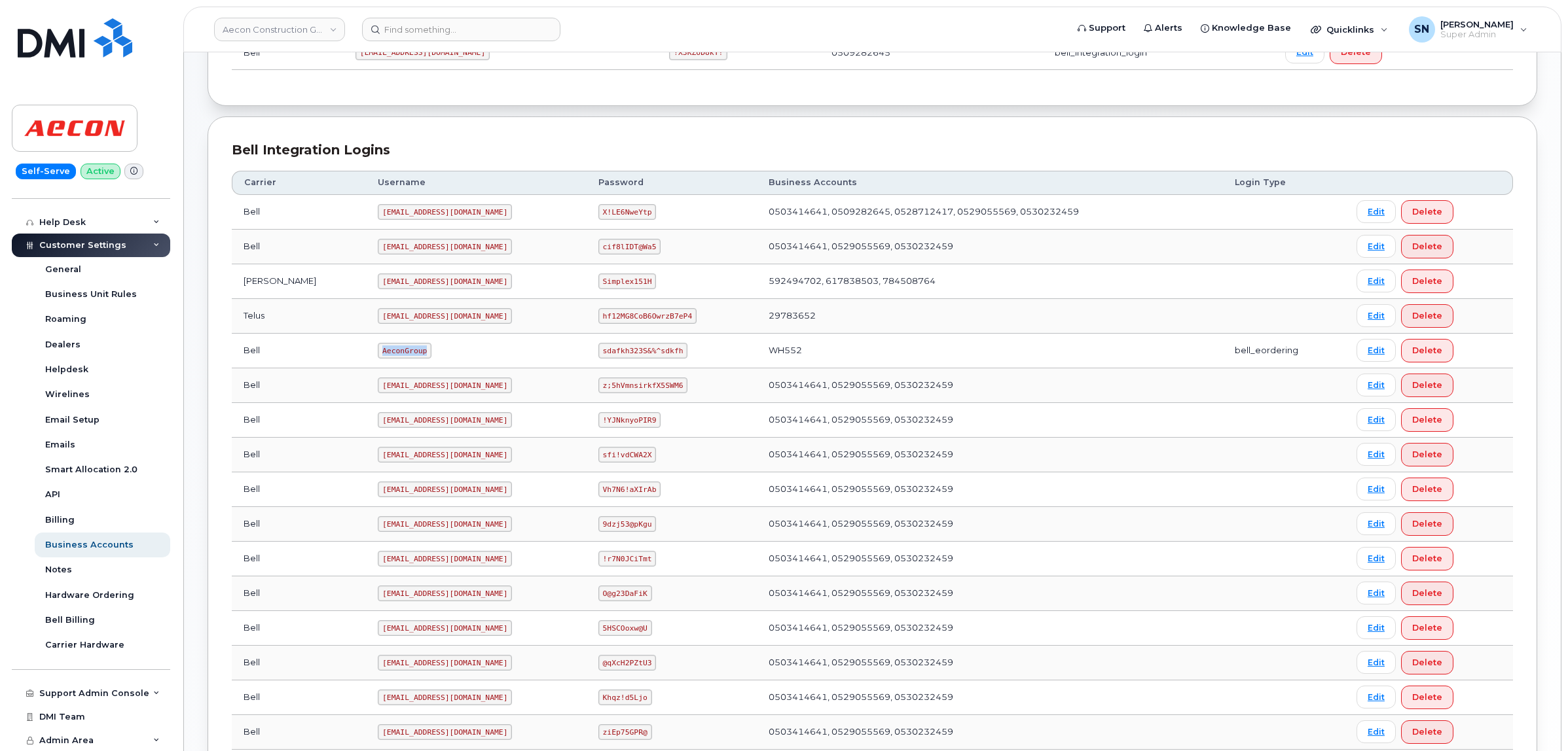
drag, startPoint x: 323, startPoint y: 350, endPoint x: 374, endPoint y: 353, distance: 51.1
click at [374, 353] on td "AeconGroup" at bounding box center [475, 351] width 220 height 34
copy code "AeconGroup"
drag, startPoint x: 575, startPoint y: 352, endPoint x: 653, endPoint y: 356, distance: 78.1
click at [653, 356] on code "sdafkh323S&%^sdkfh" at bounding box center [643, 351] width 89 height 16
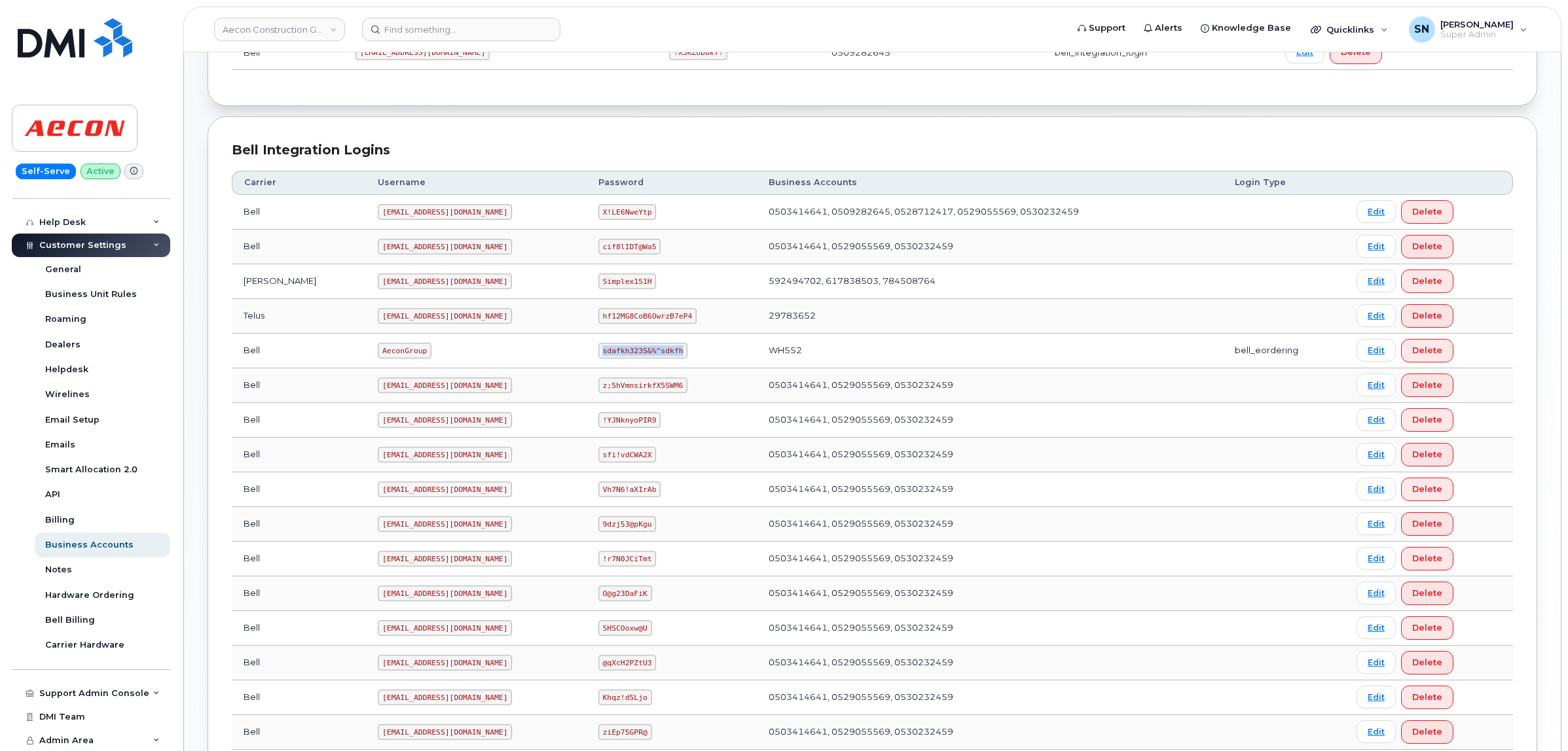
copy code "sdafkh323S&%^sdkfh"
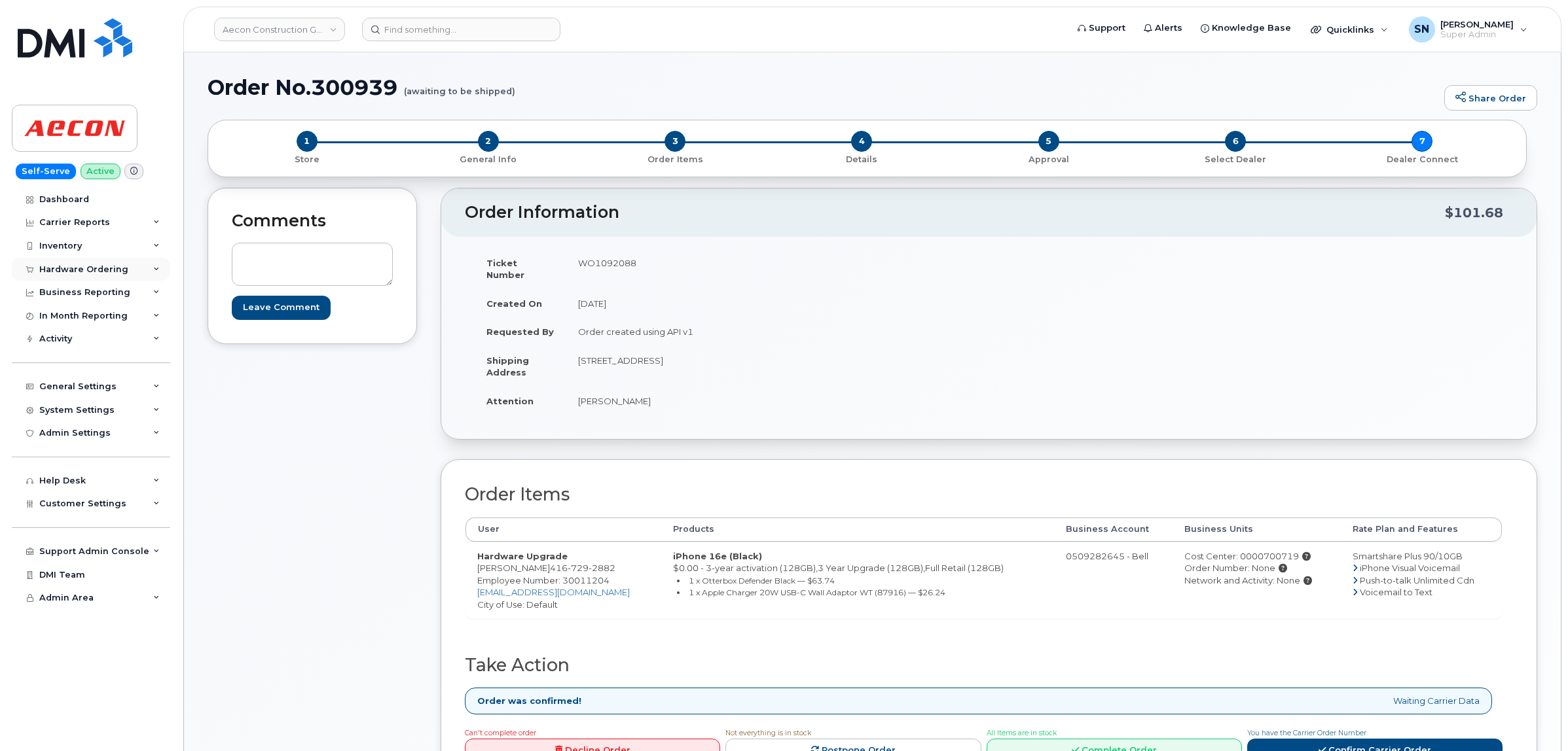
click at [98, 263] on div "Hardware Ordering" at bounding box center [91, 270] width 159 height 23
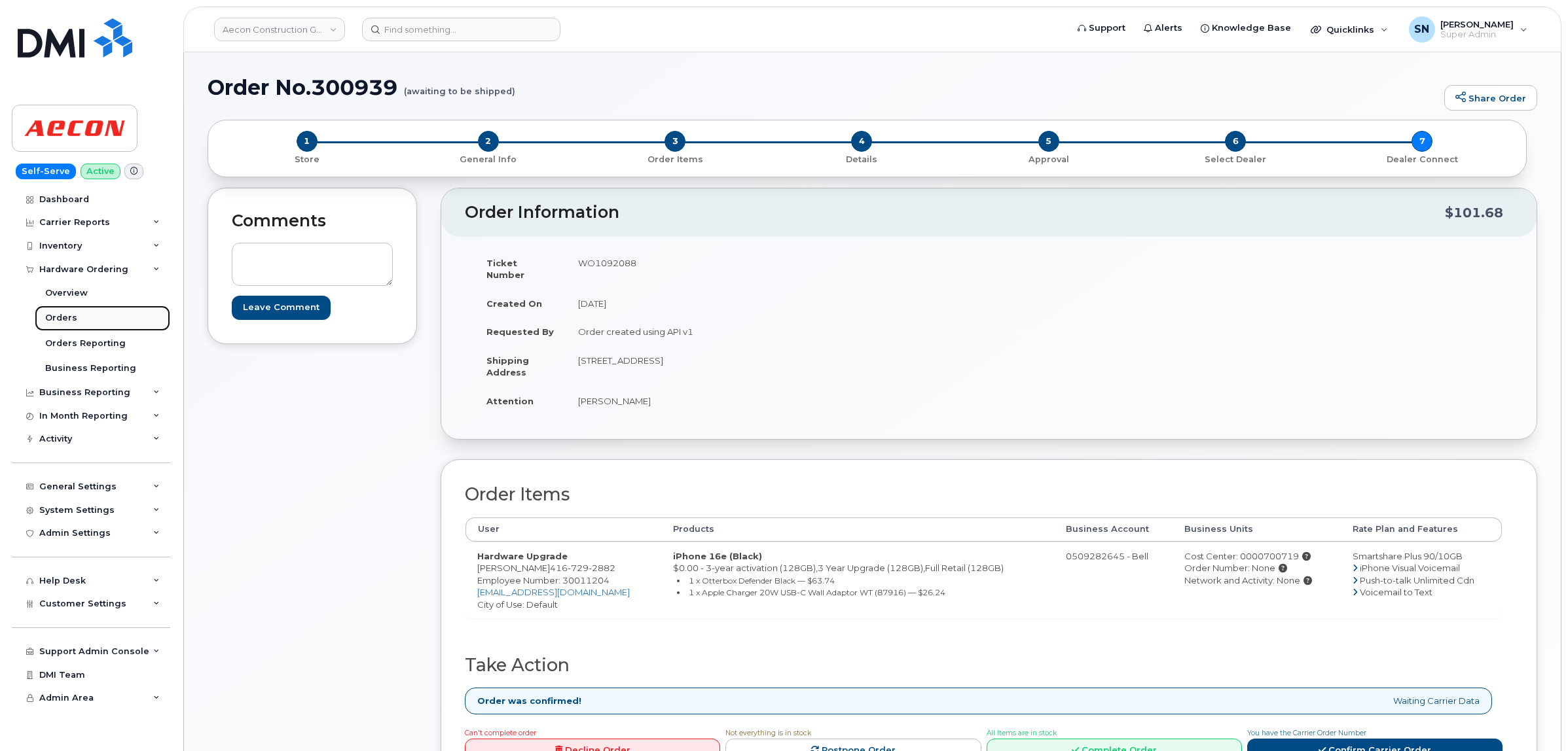
click at [64, 319] on div "Orders" at bounding box center [61, 317] width 32 height 12
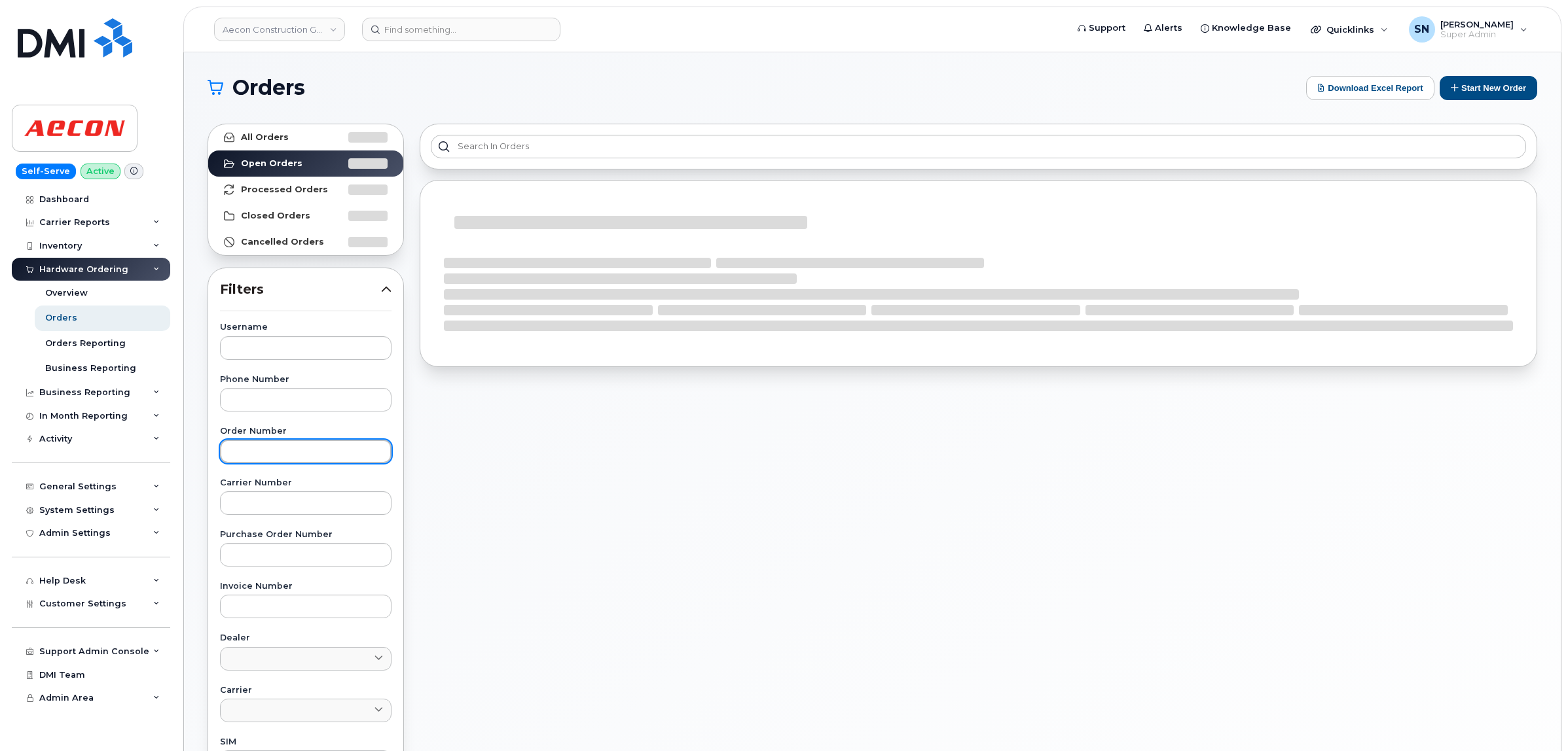
paste input "300928"
click at [322, 458] on input "300928" at bounding box center [305, 452] width 171 height 23
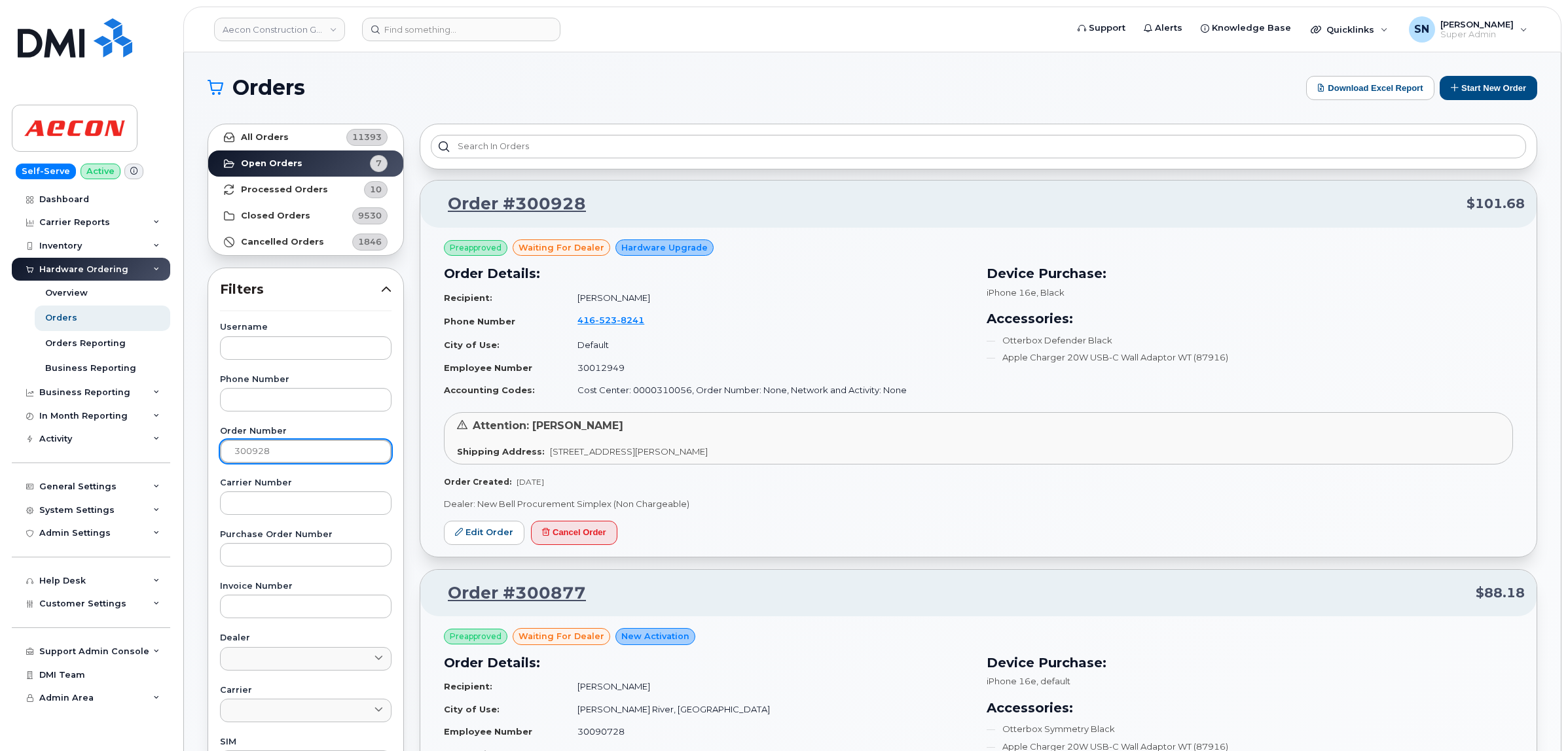
type input "300928"
click at [285, 145] on link "All Orders 11393" at bounding box center [306, 138] width 195 height 27
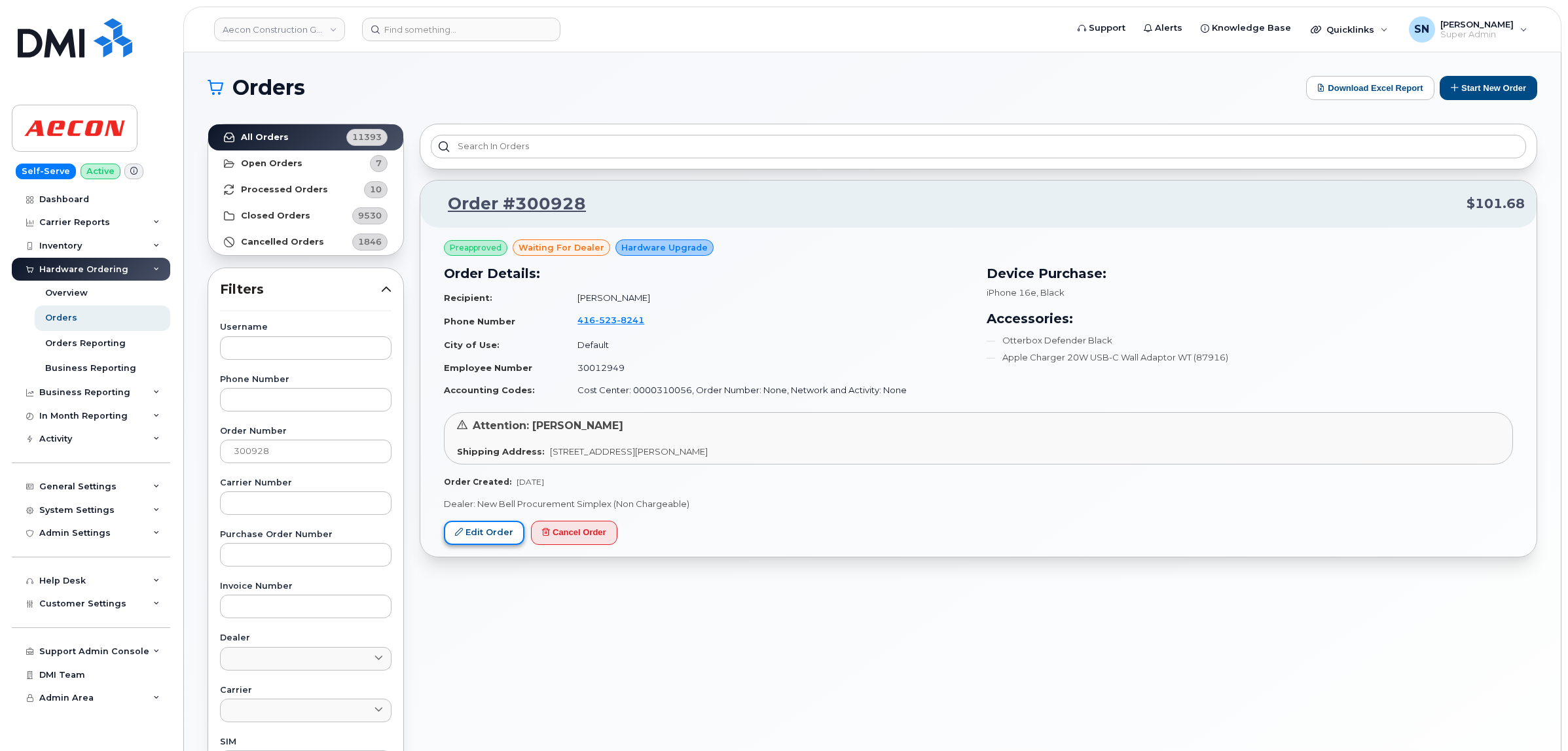
click at [506, 537] on link "Edit Order" at bounding box center [484, 533] width 81 height 24
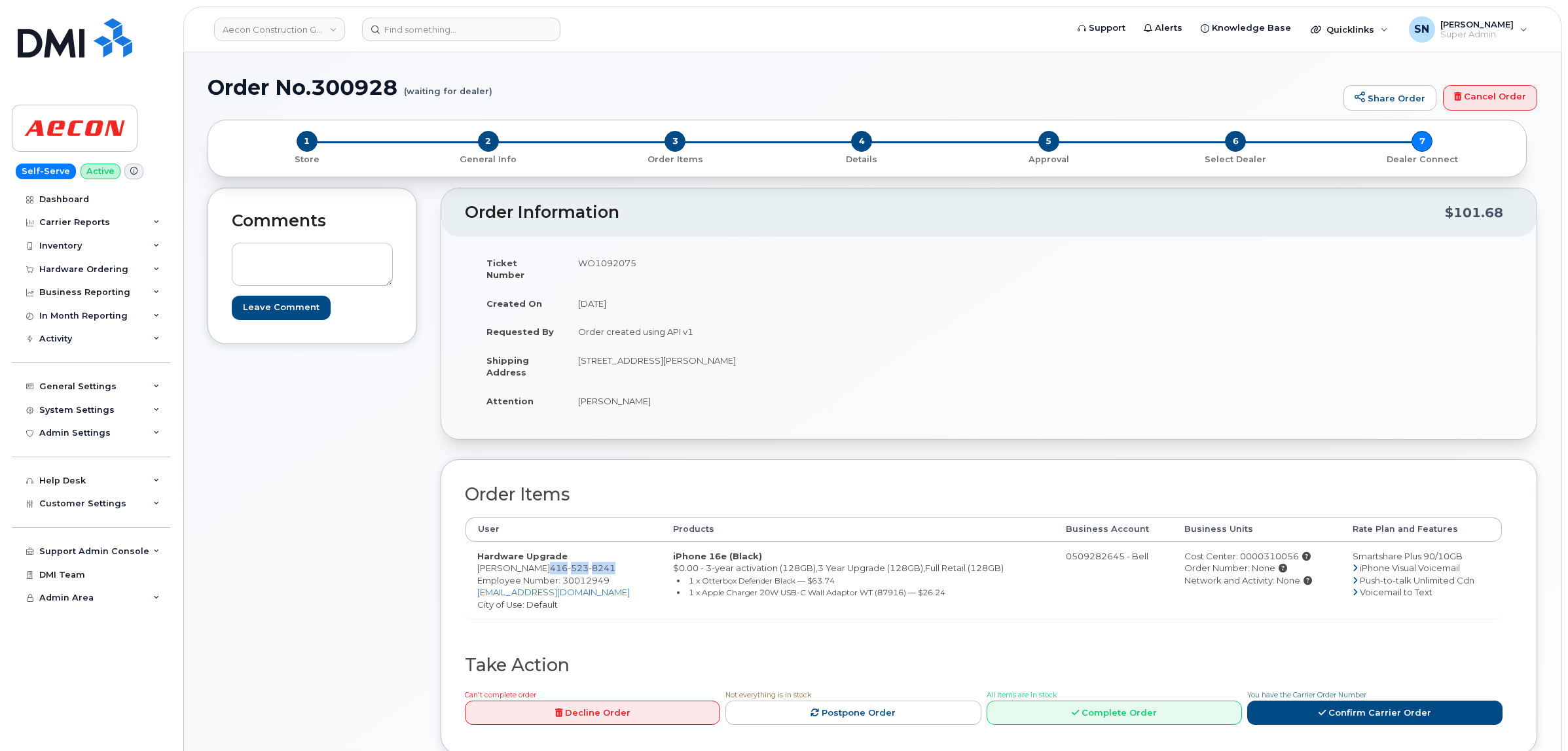
drag, startPoint x: 549, startPoint y: 557, endPoint x: 612, endPoint y: 558, distance: 63.0
click at [612, 563] on span "[PHONE_NUMBER]" at bounding box center [583, 567] width 66 height 10
copy span "[PHONE_NUMBER]"
copy td "[STREET_ADDRESS][PERSON_NAME]"
drag, startPoint x: 581, startPoint y: 351, endPoint x: 685, endPoint y: 358, distance: 104.2
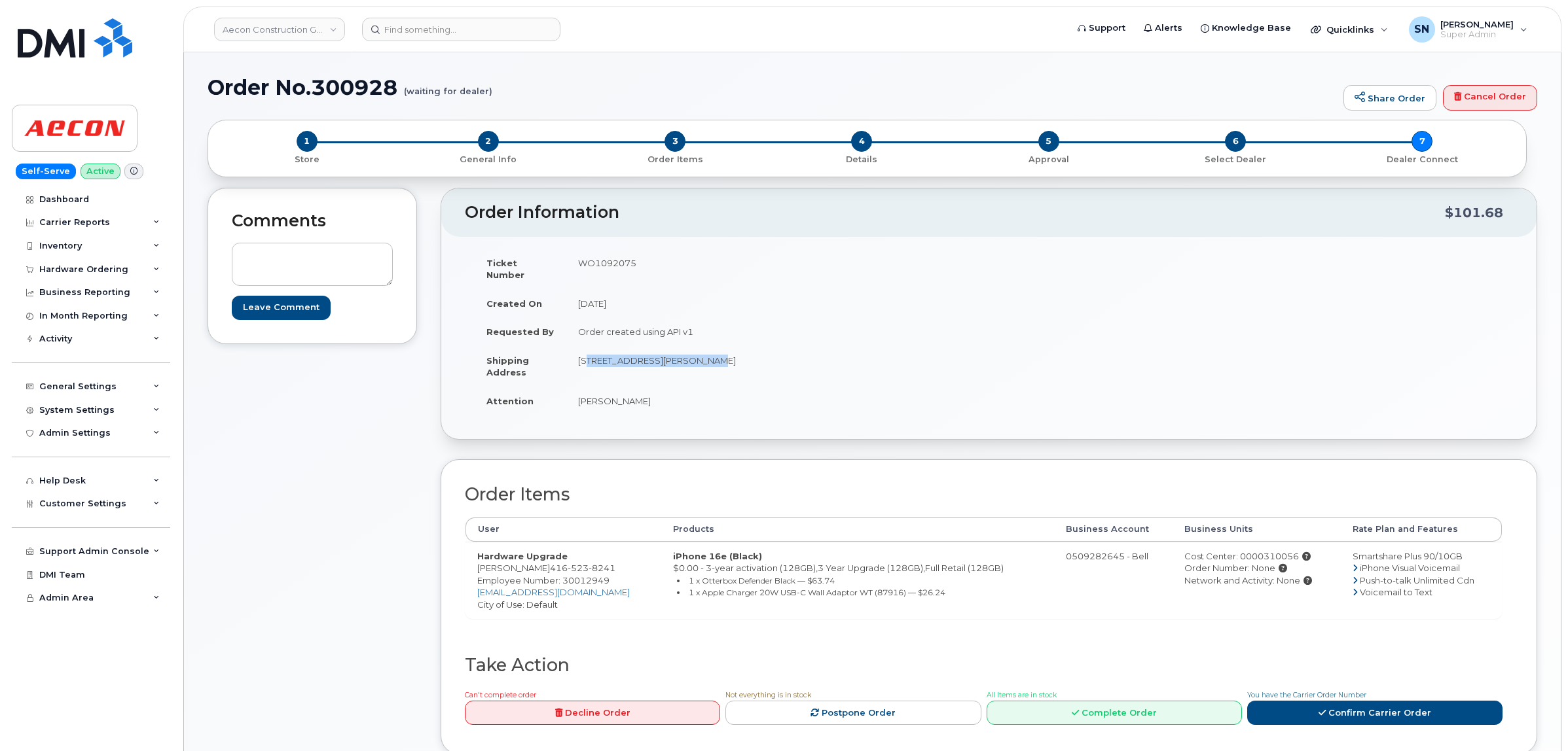
click at [685, 358] on td "[STREET_ADDRESS][PERSON_NAME]" at bounding box center [772, 367] width 413 height 41
click at [783, 387] on td "[PERSON_NAME]" at bounding box center [772, 401] width 413 height 29
drag, startPoint x: 764, startPoint y: 348, endPoint x: 802, endPoint y: 351, distance: 38.1
click at [802, 351] on td "[STREET_ADDRESS][PERSON_NAME]" at bounding box center [772, 367] width 413 height 41
copy td "M1B1Z4"
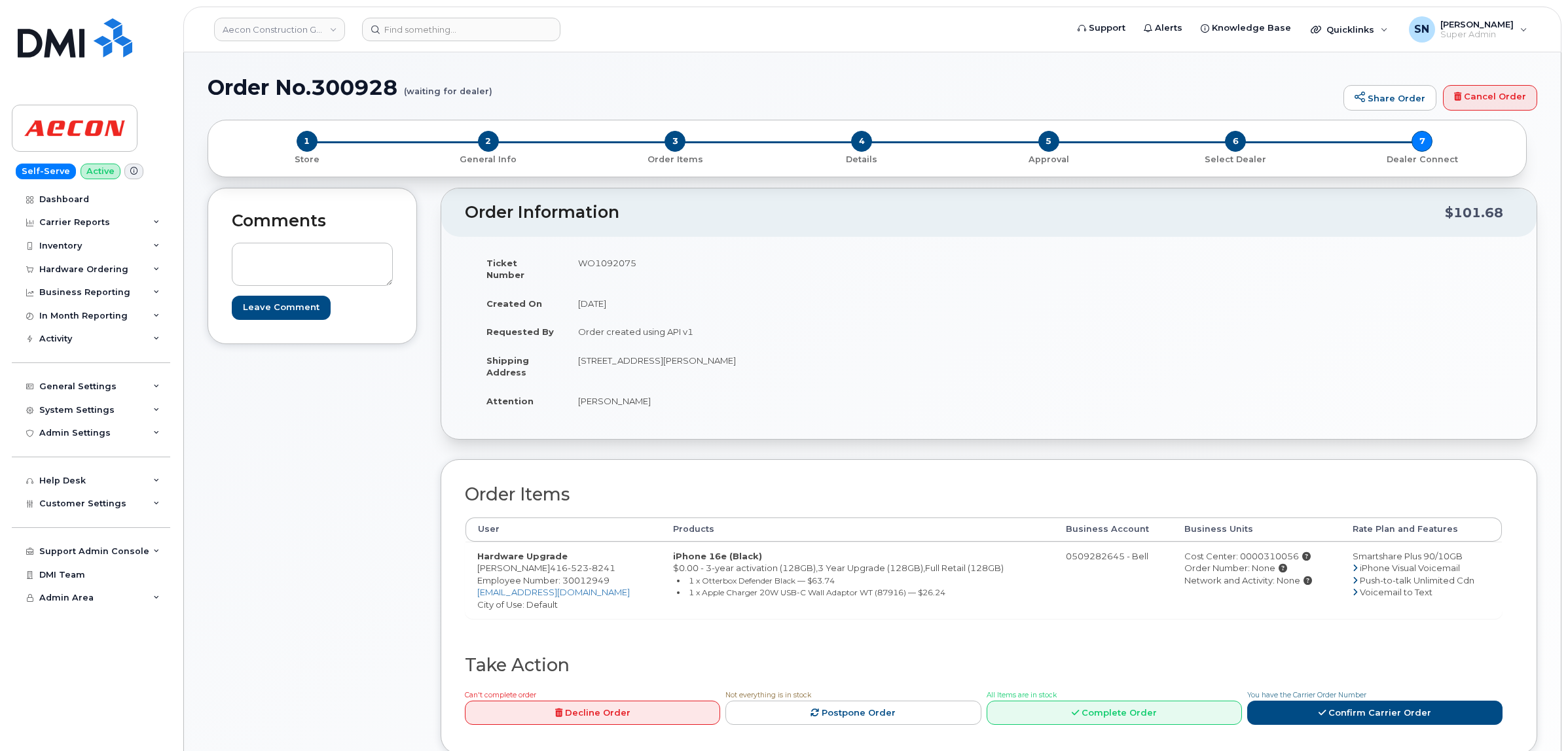
drag, startPoint x: 585, startPoint y: 408, endPoint x: 580, endPoint y: 388, distance: 20.6
click at [585, 406] on div "Ticket Number WO1092075 Created On [DATE] Requested By Order created using API …" at bounding box center [727, 338] width 524 height 179
drag, startPoint x: 580, startPoint y: 387, endPoint x: 652, endPoint y: 390, distance: 72.1
click at [652, 390] on td "[PERSON_NAME]" at bounding box center [772, 401] width 413 height 29
copy td "[PERSON_NAME]"
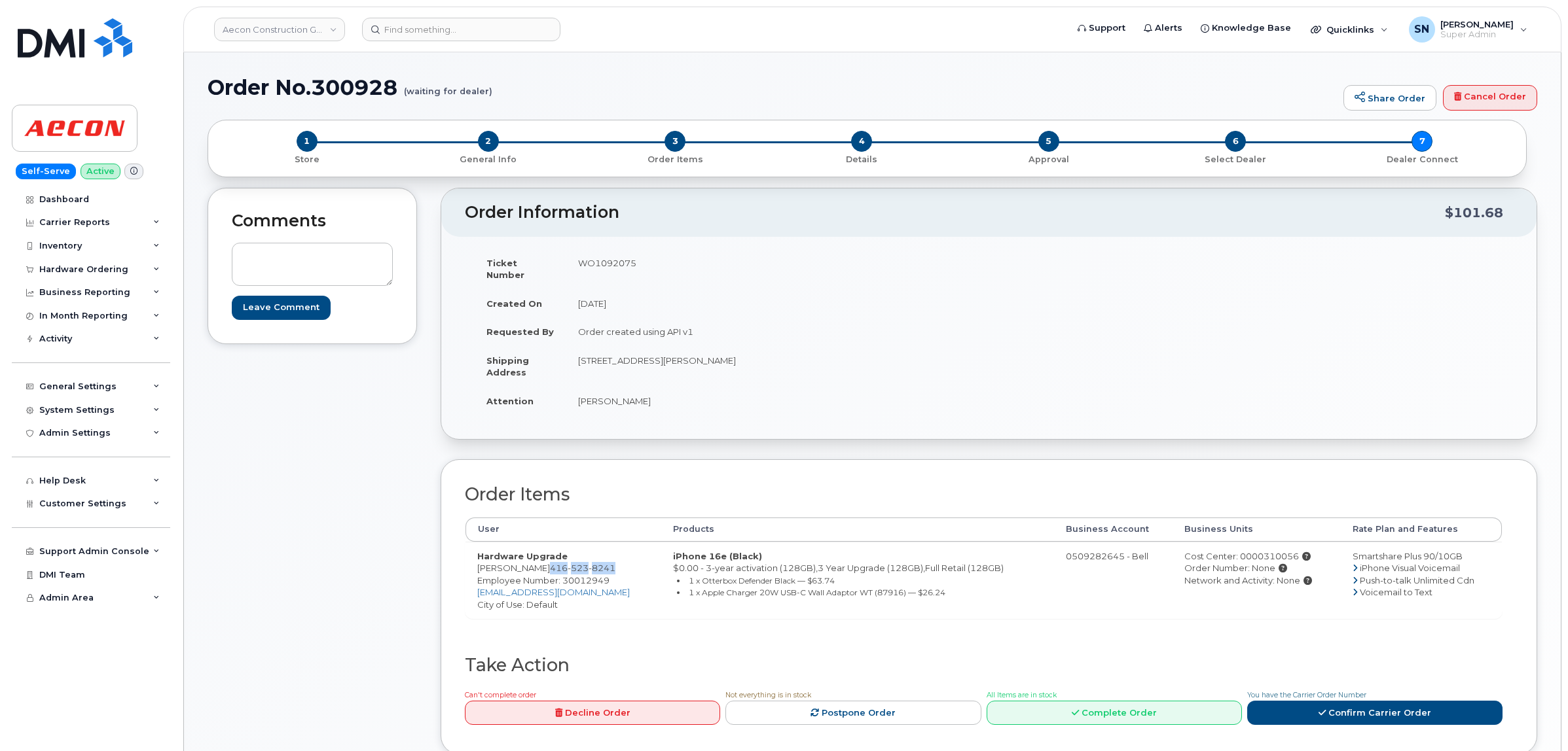
drag, startPoint x: 546, startPoint y: 557, endPoint x: 613, endPoint y: 557, distance: 67.0
click at [613, 557] on td "Hardware Upgrade Vincent Gaudet 416 523 8241 Employee Number: 30012949 vgaudet@…" at bounding box center [563, 580] width 195 height 77
copy span "416 523 8241"
drag, startPoint x: 542, startPoint y: 422, endPoint x: 538, endPoint y: 435, distance: 13.6
click at [543, 422] on div "Ticket Number WO1092075 Created On September 16, 2025 Requested By Order create…" at bounding box center [988, 338] width 1095 height 202
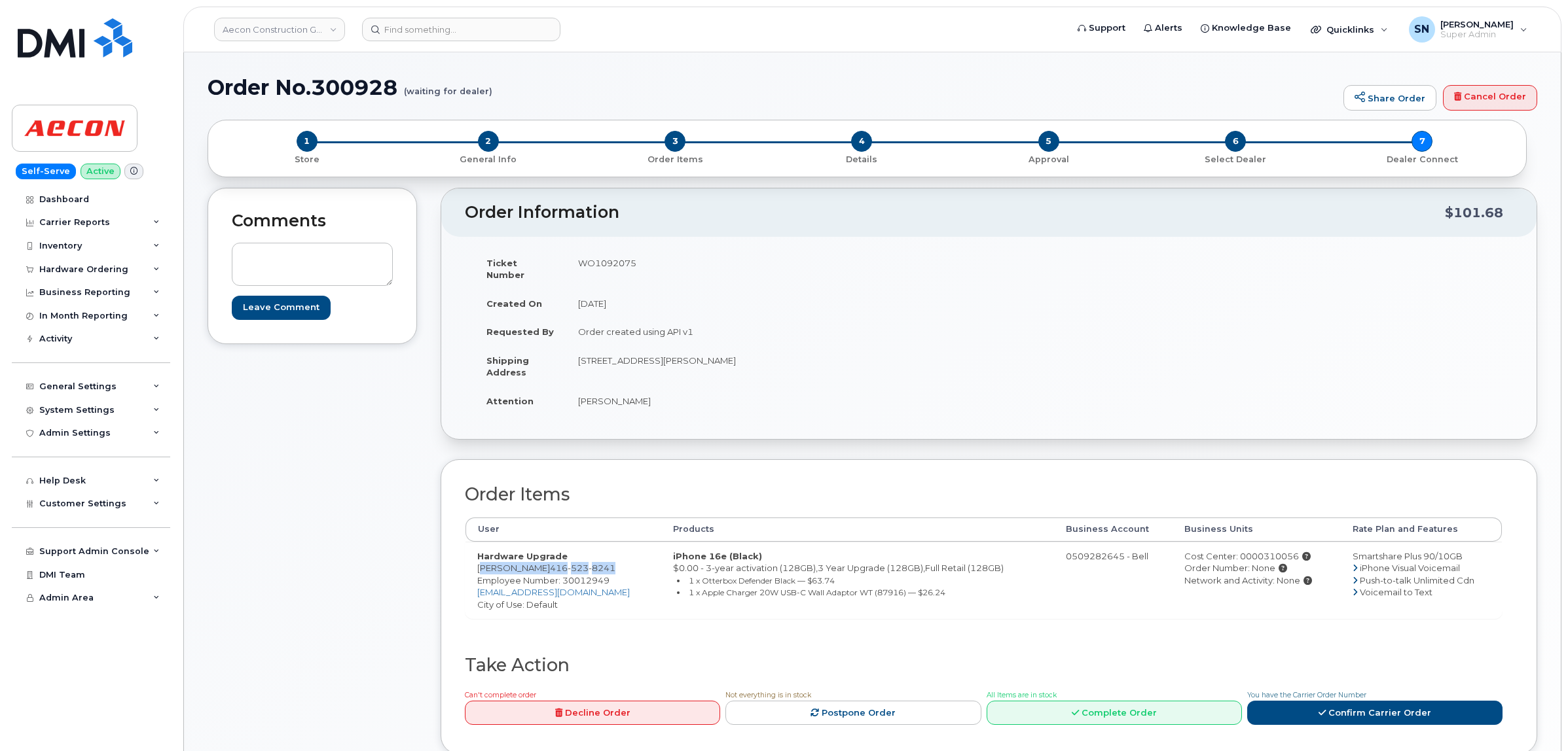
drag, startPoint x: 478, startPoint y: 558, endPoint x: 630, endPoint y: 561, distance: 152.0
click at [630, 561] on td "Hardware Upgrade Vincent Gaudet 416 523 8241 Employee Number: 30012949 vgaudet@…" at bounding box center [563, 580] width 195 height 77
copy td "Vincent Gaudet 416 523 8241"
click at [603, 264] on td "WO1092075" at bounding box center [772, 269] width 413 height 41
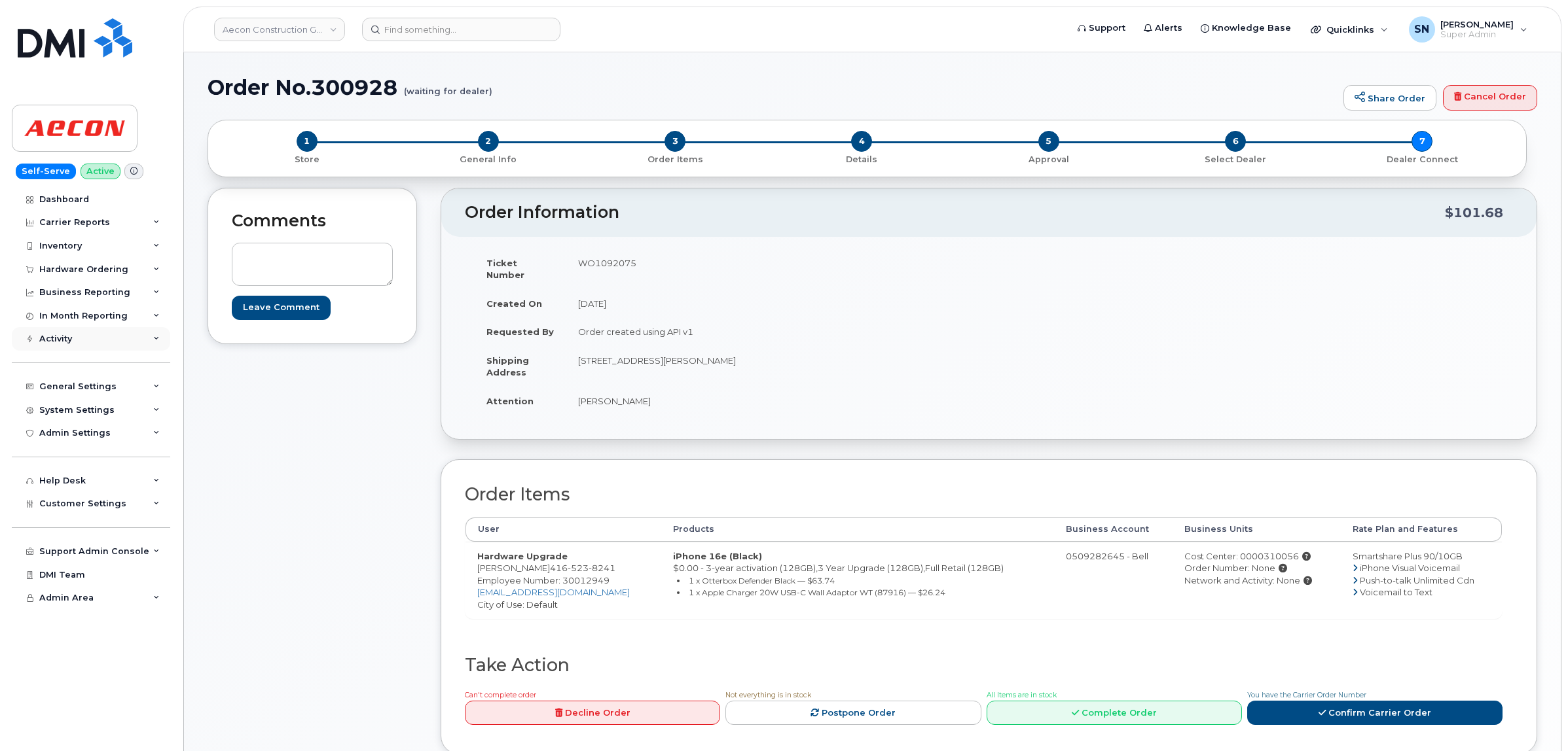
copy td "WO1092075"
drag, startPoint x: 1254, startPoint y: 545, endPoint x: 1287, endPoint y: 545, distance: 33.0
click at [1287, 550] on div "Cost Center: 0000310056" at bounding box center [1256, 556] width 144 height 13
copy div "310056"
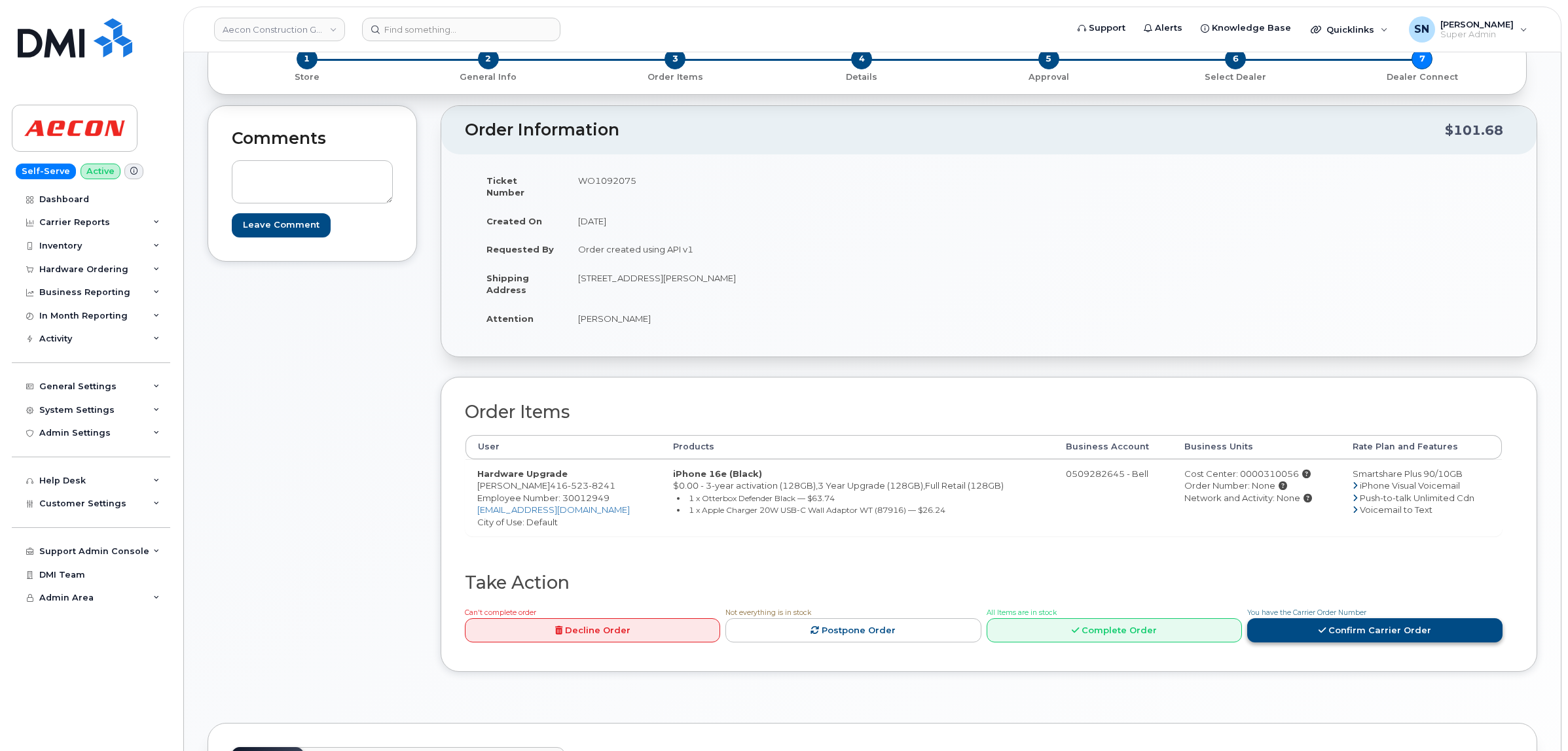
scroll to position [245, 0]
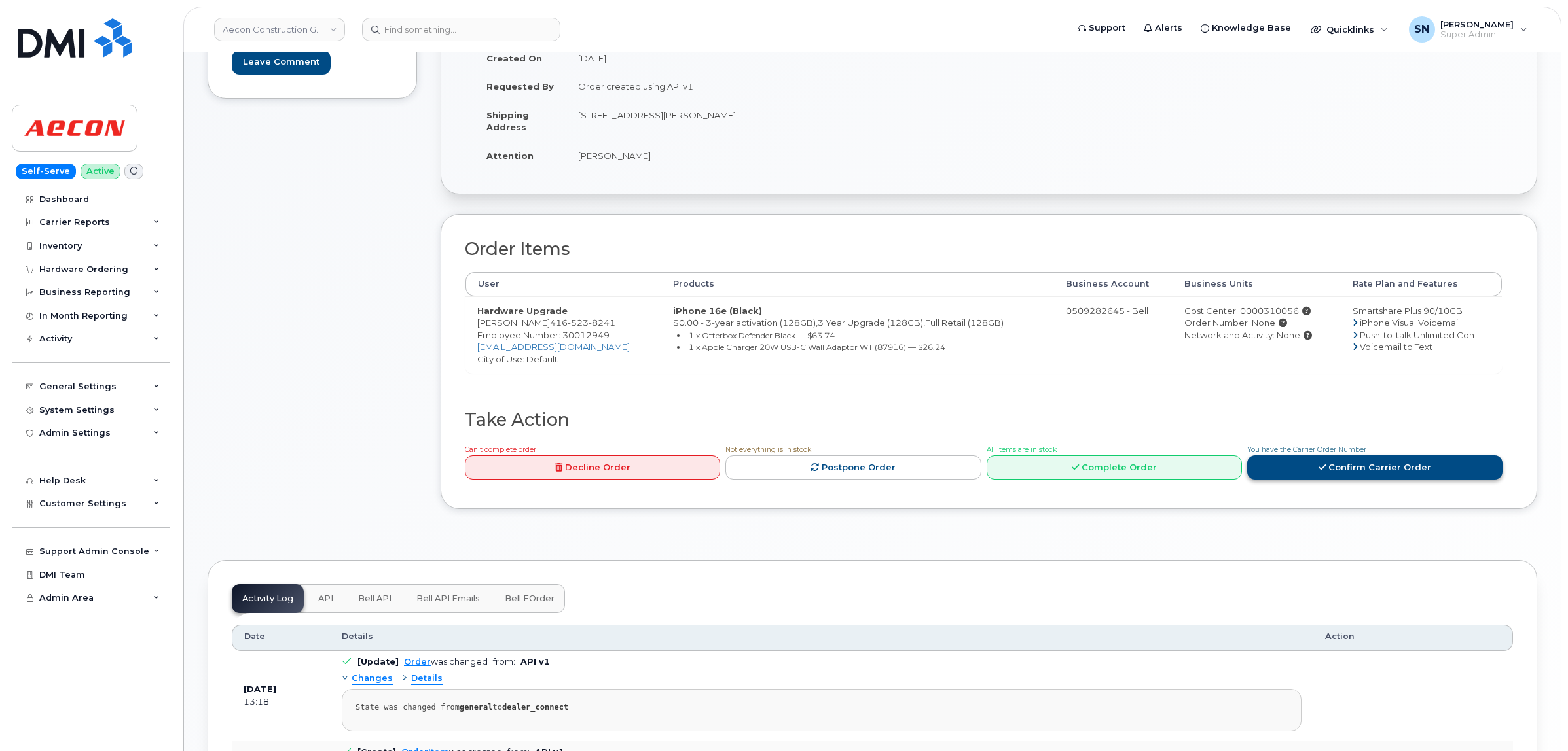
click at [1305, 456] on link "Confirm Carrier Order" at bounding box center [1374, 467] width 256 height 24
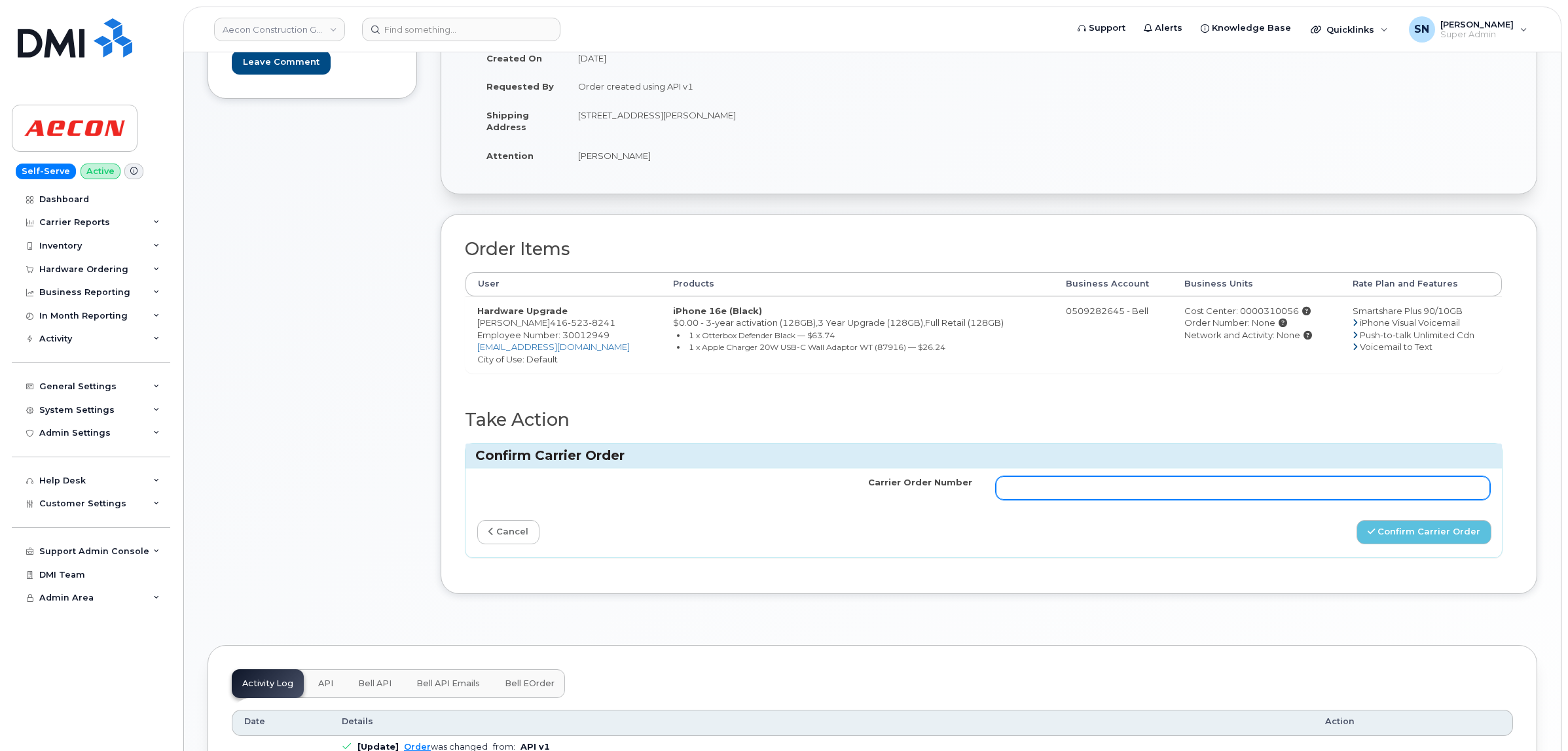
click at [1248, 478] on input "Carrier Order Number" at bounding box center [1243, 488] width 495 height 23
paste input "3017190"
type input "3017190"
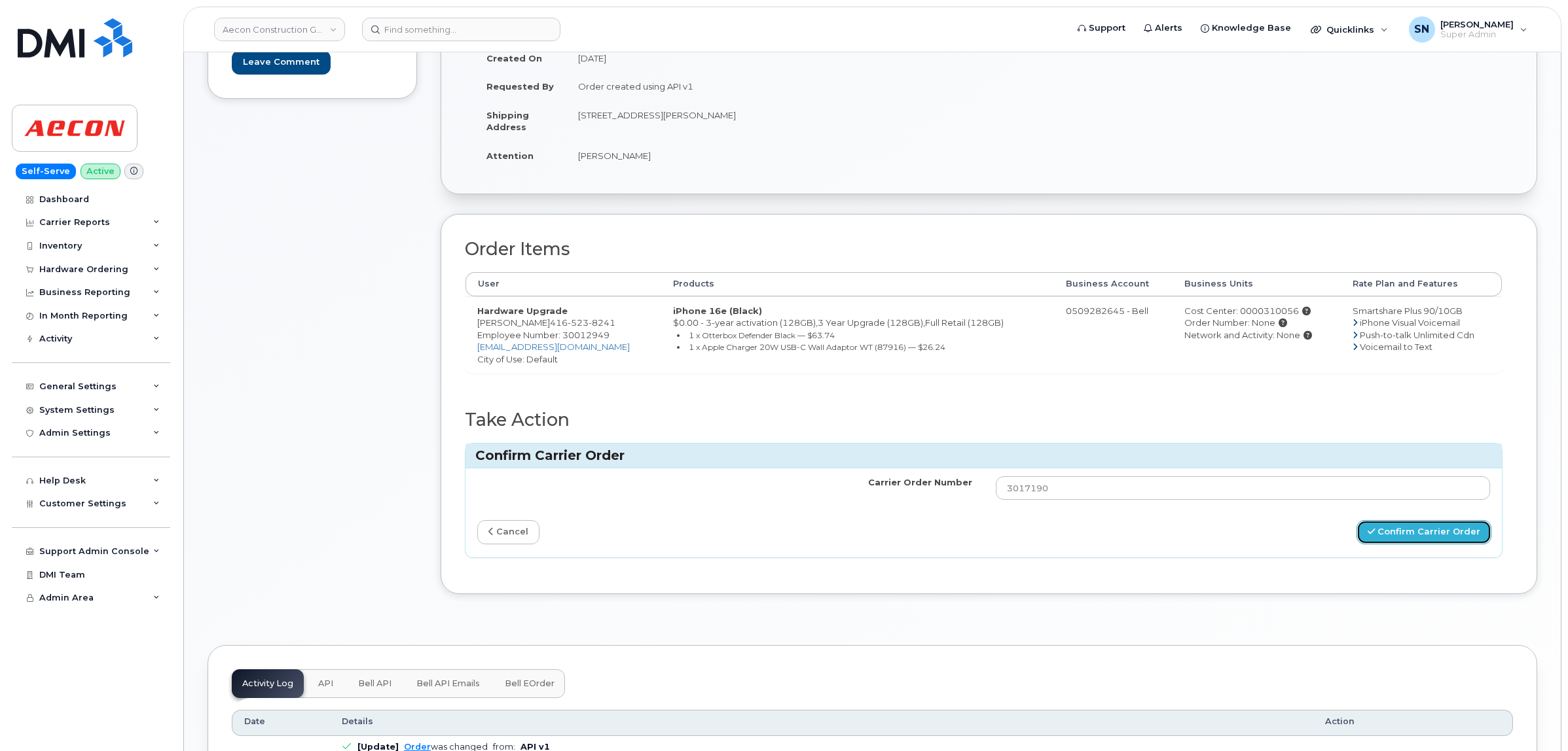
click at [1417, 520] on button "Confirm Carrier Order" at bounding box center [1423, 532] width 135 height 24
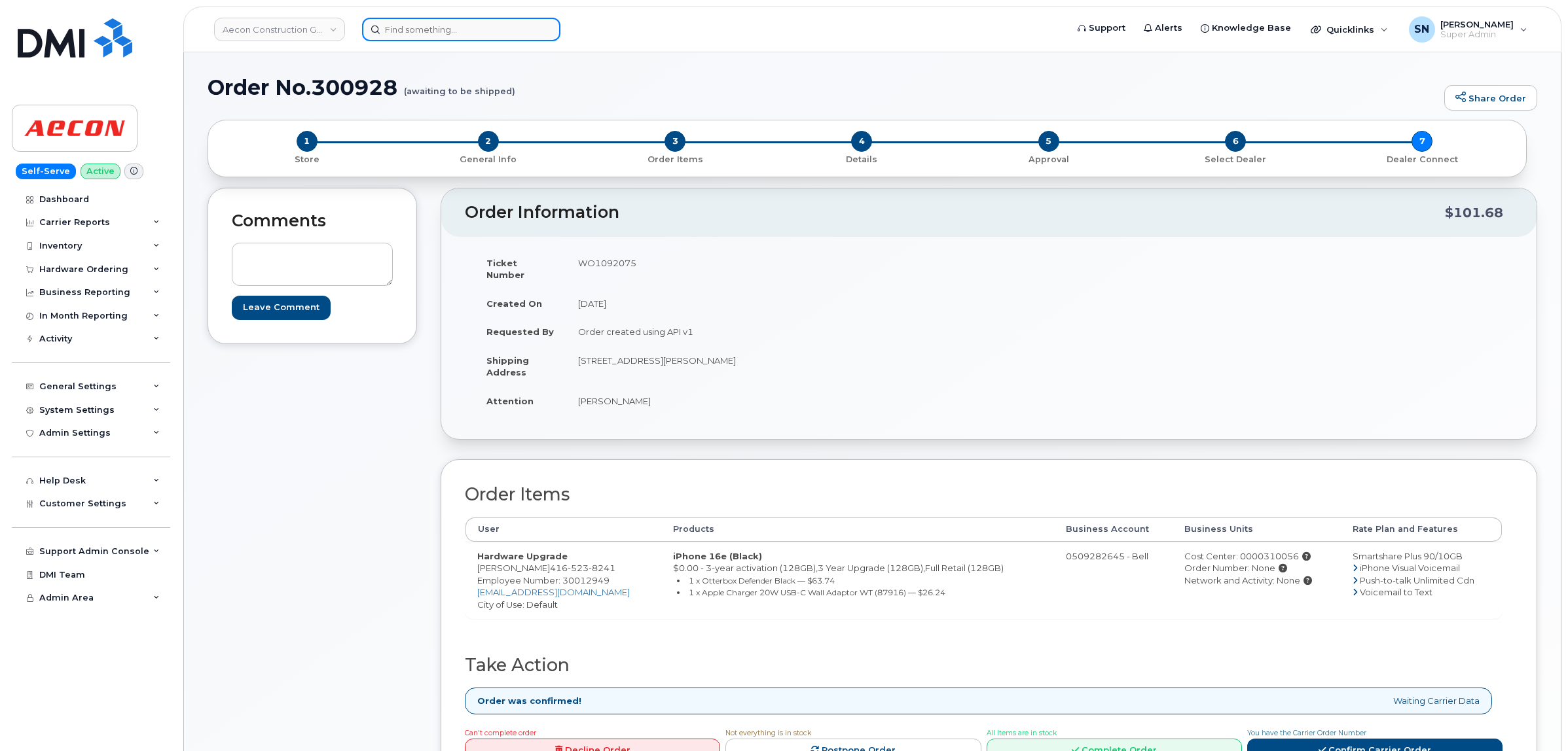
click at [443, 27] on input at bounding box center [461, 30] width 199 height 23
paste input "8198298905"
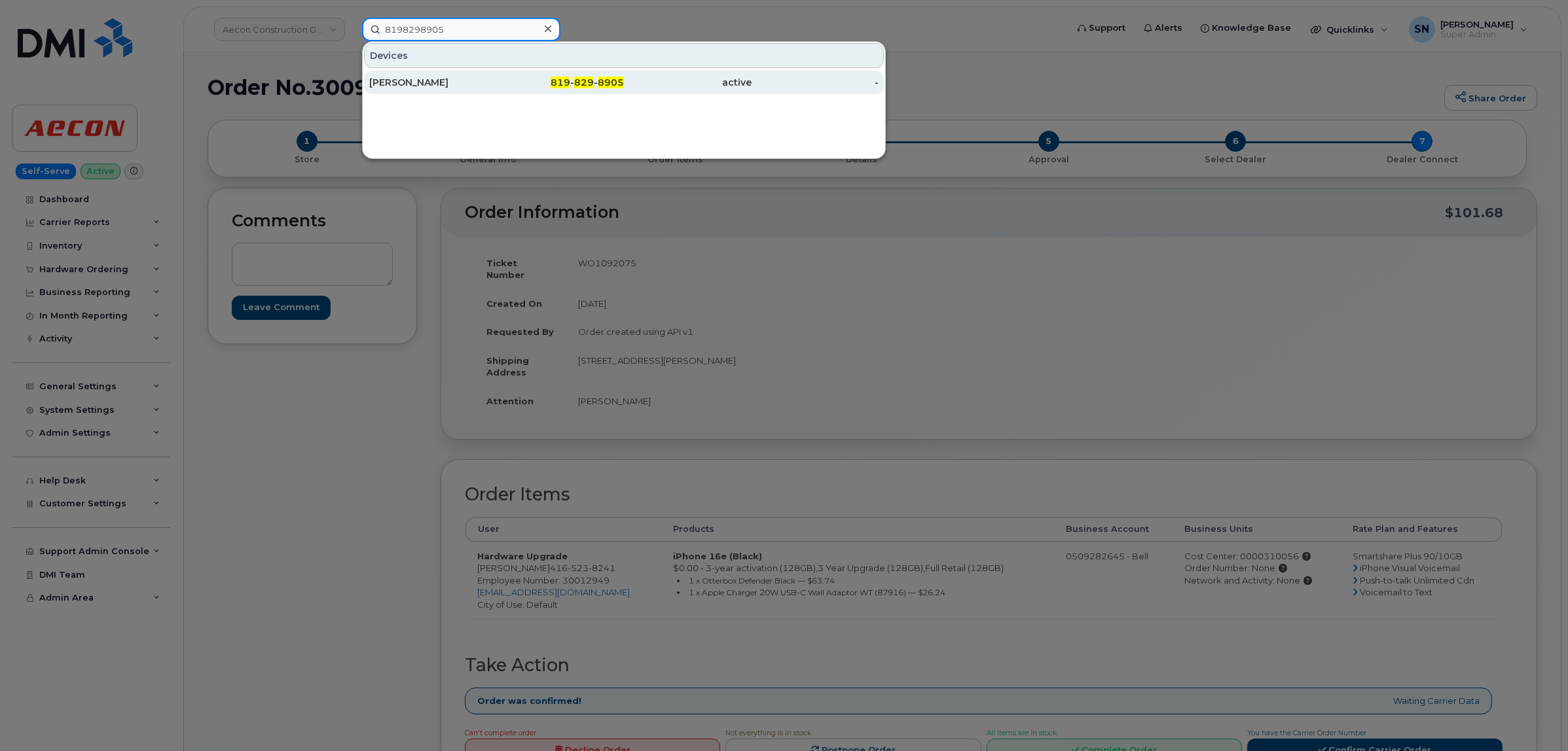
type input "8198298905"
click at [539, 80] on div "819 - 829 - 8905" at bounding box center [560, 82] width 127 height 13
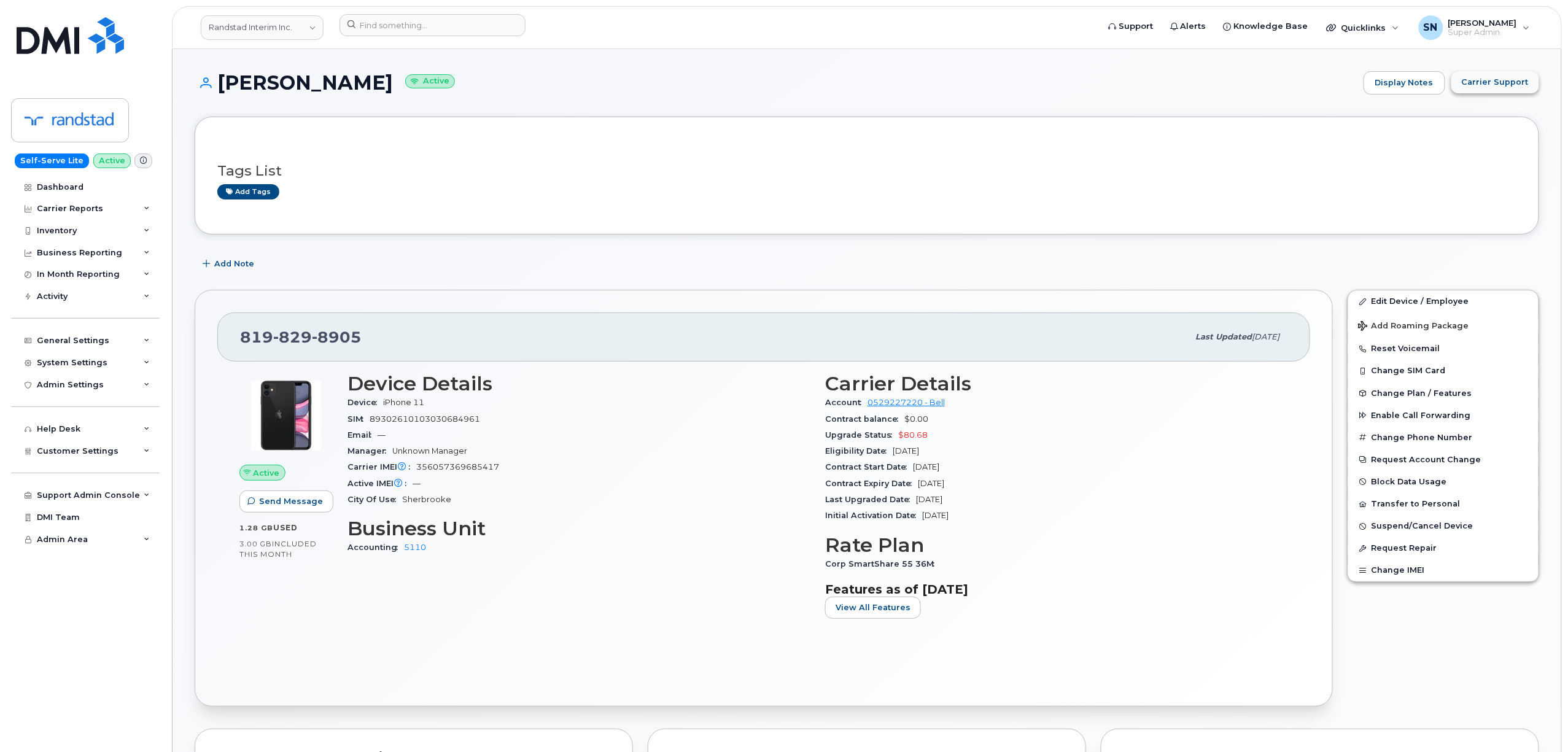
click at [1513, 86] on span "Carrier Support" at bounding box center [1495, 82] width 67 height 12
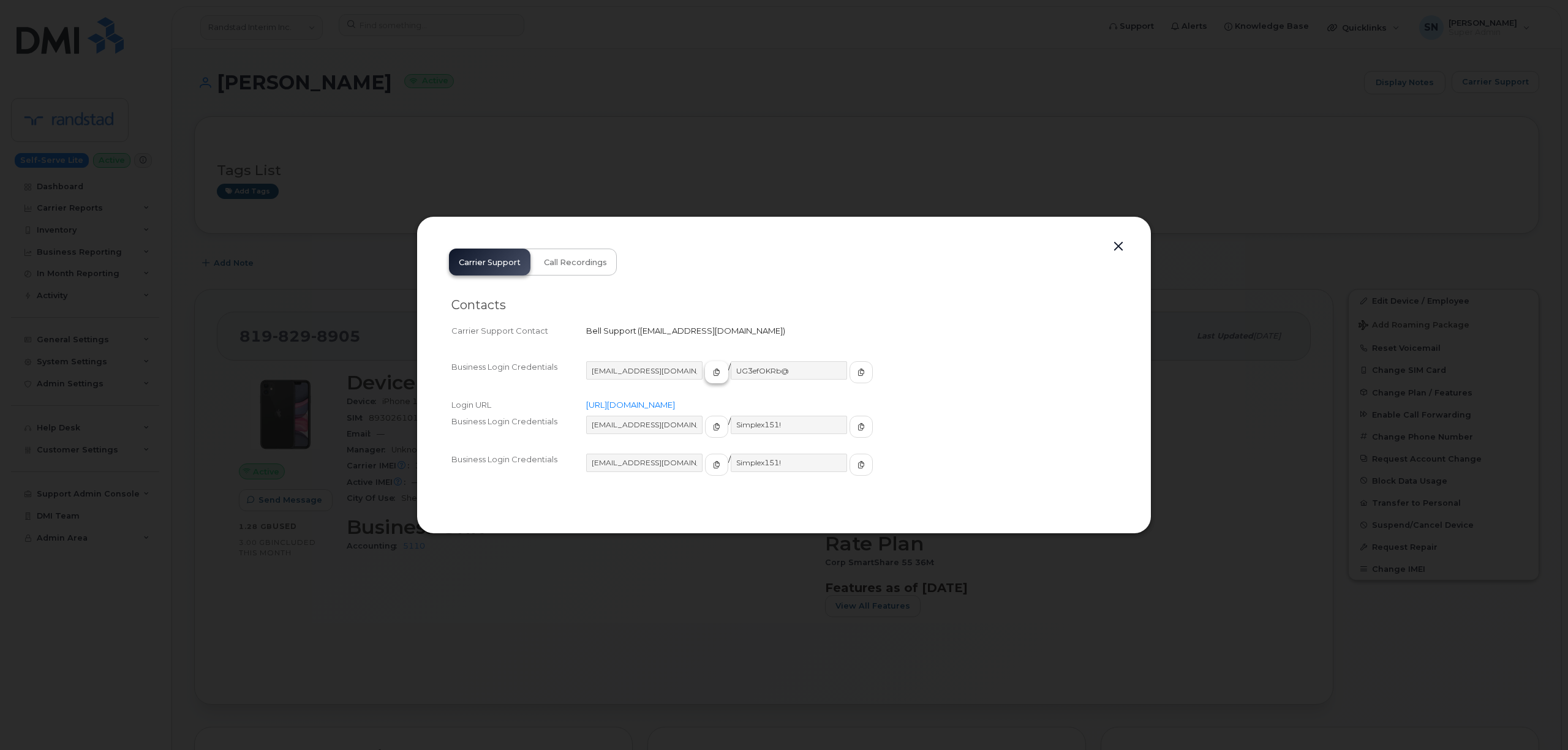
click at [713, 374] on icon "button" at bounding box center [717, 372] width 7 height 7
drag, startPoint x: 841, startPoint y: 370, endPoint x: 829, endPoint y: 370, distance: 12.0
click at [856, 370] on span "button" at bounding box center [861, 372] width 11 height 11
click at [1120, 247] on button "button" at bounding box center [1118, 246] width 18 height 17
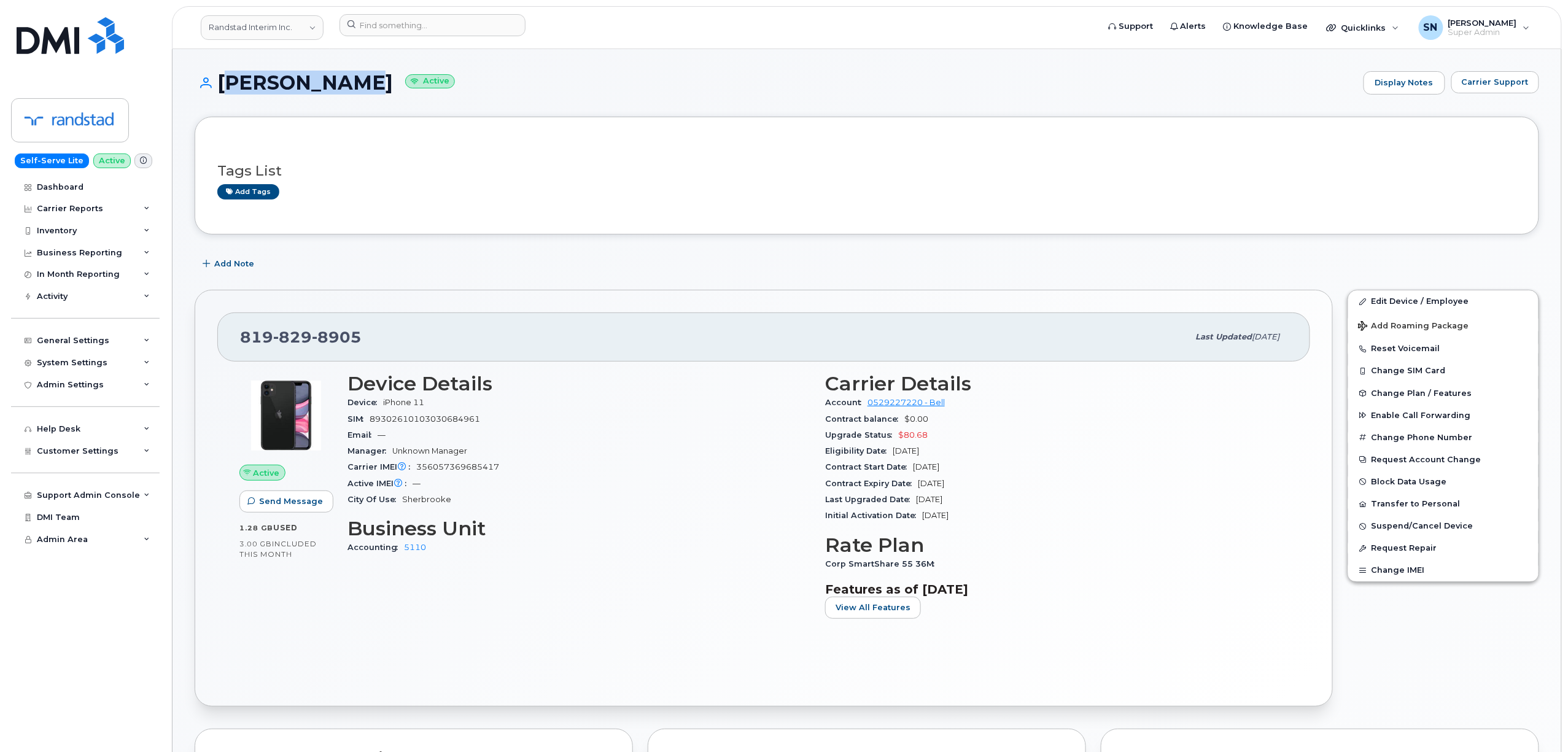
drag, startPoint x: 219, startPoint y: 78, endPoint x: 337, endPoint y: 85, distance: 118.2
click at [337, 85] on h1 "MIsha Ishaq Active" at bounding box center [776, 82] width 1163 height 21
copy h1 "MIsha Ishaq"
click at [433, 31] on input at bounding box center [433, 25] width 186 height 22
paste input "4384654358"
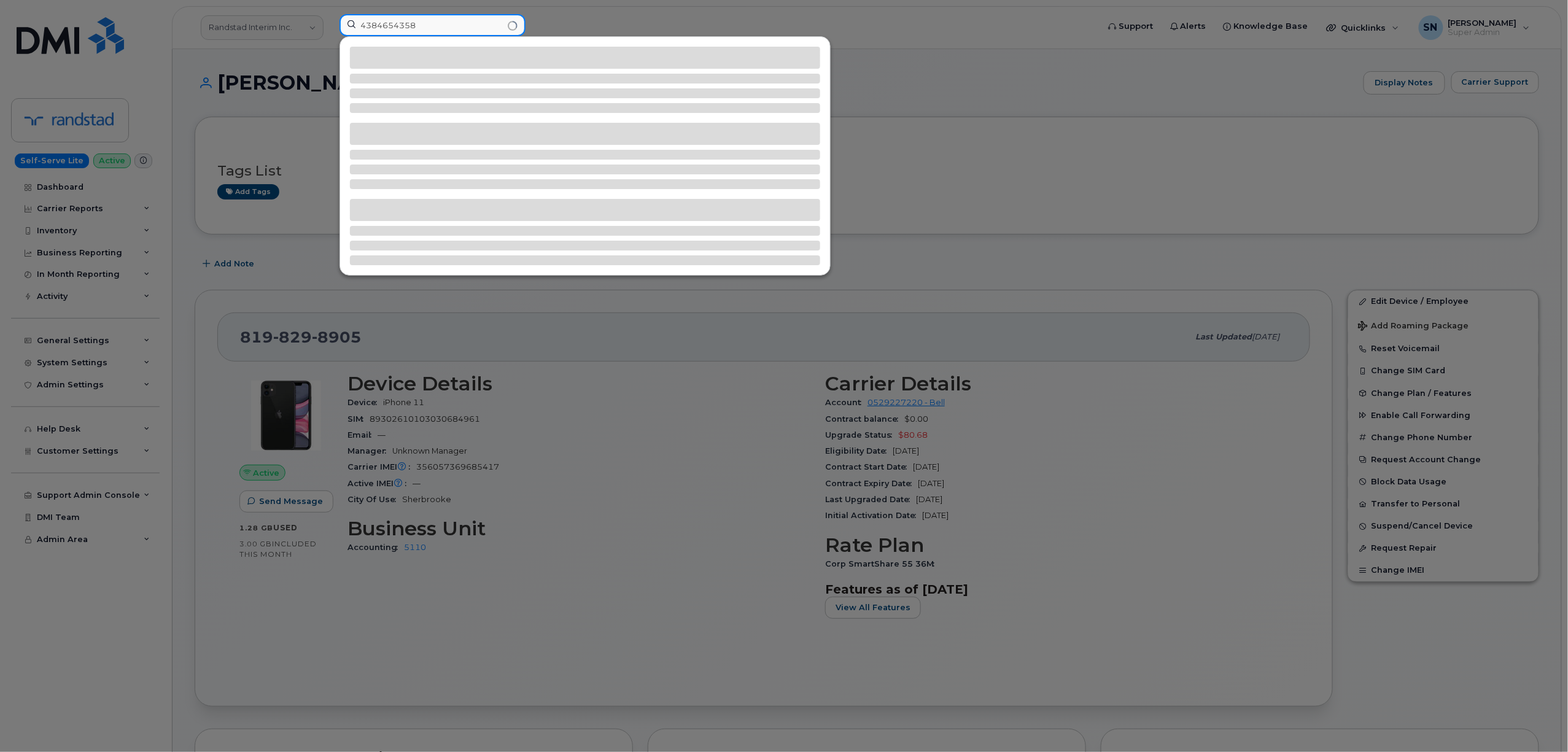
type input "4384654358"
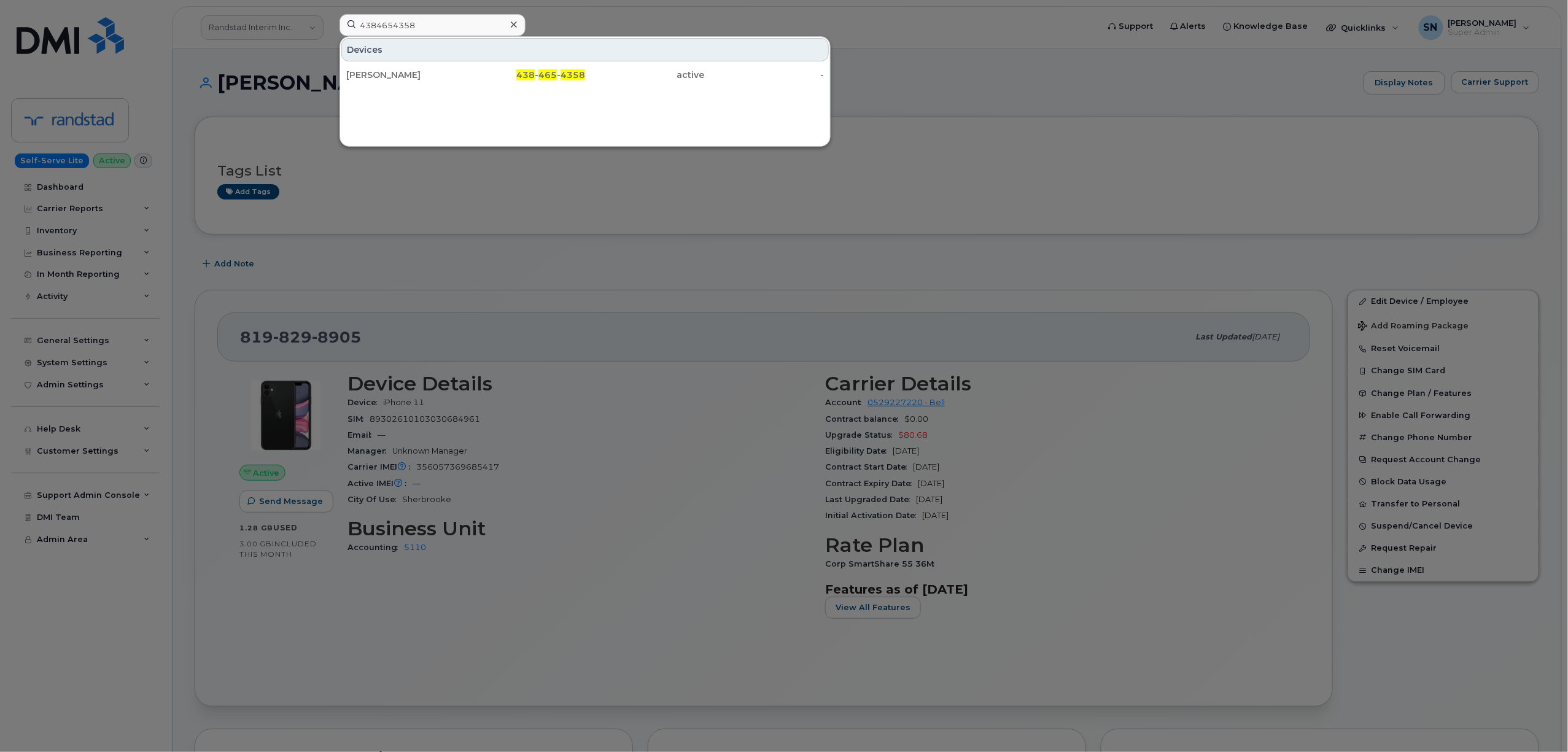
drag, startPoint x: 440, startPoint y: 76, endPoint x: 477, endPoint y: 236, distance: 164.2
click at [440, 76] on div "Mandeep Sidhu" at bounding box center [405, 75] width 119 height 12
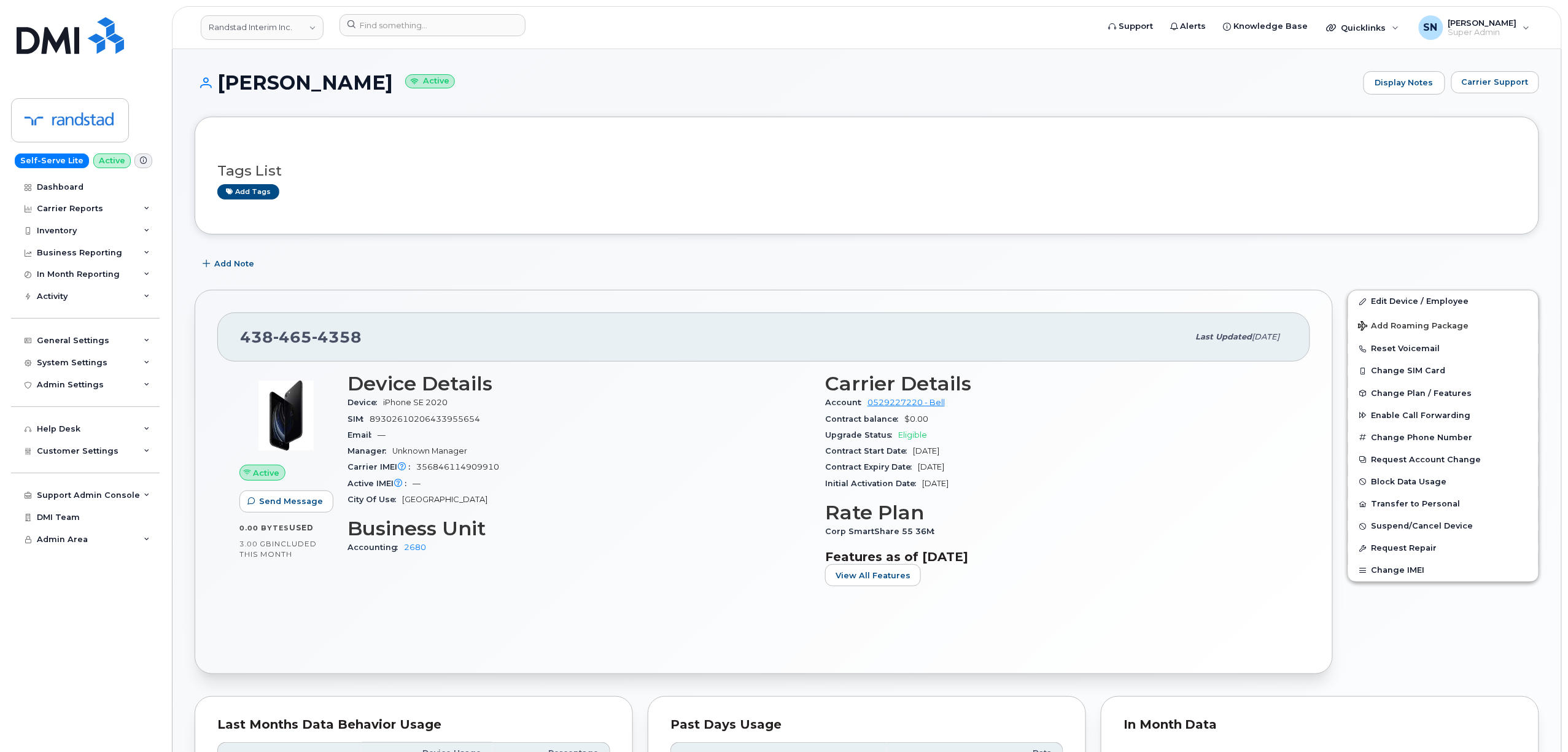
drag, startPoint x: 221, startPoint y: 79, endPoint x: 377, endPoint y: 80, distance: 156.0
click at [377, 80] on h1 "[PERSON_NAME] Active" at bounding box center [776, 82] width 1163 height 21
copy h1 "[PERSON_NAME]"
click at [545, 81] on h1 "[PERSON_NAME] Active" at bounding box center [776, 82] width 1163 height 21
click at [548, 82] on h1 "Mandeep Sidhu Active" at bounding box center [776, 82] width 1163 height 21
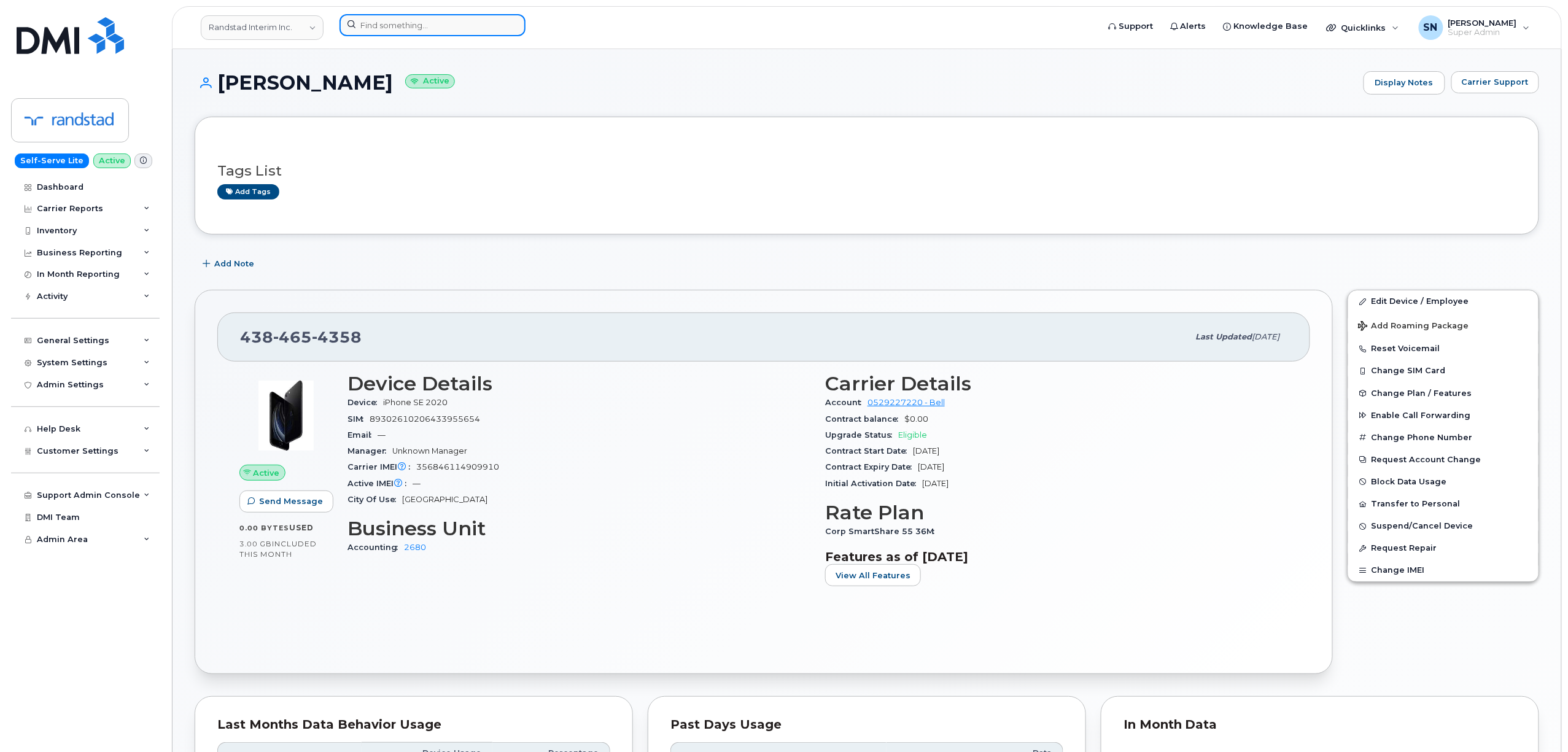
click at [465, 23] on input at bounding box center [433, 25] width 186 height 22
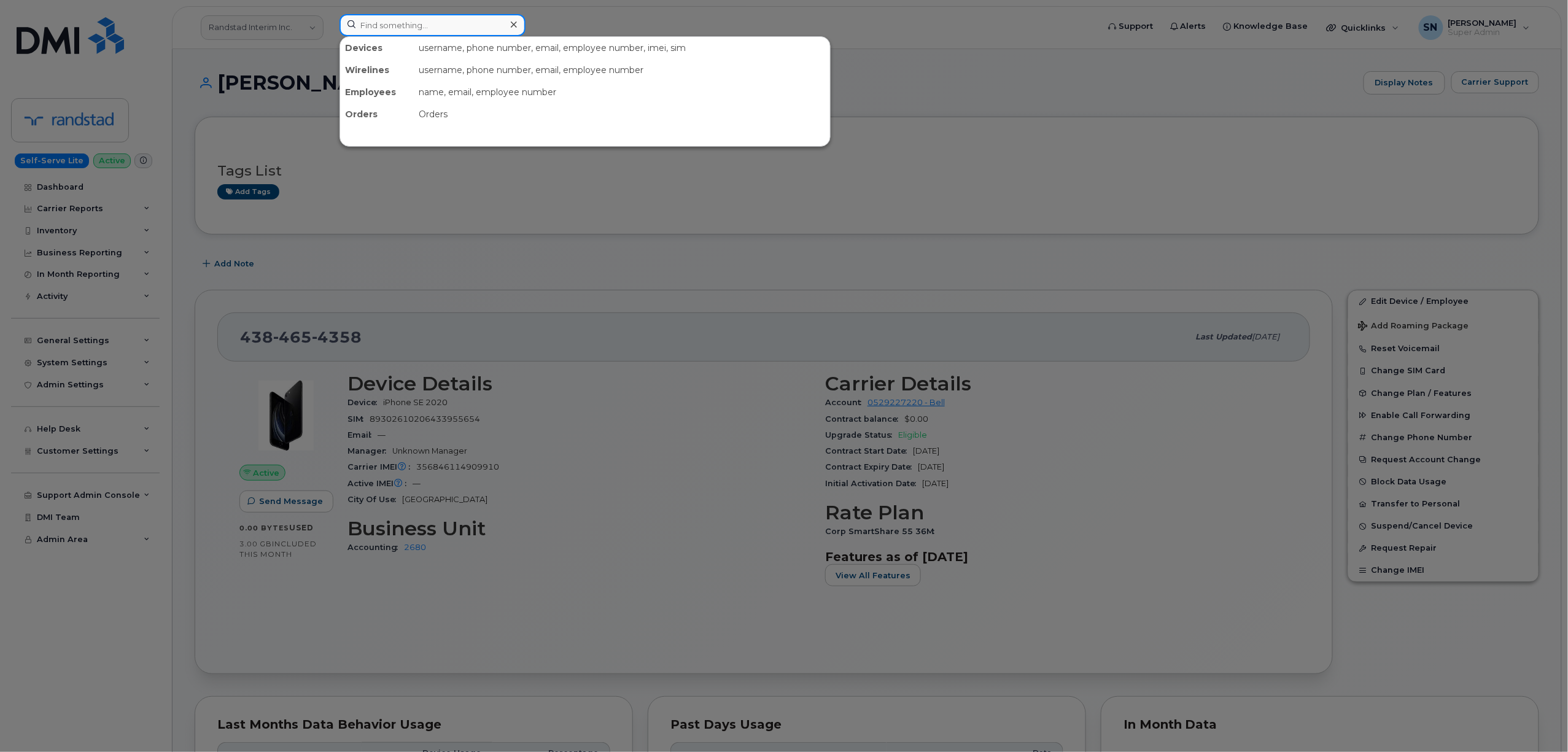
paste input "5873857745"
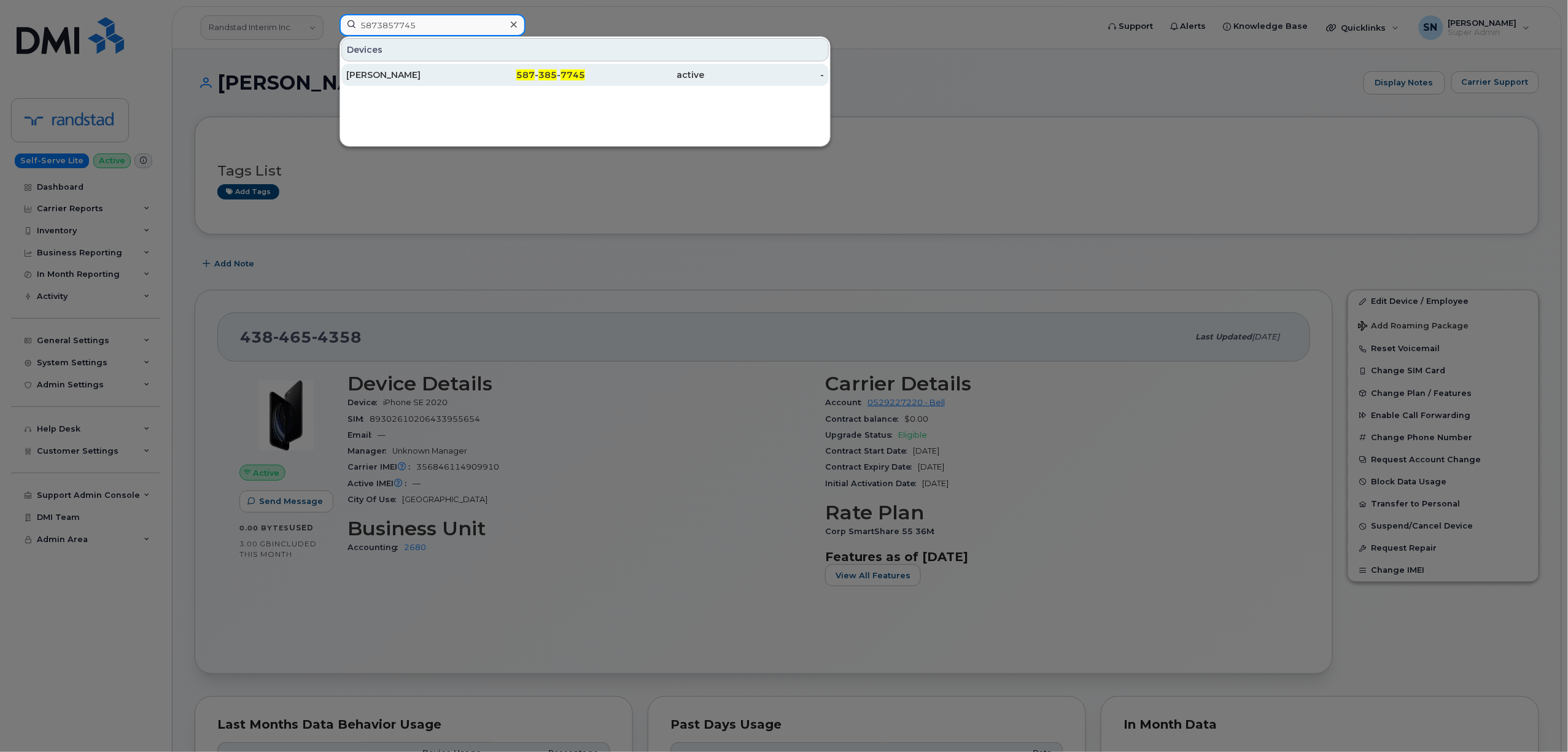
type input "5873857745"
click at [497, 75] on div "587 - 385 - 7745" at bounding box center [526, 75] width 119 height 12
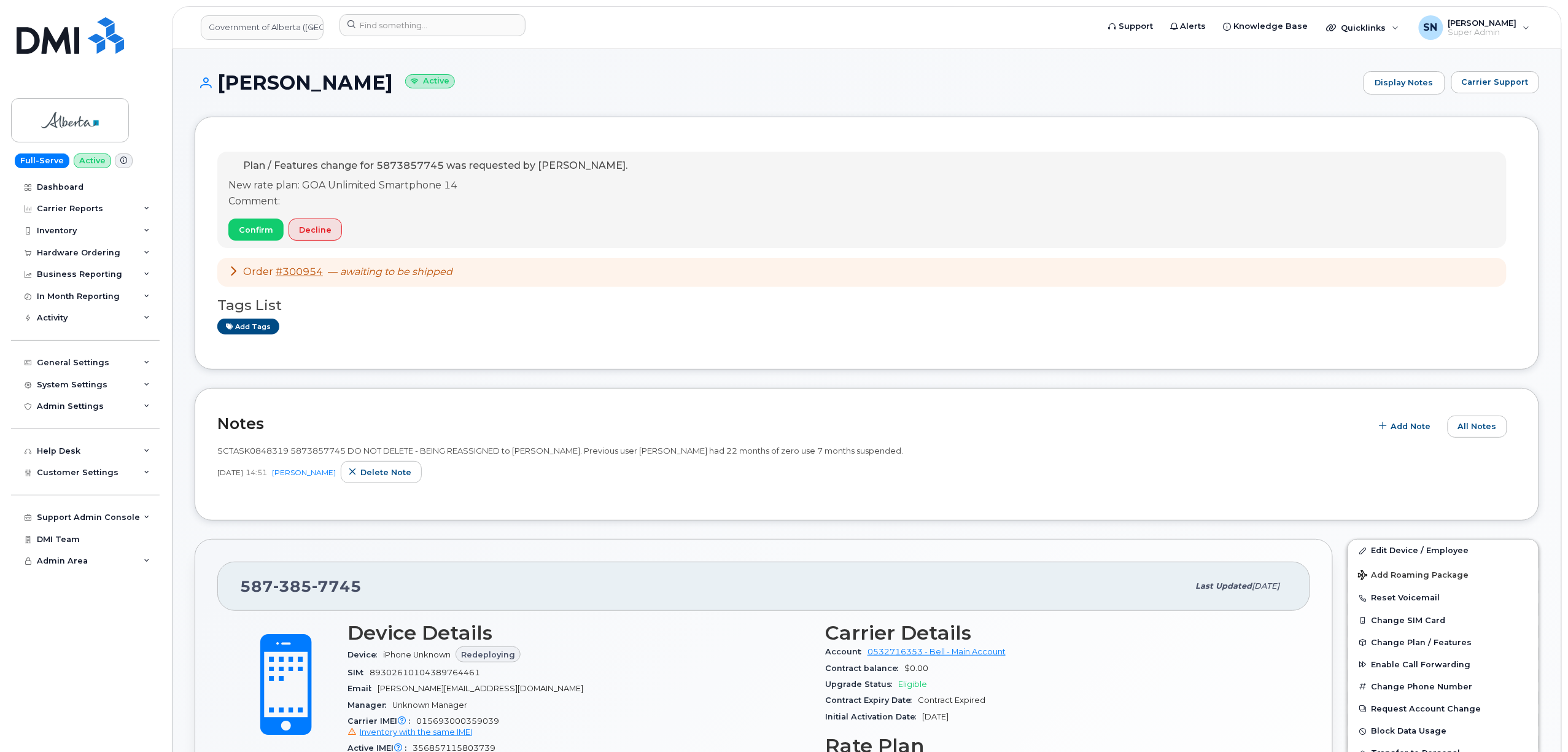
click at [1516, 79] on span "Carrier Support" at bounding box center [1495, 82] width 67 height 12
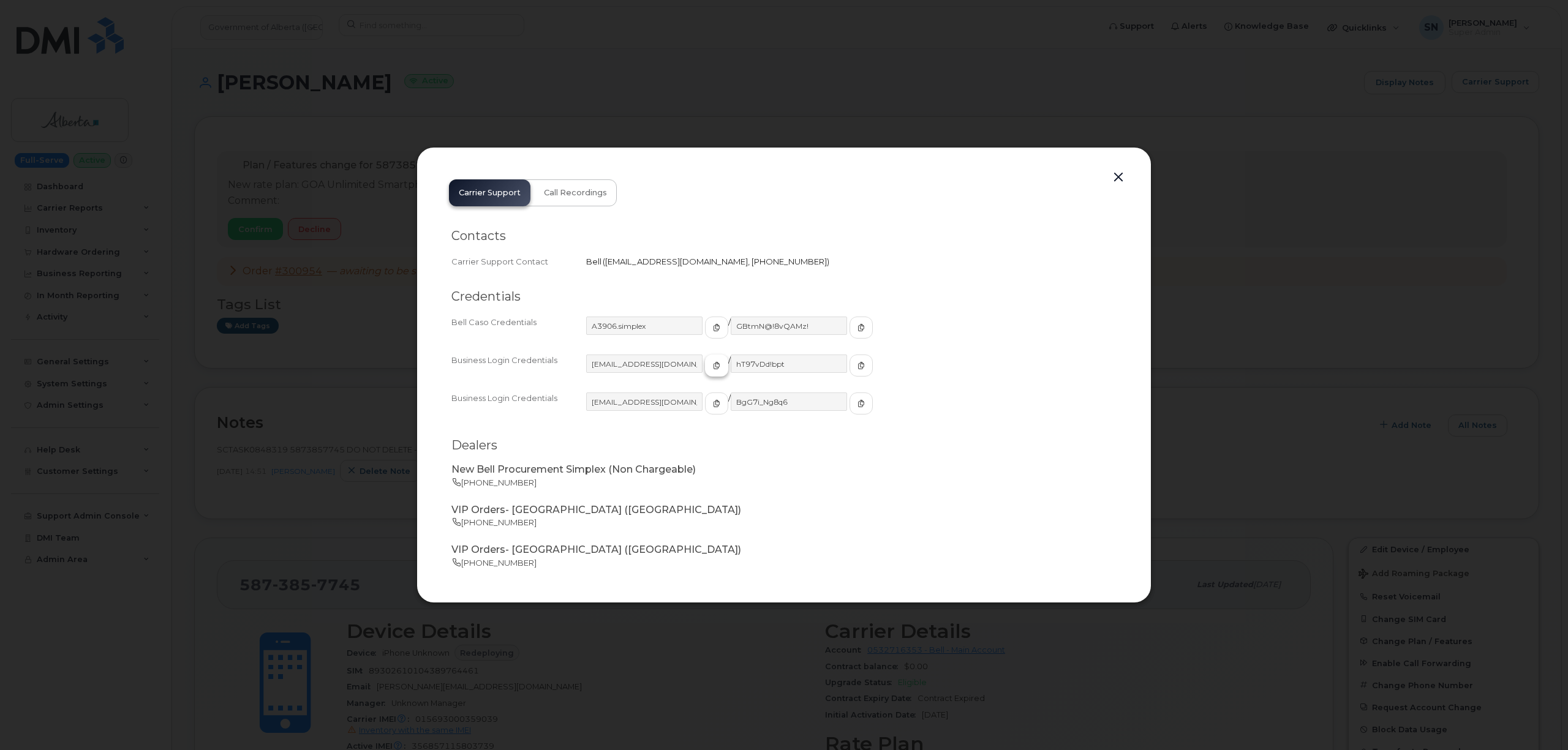
click at [713, 365] on icon "button" at bounding box center [717, 365] width 7 height 7
click at [858, 363] on icon "button" at bounding box center [862, 365] width 7 height 7
click at [1122, 173] on button "button" at bounding box center [1118, 177] width 18 height 17
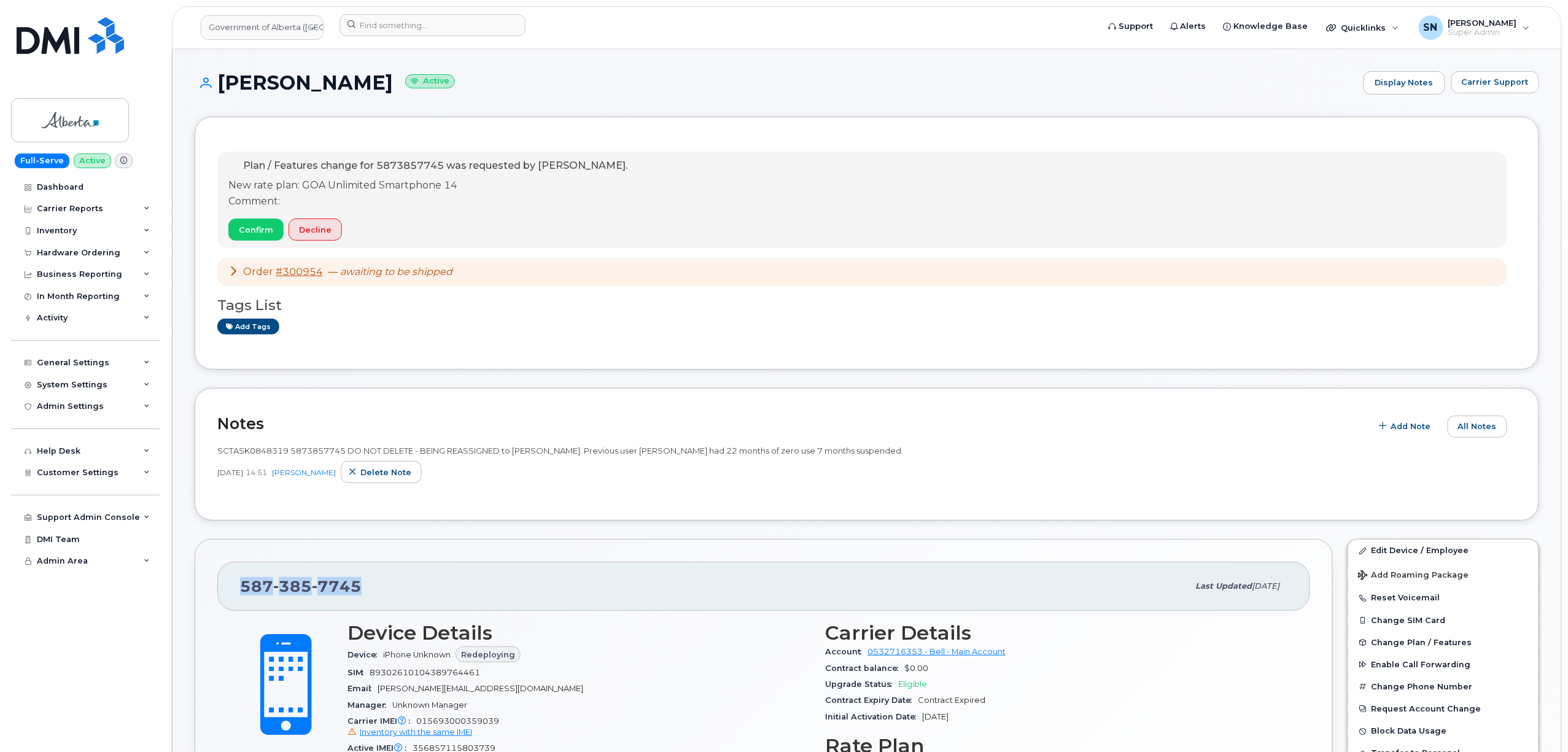
drag, startPoint x: 239, startPoint y: 588, endPoint x: 361, endPoint y: 591, distance: 122.0
click at [361, 591] on div "587 385 7745 Last updated Sep 16, 2025" at bounding box center [763, 586] width 1093 height 49
copy span "587 385 7745"
click at [265, 29] on link "Government of Alberta (GOA)" at bounding box center [262, 28] width 123 height 25
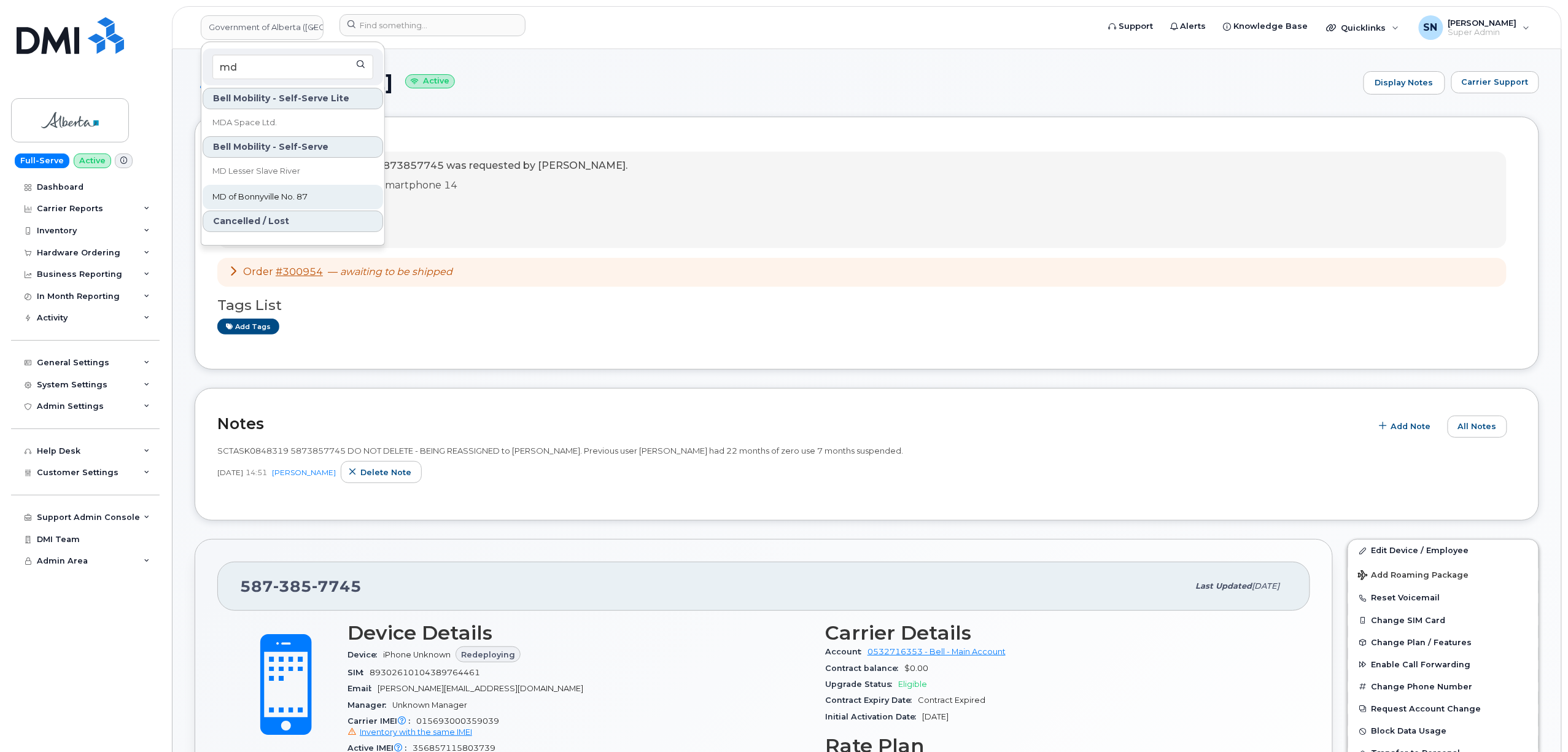
type input "md"
click at [286, 191] on span "MD of Bonnyville No. 87" at bounding box center [260, 196] width 95 height 12
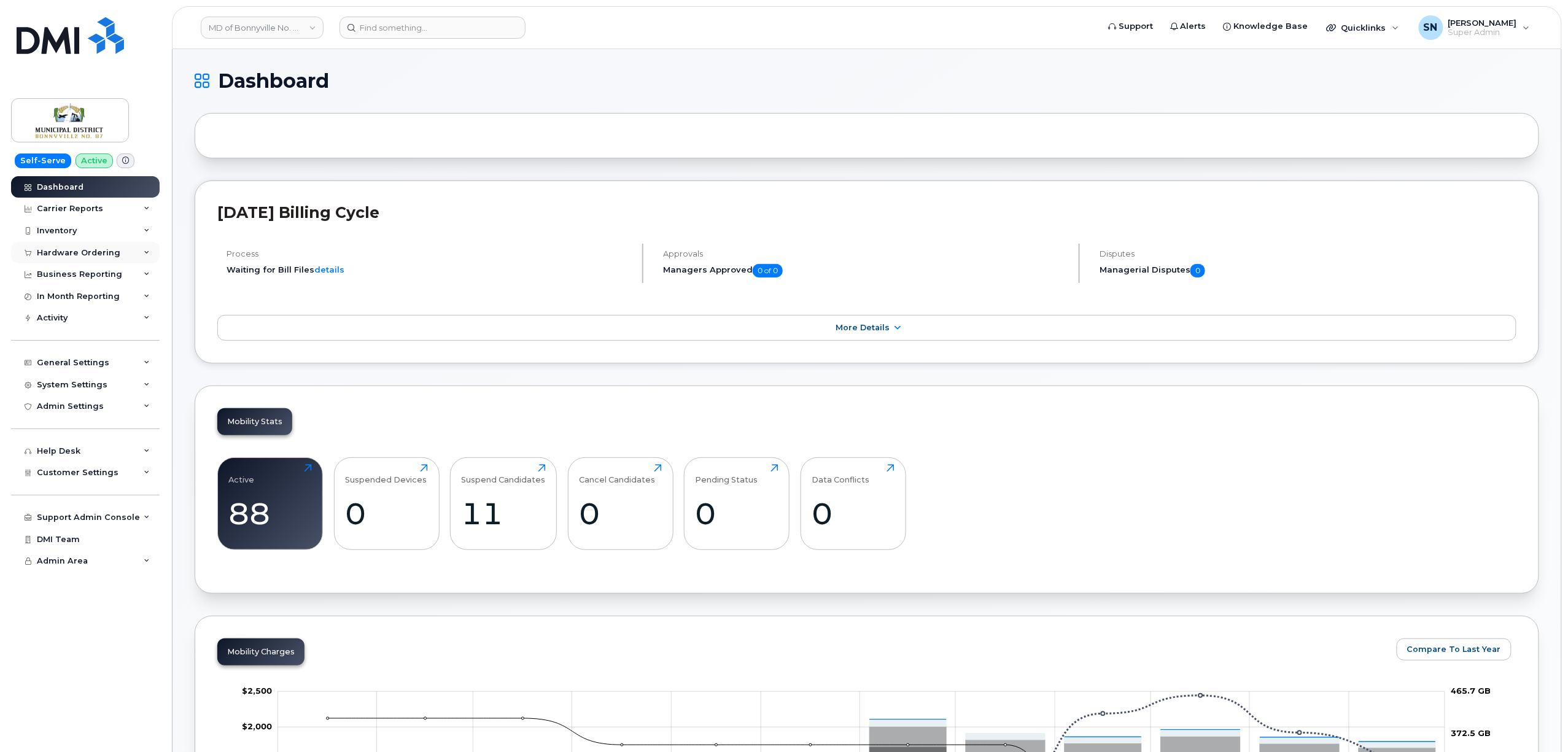
click at [89, 255] on div "Hardware Ordering" at bounding box center [78, 252] width 84 height 10
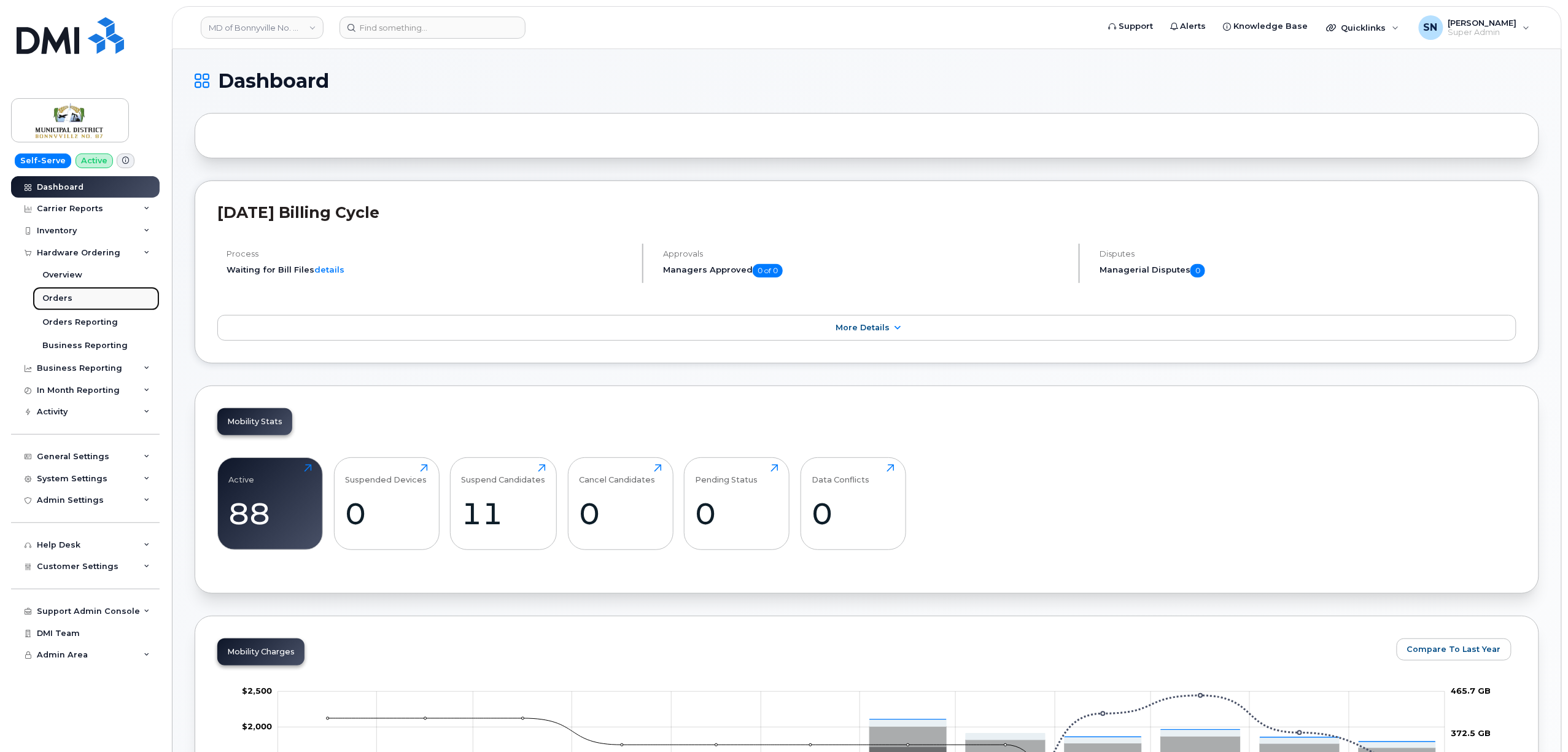
click at [73, 291] on link "Orders" at bounding box center [95, 298] width 127 height 23
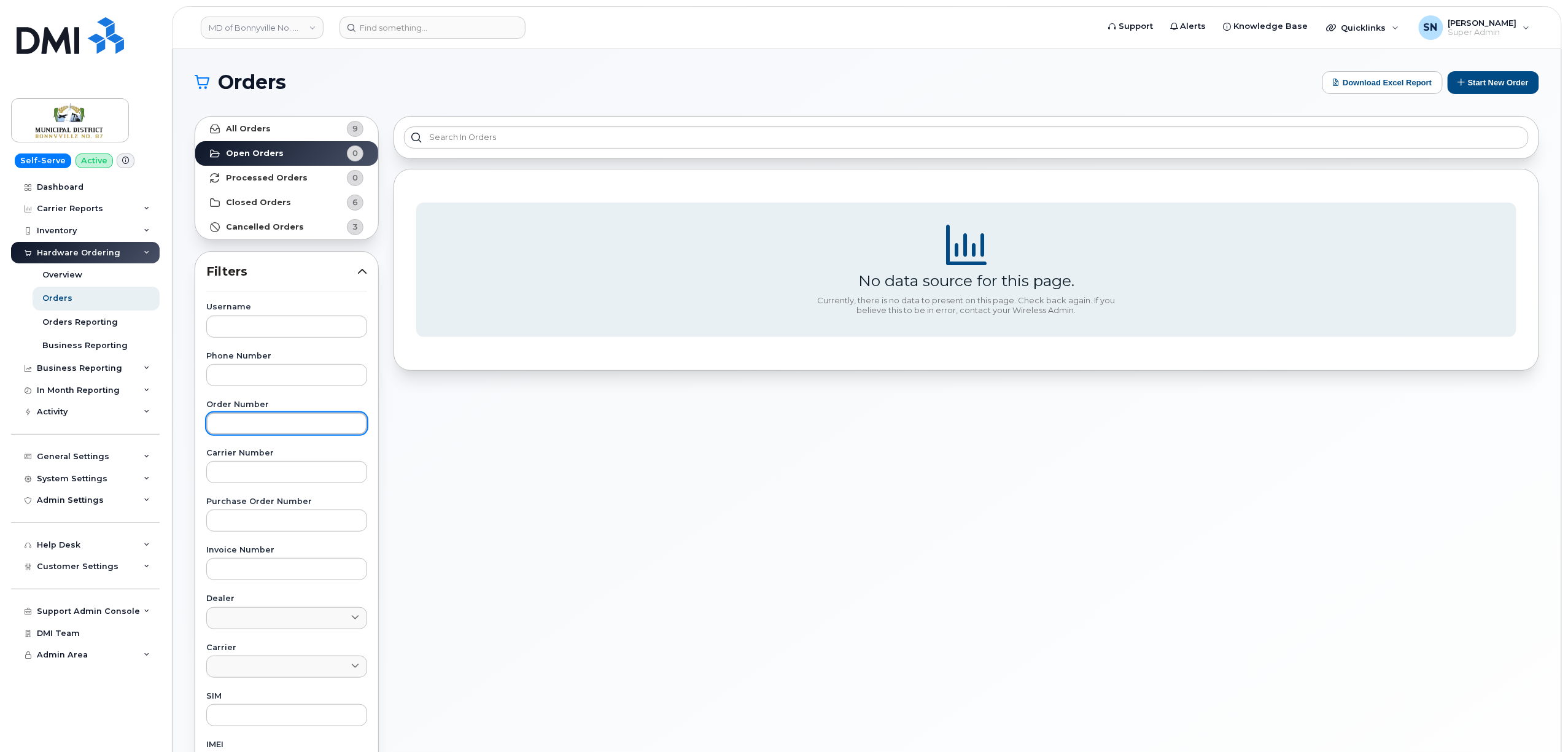
click at [290, 430] on input "text" at bounding box center [286, 424] width 161 height 22
paste input "300278"
type input "300278"
click at [274, 119] on link "All Orders 9" at bounding box center [287, 129] width 183 height 25
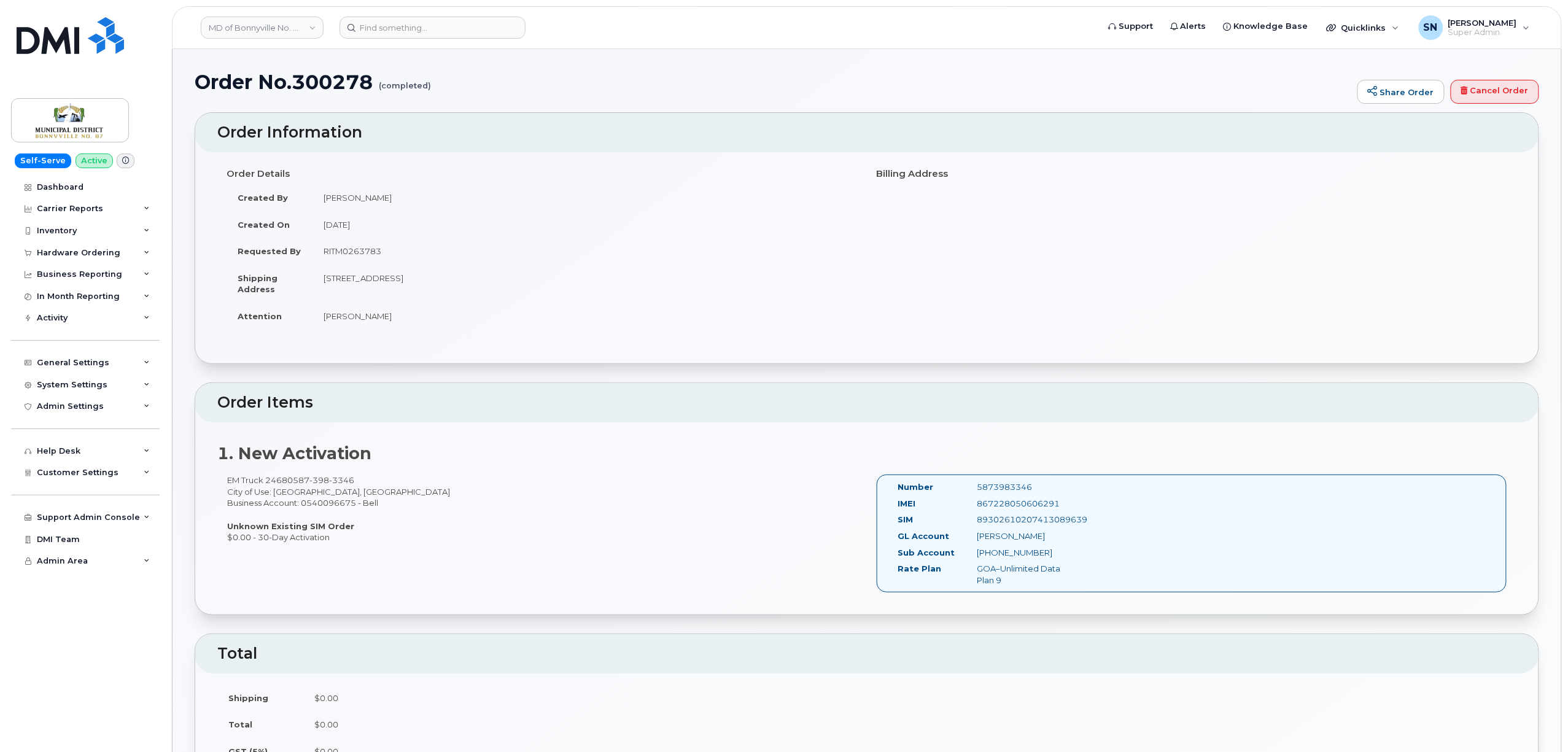
click at [350, 253] on td "RITM0263783" at bounding box center [585, 251] width 545 height 27
copy td "RITM0263783"
click at [514, 271] on td "4905 50 Ave Bag1010 Bonnyville Alberta T9N 2J7" at bounding box center [585, 284] width 545 height 38
click at [440, 32] on input at bounding box center [433, 28] width 186 height 22
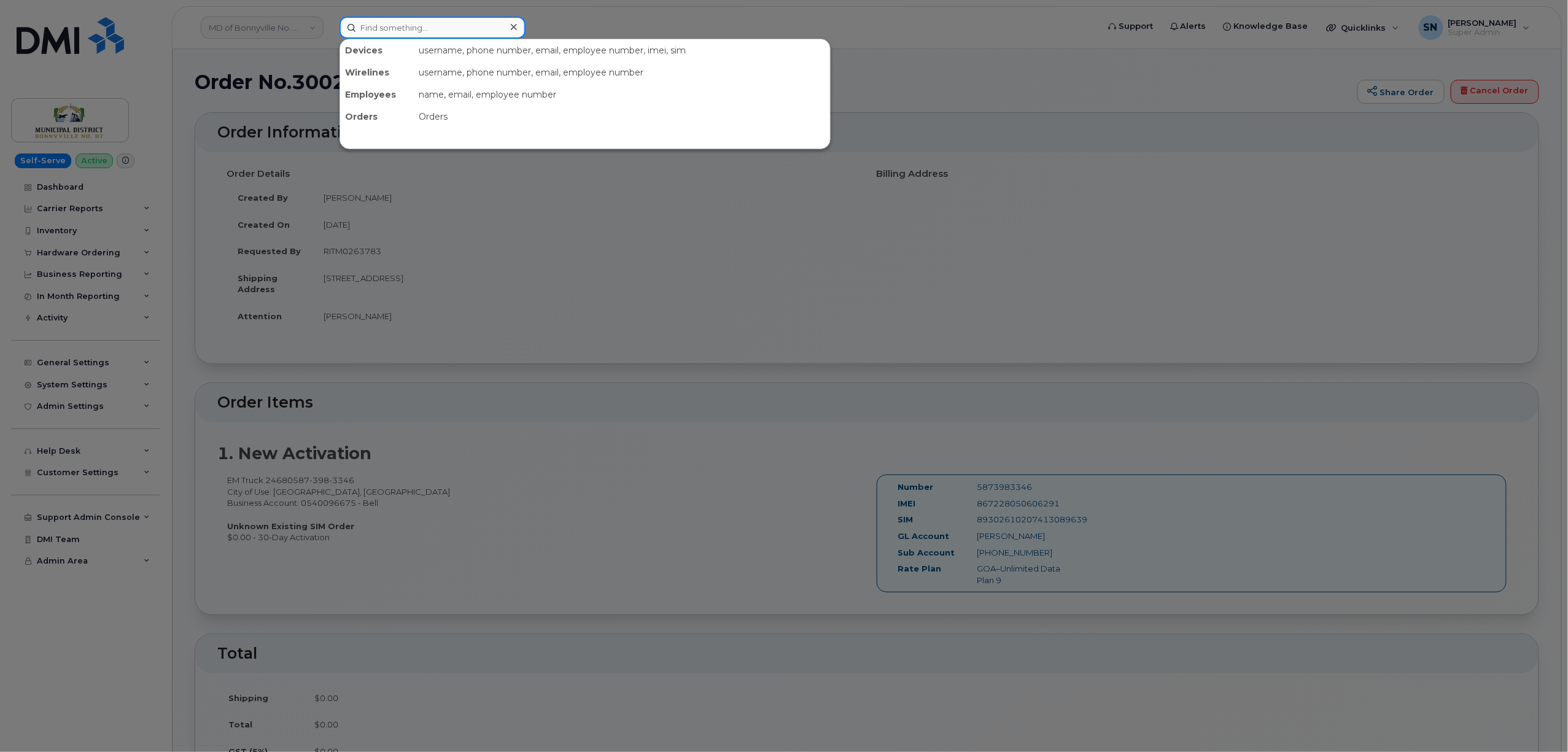
paste input "3067411533"
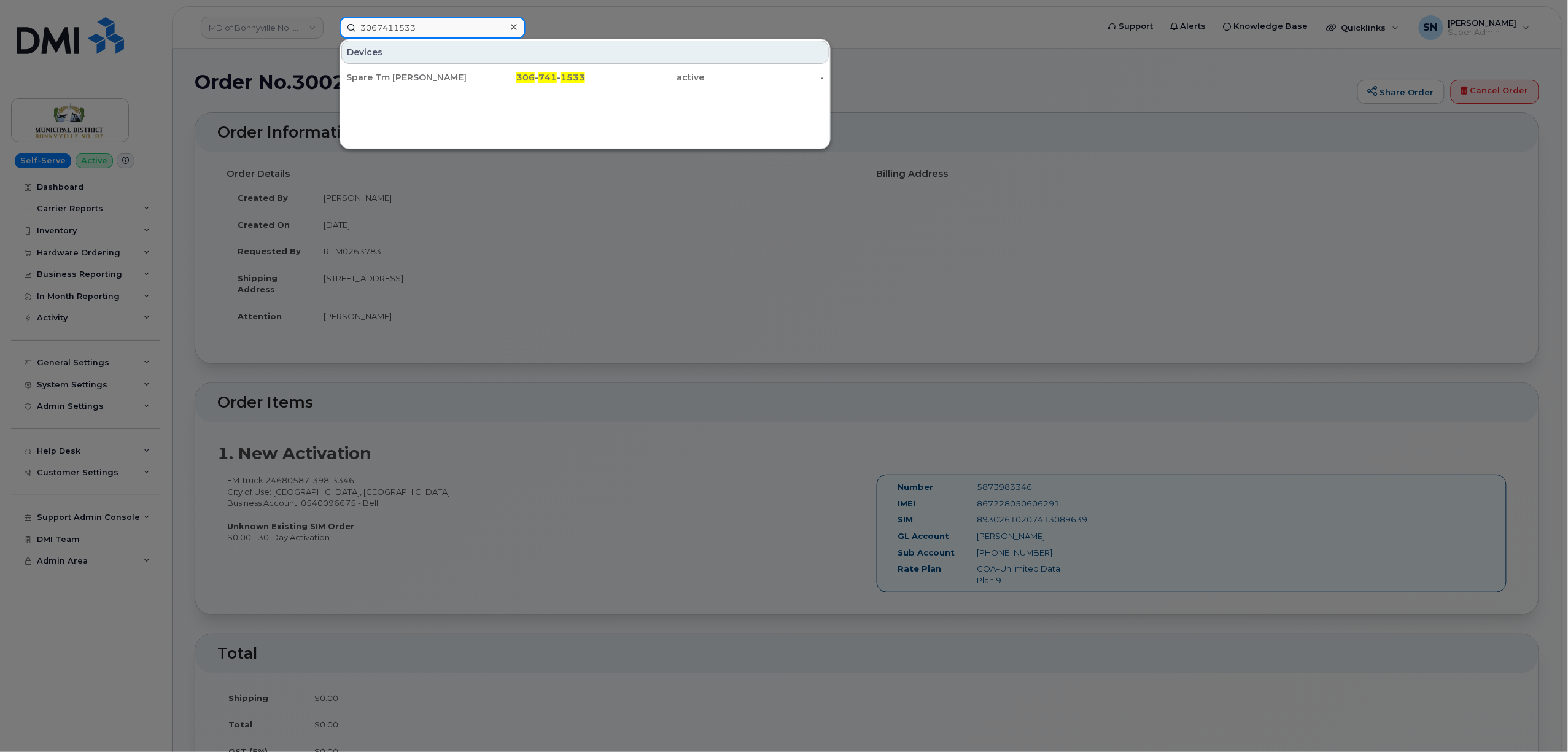
type input "3067411533"
click at [397, 81] on div "Spare Tm [PERSON_NAME]" at bounding box center [405, 77] width 119 height 12
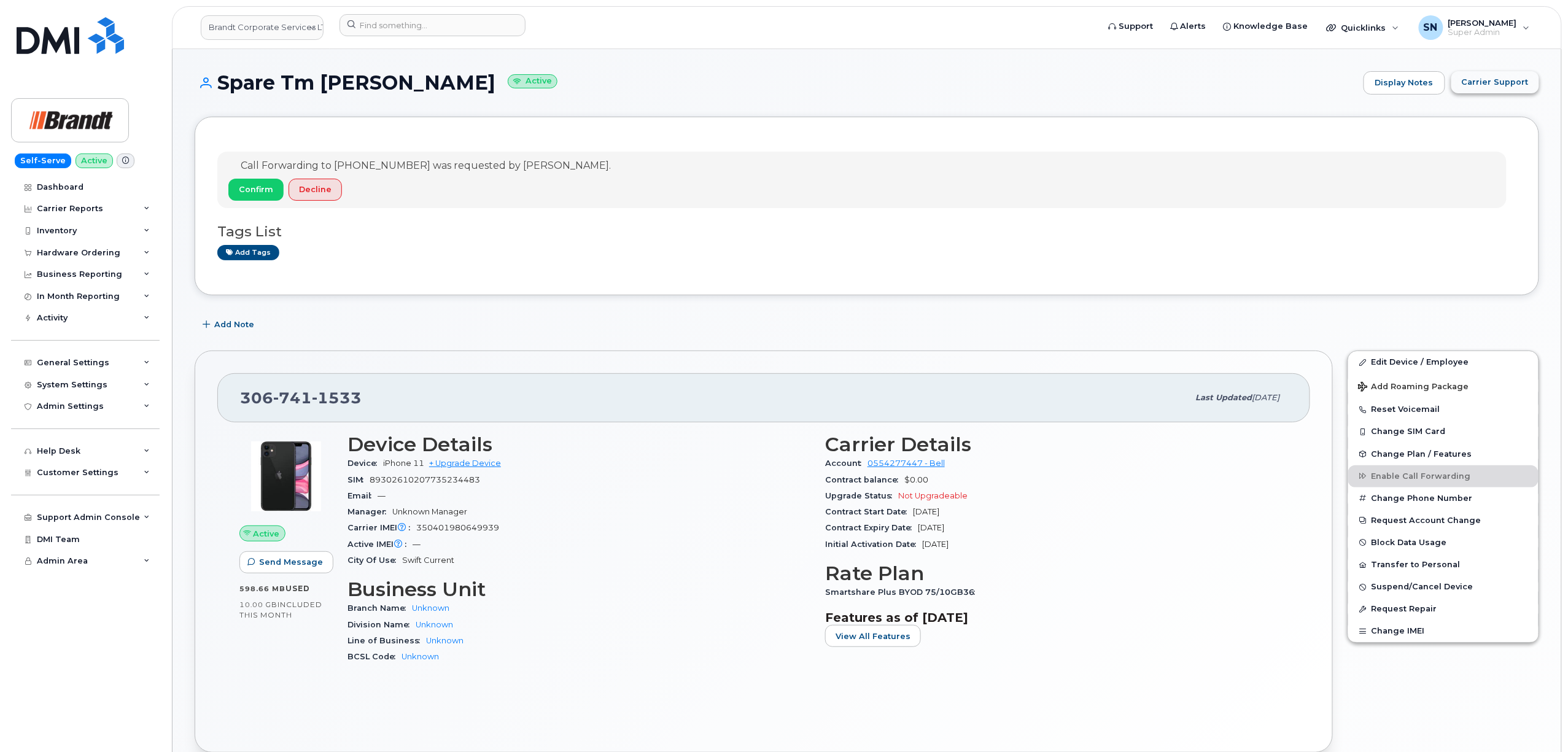
click at [1491, 80] on span "Carrier Support" at bounding box center [1495, 82] width 67 height 12
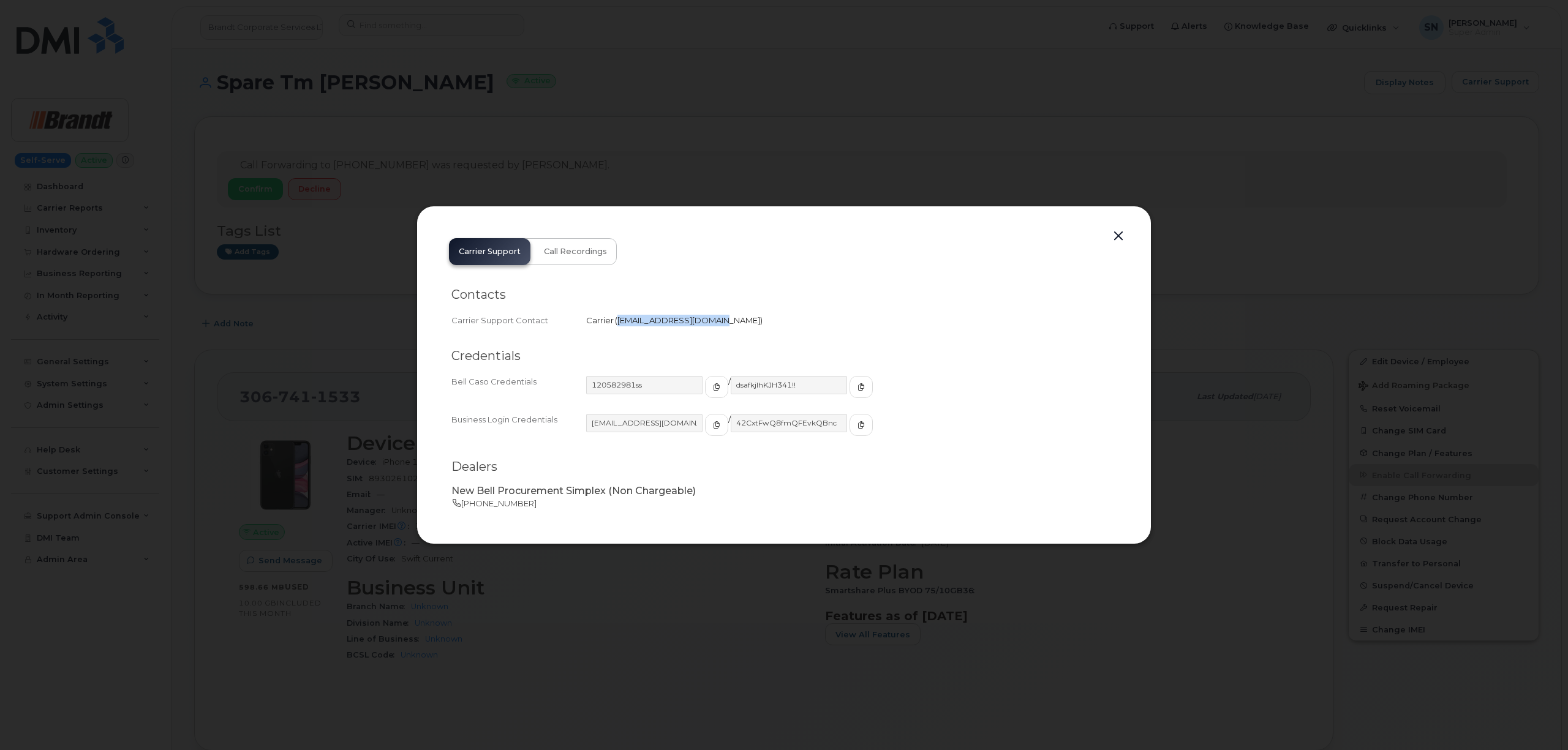
drag, startPoint x: 618, startPoint y: 317, endPoint x: 709, endPoint y: 328, distance: 91.7
click at [709, 328] on div "Carrier Support Contact Carrier   [EMAIL_ADDRESS][DOMAIN_NAME]" at bounding box center [784, 320] width 666 height 17
copy span "[EMAIL_ADDRESS][DOMAIN_NAME]"
click at [1114, 235] on button "button" at bounding box center [1118, 236] width 18 height 17
